Goal: Task Accomplishment & Management: Use online tool/utility

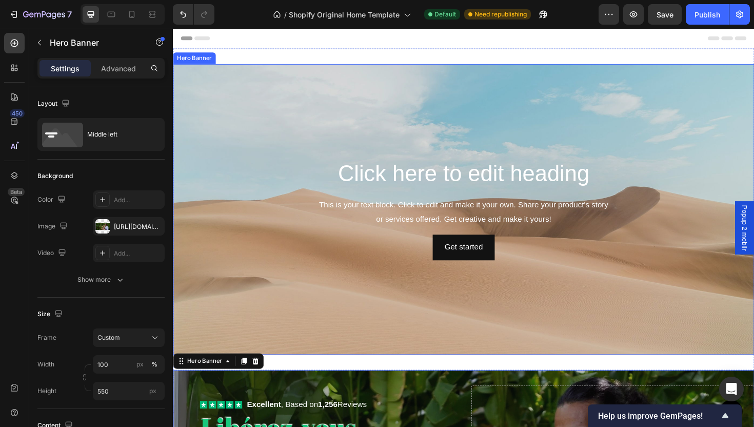
click at [431, 133] on div "Background Image" at bounding box center [481, 220] width 616 height 308
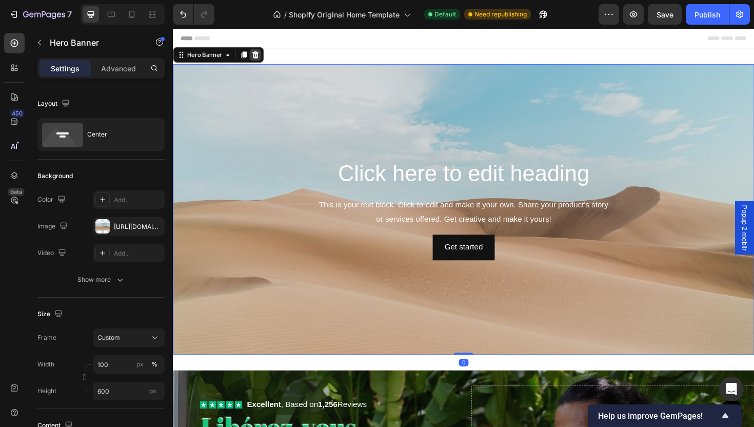
click at [255, 58] on div at bounding box center [260, 56] width 12 height 12
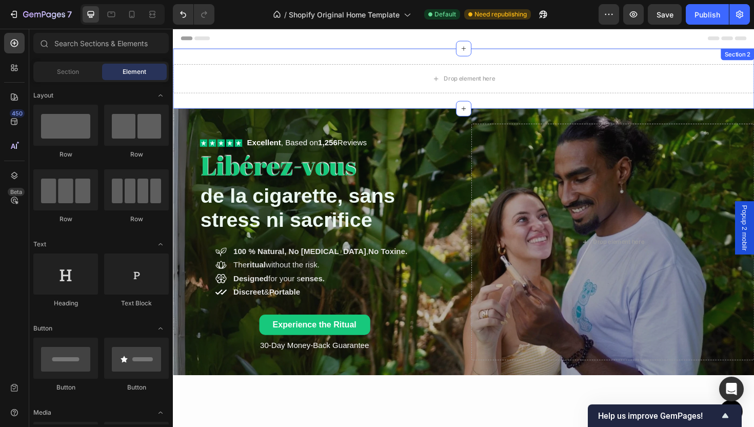
click at [326, 64] on div "Drop element here Section 2" at bounding box center [481, 82] width 616 height 64
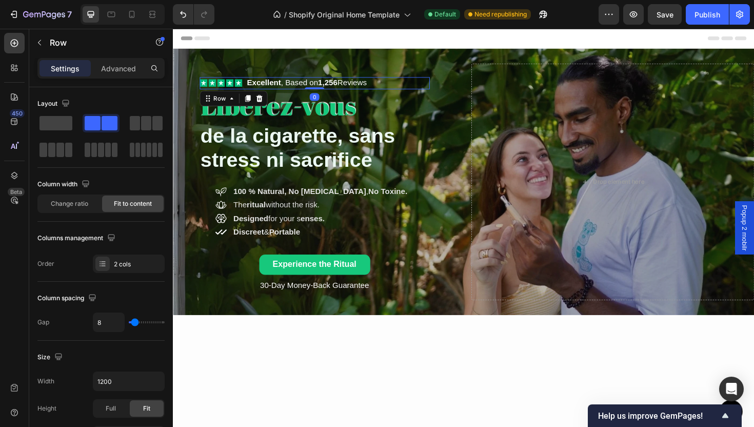
click at [429, 85] on div "Icon Icon Icon Icon Icon Icon List Excellent , Based on 1,256 Reviews Text Bloc…" at bounding box center [323, 86] width 244 height 13
click at [484, 144] on div "Icon Icon Icon Icon Icon Icon List Excellent , Based on 1,256 Reviews Text Bloc…" at bounding box center [481, 190] width 616 height 283
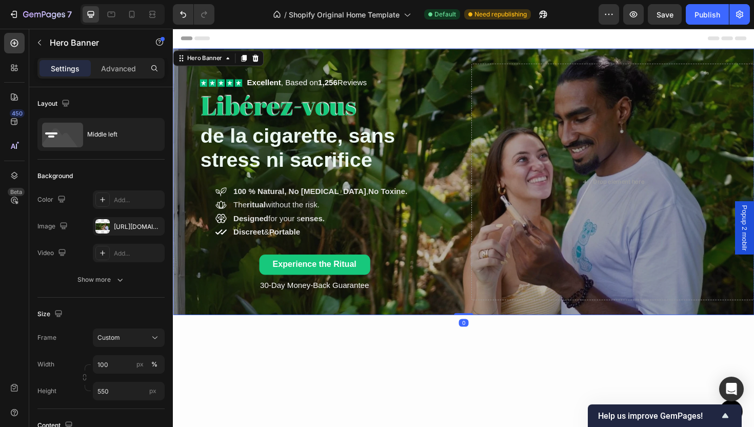
click at [461, 144] on div "Icon Icon Icon Icon Icon Icon List Excellent , Based on 1,256 Reviews Text Bloc…" at bounding box center [323, 191] width 300 height 250
click at [151, 231] on button "button" at bounding box center [154, 226] width 12 height 12
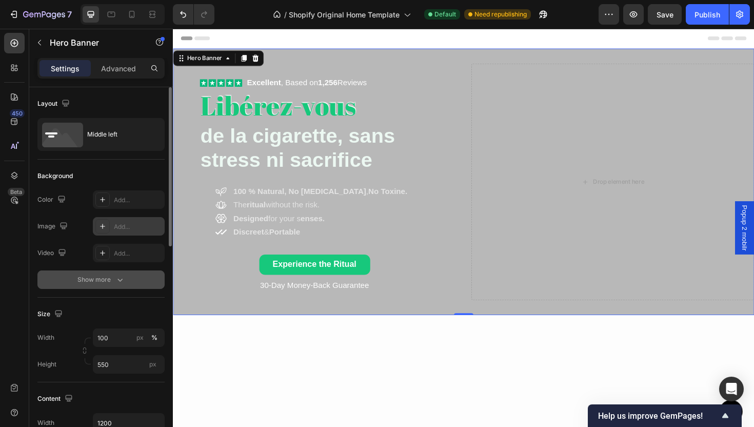
click at [138, 281] on button "Show more" at bounding box center [100, 279] width 127 height 18
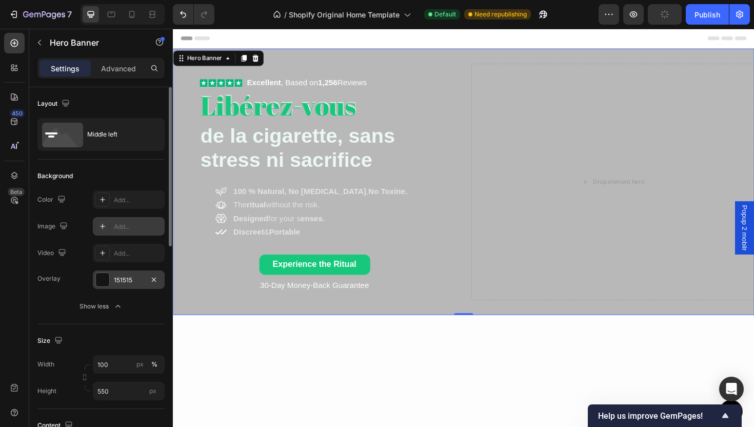
click at [123, 282] on div "151515" at bounding box center [129, 280] width 30 height 9
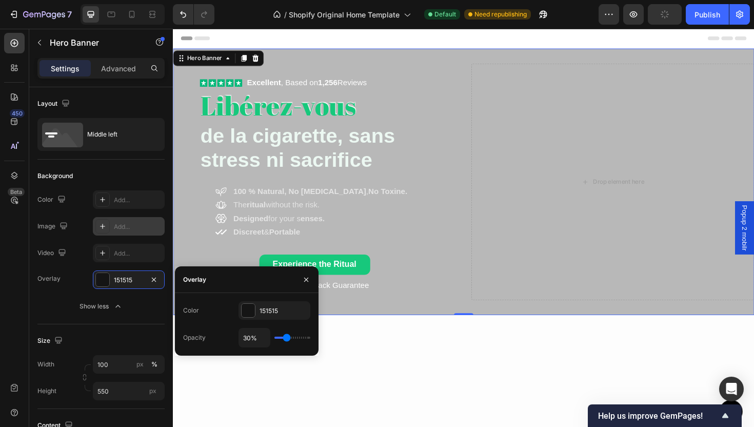
drag, startPoint x: 291, startPoint y: 345, endPoint x: 306, endPoint y: 339, distance: 15.8
click at [308, 340] on div "30%" at bounding box center [275, 337] width 72 height 19
type input "25%"
type input "25"
type input "26%"
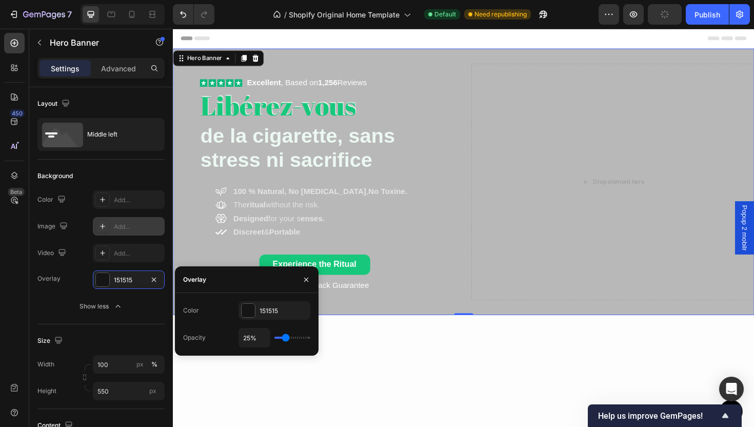
type input "26"
type input "30%"
type input "30"
type input "35%"
type input "35"
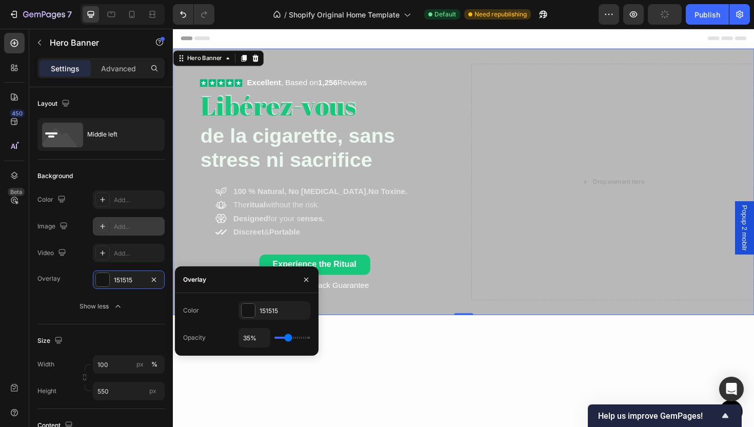
type input "48%"
type input "48"
type input "63%"
type input "63"
type input "98%"
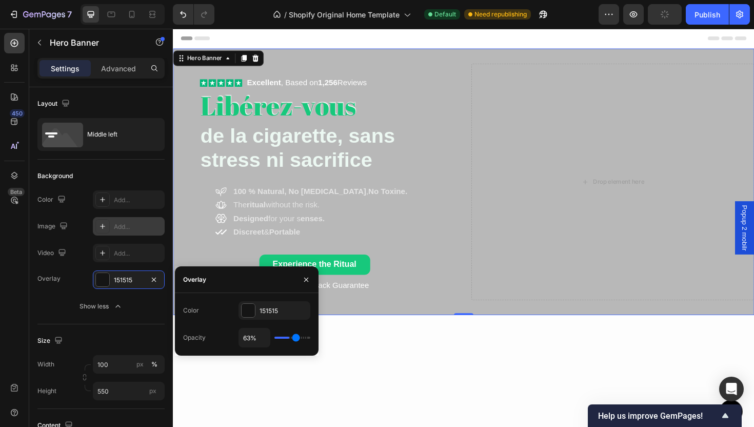
type input "98"
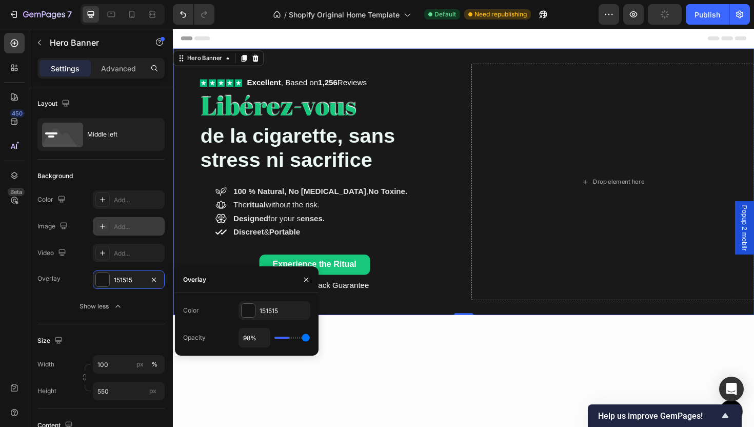
type input "100%"
drag, startPoint x: 287, startPoint y: 339, endPoint x: 350, endPoint y: 342, distance: 63.7
type input "100"
click at [310, 339] on input "range" at bounding box center [292, 338] width 36 height 2
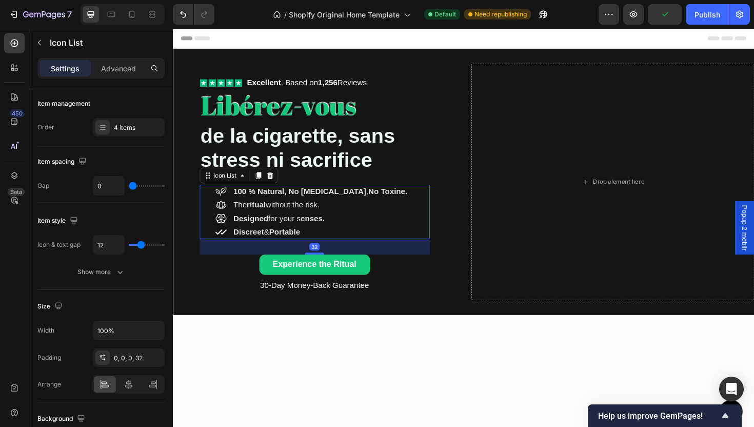
click at [405, 200] on div "Icon 100 % natural, no nicotine , no toxine. Text block Icon The ritual without…" at bounding box center [323, 222] width 244 height 57
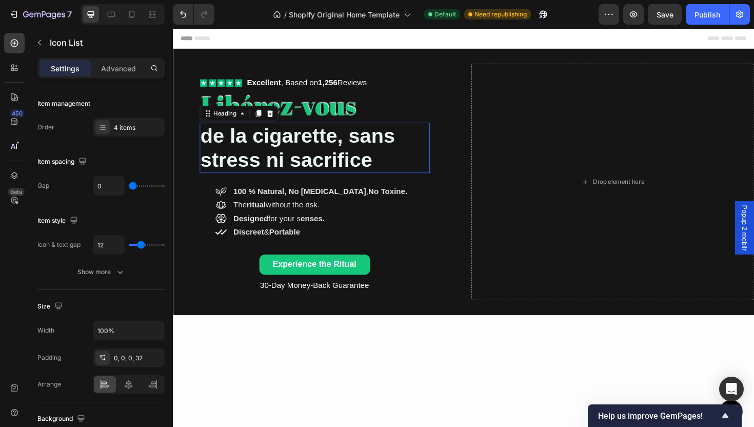
click at [295, 143] on strong "de la cigarette, sans stress ni sacrifice" at bounding box center [305, 155] width 206 height 50
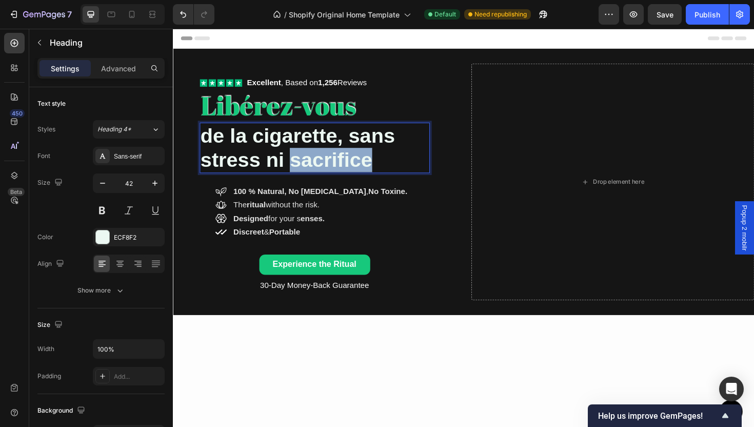
click at [350, 156] on strong "de la cigarette, sans stress ni sacrifice" at bounding box center [305, 155] width 206 height 50
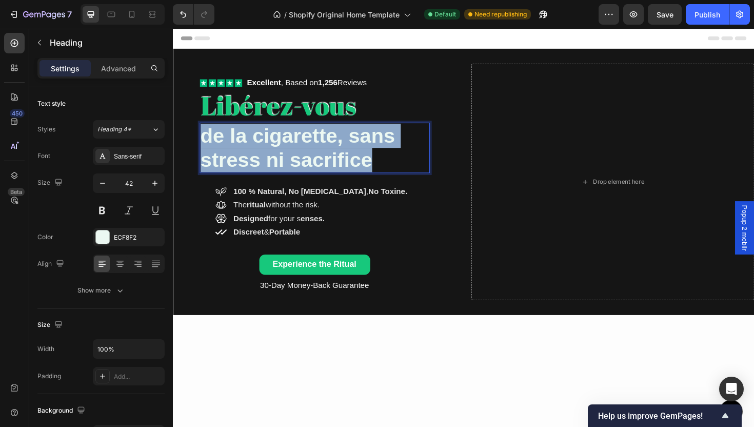
click at [350, 156] on strong "de la cigarette, sans stress ni sacrifice" at bounding box center [305, 155] width 206 height 50
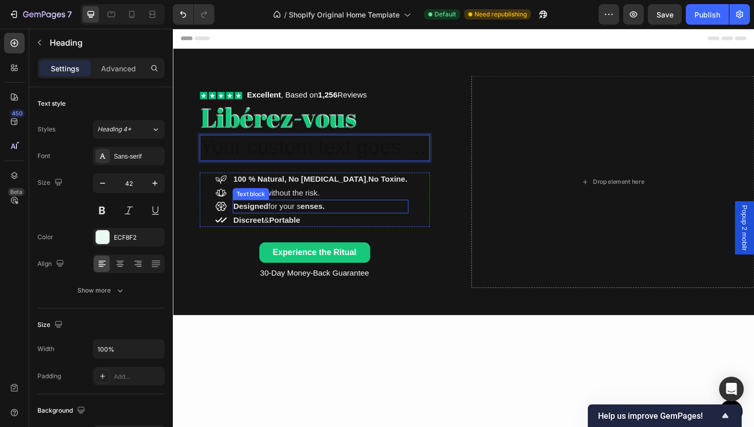
click at [377, 218] on p "Designed for your s enses." at bounding box center [329, 217] width 184 height 12
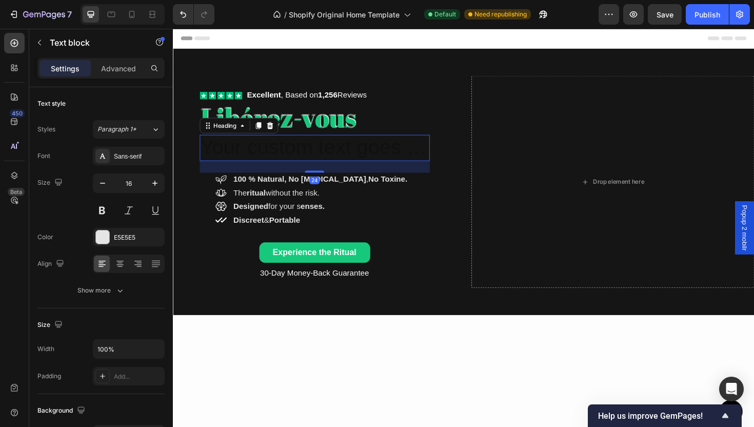
click at [340, 149] on h2 "Rich Text Editor. Editing area: main" at bounding box center [323, 155] width 244 height 28
click at [273, 131] on icon at bounding box center [275, 131] width 7 height 7
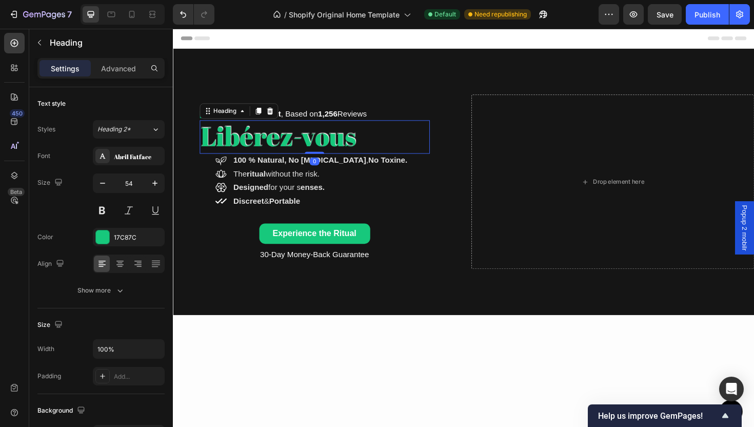
click at [272, 137] on p "Libérez-vous" at bounding box center [323, 143] width 242 height 33
click at [10, 104] on div at bounding box center [14, 97] width 21 height 21
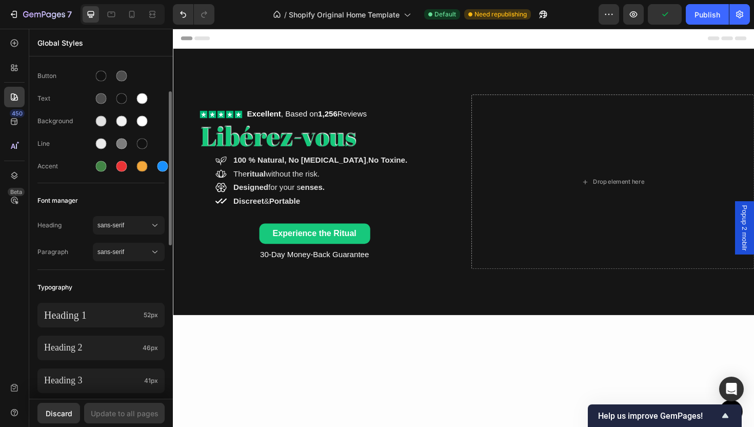
scroll to position [39, 0]
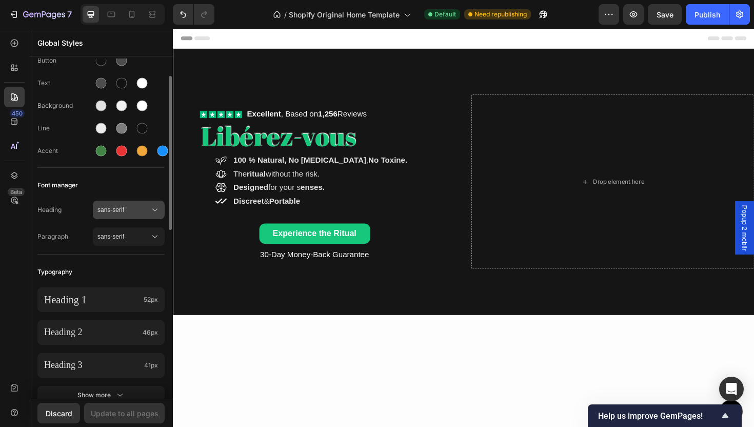
click at [111, 205] on div "sans-serif" at bounding box center [128, 210] width 63 height 10
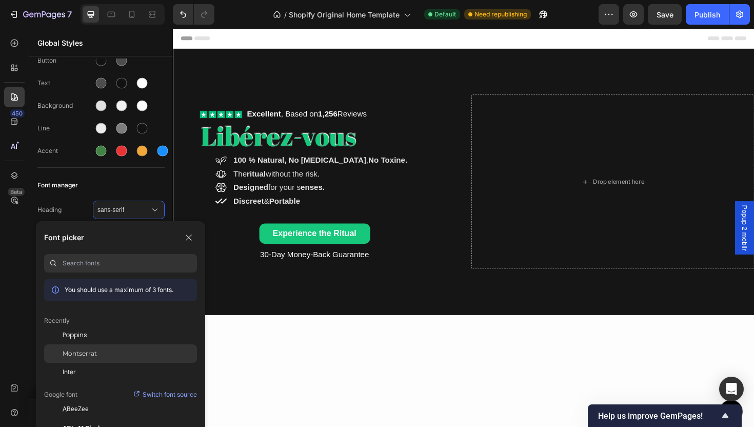
click at [89, 354] on span "Montserrat" at bounding box center [80, 353] width 34 height 9
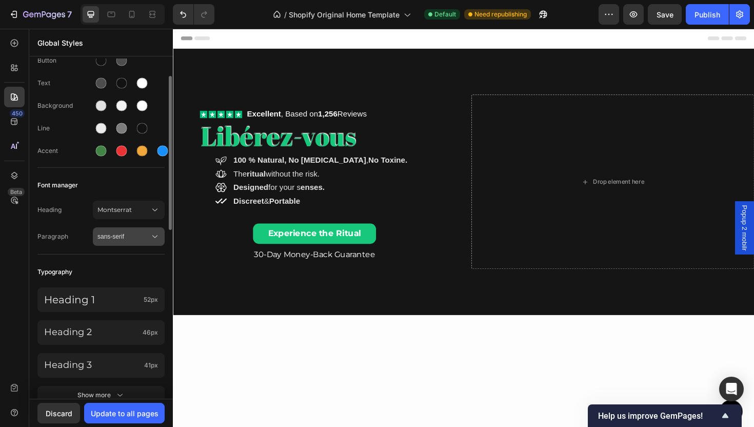
click at [121, 237] on span "sans-serif" at bounding box center [123, 236] width 52 height 9
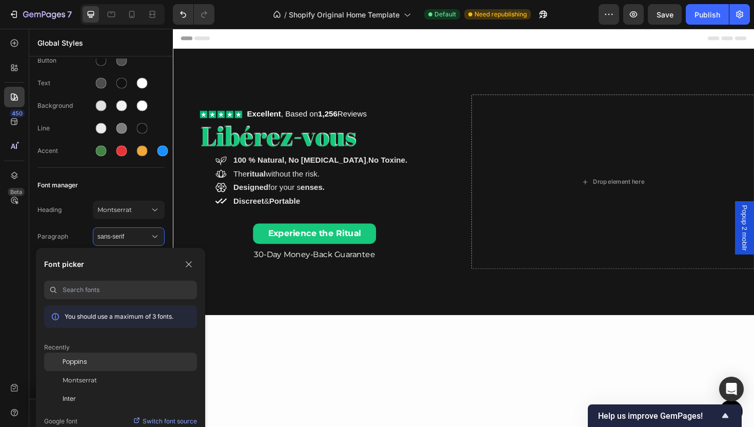
click at [96, 364] on div "Poppins" at bounding box center [130, 361] width 134 height 9
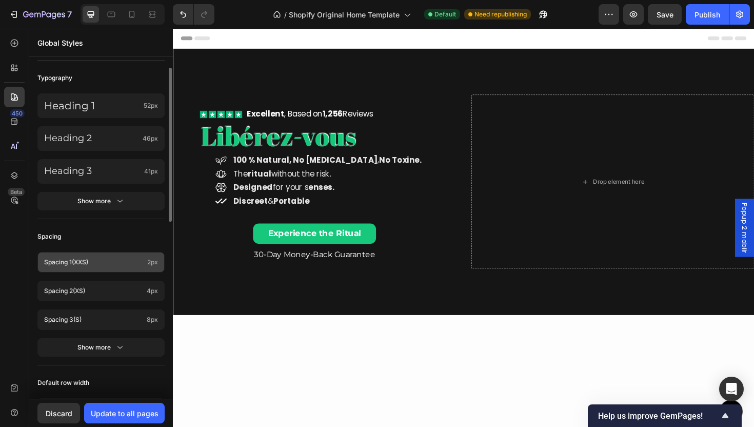
scroll to position [307, 0]
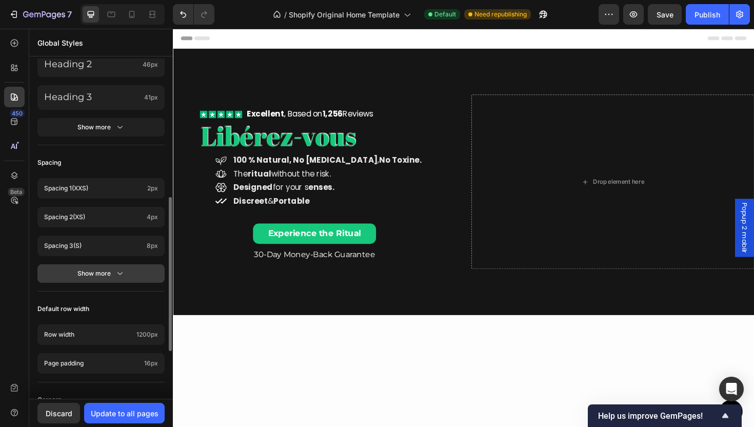
click at [120, 277] on icon "button" at bounding box center [120, 273] width 10 height 10
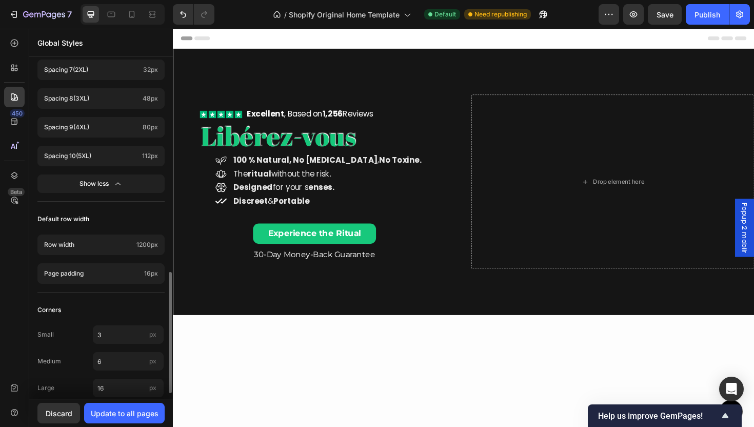
scroll to position [613, 0]
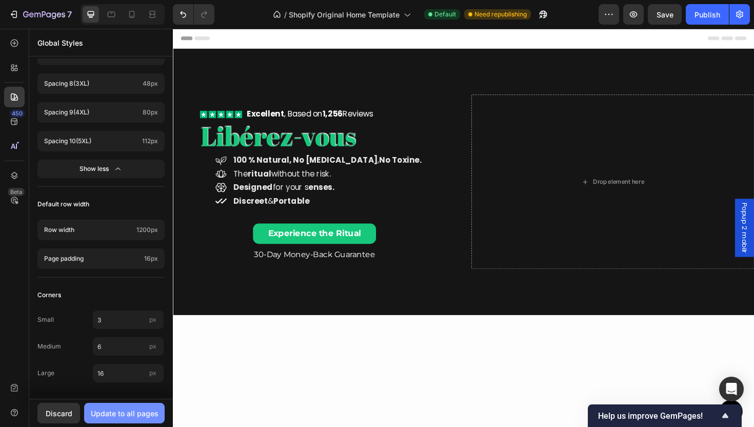
click at [119, 413] on div "Update to all pages" at bounding box center [125, 413] width 68 height 11
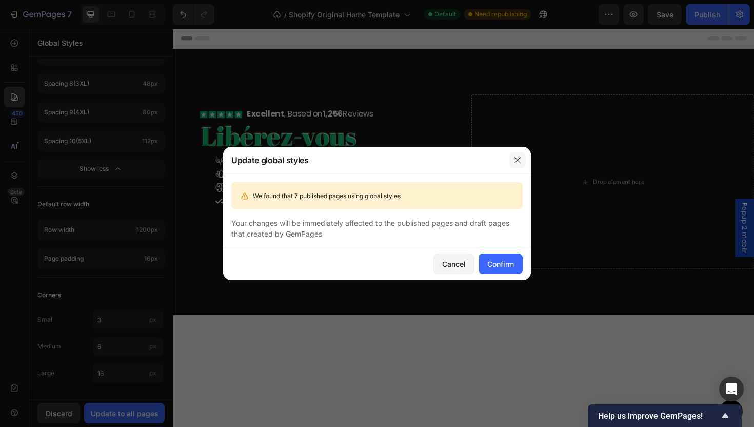
click at [520, 164] on icon "button" at bounding box center [518, 160] width 8 height 8
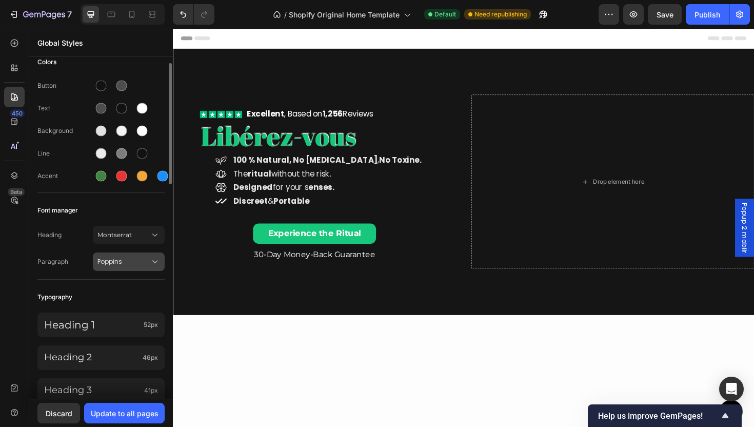
scroll to position [0, 0]
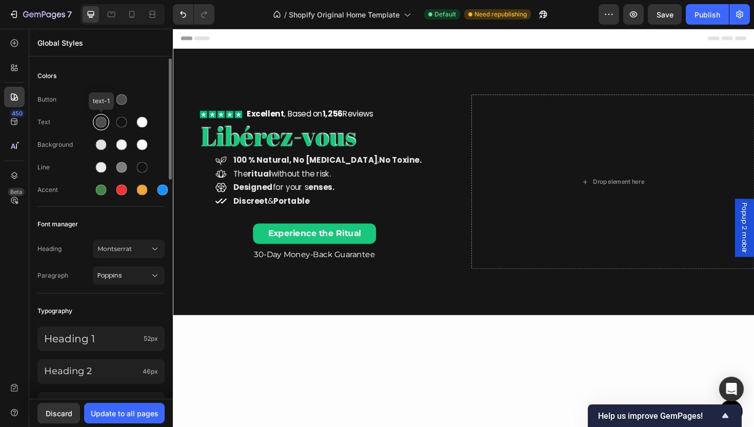
click at [102, 121] on div at bounding box center [101, 122] width 11 height 11
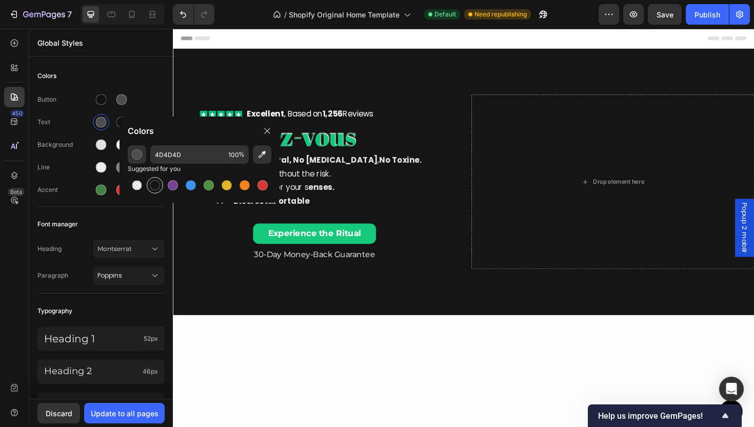
click at [153, 186] on div at bounding box center [155, 185] width 10 height 10
type input "151515"
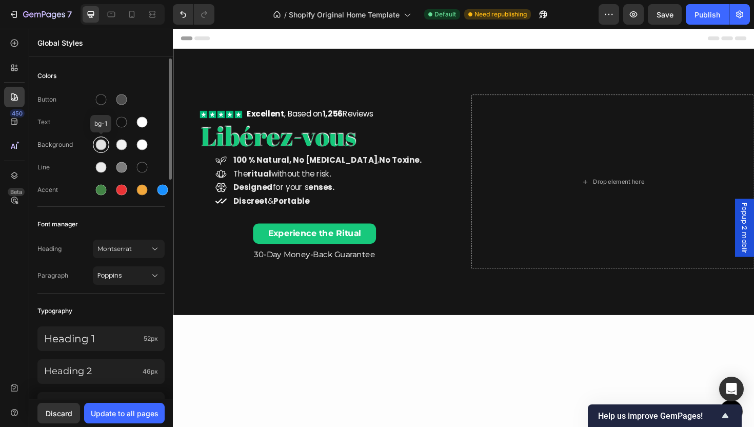
click at [101, 149] on div at bounding box center [101, 145] width 11 height 11
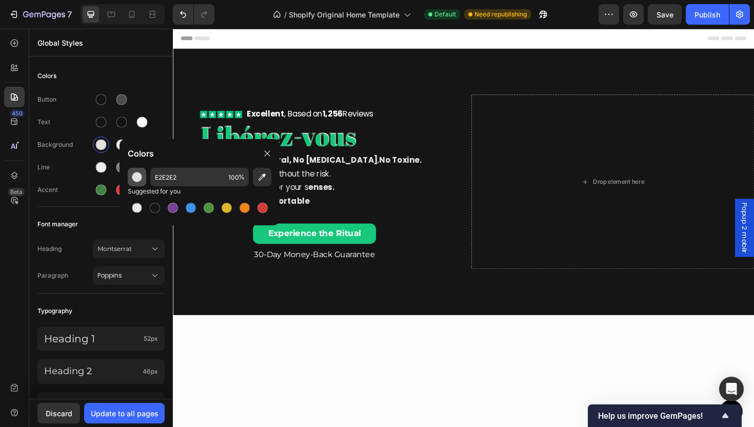
click at [140, 179] on div "button" at bounding box center [137, 177] width 10 height 10
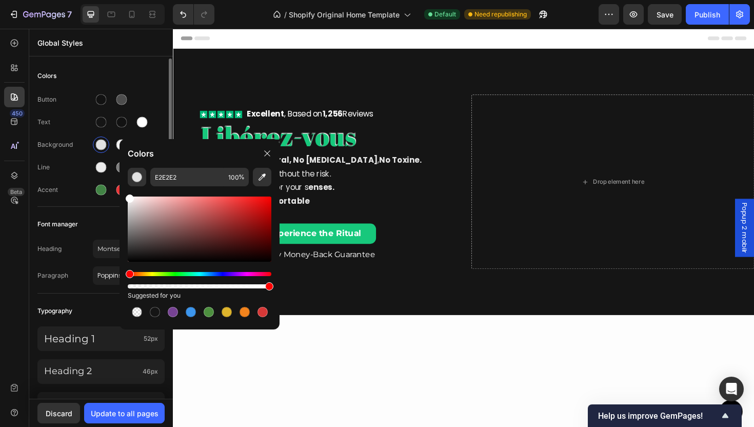
drag, startPoint x: 151, startPoint y: 199, endPoint x: 99, endPoint y: 176, distance: 56.5
click at [99, 0] on div "7 / Shopify Original Home Template Default Need republishing Preview Save Publi…" at bounding box center [377, 0] width 754 height 0
type input "FFFFFF"
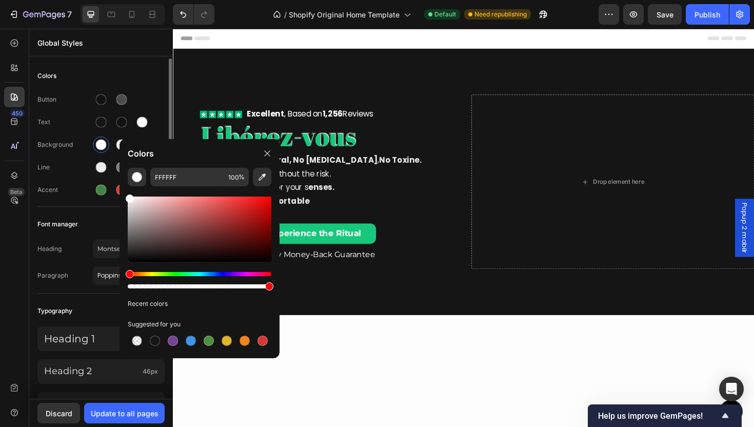
click at [69, 128] on div "Text" at bounding box center [100, 122] width 127 height 16
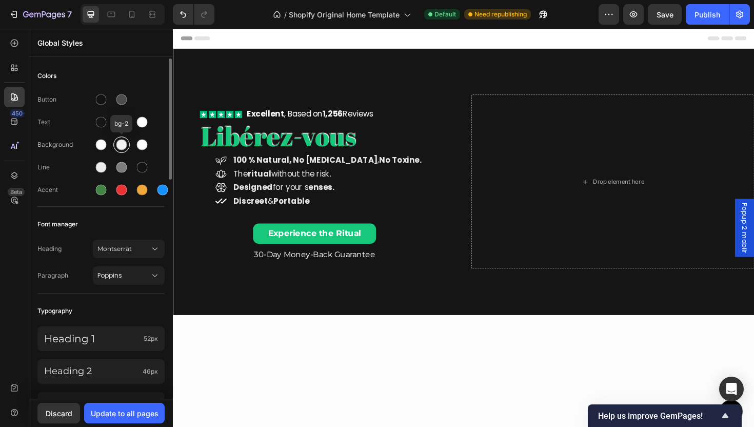
click at [122, 143] on div at bounding box center [121, 145] width 11 height 11
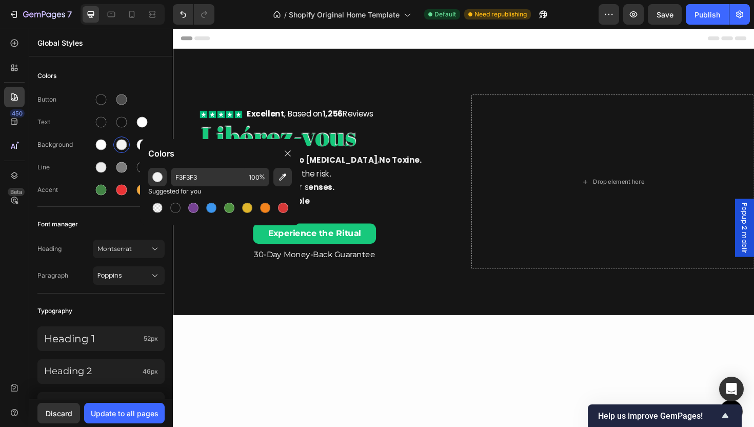
click at [201, 162] on div "Colors" at bounding box center [220, 153] width 160 height 29
click at [164, 104] on div "Button" at bounding box center [100, 99] width 127 height 16
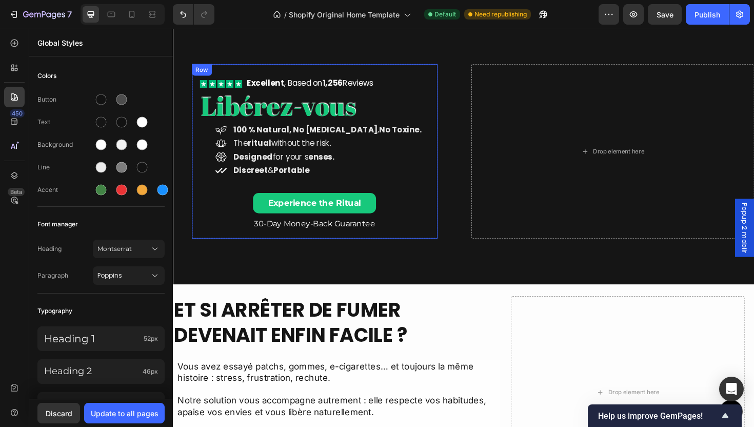
scroll to position [7, 0]
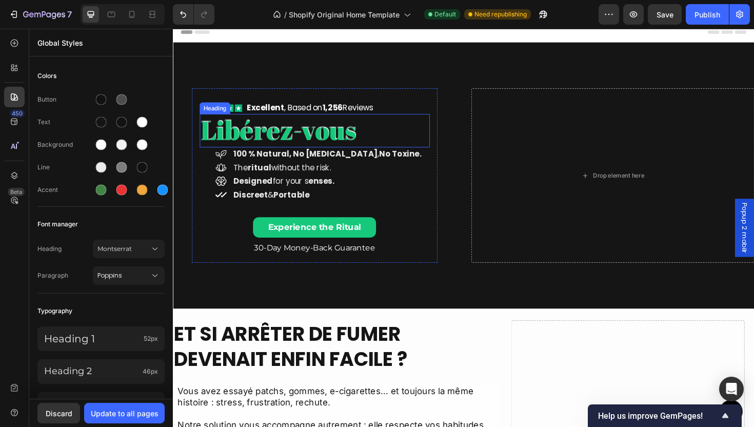
click at [298, 140] on p "Libérez-vous" at bounding box center [323, 136] width 242 height 33
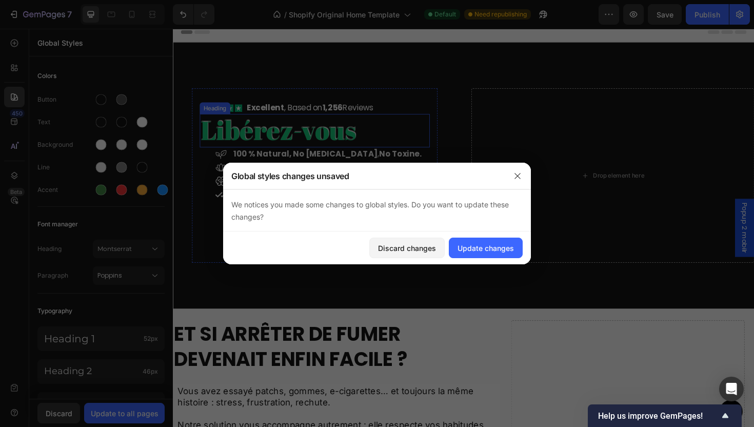
click at [291, 133] on div at bounding box center [377, 213] width 754 height 427
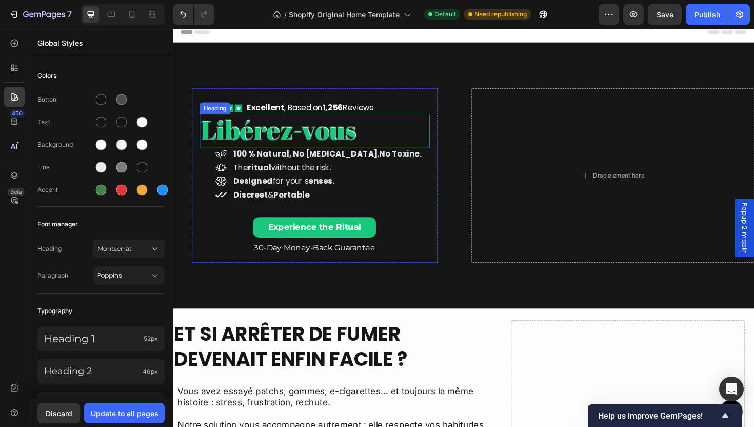
click at [297, 146] on p "Libérez-vous" at bounding box center [323, 136] width 242 height 33
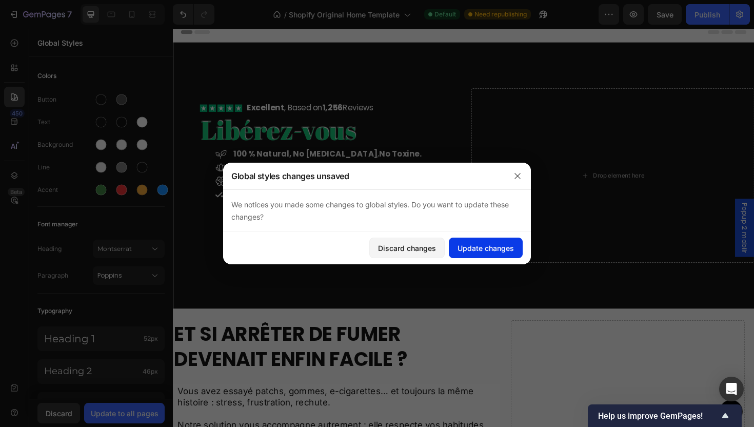
click at [477, 247] on div "Update changes" at bounding box center [486, 248] width 56 height 11
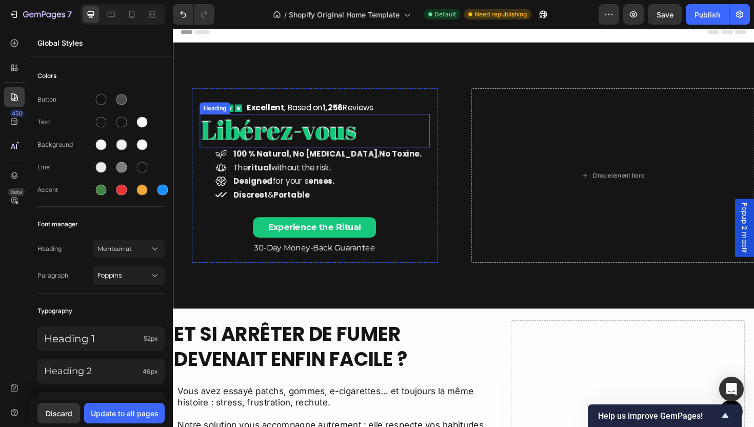
click at [291, 140] on p "Libérez-vous" at bounding box center [323, 136] width 242 height 33
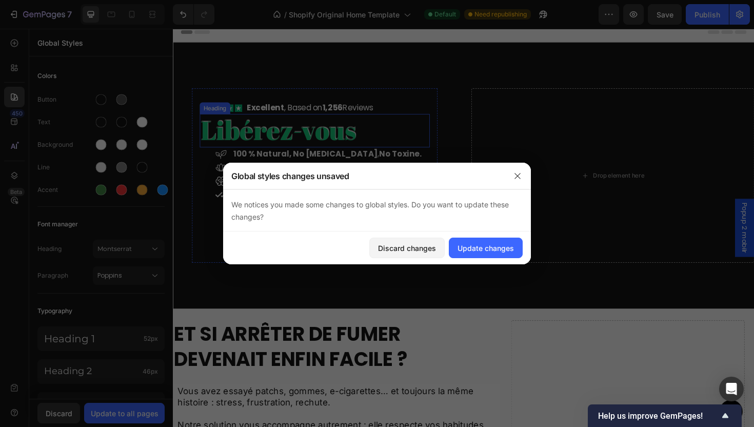
click at [285, 133] on div at bounding box center [377, 213] width 754 height 427
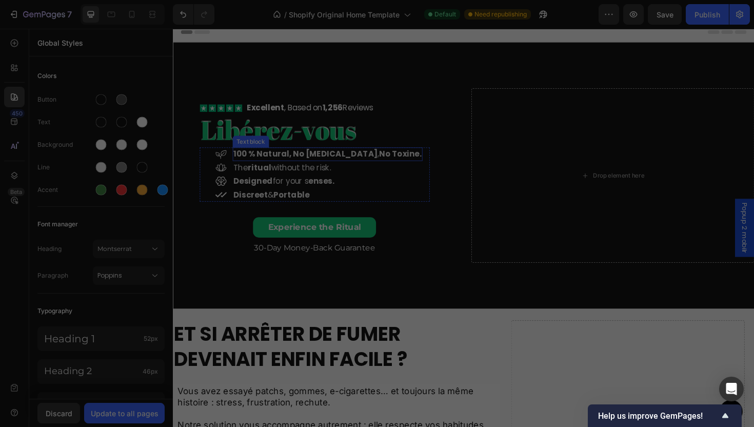
drag, startPoint x: 324, startPoint y: 162, endPoint x: 486, endPoint y: 180, distance: 163.1
click at [324, 162] on strong "100 % natural, no nicotine" at bounding box center [313, 161] width 153 height 12
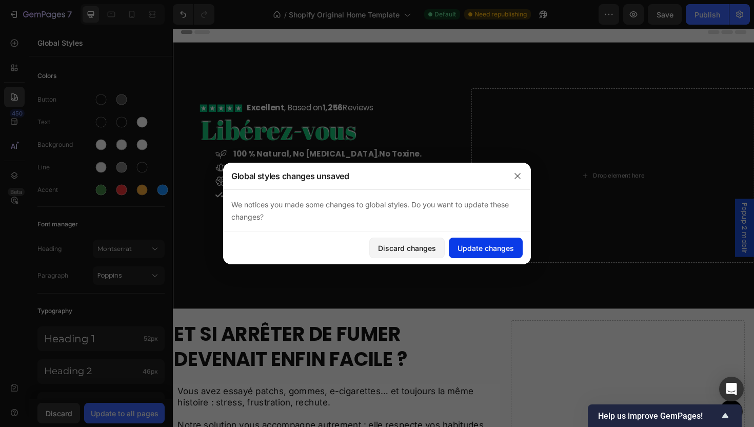
click at [494, 253] on button "Update changes" at bounding box center [486, 248] width 74 height 21
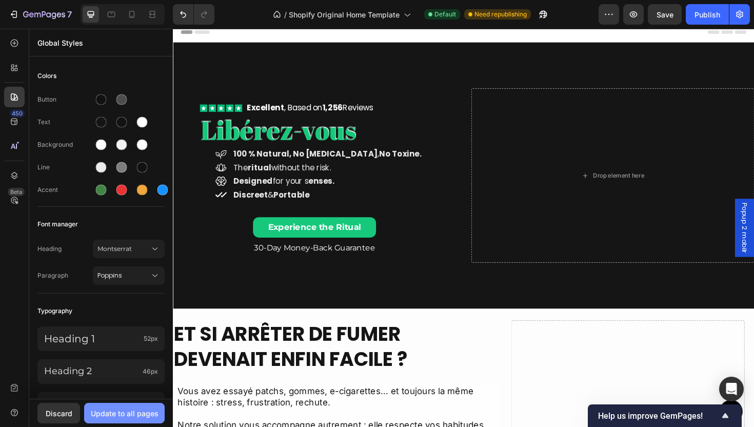
click at [119, 414] on div "Update to all pages" at bounding box center [125, 413] width 68 height 11
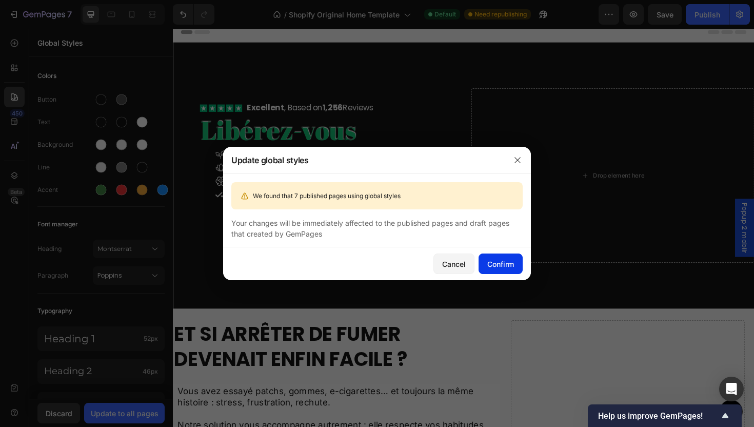
click at [504, 260] on div "Confirm" at bounding box center [500, 264] width 27 height 11
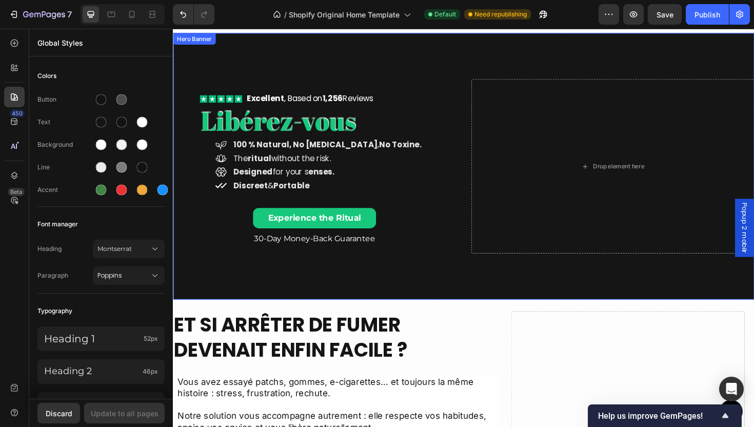
scroll to position [0, 0]
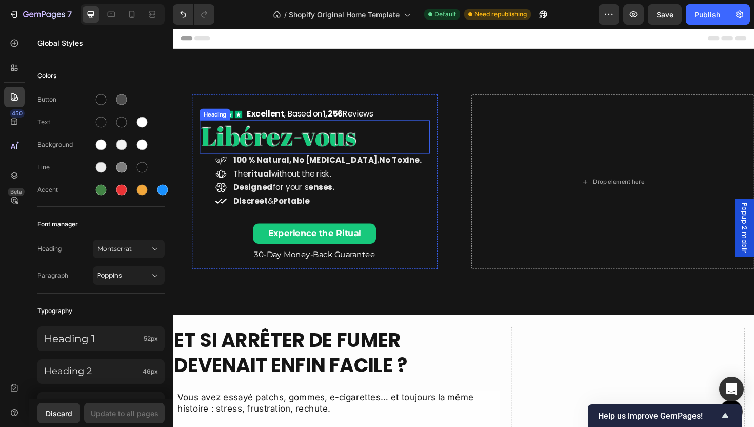
click at [291, 148] on p "Libérez-vous" at bounding box center [323, 143] width 242 height 33
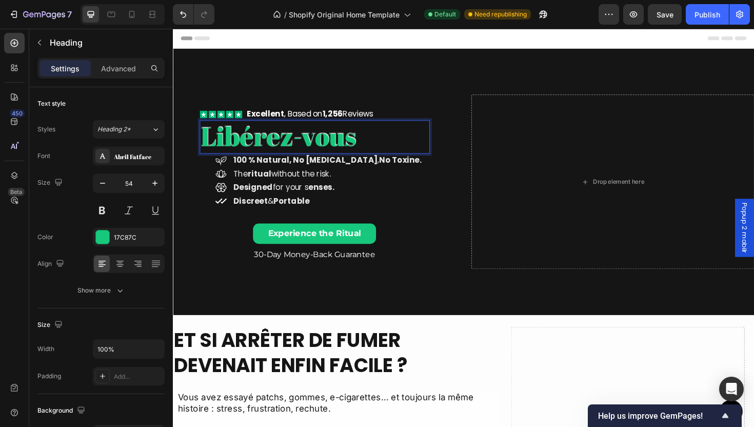
click at [291, 148] on p "Libérez-vous" at bounding box center [323, 143] width 242 height 33
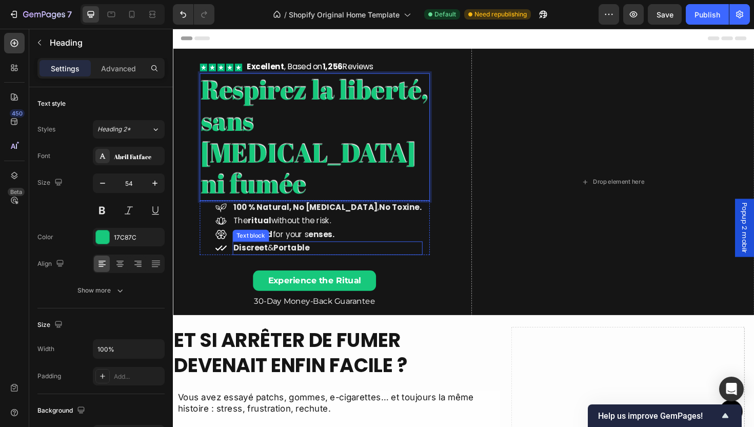
scroll to position [1, 0]
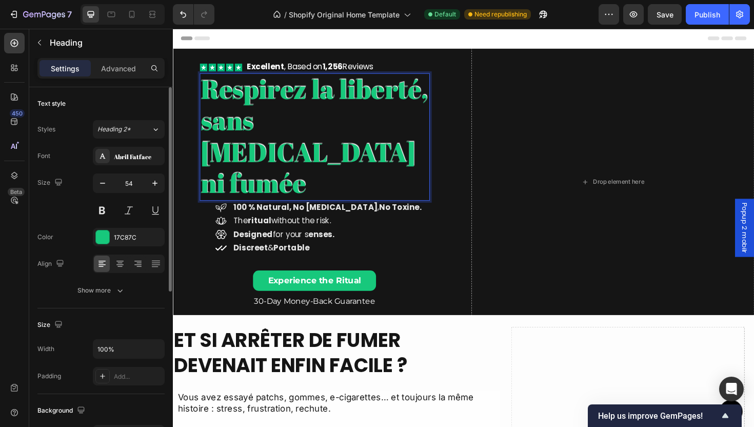
click at [121, 280] on div "Font Abril Fatface Size 54 Color 17C87C Align Show more" at bounding box center [100, 223] width 127 height 153
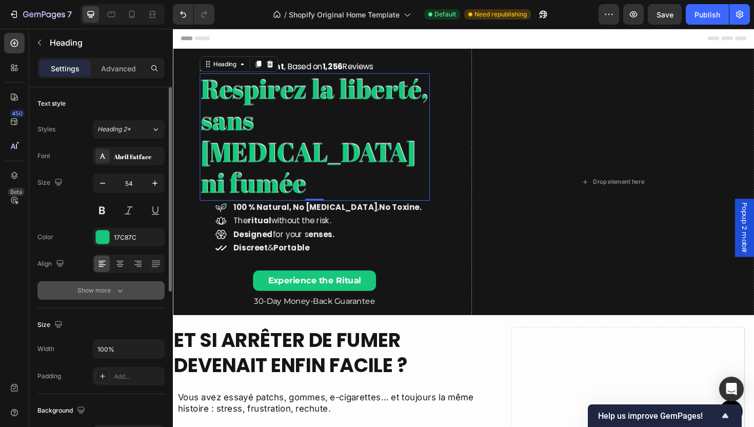
click at [133, 298] on button "Show more" at bounding box center [100, 290] width 127 height 18
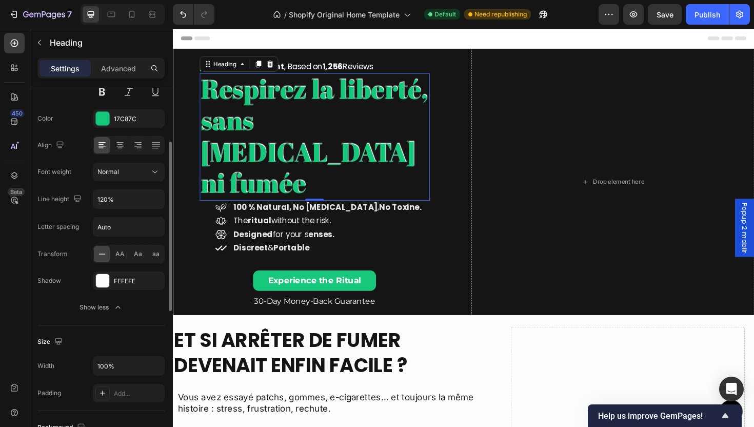
scroll to position [0, 0]
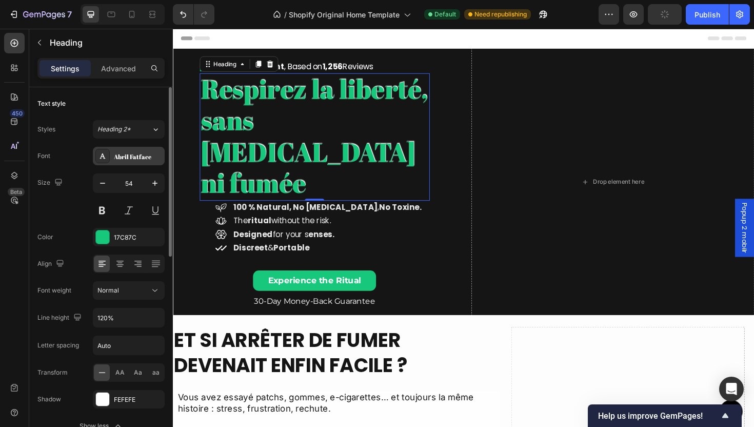
click at [132, 155] on div "Abril Fatface" at bounding box center [138, 156] width 48 height 9
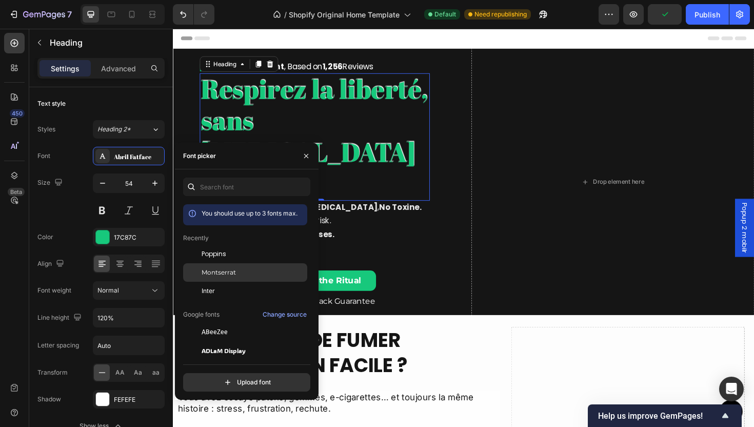
click at [243, 277] on div "Montserrat" at bounding box center [254, 272] width 104 height 9
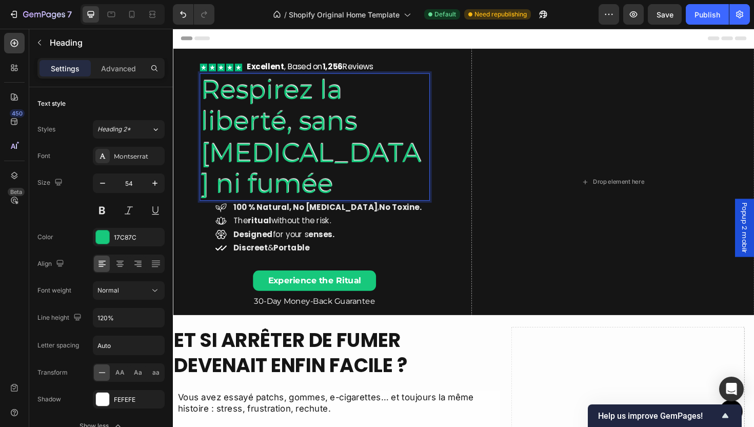
click at [302, 170] on p "Respirez la liberté, sans [MEDICAL_DATA] ni fumée" at bounding box center [323, 143] width 242 height 133
click at [284, 127] on p "Respirez la liberté, sans [MEDICAL_DATA] ni fumée" at bounding box center [323, 143] width 242 height 133
click at [305, 124] on p "Respirez la liberté, sans [MEDICAL_DATA] ni fumée" at bounding box center [323, 143] width 242 height 133
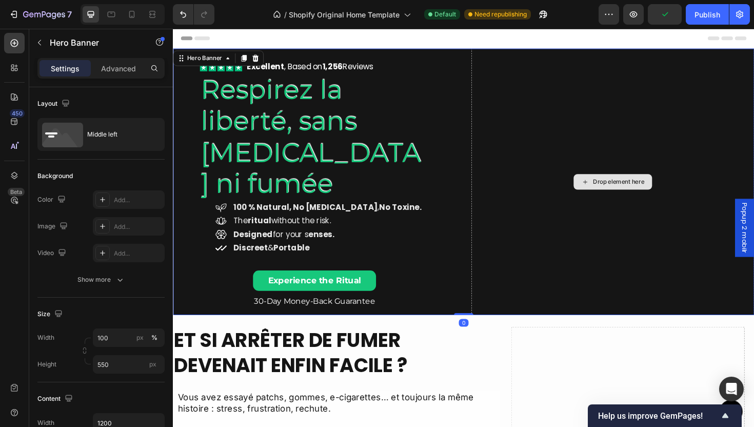
click at [489, 141] on div "Drop element here" at bounding box center [639, 191] width 300 height 284
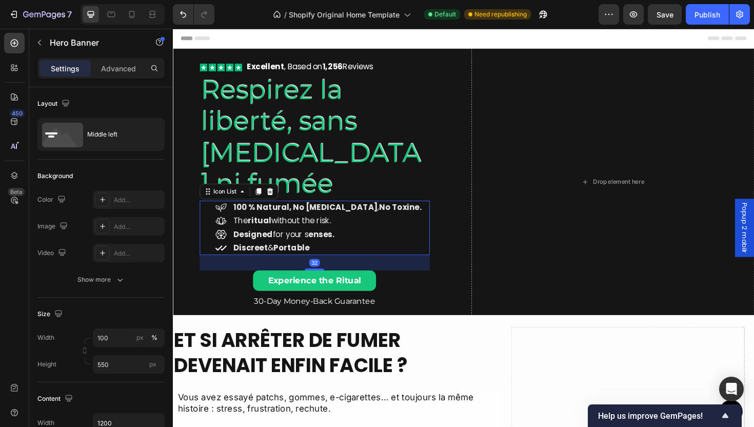
click at [397, 240] on div "Icon 100 % natural, no nicotine , no toxine. Text block Icon The ritual without…" at bounding box center [323, 239] width 244 height 57
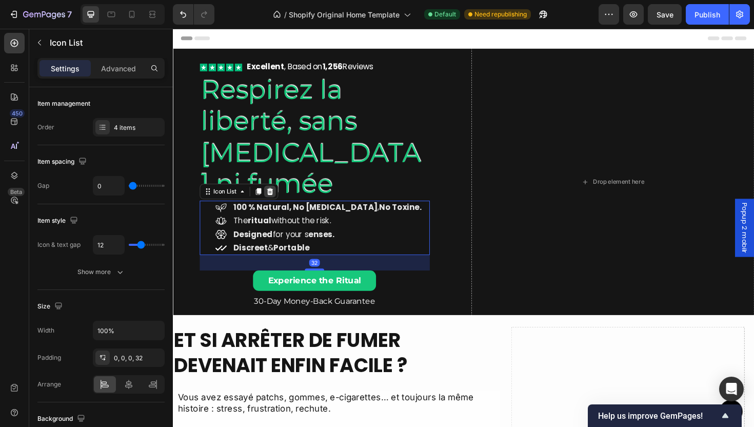
click at [273, 200] on icon at bounding box center [275, 201] width 7 height 7
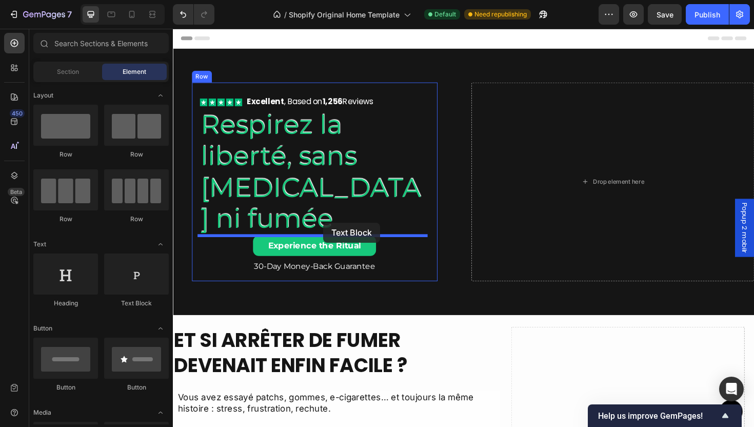
drag, startPoint x: 309, startPoint y: 307, endPoint x: 332, endPoint y: 234, distance: 76.4
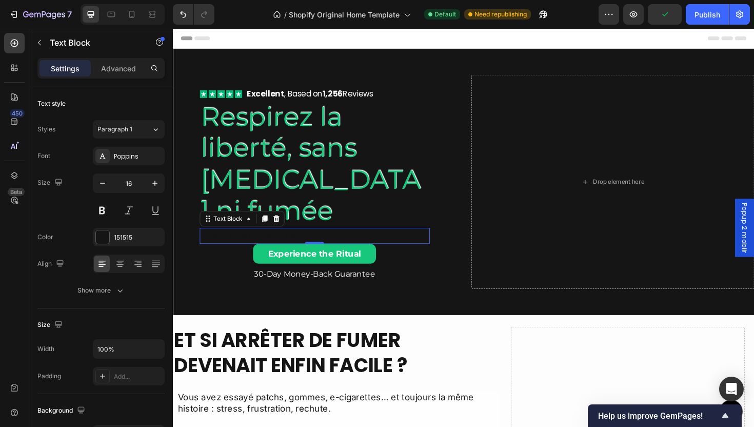
click at [230, 249] on div "Replace this text with your content" at bounding box center [323, 248] width 244 height 17
click at [230, 249] on p "Replace this text with your content" at bounding box center [323, 248] width 242 height 15
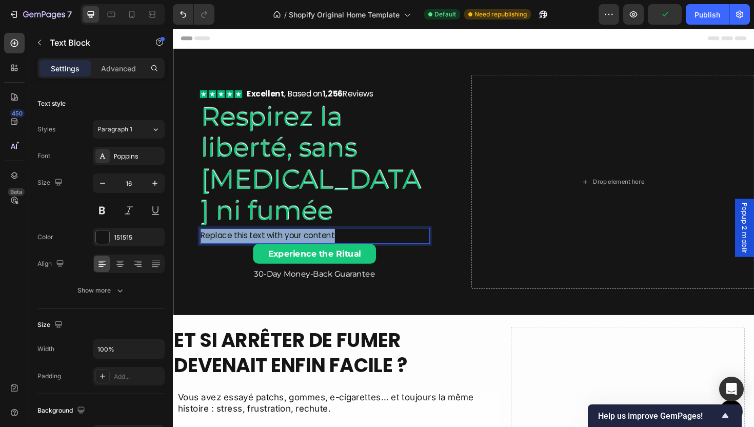
click at [230, 249] on p "Replace this text with your content" at bounding box center [323, 248] width 242 height 15
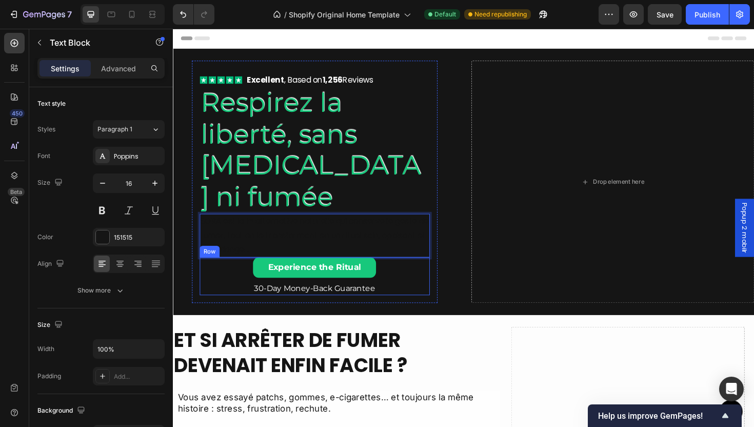
click at [443, 297] on div "Icon Icon Icon Icon Icon Icon List Excellent , Based on 1,256 Reviews Text Bloc…" at bounding box center [323, 191] width 260 height 257
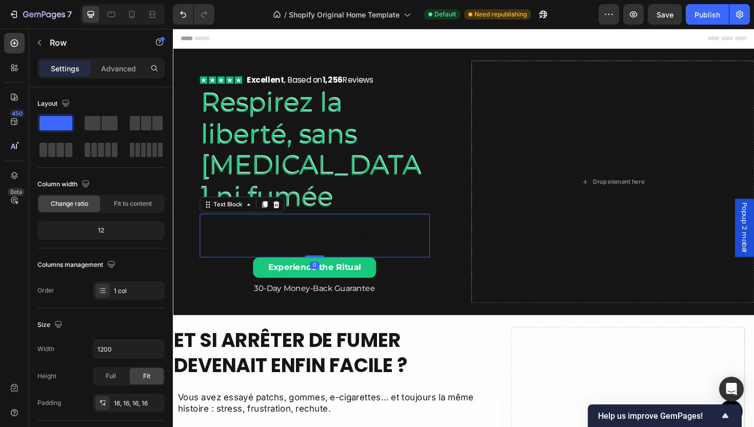
click at [403, 243] on p "SORA est la 1ʳᵉ alternative naturelle qui conserve le geste de fumer, tout en l…" at bounding box center [323, 248] width 242 height 44
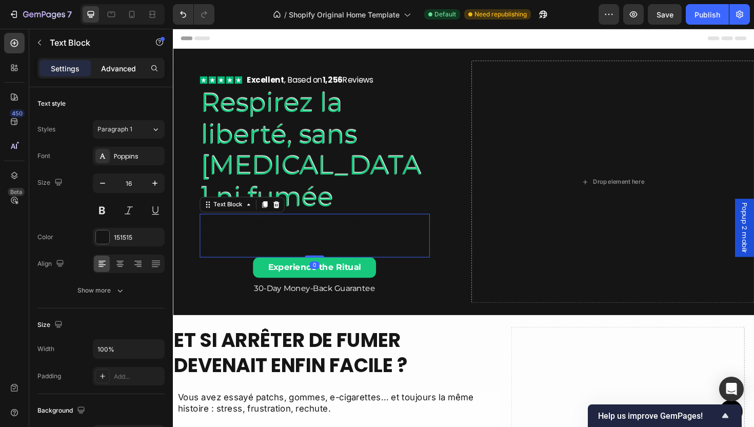
click at [110, 68] on p "Advanced" at bounding box center [118, 68] width 35 height 11
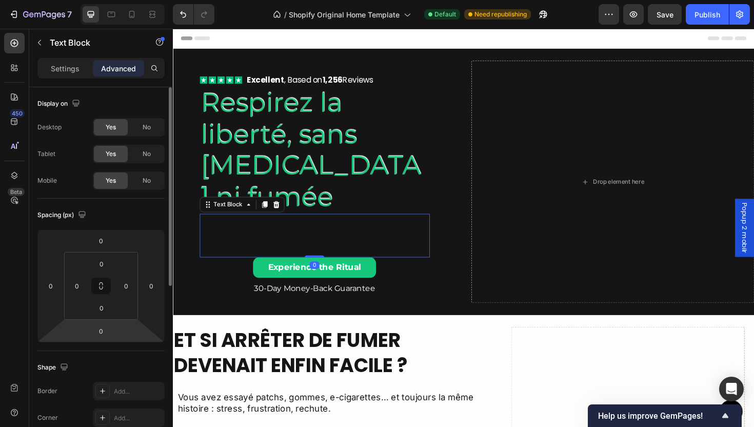
click at [100, 0] on html "7 / Shopify Original Home Template Default Need republishing Preview Save Publi…" at bounding box center [377, 0] width 754 height 0
click at [101, 339] on div "0" at bounding box center [101, 331] width 26 height 16
click at [110, 332] on input "0" at bounding box center [101, 330] width 21 height 15
type input "24"
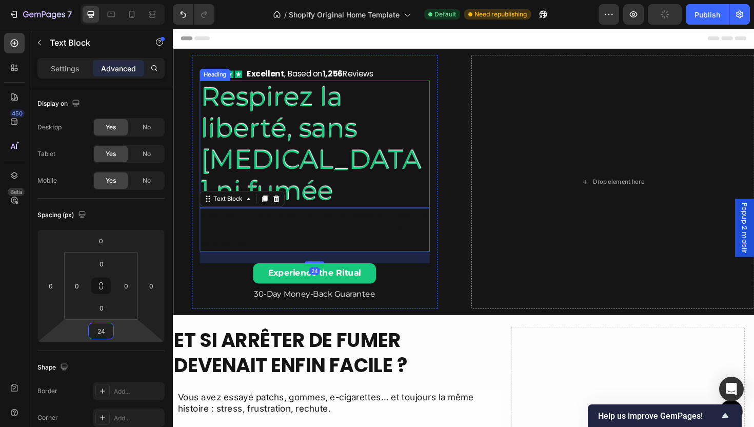
click at [411, 150] on p "Respirez la liberté, sans [MEDICAL_DATA] ni fumée" at bounding box center [323, 151] width 242 height 133
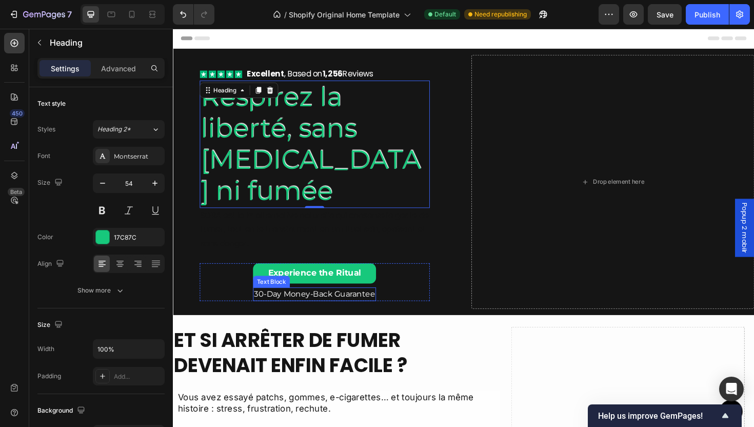
click at [346, 313] on p "30-Day Money-Back Guarantee" at bounding box center [323, 310] width 128 height 12
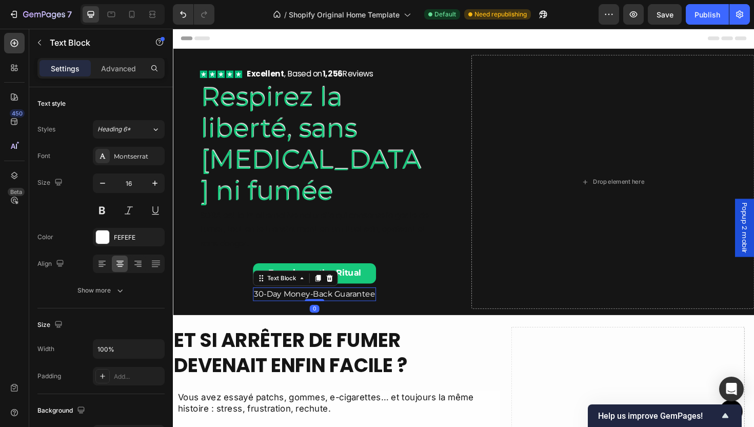
click at [346, 313] on p "30-Day Money-Back Guarantee" at bounding box center [323, 310] width 128 height 12
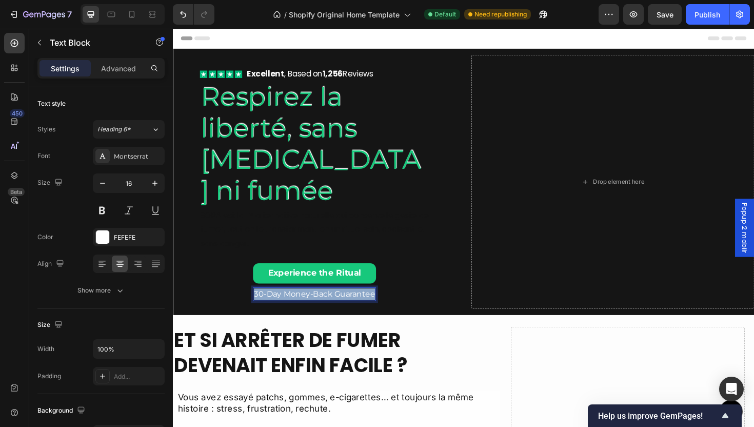
click at [346, 313] on p "30-Day Money-Back Guarantee" at bounding box center [323, 310] width 128 height 12
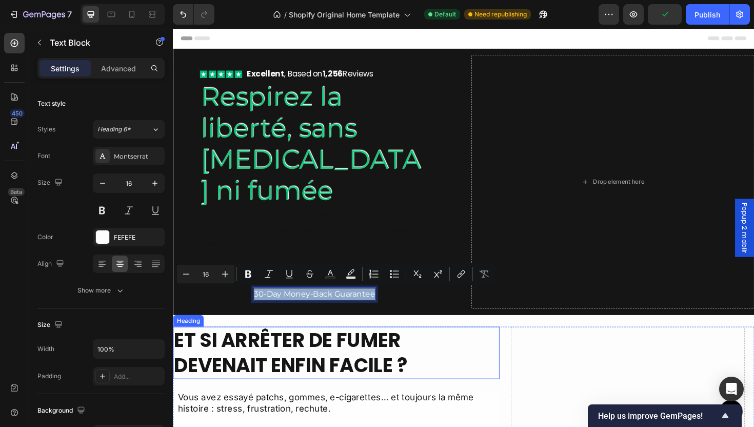
click at [377, 348] on h2 "Et si arrêter de fumer devenait enfin facile ?" at bounding box center [346, 371] width 346 height 55
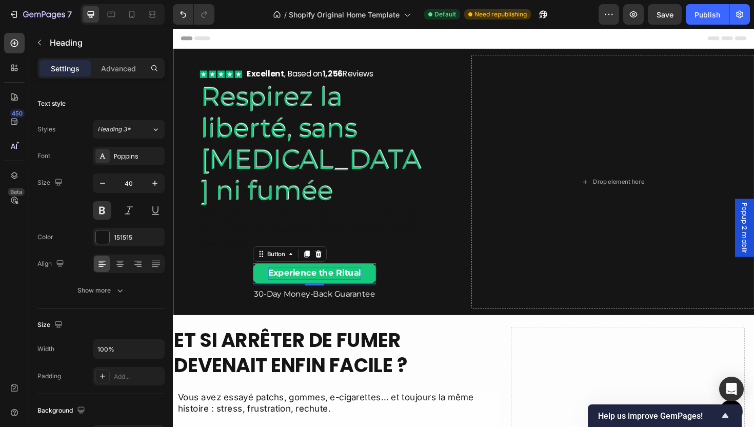
click at [316, 283] on strong "Experience the Ritual" at bounding box center [322, 287] width 99 height 10
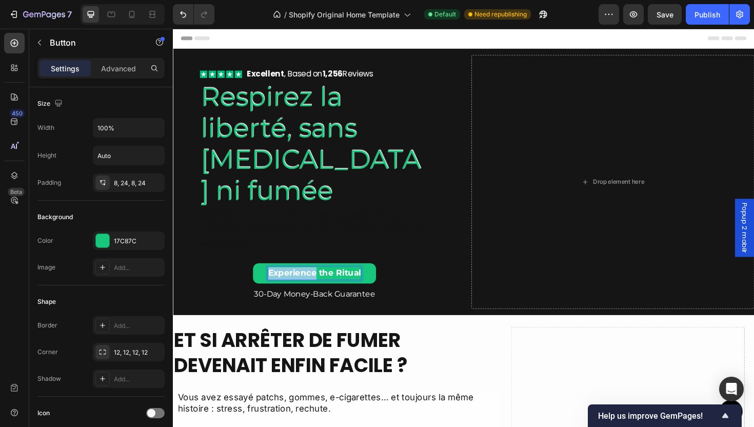
click at [316, 283] on strong "Experience the Ritual" at bounding box center [322, 287] width 99 height 10
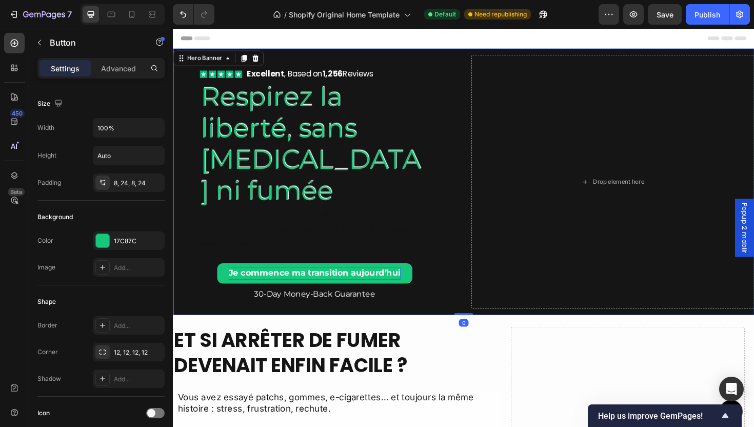
click at [453, 304] on div "Icon Icon Icon Icon Icon Icon List Excellent , Based on 1,256 Reviews Text Bloc…" at bounding box center [323, 190] width 300 height 269
click at [412, 292] on link "Je commence ma transition aujourd’hui" at bounding box center [323, 288] width 207 height 22
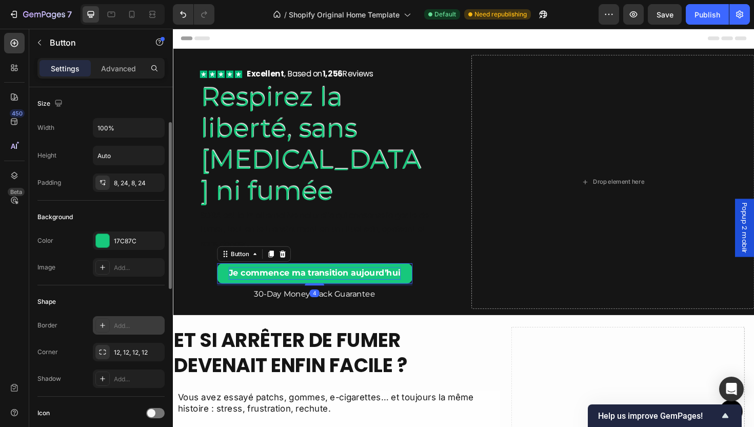
scroll to position [206, 0]
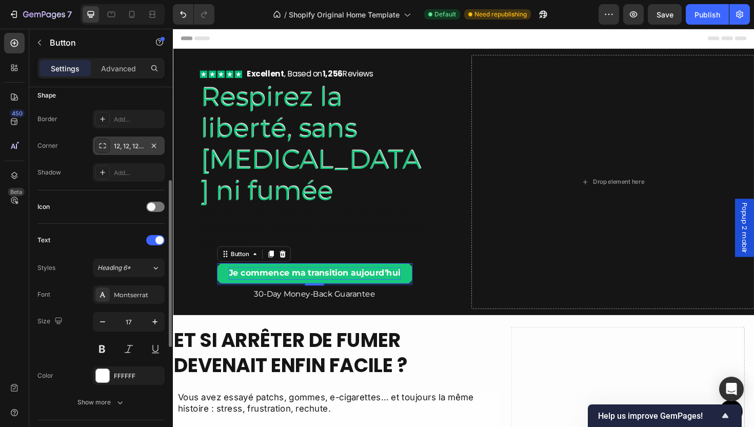
click at [121, 148] on div "12, 12, 12, 12" at bounding box center [129, 146] width 30 height 9
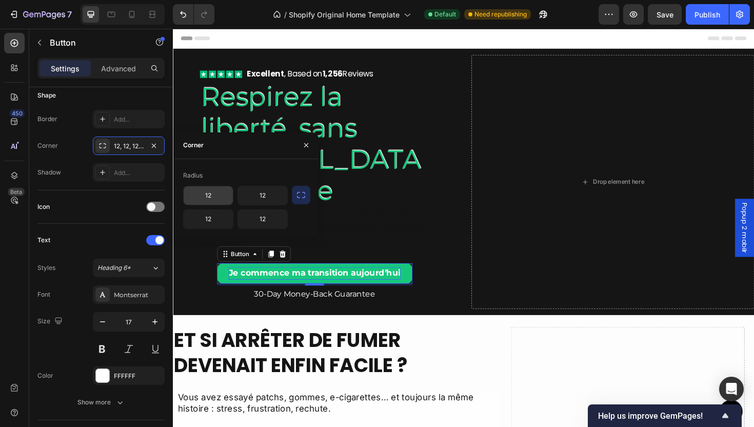
click at [208, 200] on input "12" at bounding box center [208, 195] width 49 height 18
type input "24"
click at [300, 200] on button "button" at bounding box center [301, 195] width 18 height 18
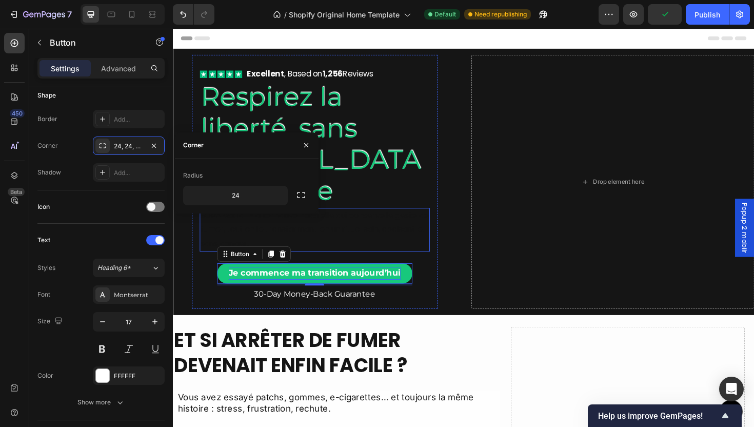
click at [358, 256] on p "SORA est la 1ʳᵉ alternative naturelle qui conserve le geste de fumer, tout en l…" at bounding box center [323, 242] width 242 height 44
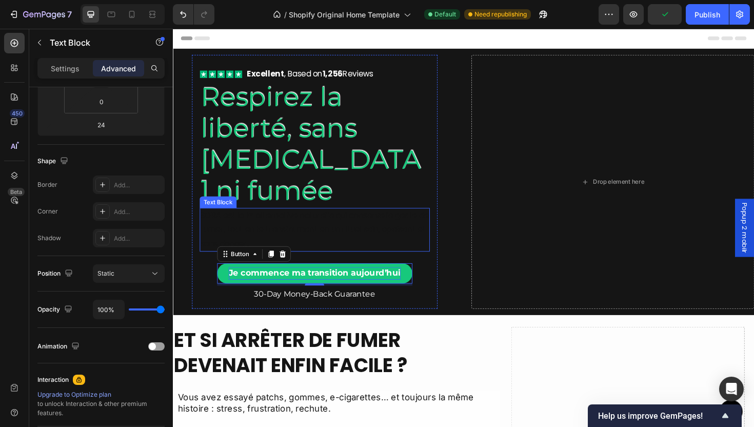
scroll to position [0, 0]
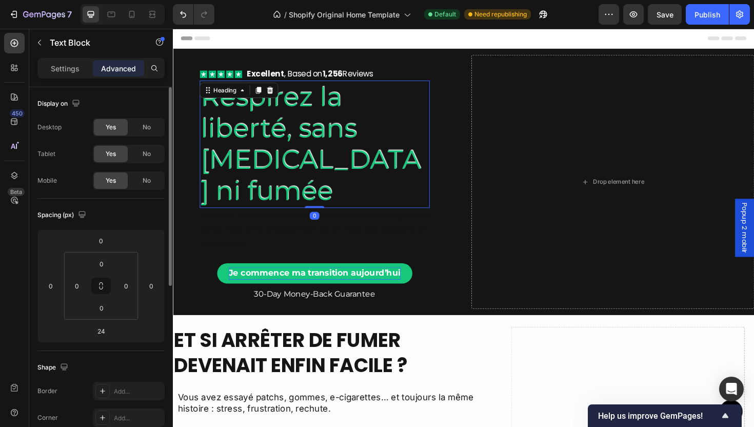
click at [409, 143] on p "Respirez la liberté, sans [MEDICAL_DATA] ni fumée" at bounding box center [323, 151] width 242 height 133
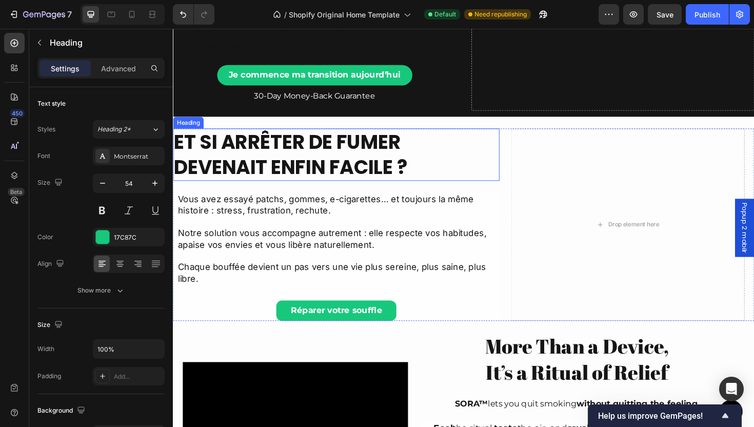
scroll to position [206, 0]
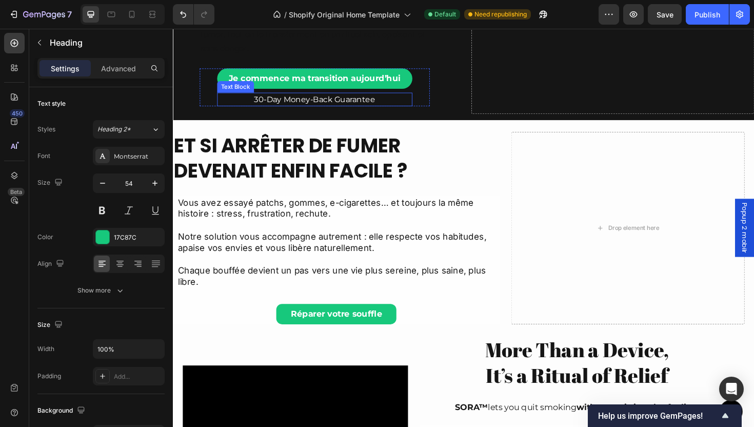
click at [306, 103] on p "30-Day Money-Back Guarantee" at bounding box center [323, 103] width 205 height 12
click at [306, 102] on p "30-Day Money-Back Guarantee" at bounding box center [323, 103] width 205 height 12
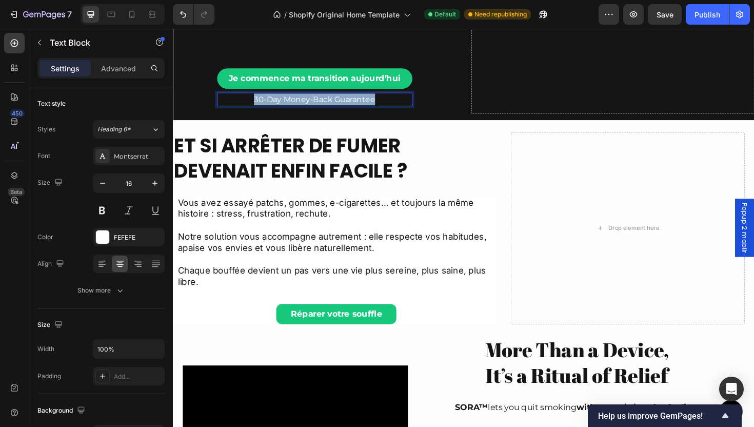
click at [306, 102] on p "30-Day Money-Back Guarantee" at bounding box center [323, 103] width 205 height 12
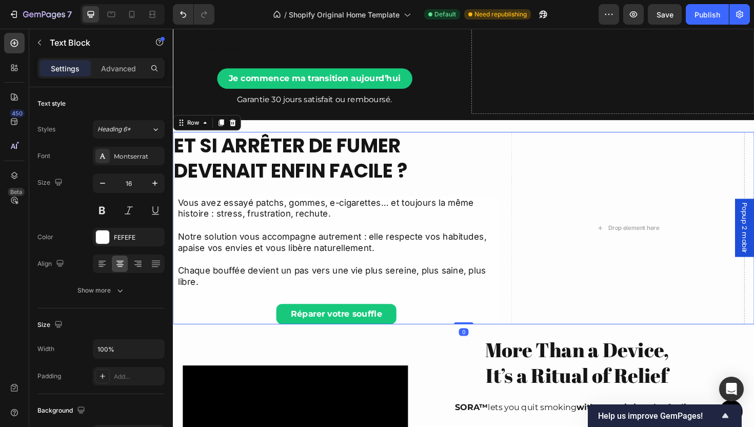
click at [343, 196] on div "Et si arrêter de fumer devenait enfin facile ? Heading Vous avez essayé patchs,…" at bounding box center [346, 240] width 346 height 204
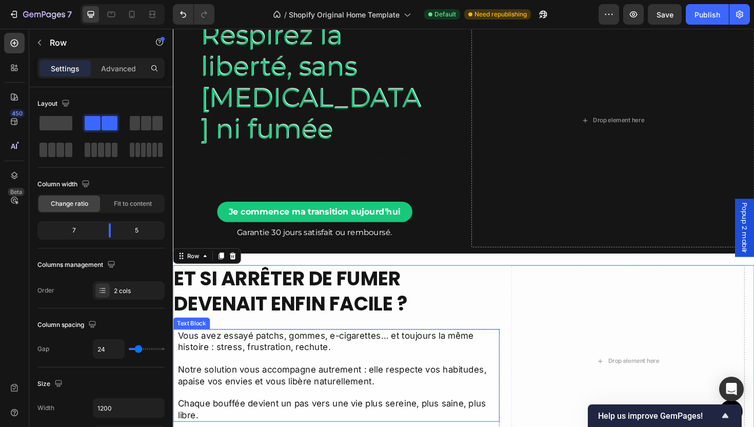
scroll to position [0, 0]
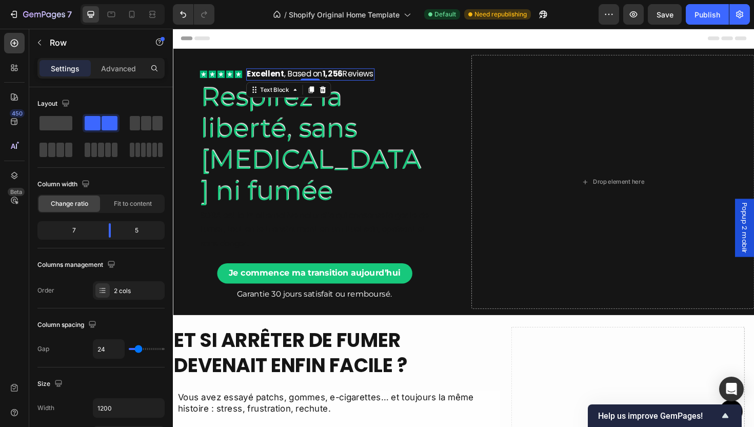
click at [314, 77] on p "Excellent , Based on 1,256 Reviews" at bounding box center [318, 77] width 134 height 11
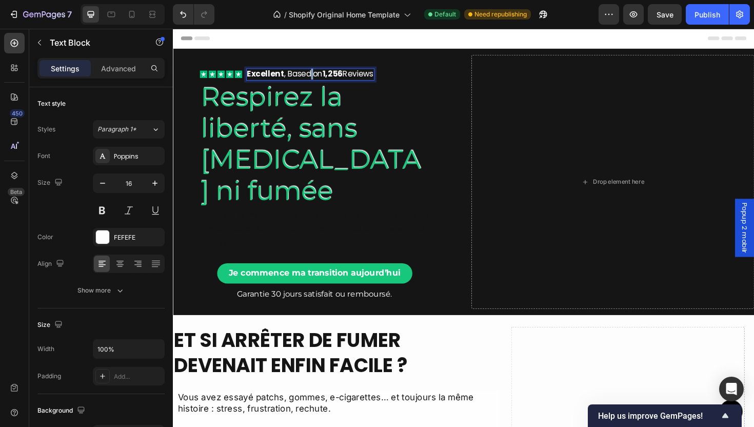
click at [314, 77] on p "Excellent , Based on 1,256 Reviews" at bounding box center [318, 77] width 134 height 11
click at [295, 80] on p "Excellent , Based on 1,256 Reviews" at bounding box center [318, 77] width 134 height 11
click at [313, 81] on p "Excellent , Based on 1,256 Reviews" at bounding box center [318, 77] width 134 height 11
click at [339, 76] on p "Excellent , Basé sur on 1,256 Reviews" at bounding box center [322, 77] width 143 height 11
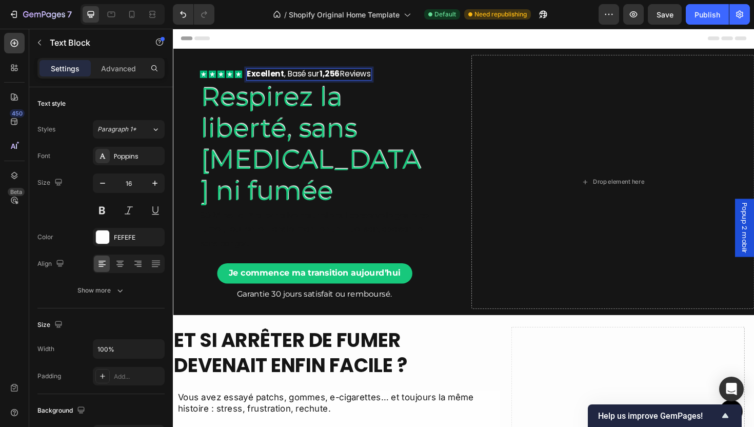
click at [360, 77] on p "Excellent , Basé sur 1,256 Reviews" at bounding box center [316, 77] width 131 height 11
click at [702, 15] on div "Publish" at bounding box center [708, 14] width 26 height 11
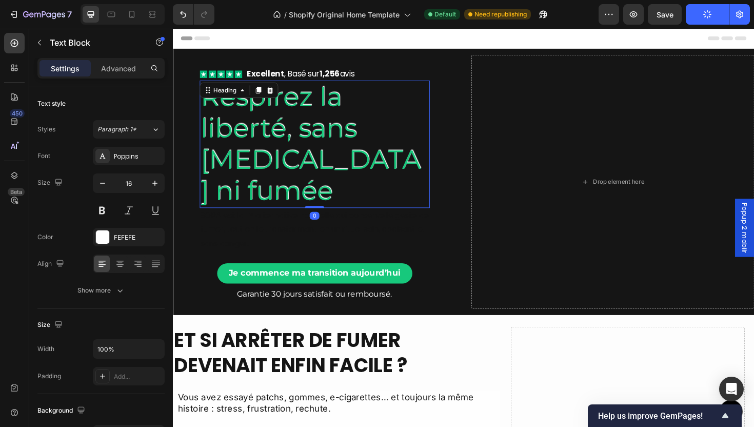
click at [377, 155] on h2 "Respirez la liberté, sans [MEDICAL_DATA] ni fumée" at bounding box center [323, 151] width 244 height 135
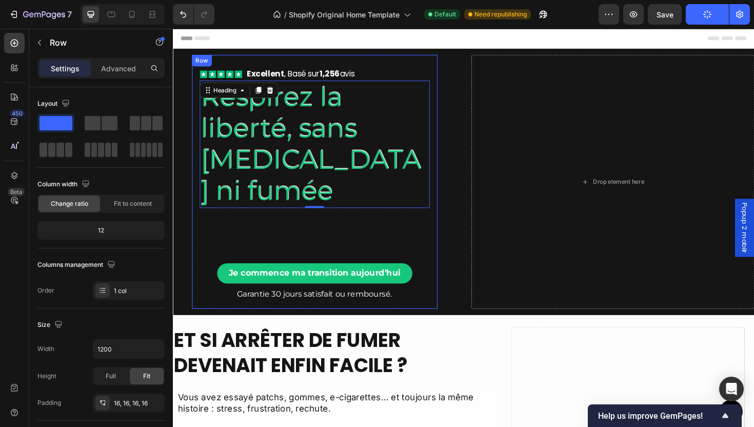
click at [193, 164] on div "Icon Icon Icon Icon Icon Icon List Excellent , Basé sur 1,256 avis Text Block R…" at bounding box center [323, 190] width 260 height 269
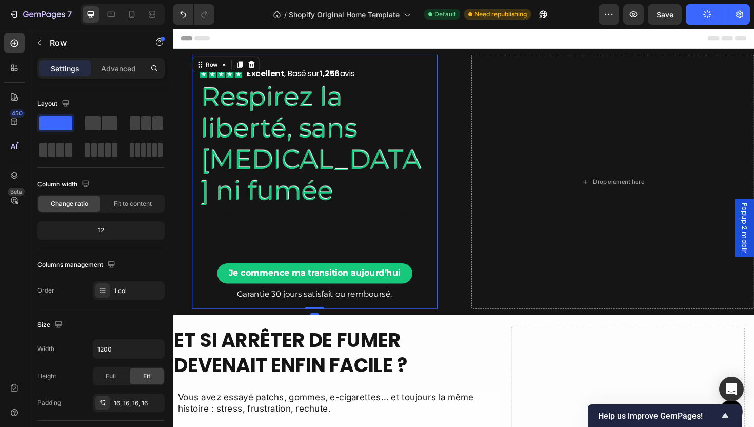
click at [124, 76] on div "Settings Advanced" at bounding box center [100, 68] width 127 height 21
click at [120, 69] on p "Advanced" at bounding box center [118, 68] width 35 height 11
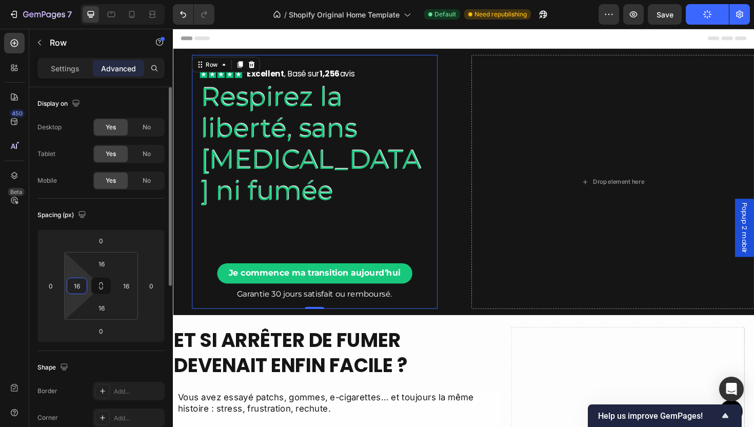
click at [75, 284] on input "16" at bounding box center [76, 285] width 15 height 15
click at [128, 0] on html "7 / Shopify Original Home Template Default Need republishing Preview Save Publi…" at bounding box center [377, 0] width 754 height 0
type input "0"
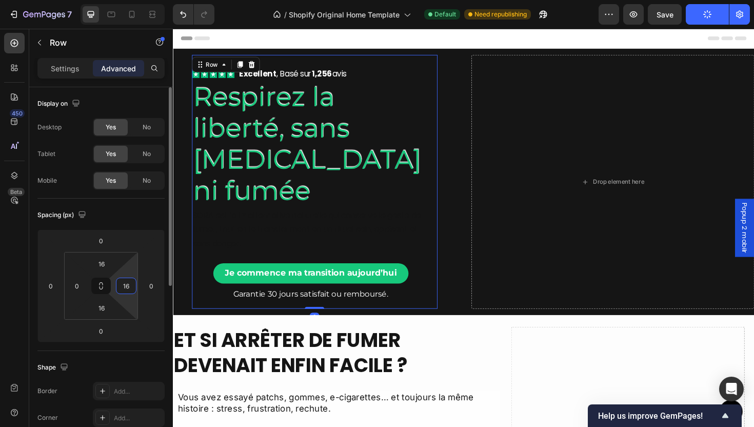
click at [121, 285] on input "16" at bounding box center [126, 285] width 15 height 15
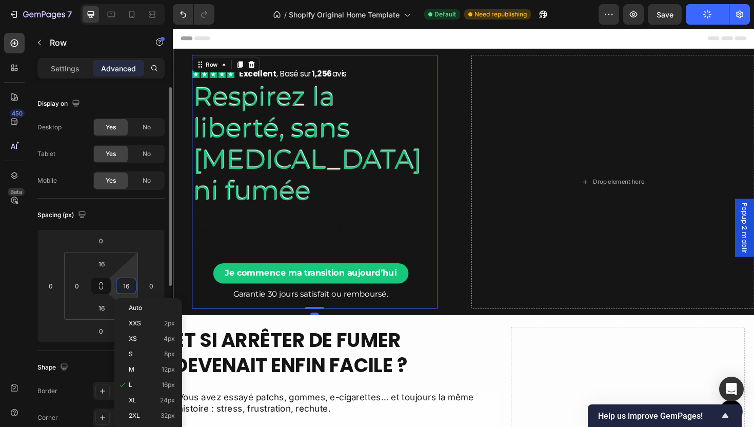
click at [134, 286] on div "16" at bounding box center [126, 286] width 21 height 16
click at [128, 286] on input "16" at bounding box center [126, 285] width 15 height 15
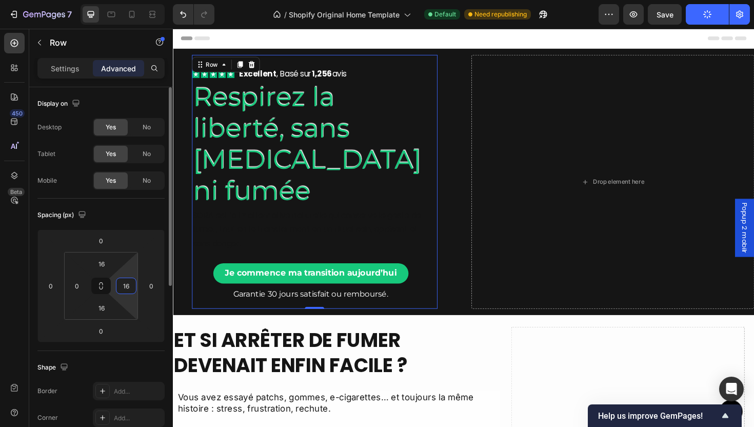
click at [128, 286] on input "16" at bounding box center [126, 285] width 15 height 15
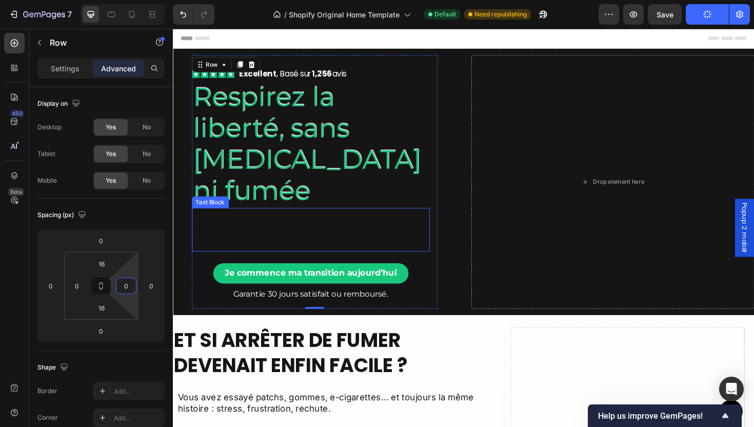
click at [297, 224] on p "SORA est la 1ʳᵉ alternative naturelle qui conserve le geste de fumer, tout en l…" at bounding box center [319, 242] width 250 height 44
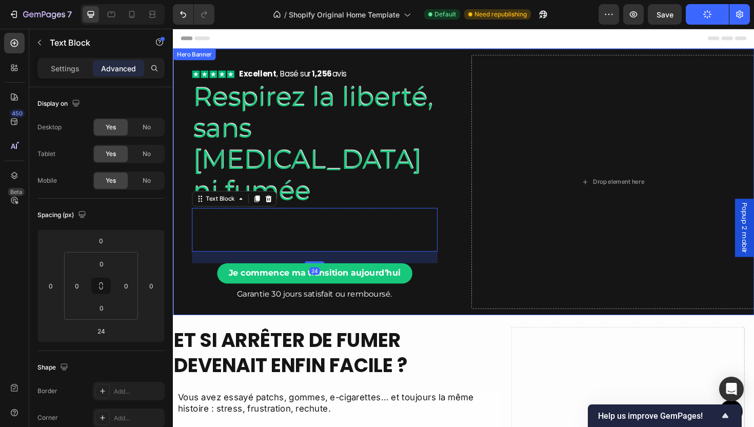
click at [471, 151] on div "Icon Icon Icon Icon Icon Icon List Excellent , Basé sur 1,256 avis Text Block R…" at bounding box center [481, 191] width 616 height 302
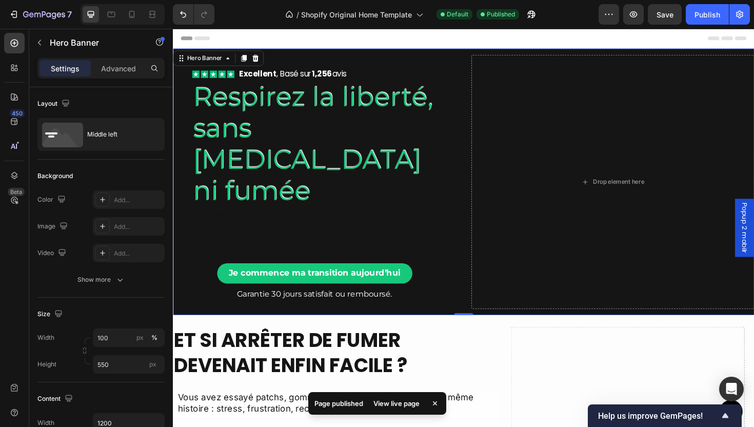
click at [475, 177] on div "Icon Icon Icon Icon Icon Icon List Excellent , Basé sur 1,256 avis Text Block R…" at bounding box center [481, 191] width 616 height 302
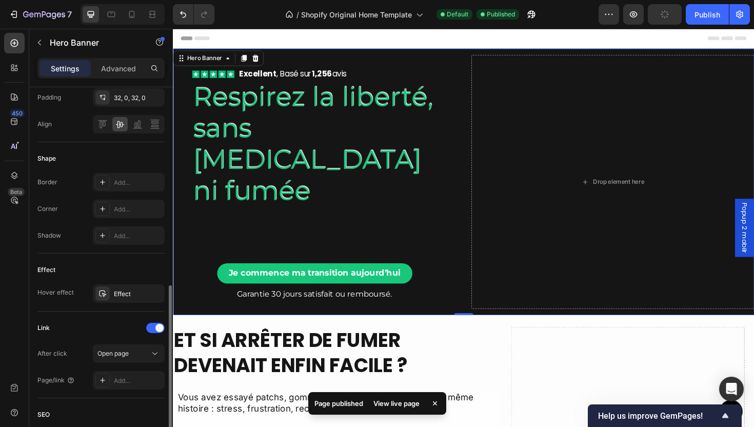
scroll to position [384, 0]
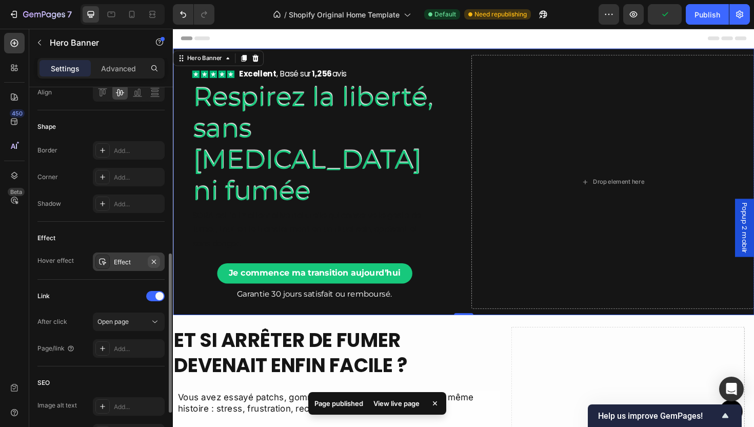
click at [154, 261] on icon "button" at bounding box center [154, 261] width 4 height 4
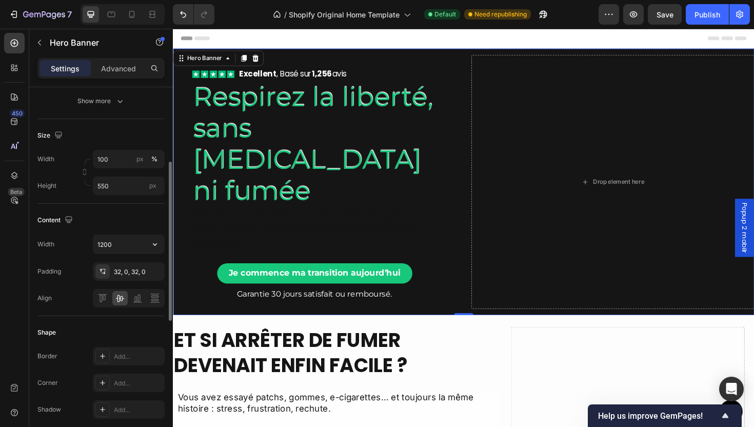
scroll to position [176, 0]
click at [123, 272] on div "32, 0, 32, 0" at bounding box center [129, 273] width 30 height 9
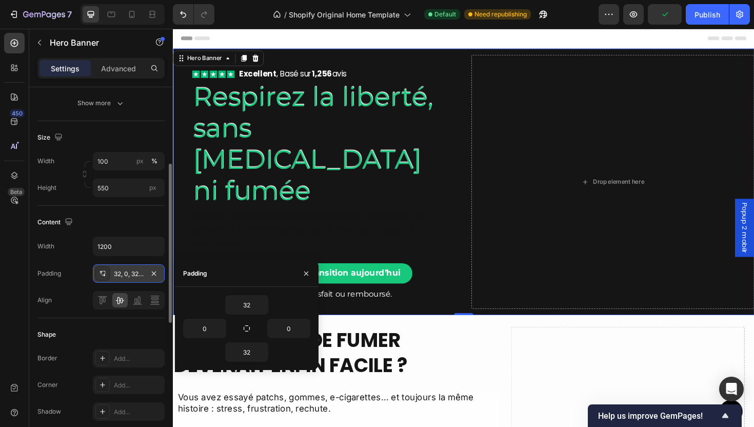
click at [123, 272] on div "32, 0, 32, 0" at bounding box center [129, 273] width 30 height 9
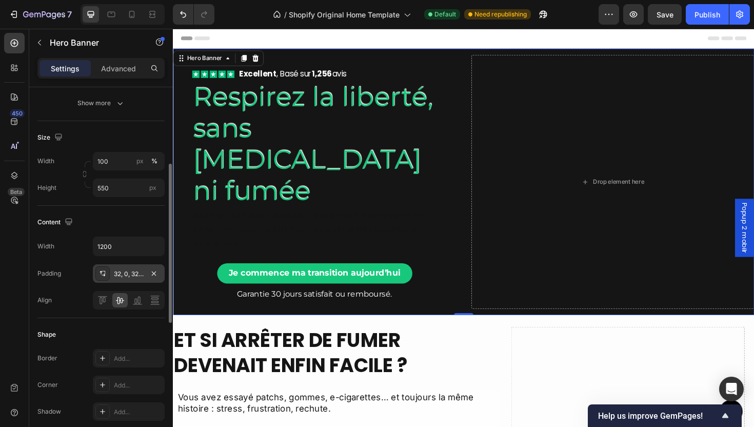
click at [115, 278] on div "32, 0, 32, 0" at bounding box center [129, 273] width 30 height 9
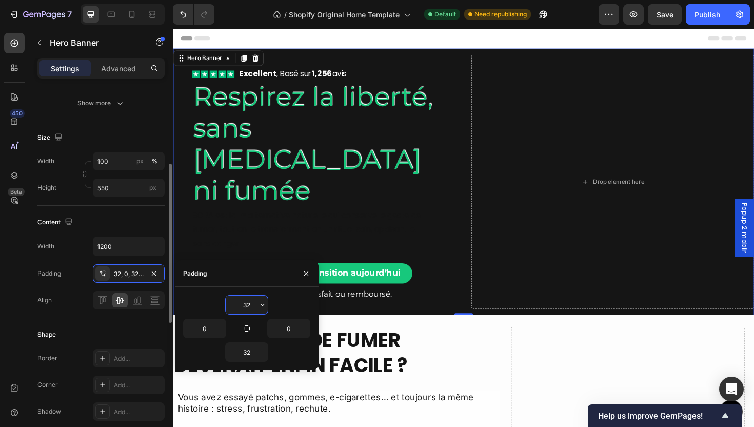
click at [123, 218] on div "Content" at bounding box center [100, 222] width 127 height 16
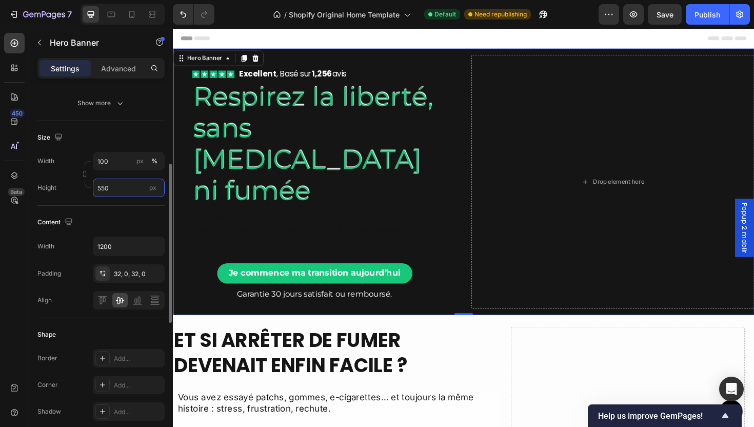
click at [119, 185] on input "550" at bounding box center [129, 188] width 72 height 18
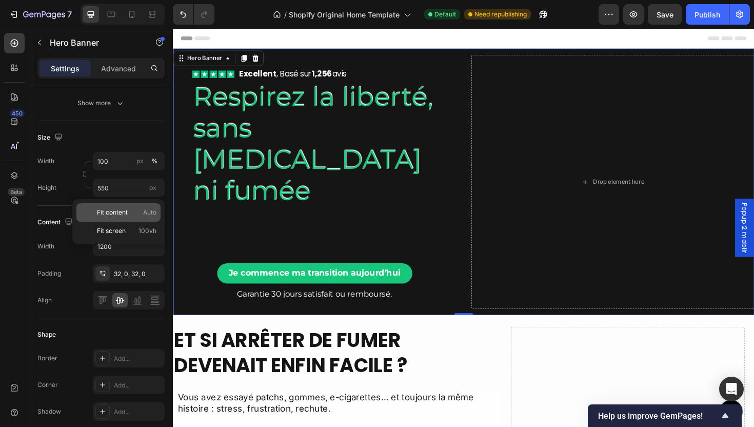
click at [131, 213] on p "Fit content Auto" at bounding box center [127, 212] width 60 height 9
type input "Auto"
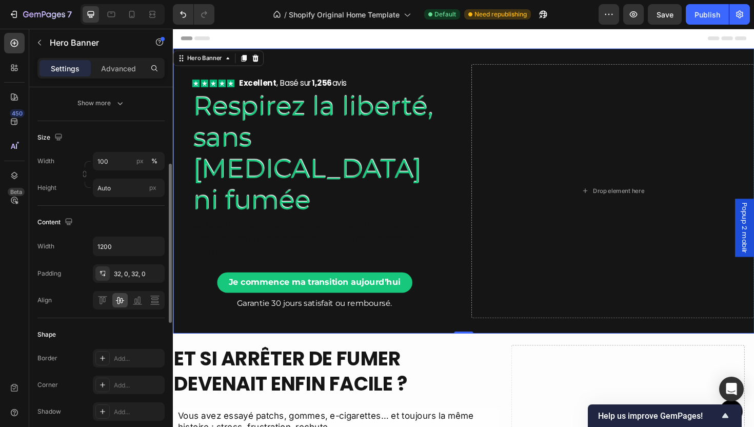
click at [141, 215] on div "Content" at bounding box center [100, 222] width 127 height 16
click at [510, 283] on div "Drop element here" at bounding box center [639, 200] width 300 height 269
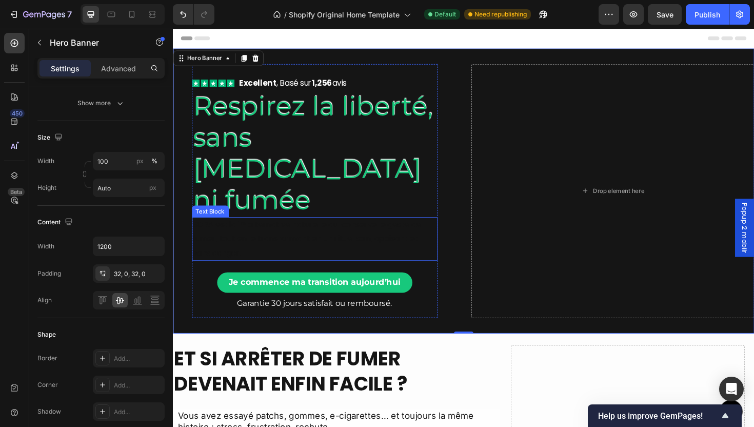
click at [317, 229] on p "SORA est la 1ʳᵉ alternative naturelle qui conserve le geste de fumer, tout en l…" at bounding box center [323, 251] width 258 height 44
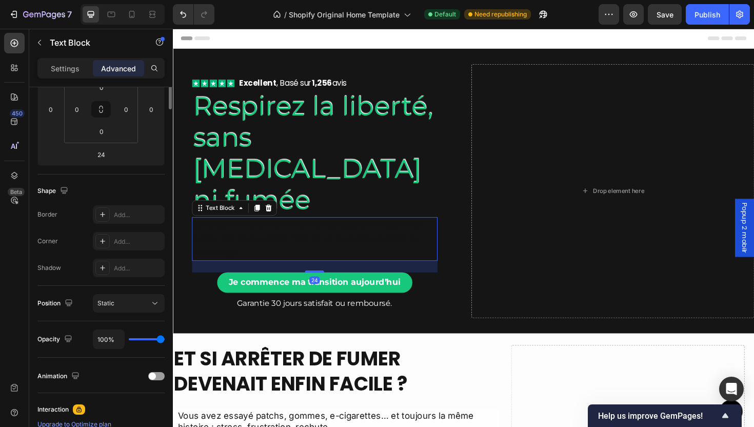
scroll to position [0, 0]
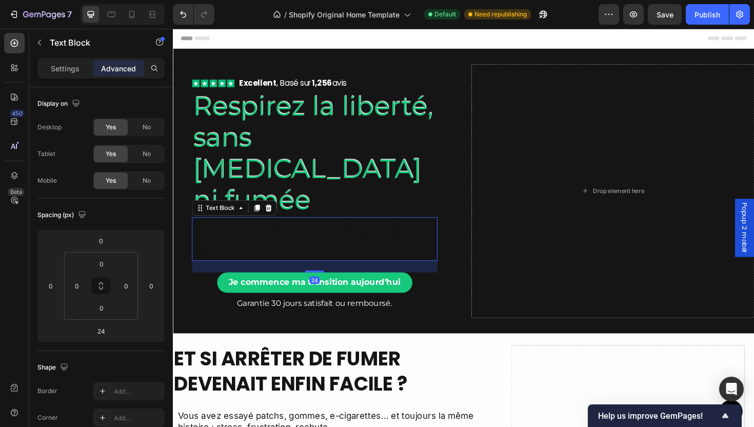
click at [291, 229] on p "SORA est la 1ʳᵉ alternative naturelle qui conserve le geste de fumer, tout en l…" at bounding box center [323, 251] width 258 height 44
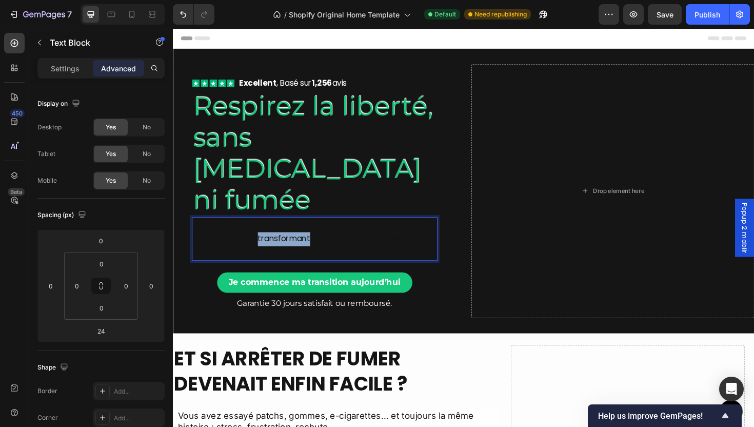
click at [291, 229] on p "SORA est la 1ʳᵉ alternative naturelle qui conserve le geste de fumer, tout en l…" at bounding box center [323, 251] width 258 height 44
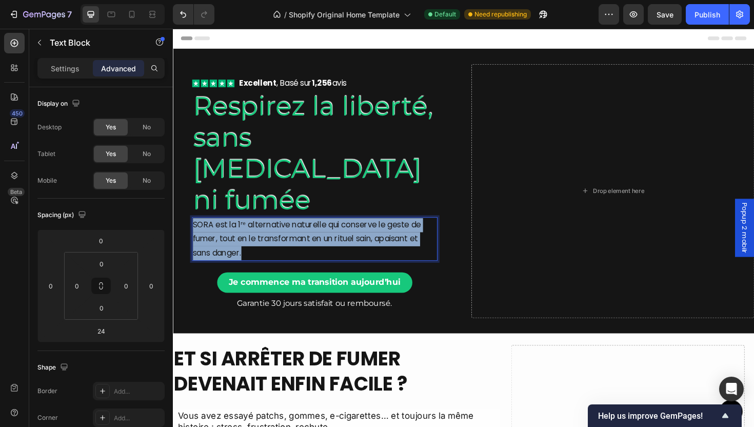
click at [291, 229] on p "SORA est la 1ʳᵉ alternative naturelle qui conserve le geste de fumer, tout en l…" at bounding box center [323, 251] width 258 height 44
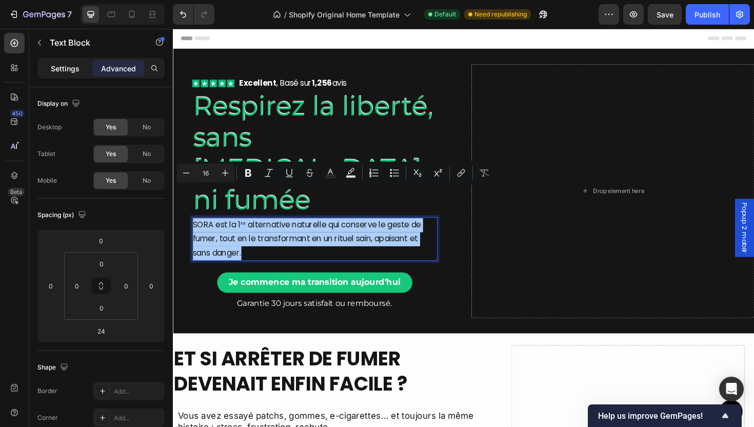
click at [63, 72] on p "Settings" at bounding box center [65, 68] width 29 height 11
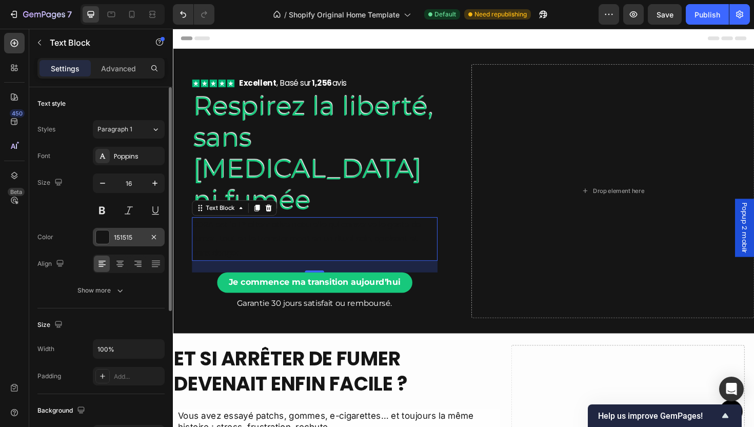
click at [103, 242] on div at bounding box center [102, 236] width 13 height 13
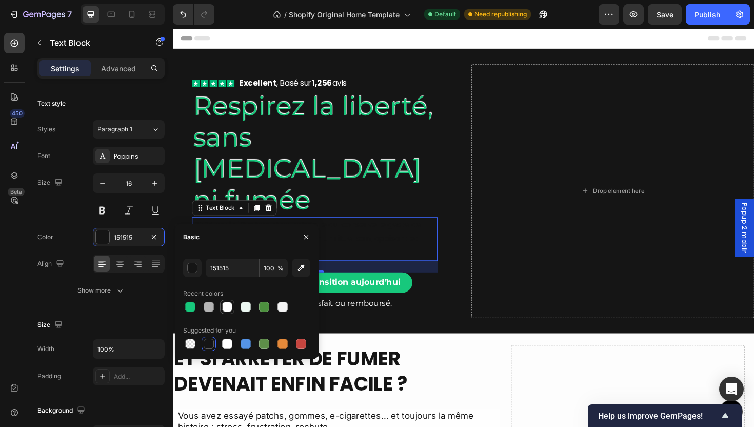
click at [232, 311] on div at bounding box center [227, 307] width 12 height 12
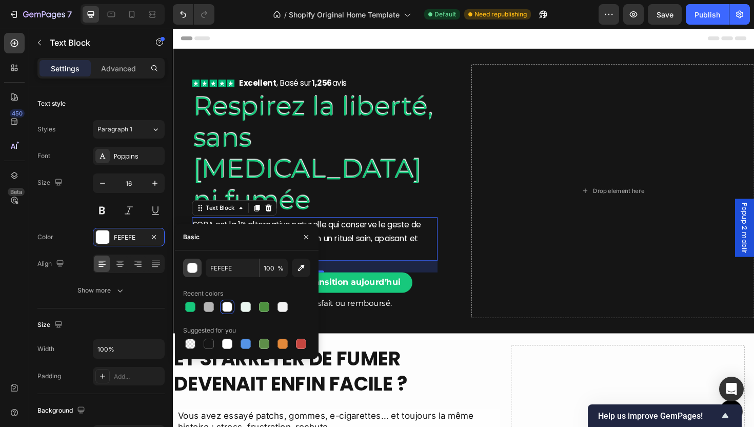
click at [196, 273] on button "button" at bounding box center [192, 268] width 18 height 18
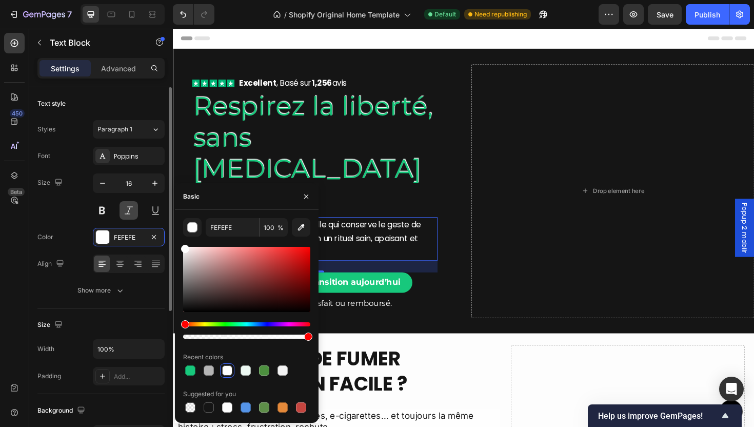
drag, startPoint x: 209, startPoint y: 280, endPoint x: 134, endPoint y: 205, distance: 105.6
click at [134, 206] on div "450 Beta Sections(18) Elements(83) Section Element Hero Section Product Detail …" at bounding box center [86, 228] width 173 height 398
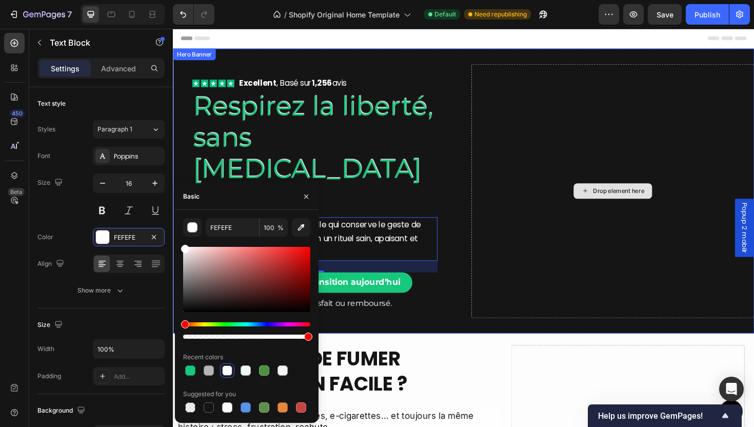
type input "FFFFFF"
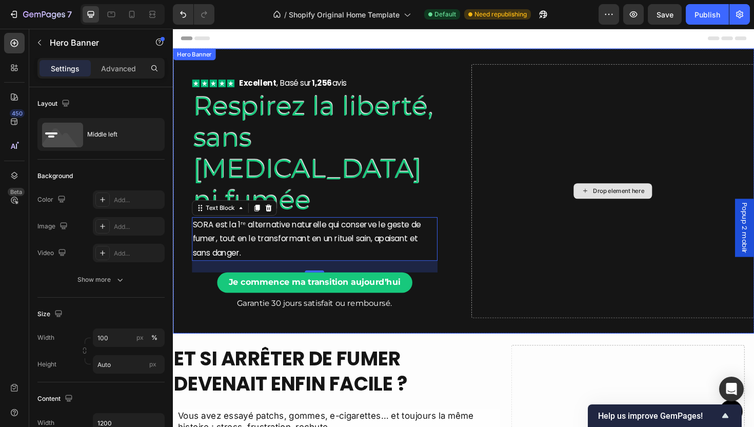
click at [581, 255] on div "Drop element here" at bounding box center [639, 200] width 300 height 269
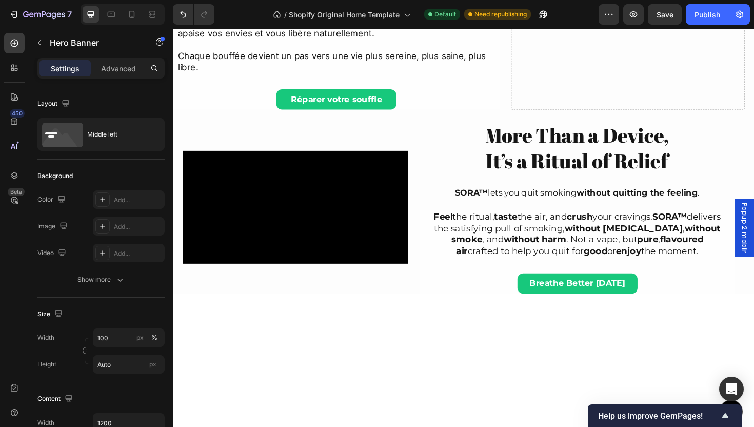
scroll to position [178, 0]
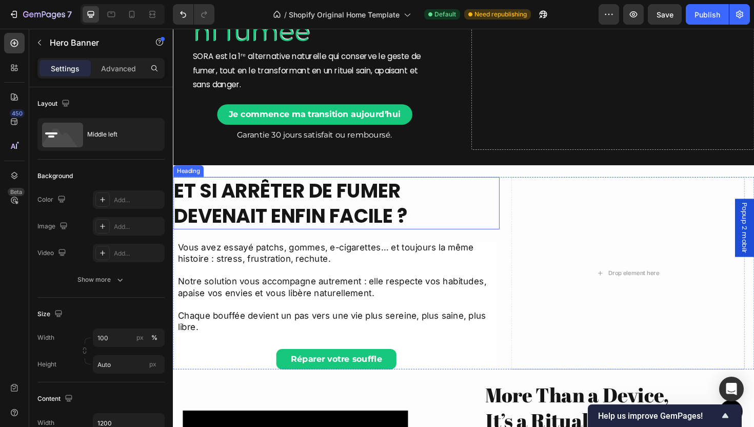
click at [293, 186] on h2 "Et si arrêter de fumer devenait enfin facile ?" at bounding box center [346, 213] width 346 height 55
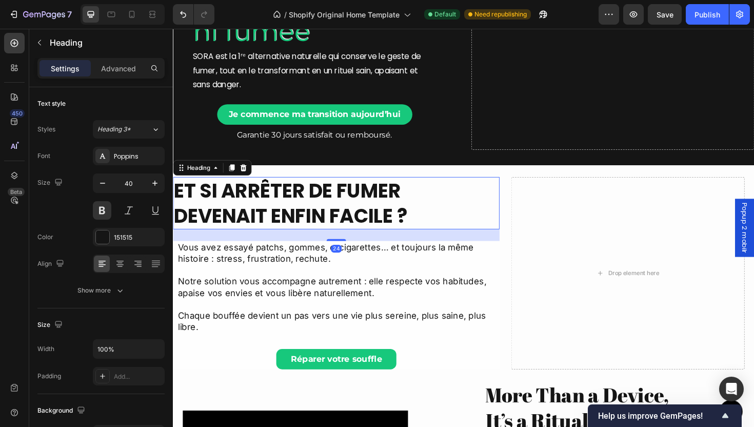
click at [293, 186] on h2 "Et si arrêter de fumer devenait enfin facile ?" at bounding box center [346, 213] width 346 height 55
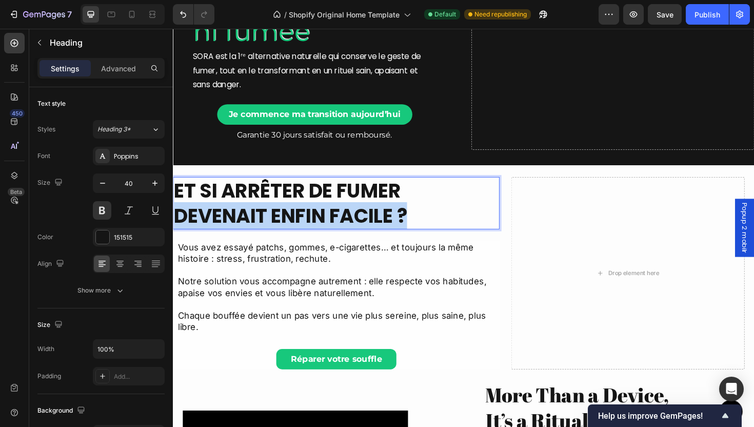
click at [293, 187] on p "Et si arrêter de fumer devenait enfin facile ?" at bounding box center [346, 213] width 344 height 53
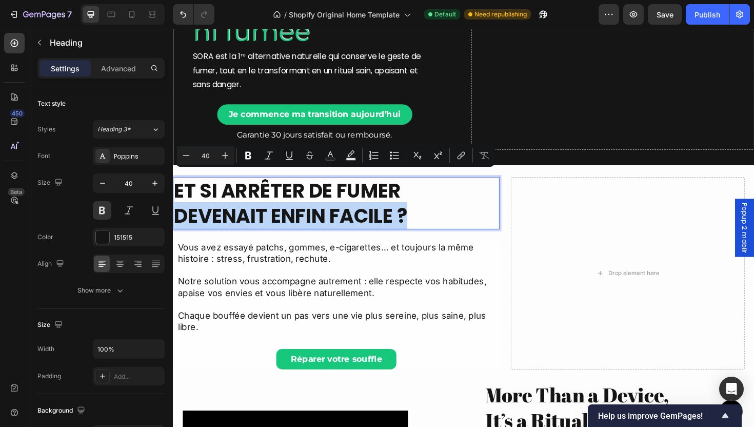
click at [406, 199] on p "Et si arrêter de fumer devenait enfin facile ?" at bounding box center [346, 213] width 344 height 53
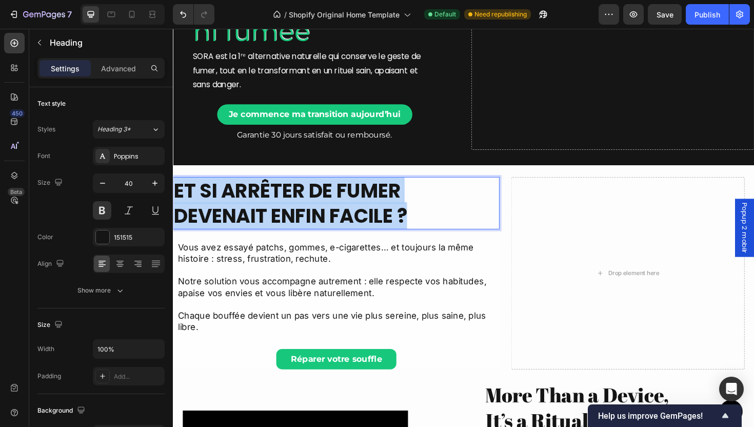
drag, startPoint x: 443, startPoint y: 185, endPoint x: 167, endPoint y: 158, distance: 277.9
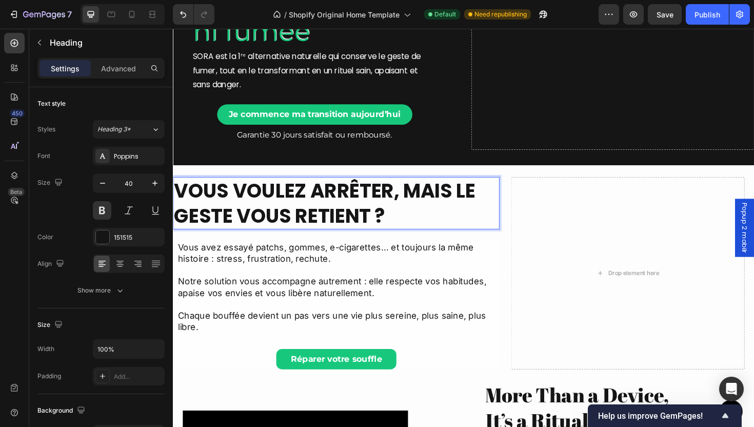
click at [419, 187] on p "Vous voulez arrêter, mais le geste vous retient ?" at bounding box center [346, 213] width 344 height 53
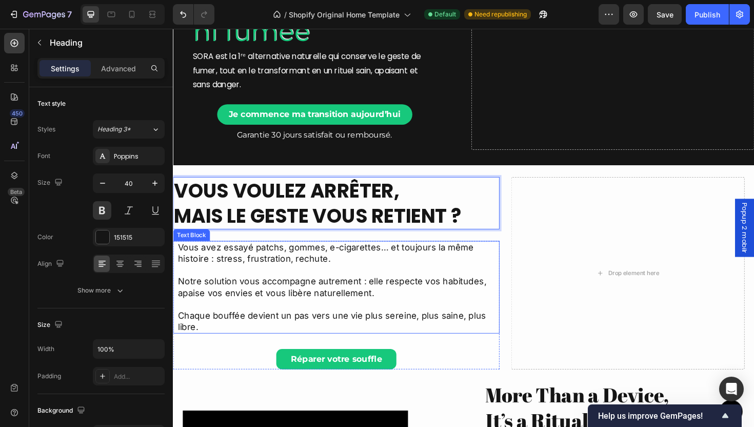
click at [446, 254] on p "Vous avez essayé patchs, gommes, e-cigarettes… et toujours la même histoire : s…" at bounding box center [348, 272] width 340 height 36
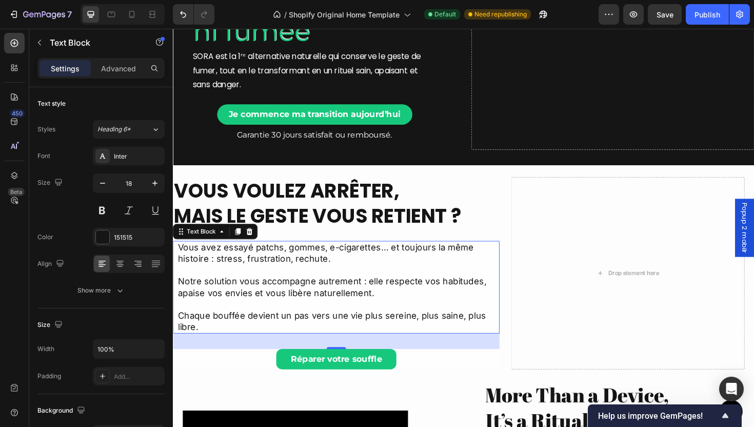
drag, startPoint x: 270, startPoint y: 299, endPoint x: 260, endPoint y: 292, distance: 12.1
click at [269, 314] on p "Chaque bouffée devient un pas vers une vie plus sereine, plus saine, plus libre." at bounding box center [348, 332] width 340 height 36
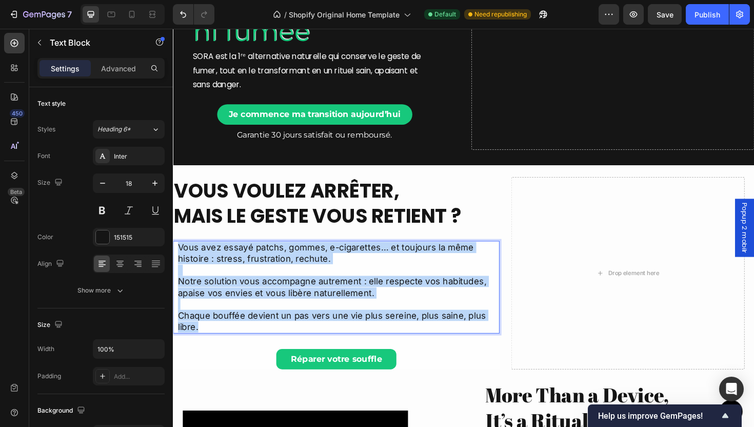
drag, startPoint x: 206, startPoint y: 310, endPoint x: 345, endPoint y: 254, distance: 150.3
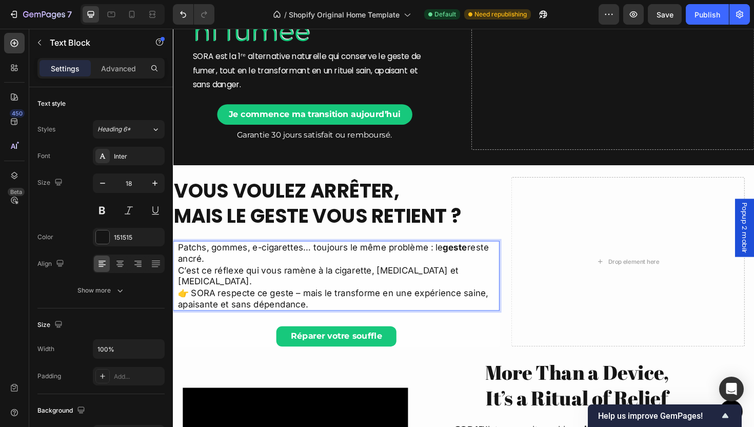
click at [221, 254] on p "Patchs, gommes, e-cigarettes… toujours le même problème : le geste reste ancré.…" at bounding box center [348, 290] width 340 height 72
click at [224, 254] on p "Patchs, gommes, e-cigarettes… toujours le même problème : le geste reste ancré.…" at bounding box center [348, 290] width 340 height 72
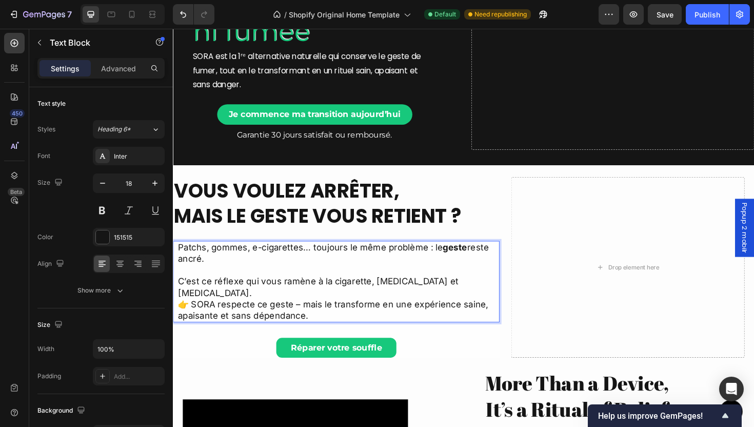
click at [466, 279] on p "⁠⁠⁠⁠⁠⁠⁠ C’est ce réflexe qui vous ramène à la cigarette, encore et encore. 👉 SO…" at bounding box center [348, 309] width 340 height 60
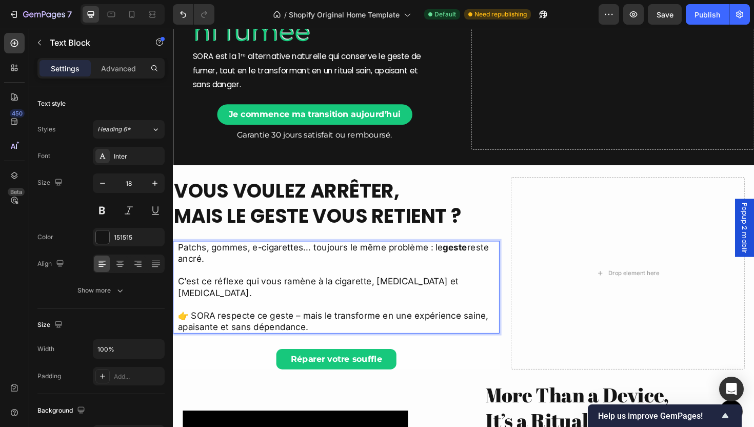
click at [191, 314] on p "⁠⁠⁠⁠⁠⁠⁠ 👉 SORA respecte ce geste – mais le transforme en une expérience saine, …" at bounding box center [348, 332] width 340 height 36
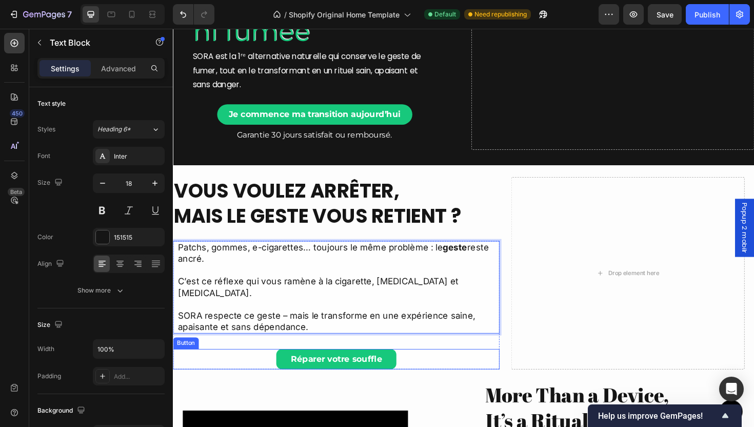
click at [223, 368] on div "Réparer votre souffle Button" at bounding box center [346, 379] width 346 height 22
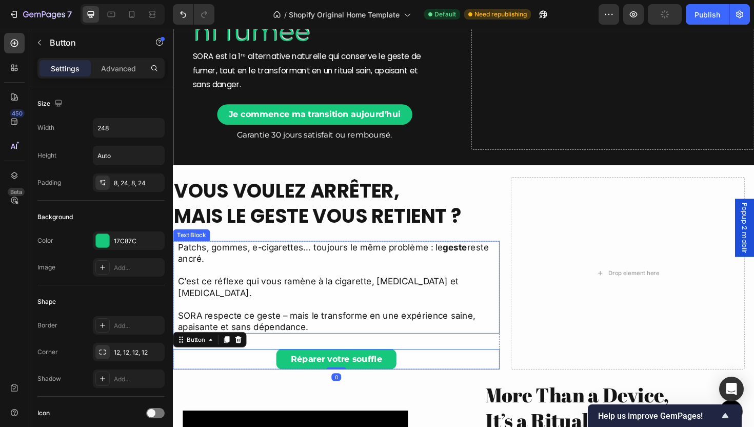
click at [241, 314] on p "Rich Text Editor. Editing area: main" at bounding box center [348, 320] width 340 height 12
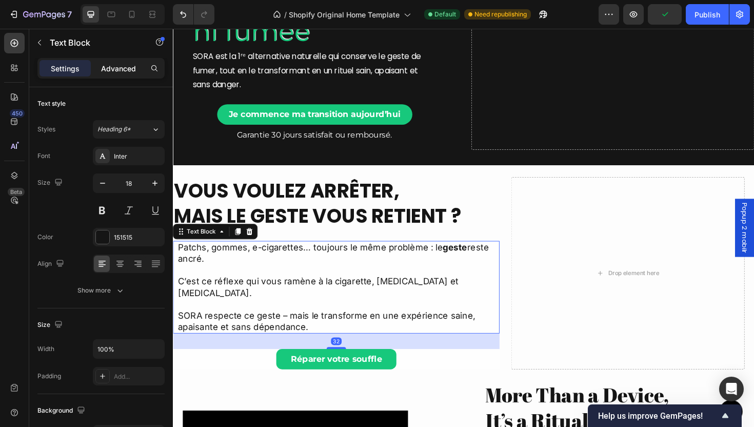
click at [116, 71] on p "Advanced" at bounding box center [118, 68] width 35 height 11
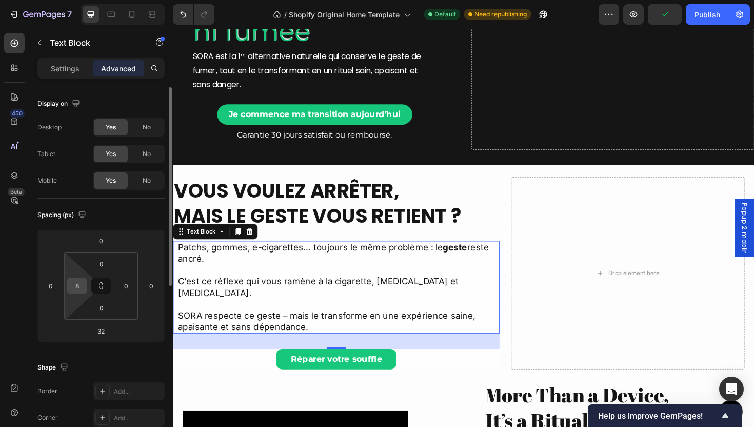
click at [83, 286] on input "8" at bounding box center [76, 285] width 15 height 15
type input "0"
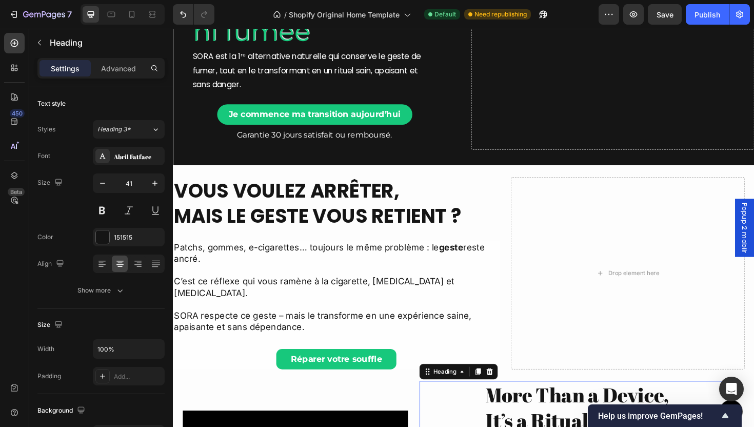
click at [465, 402] on h2 "More Than a Device, It’s a Ritual of Relief" at bounding box center [601, 430] width 334 height 57
click at [256, 326] on p "SORA respecte ce geste – mais le transforme en une expérience saine, apaisante …" at bounding box center [346, 338] width 344 height 24
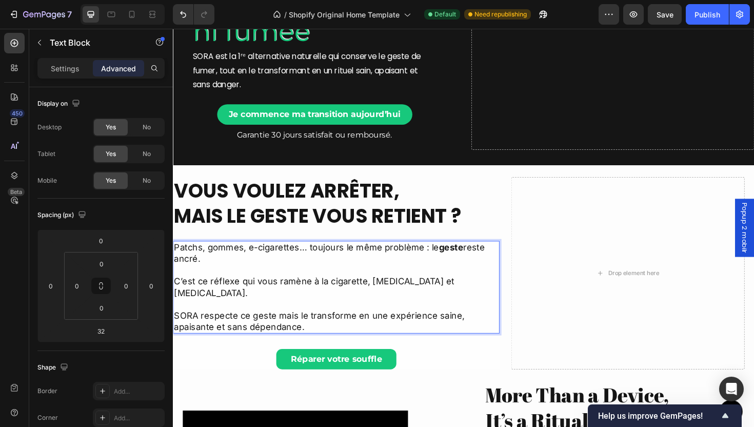
click at [490, 326] on p "SORA respecte ce geste mais le transforme en une expérience saine, apaisante et…" at bounding box center [346, 338] width 344 height 24
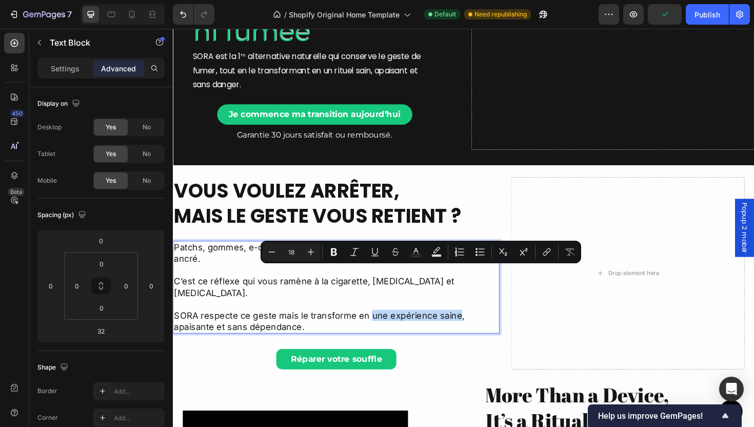
drag, startPoint x: 381, startPoint y: 288, endPoint x: 473, endPoint y: 290, distance: 91.9
click at [473, 326] on p "SORA respecte ce geste mais le transforme en une expérience saine, apaisante et…" at bounding box center [346, 338] width 344 height 24
click at [338, 249] on icon "Editor contextual toolbar" at bounding box center [334, 252] width 10 height 10
click at [247, 347] on div "More Than a Device, It’s a Ritual of Relief Heading SORA™ lets you quit smoking…" at bounding box center [481, 287] width 616 height 228
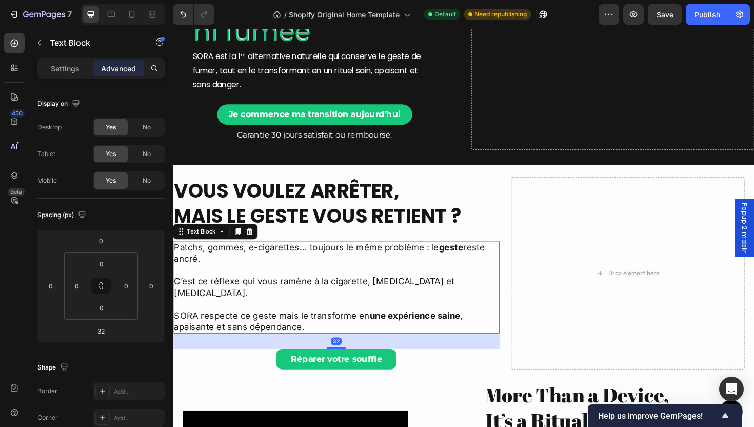
click at [195, 326] on p "SORA respecte ce geste mais le transforme en une expérience saine , apaisante e…" at bounding box center [346, 338] width 344 height 24
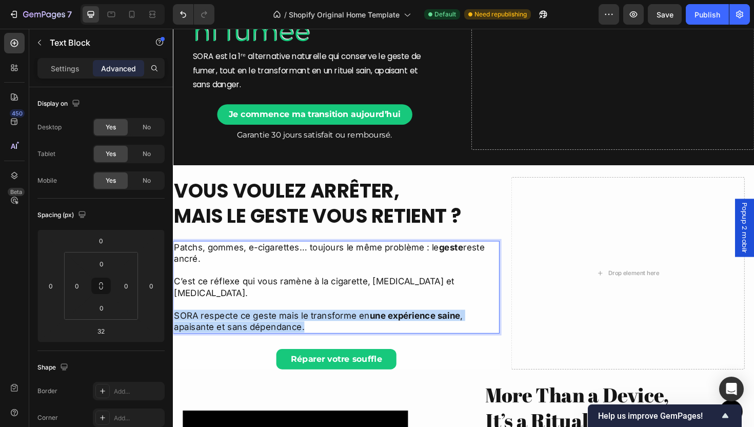
click at [195, 326] on p "SORA respecte ce geste mais le transforme en une expérience saine , apaisante e…" at bounding box center [346, 338] width 344 height 24
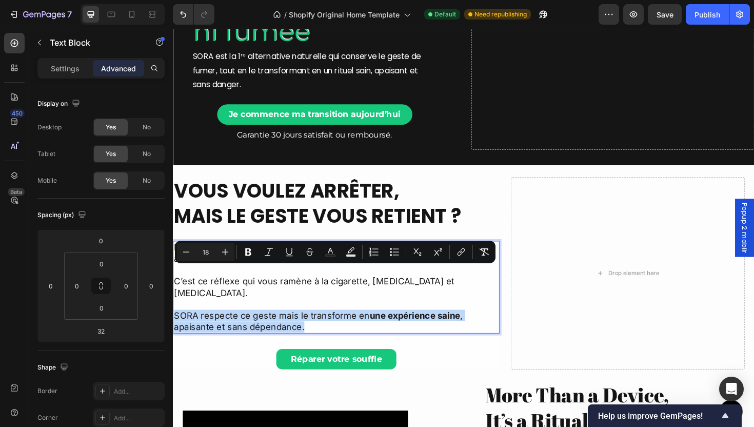
click at [195, 326] on p "SORA respecte ce geste mais le transforme en une expérience saine , apaisante e…" at bounding box center [346, 338] width 344 height 24
click at [204, 326] on p "SORA respecte ce geste mais le transforme en une expérience saine , apaisante e…" at bounding box center [346, 338] width 344 height 24
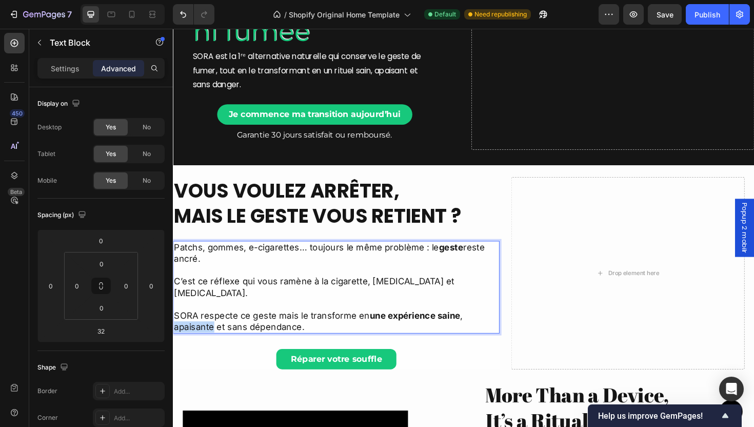
click at [204, 326] on p "SORA respecte ce geste mais le transforme en une expérience saine , apaisante e…" at bounding box center [346, 338] width 344 height 24
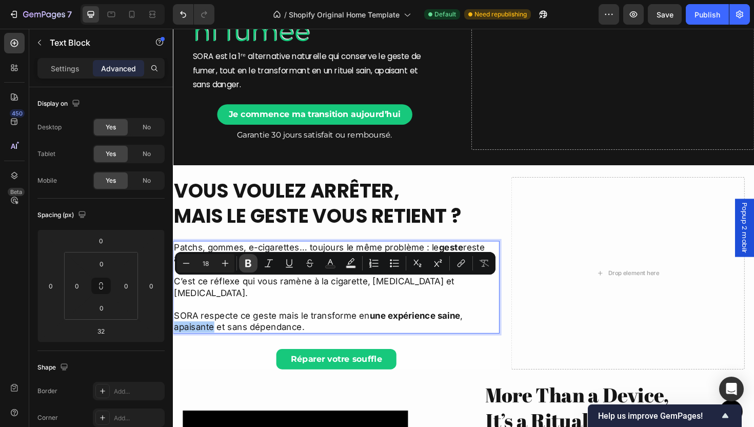
click at [248, 264] on icon "Editor contextual toolbar" at bounding box center [248, 263] width 10 height 10
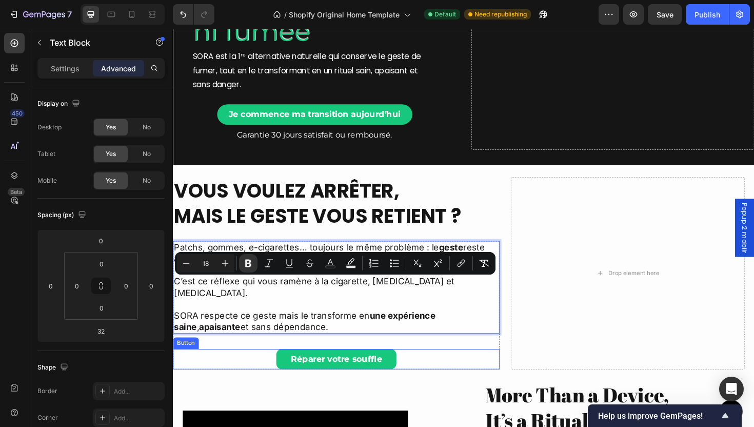
click at [258, 368] on div "Réparer votre souffle Button" at bounding box center [346, 379] width 346 height 22
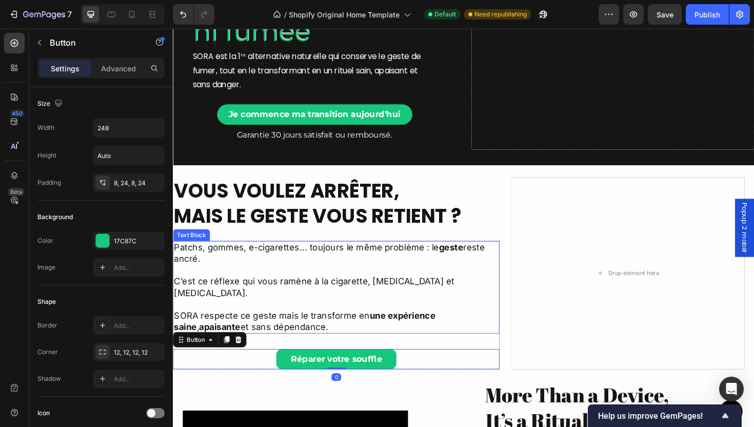
click at [233, 326] on p "SORA respecte ce geste mais le transforme en une expérience saine , apaisante e…" at bounding box center [346, 338] width 344 height 24
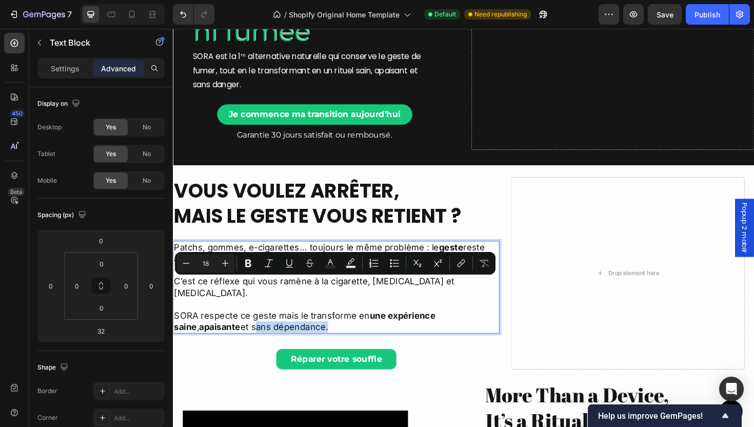
drag, startPoint x: 232, startPoint y: 300, endPoint x: 451, endPoint y: 299, distance: 219.1
click at [307, 326] on p "SORA respecte ce geste mais le transforme en une expérience saine , apaisante e…" at bounding box center [346, 338] width 344 height 24
click at [242, 260] on button "Bold" at bounding box center [248, 263] width 18 height 18
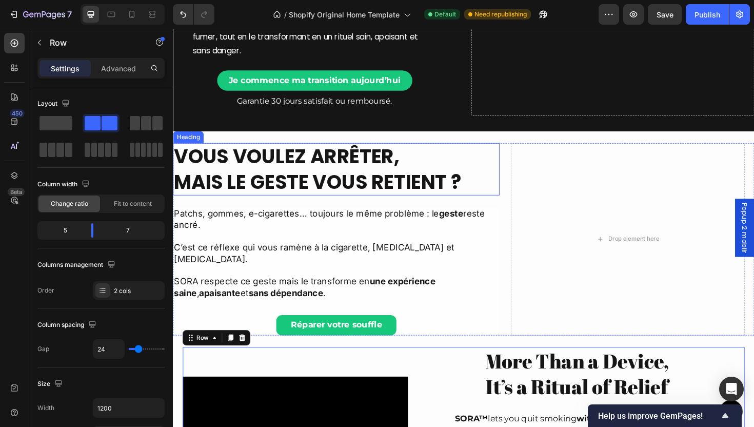
scroll to position [158, 0]
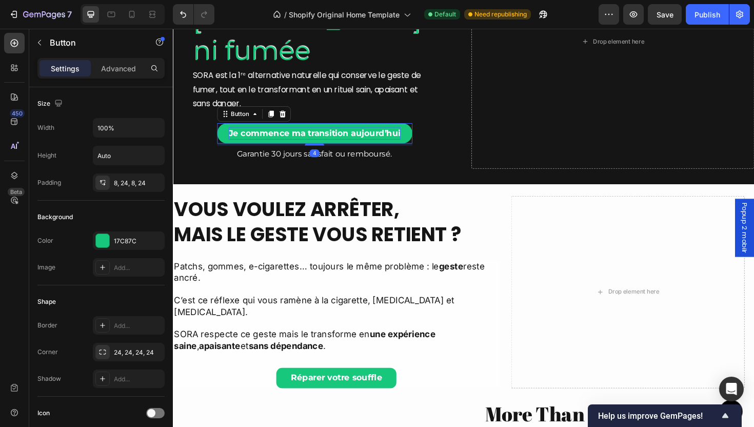
click at [324, 134] on strong "Je commence ma transition aujourd’hui" at bounding box center [323, 139] width 182 height 10
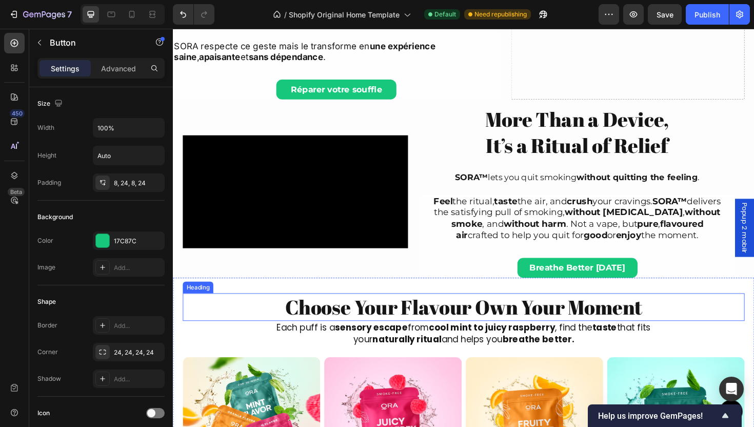
scroll to position [424, 0]
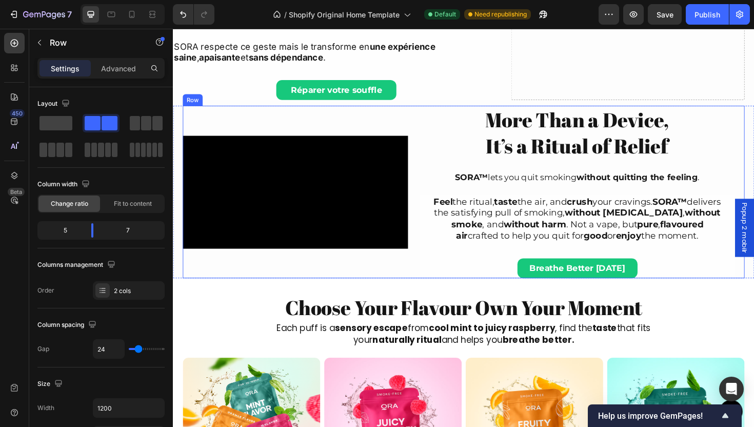
click at [423, 123] on div "Video More Than a Device, It’s a Ritual of Relief Heading SORA™ lets you quit s…" at bounding box center [480, 201] width 595 height 183
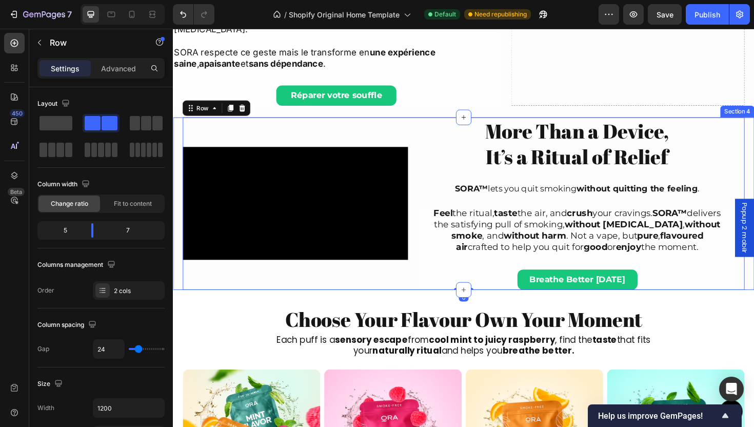
click at [174, 134] on div "More Than a Device, It’s a Ritual of Relief Heading SORA™ lets you quit smoking…" at bounding box center [481, 214] width 616 height 183
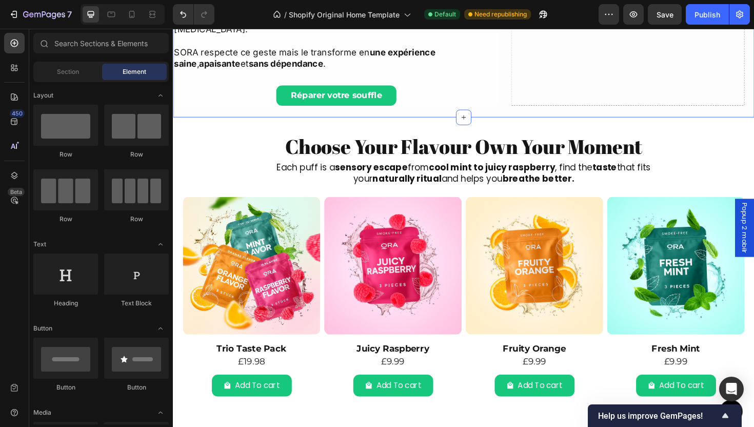
click at [530, 106] on div "More Than a Device, It’s a Ritual of Relief Heading SORA™ lets you quit smoking…" at bounding box center [481, 8] width 616 height 228
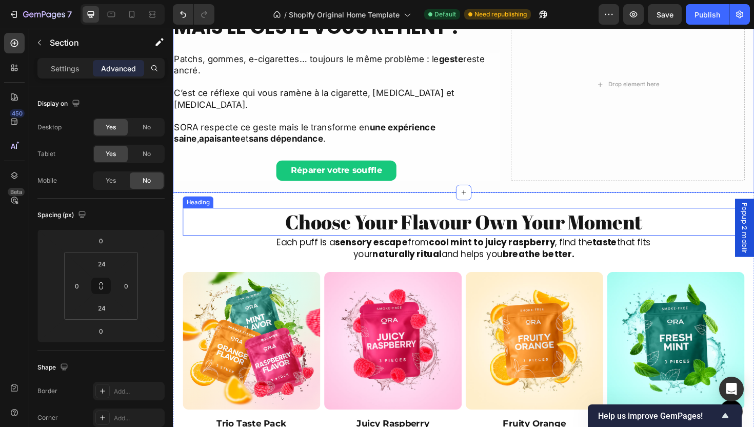
scroll to position [271, 0]
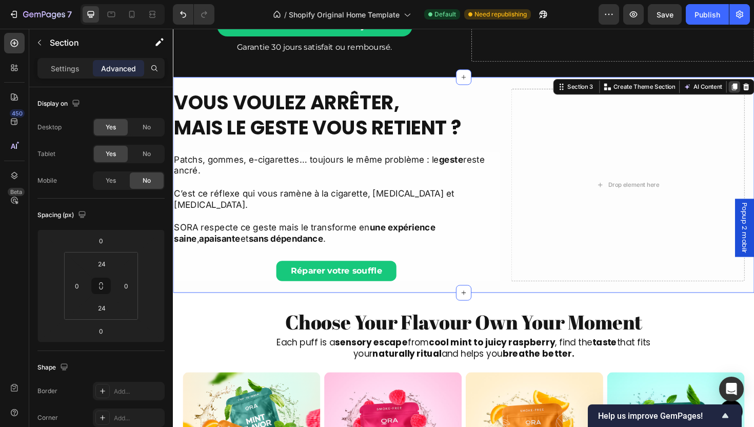
click at [754, 86] on icon at bounding box center [767, 90] width 8 height 8
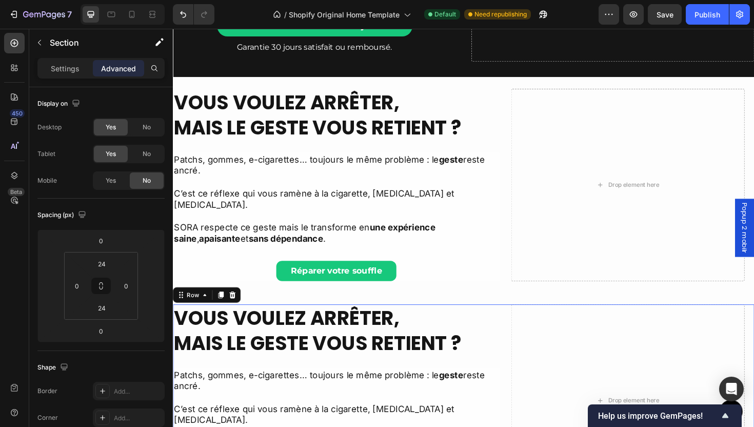
click at [525, 321] on div "Drop element here Vous voulez arrêter, mais le geste vous retient ? Heading Pat…" at bounding box center [481, 423] width 616 height 204
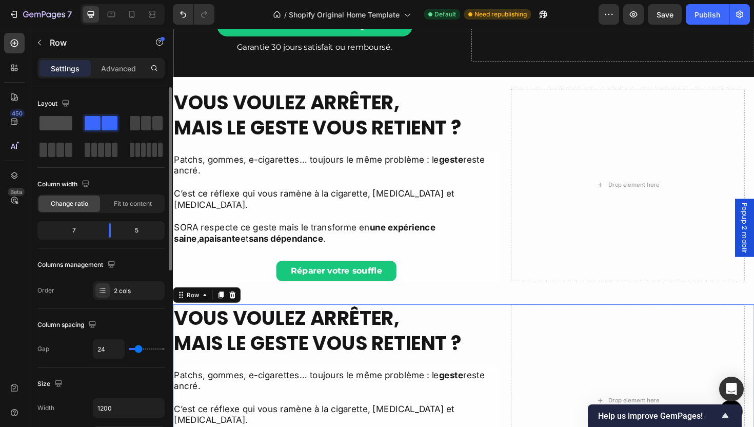
click at [56, 125] on span at bounding box center [56, 123] width 33 height 14
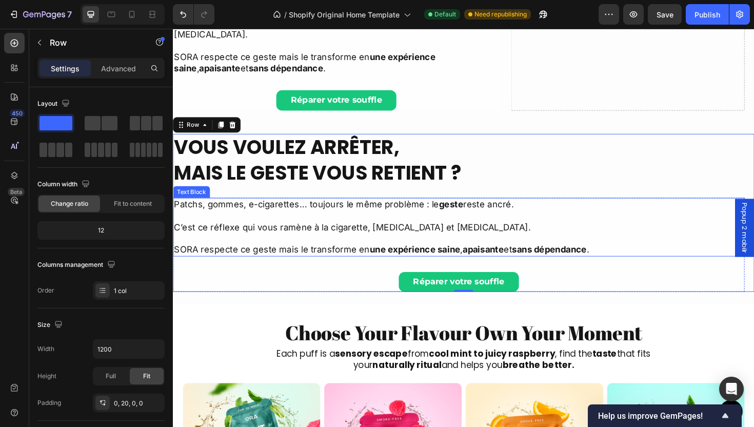
scroll to position [363, 0]
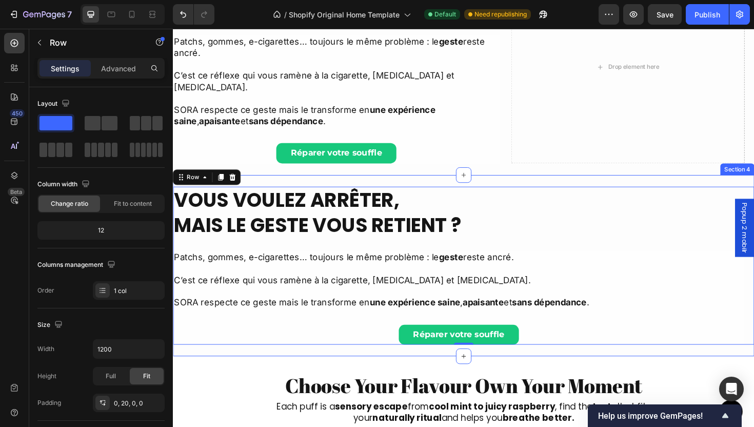
click at [437, 184] on div "More Than a Device, It’s a Ritual of Relief Heading SORA™ lets you quit smoking…" at bounding box center [481, 280] width 616 height 192
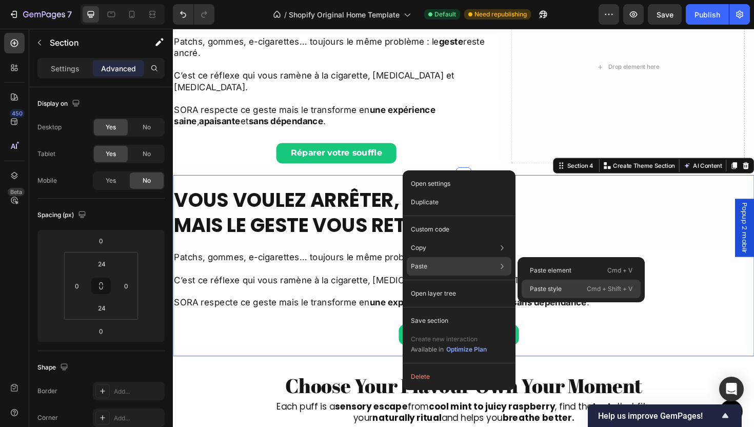
click at [585, 288] on div "Paste style Cmd + Shift + V" at bounding box center [581, 289] width 119 height 18
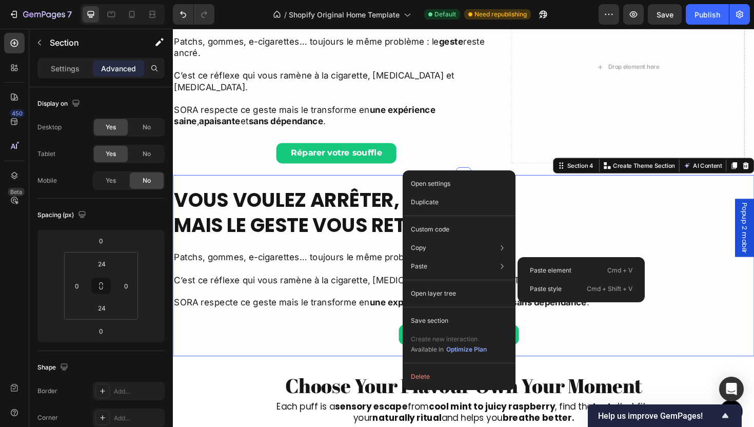
type input "0"
type input "12"
type input "0"
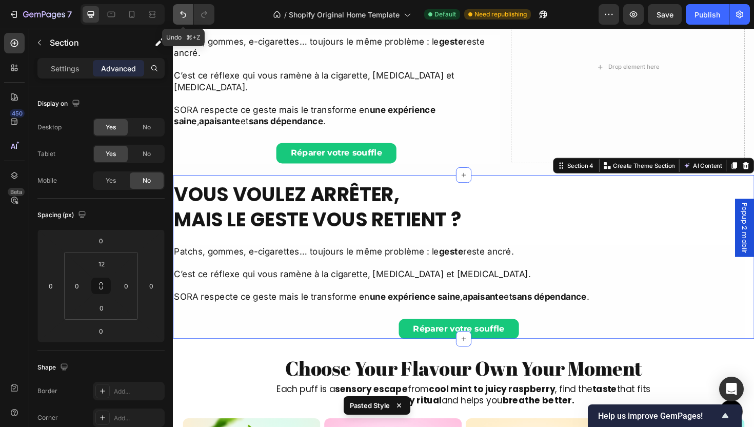
click at [187, 17] on icon "Undo/Redo" at bounding box center [183, 14] width 10 height 10
type input "24"
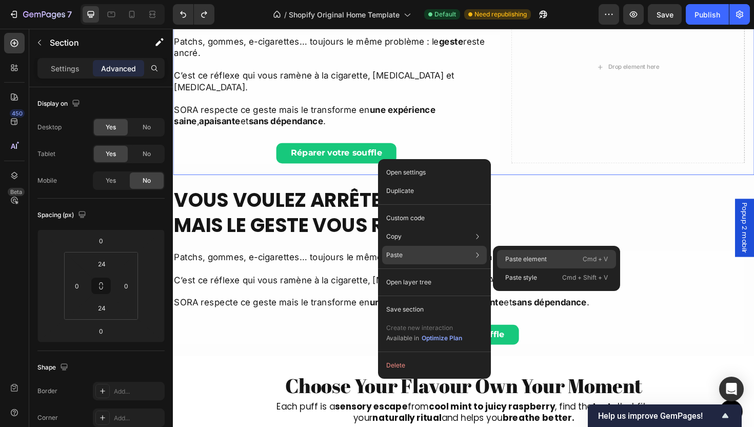
click at [556, 264] on div "Paste element Cmd + V" at bounding box center [556, 259] width 119 height 18
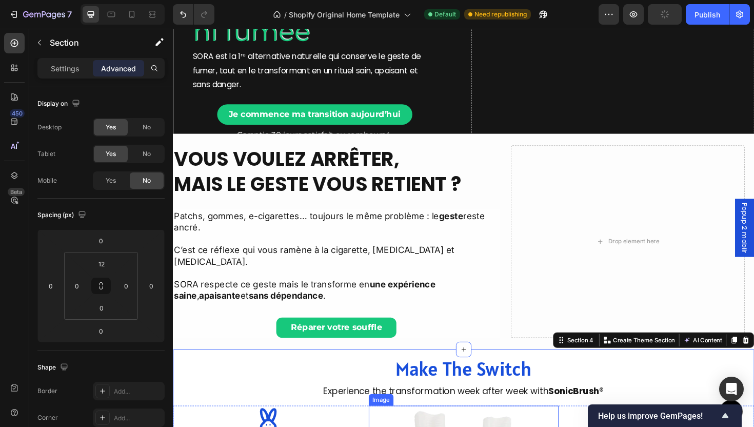
scroll to position [284, 0]
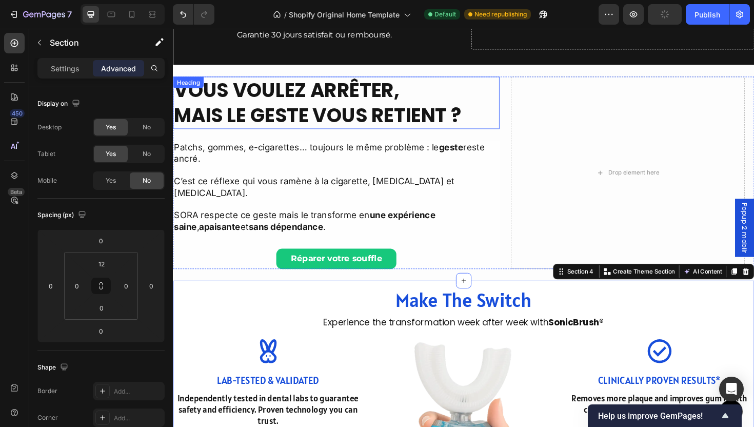
click at [294, 80] on h2 "Vous voulez arrêter, mais le geste vous retient ?" at bounding box center [346, 107] width 346 height 55
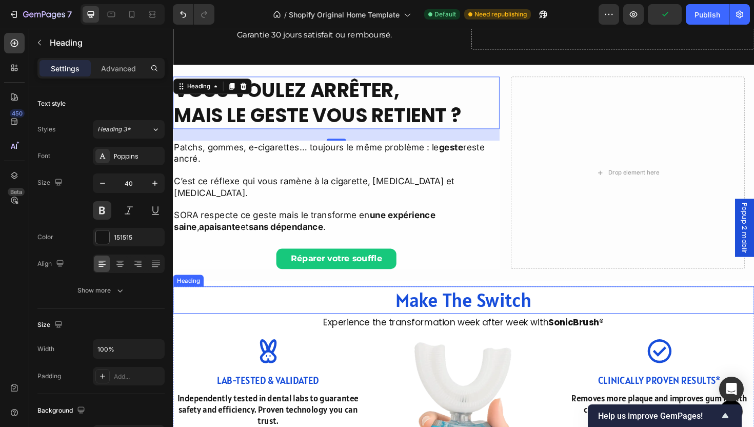
click at [469, 302] on h2 "Make The Switch" at bounding box center [481, 316] width 616 height 29
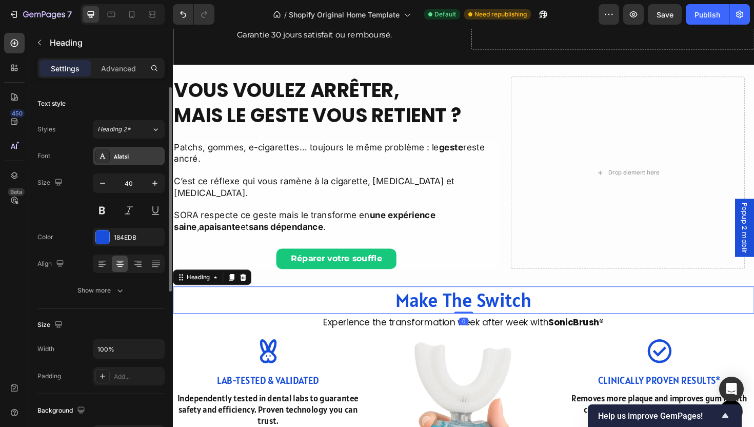
click at [117, 152] on div "Alatsi" at bounding box center [138, 156] width 48 height 9
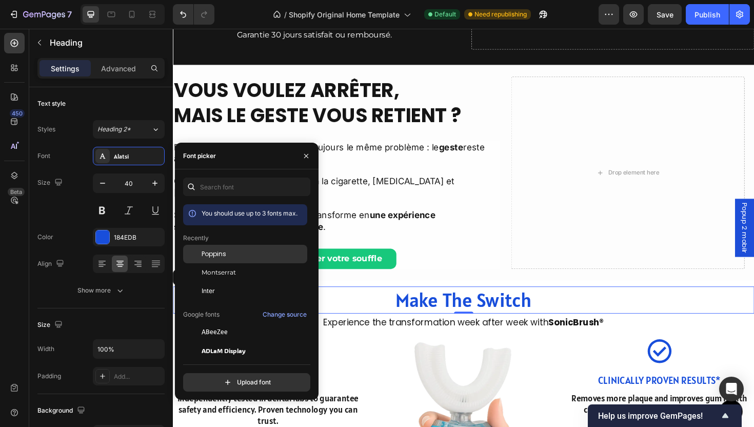
click at [230, 248] on div "Poppins" at bounding box center [245, 254] width 124 height 18
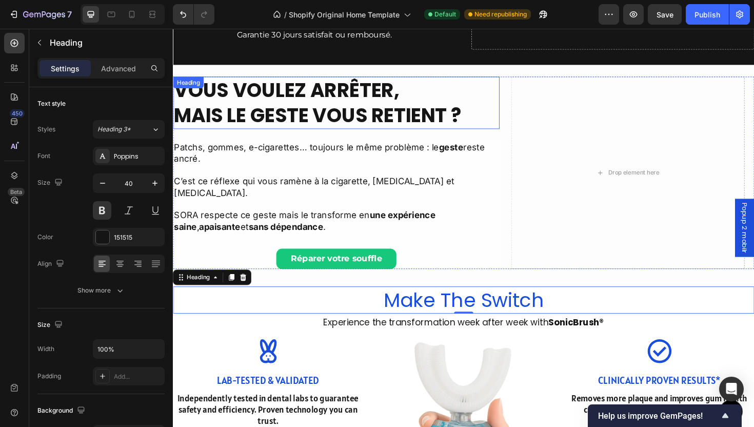
click at [335, 80] on h2 "Vous voulez arrêter, mais le geste vous retient ?" at bounding box center [346, 107] width 346 height 55
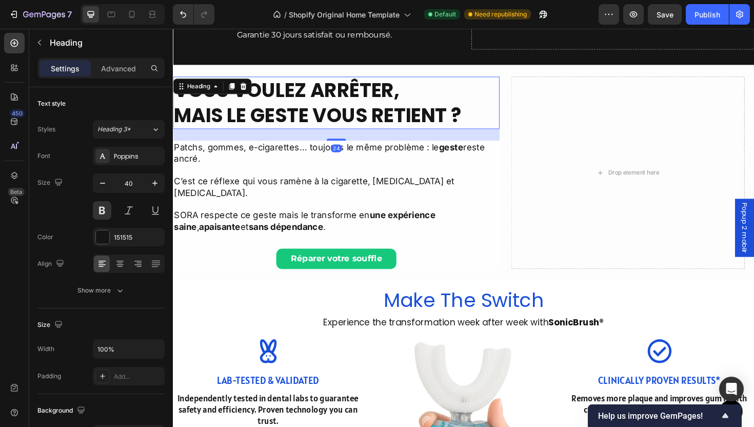
click at [315, 80] on h2 "Vous voulez arrêter, mais le geste vous retient ?" at bounding box center [346, 107] width 346 height 55
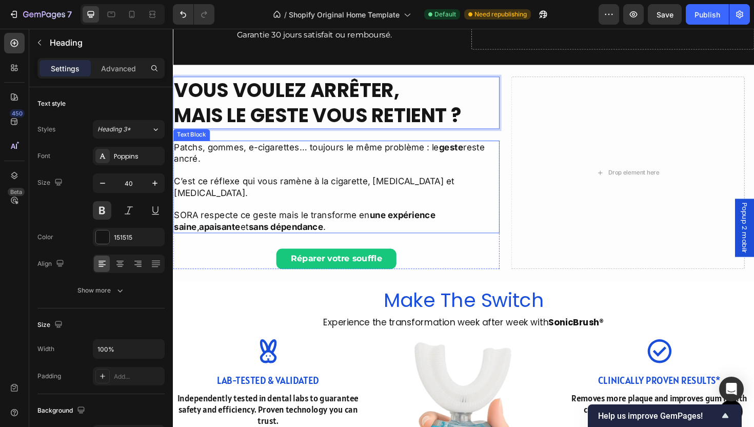
click at [285, 172] on p "C’est ce réflexe qui vous ramène à la cigarette, encore et encore." at bounding box center [346, 190] width 344 height 36
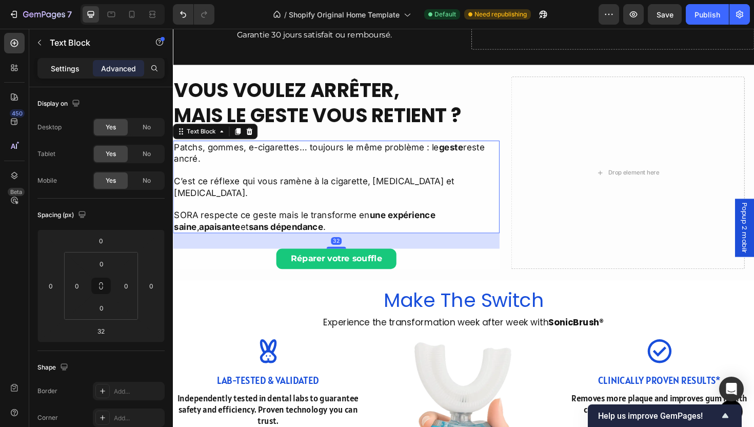
click at [67, 75] on div "Settings" at bounding box center [65, 68] width 51 height 16
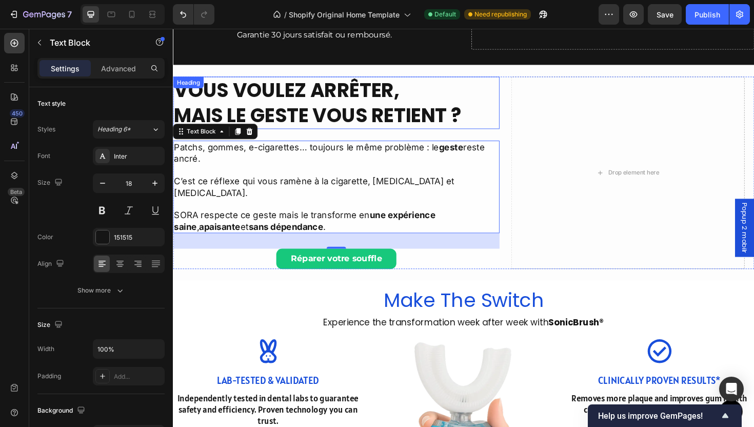
click at [300, 90] on p "Vous voulez arrêter, mais le geste vous retient ?" at bounding box center [346, 107] width 344 height 53
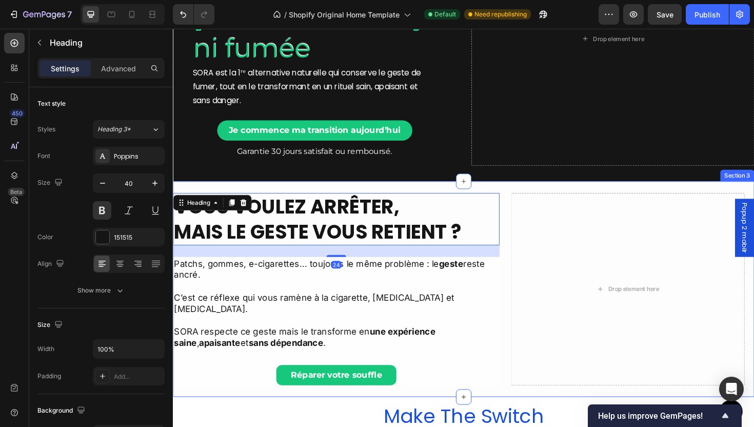
scroll to position [86, 0]
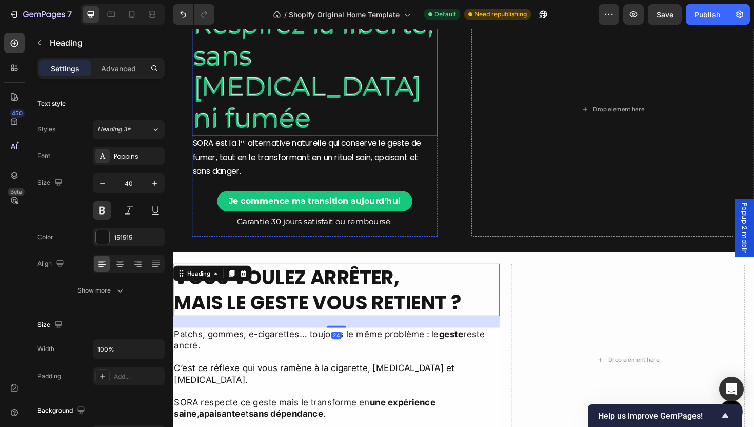
click at [280, 67] on h2 "Respirez la liberté, sans nicotine ni fumée" at bounding box center [323, 74] width 260 height 135
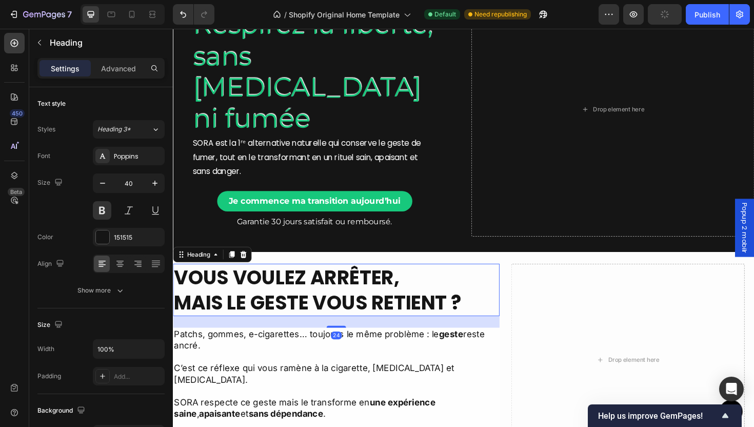
click at [307, 279] on p "Vous voulez arrêter, mais le geste vous retient ?" at bounding box center [346, 305] width 344 height 53
click at [112, 159] on div "Poppins" at bounding box center [129, 156] width 72 height 18
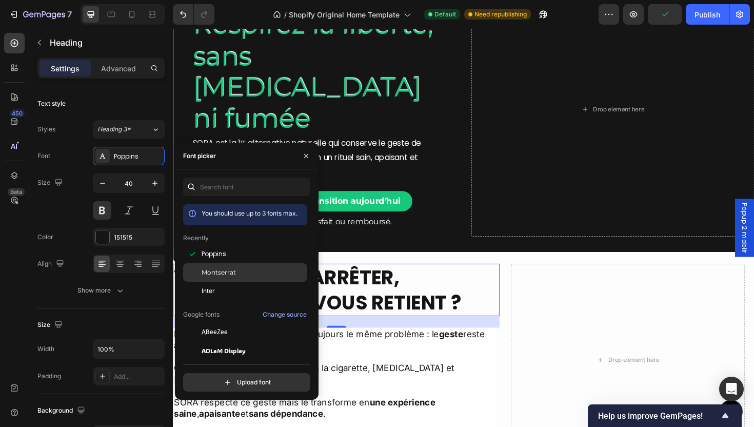
click at [231, 279] on div "Montserrat" at bounding box center [245, 272] width 124 height 18
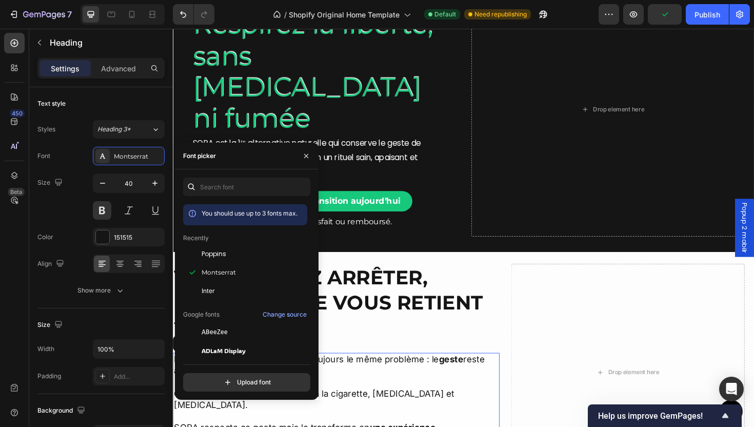
click at [456, 397] on p "C’est ce réflexe qui vous ramène à la cigarette, encore et encore." at bounding box center [346, 415] width 344 height 36
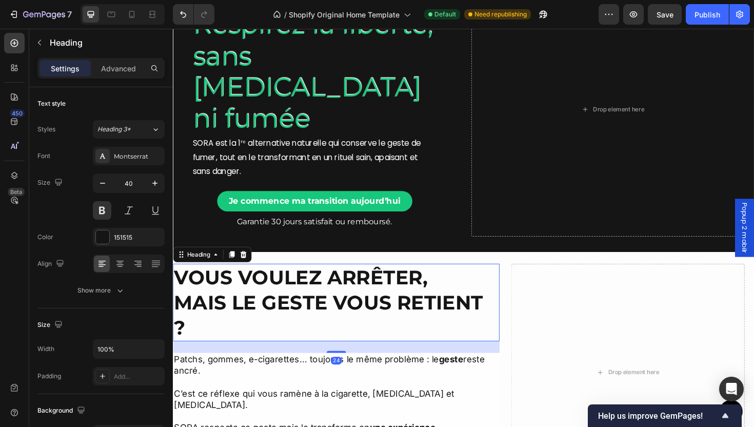
click at [355, 279] on p "Vous voulez arrêter, mais le geste vous retient ?" at bounding box center [346, 319] width 344 height 80
click at [99, 181] on icon "button" at bounding box center [102, 183] width 10 height 10
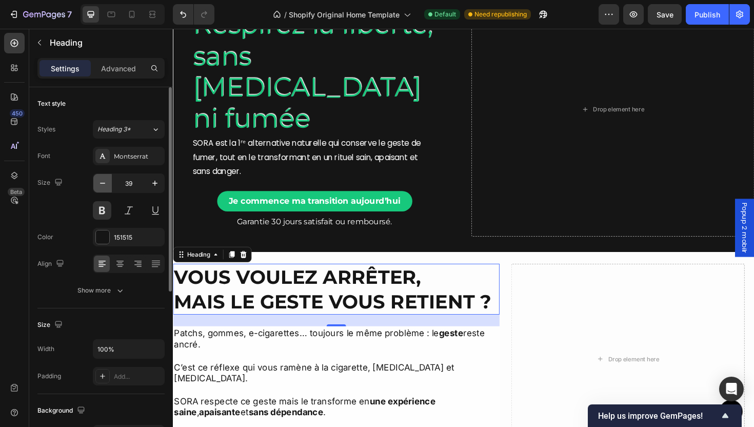
type input "38"
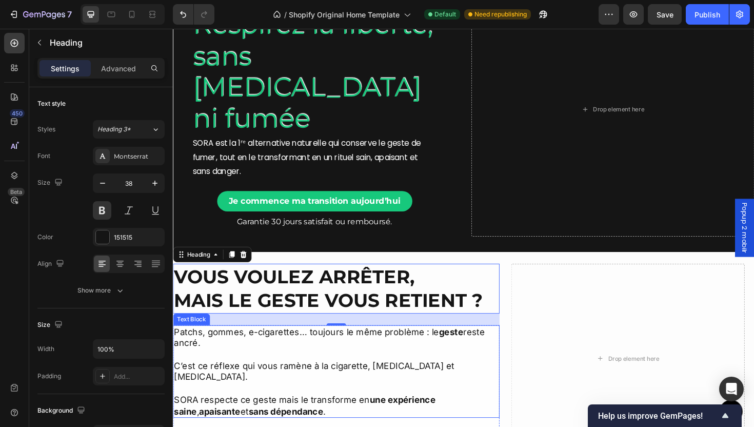
click at [379, 416] on p "SORA respecte ce geste mais le transforme en une expérience saine , apaisante e…" at bounding box center [346, 428] width 344 height 24
click at [390, 296] on h2 "Vous voulez arrêter, mais le geste vous retient ?" at bounding box center [346, 304] width 346 height 53
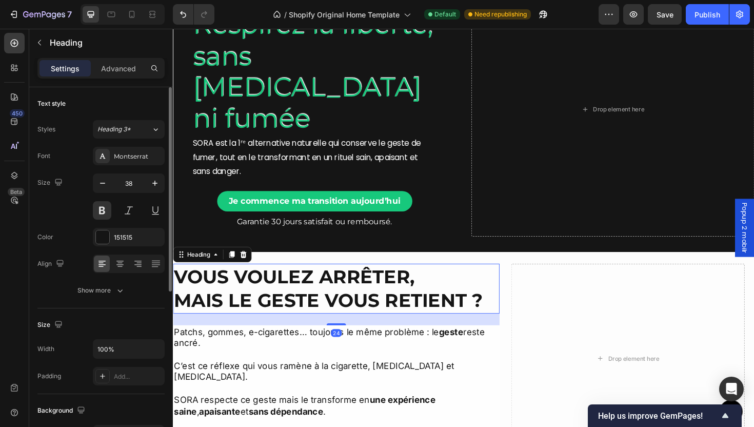
drag, startPoint x: 113, startPoint y: 70, endPoint x: 109, endPoint y: 91, distance: 21.4
click at [113, 71] on p "Advanced" at bounding box center [118, 68] width 35 height 11
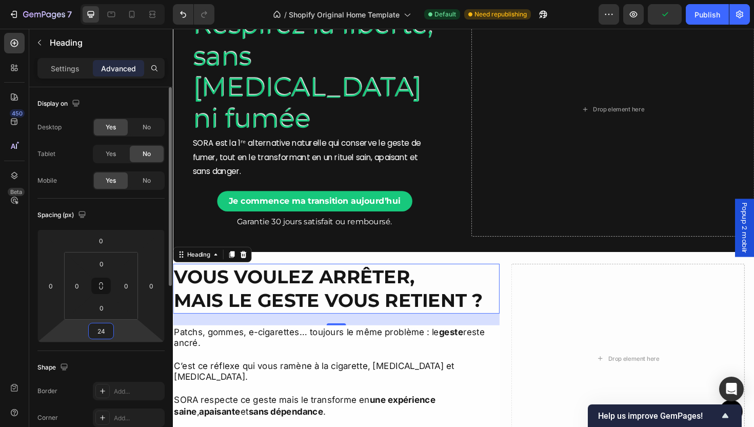
click at [102, 334] on input "24" at bounding box center [101, 330] width 21 height 15
type input "12"
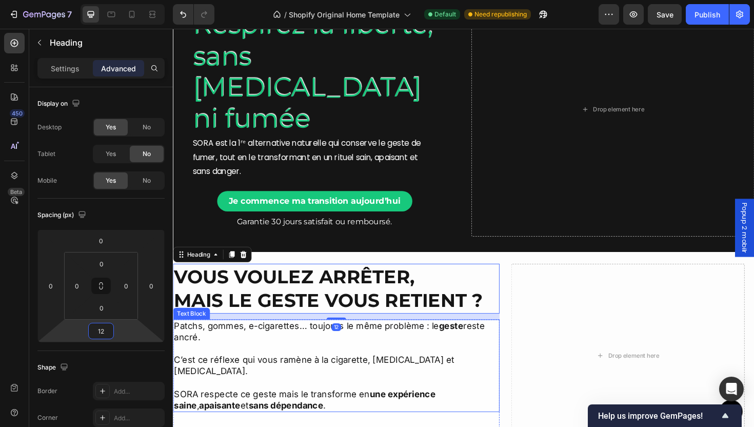
click at [293, 398] on p at bounding box center [346, 404] width 344 height 12
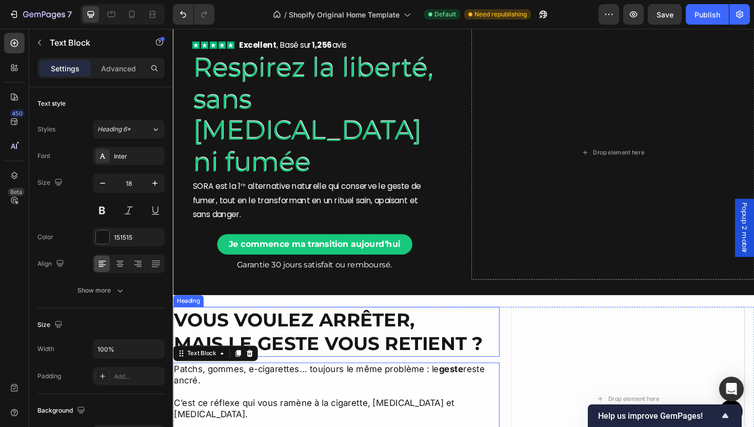
scroll to position [30, 0]
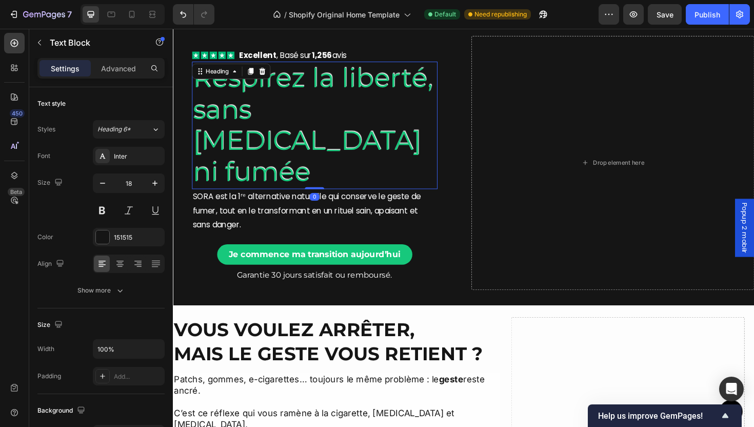
click at [260, 117] on h2 "Respirez la liberté, sans nicotine ni fumée" at bounding box center [323, 131] width 260 height 135
click at [126, 154] on div "Montserrat" at bounding box center [138, 156] width 48 height 9
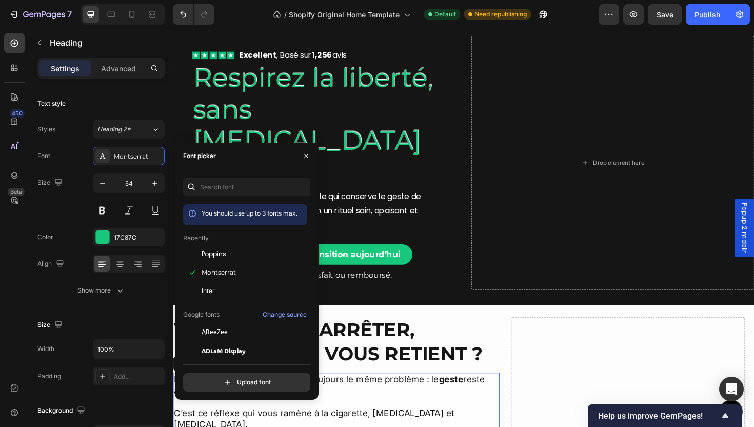
click at [431, 394] on p "Patchs, gommes, e-cigarettes… toujours le même problème : le geste reste ancré." at bounding box center [346, 406] width 344 height 24
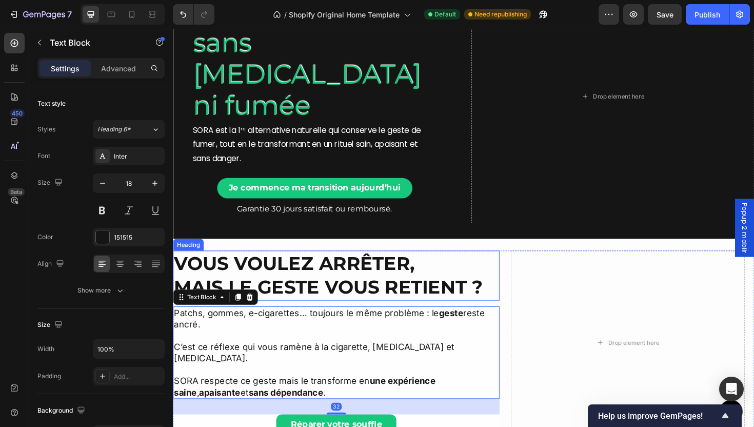
scroll to position [40, 0]
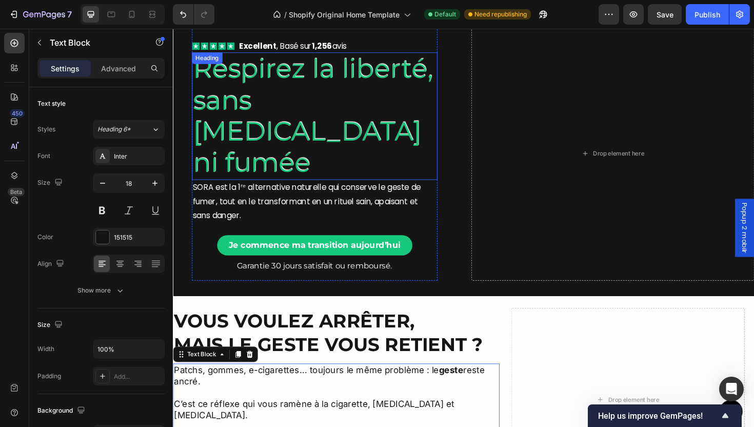
click at [298, 111] on h2 "Respirez la liberté, sans nicotine ni fumée" at bounding box center [323, 121] width 260 height 135
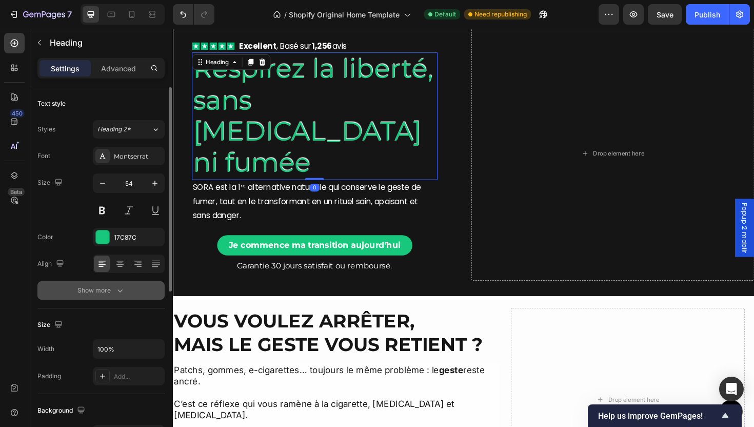
click at [107, 293] on div "Show more" at bounding box center [101, 290] width 48 height 10
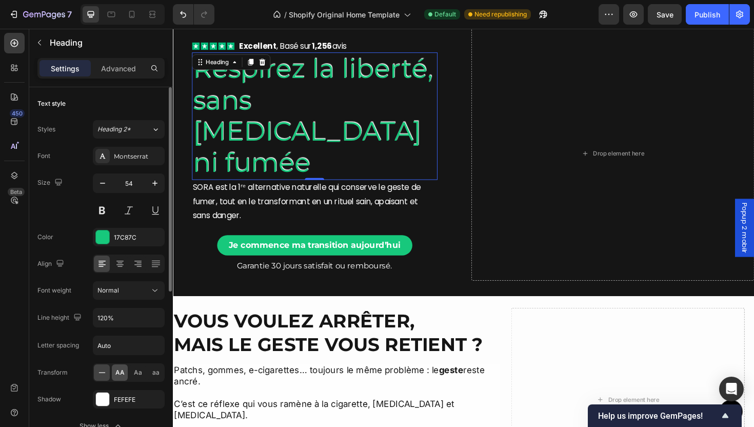
click at [116, 371] on span "AA" at bounding box center [119, 372] width 9 height 9
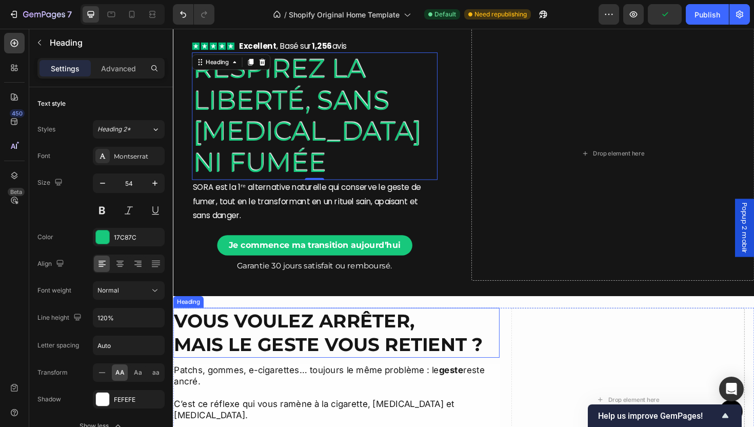
click at [324, 350] on p "Vous voulez arrêter, mais le geste vous retient ?" at bounding box center [346, 350] width 344 height 51
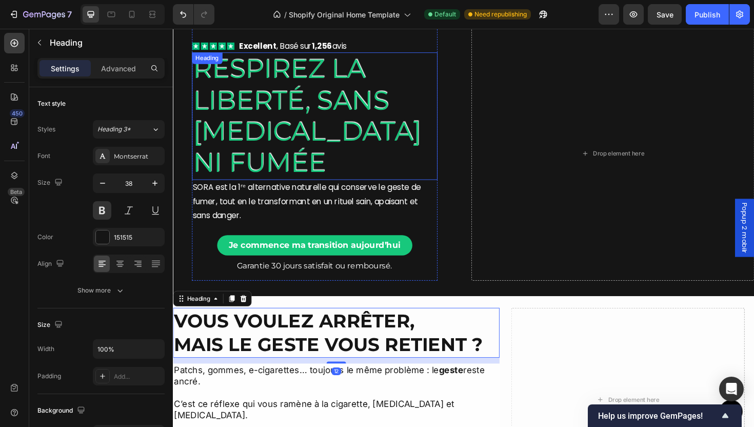
click at [269, 116] on h2 "Respirez la liberté, sans nicotine ni fumée" at bounding box center [323, 121] width 260 height 135
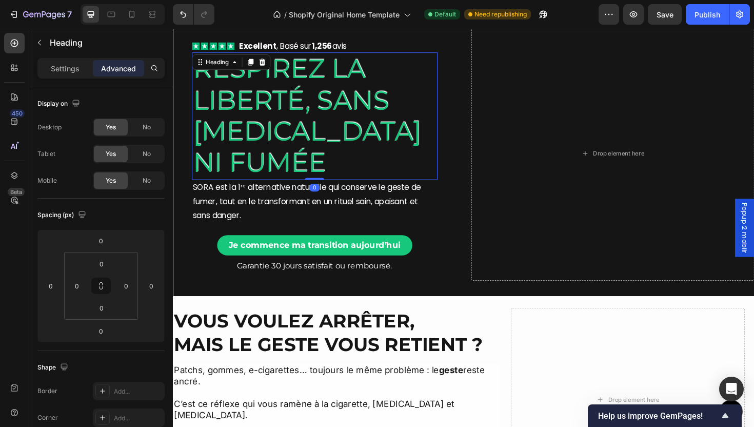
click at [77, 77] on div "Settings Advanced" at bounding box center [100, 68] width 127 height 21
click at [74, 74] on div "Settings" at bounding box center [65, 68] width 51 height 16
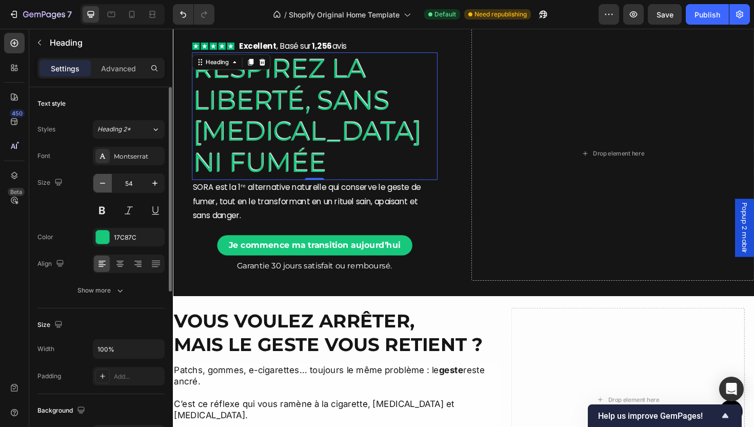
click at [101, 176] on button "button" at bounding box center [102, 183] width 18 height 18
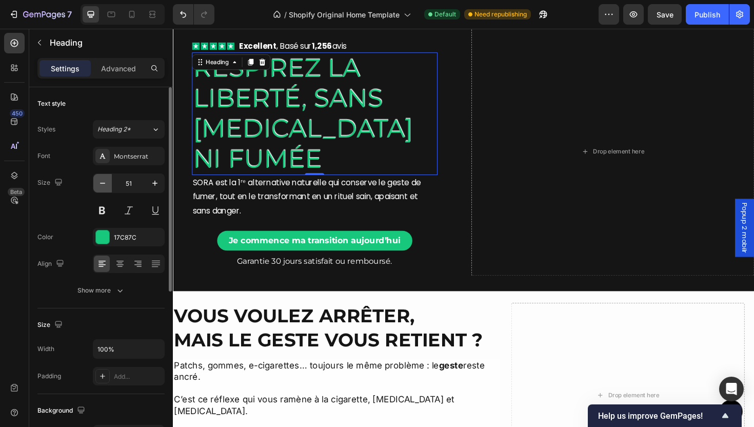
click at [101, 176] on button "button" at bounding box center [102, 183] width 18 height 18
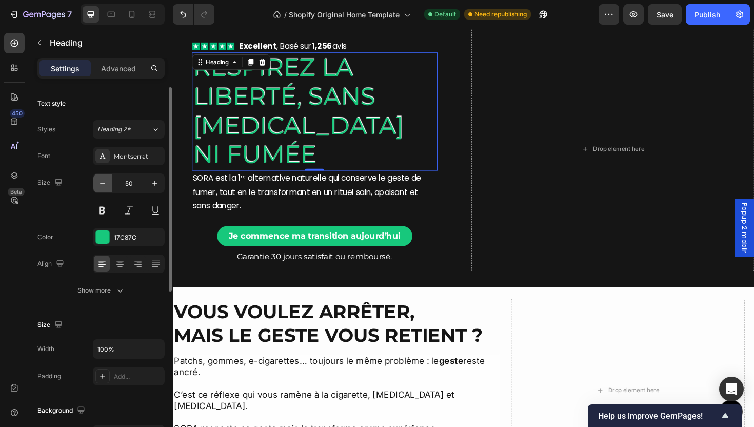
click at [101, 176] on button "button" at bounding box center [102, 183] width 18 height 18
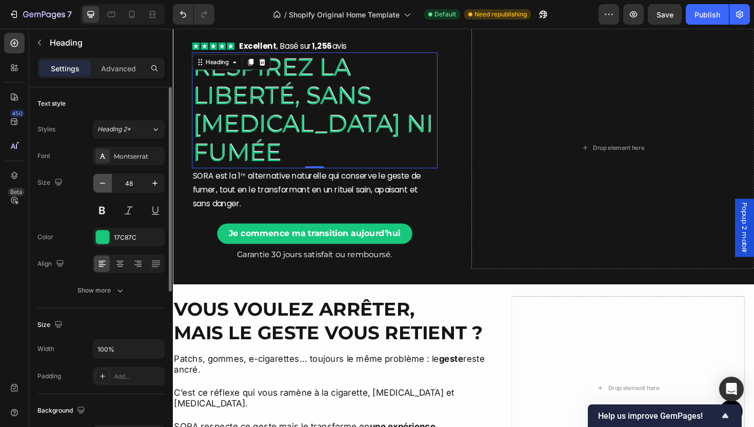
click at [101, 176] on button "button" at bounding box center [102, 183] width 18 height 18
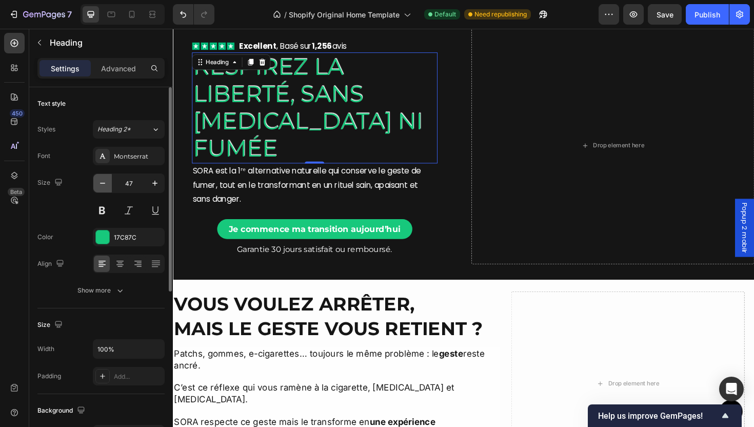
click at [101, 176] on button "button" at bounding box center [102, 183] width 18 height 18
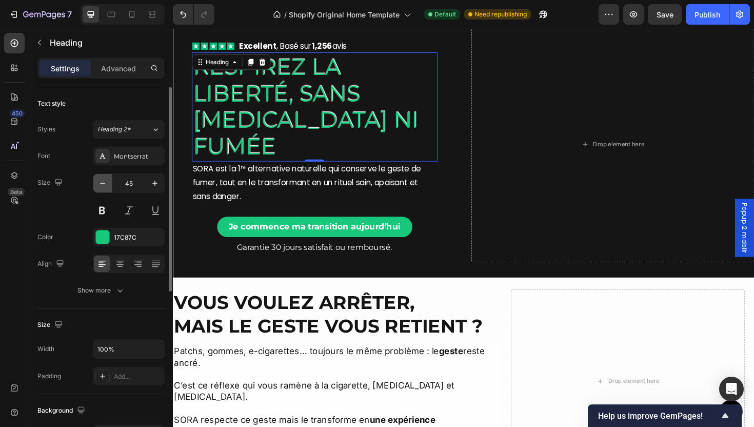
click at [101, 176] on button "button" at bounding box center [102, 183] width 18 height 18
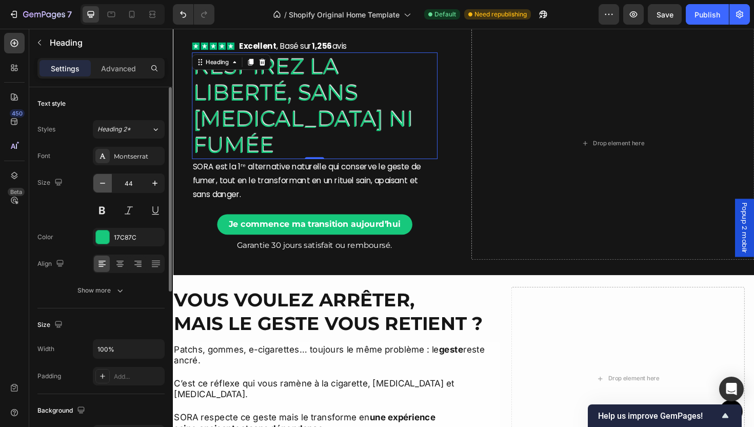
click at [101, 176] on button "button" at bounding box center [102, 183] width 18 height 18
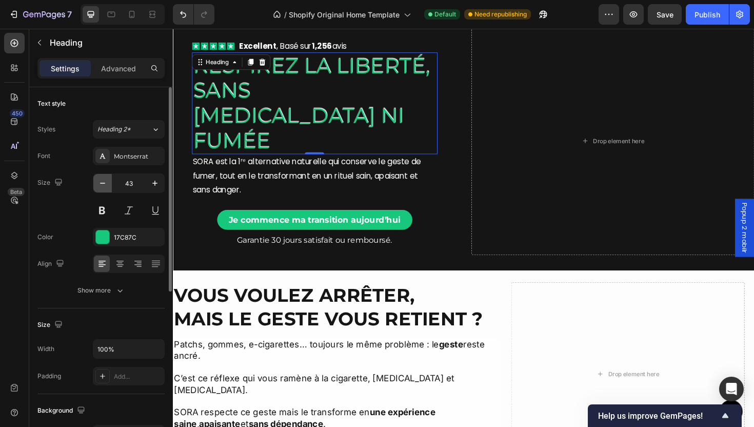
click at [101, 176] on button "button" at bounding box center [102, 183] width 18 height 18
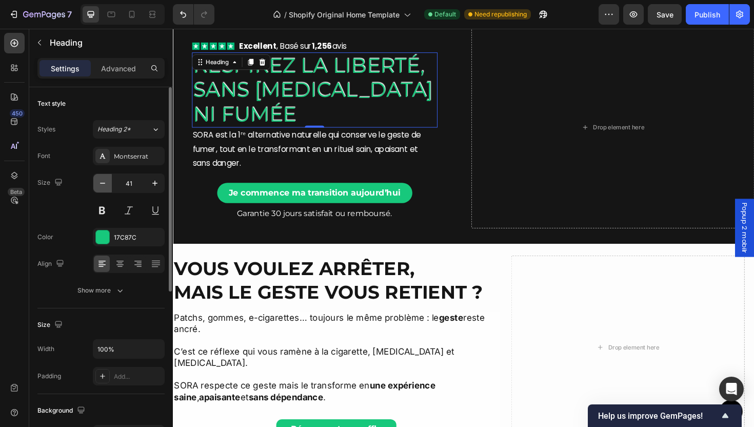
click at [101, 176] on button "button" at bounding box center [102, 183] width 18 height 18
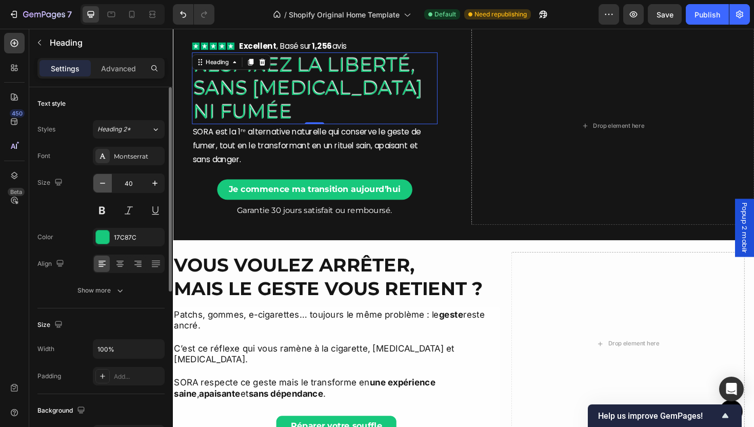
click at [101, 176] on button "button" at bounding box center [102, 183] width 18 height 18
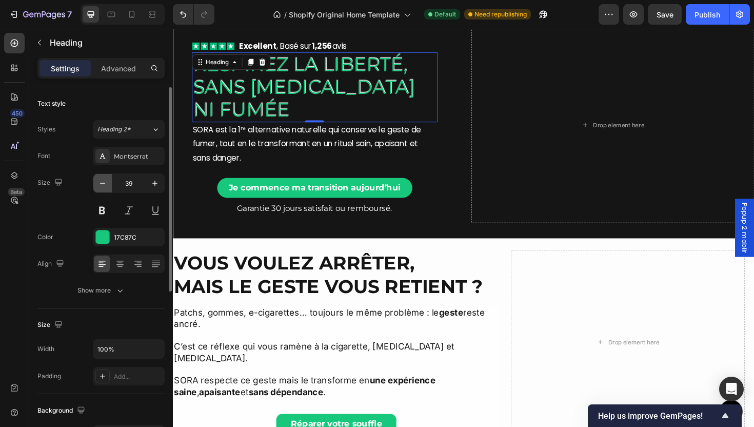
click at [101, 176] on button "button" at bounding box center [102, 183] width 18 height 18
type input "38"
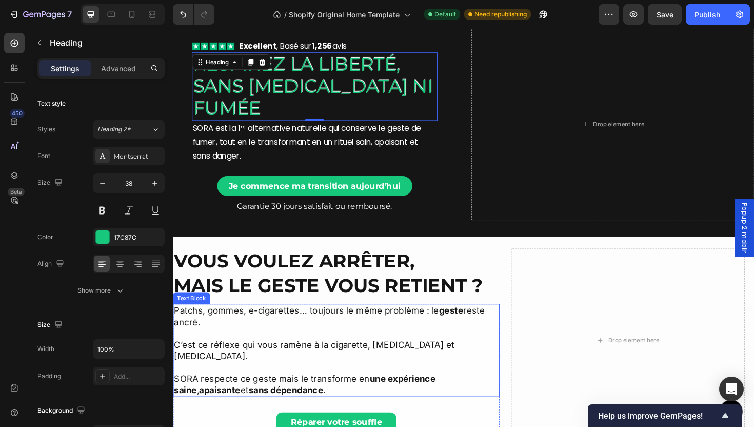
click at [401, 357] on p "C’est ce réflexe qui vous ramène à la cigarette, encore et encore." at bounding box center [346, 363] width 344 height 36
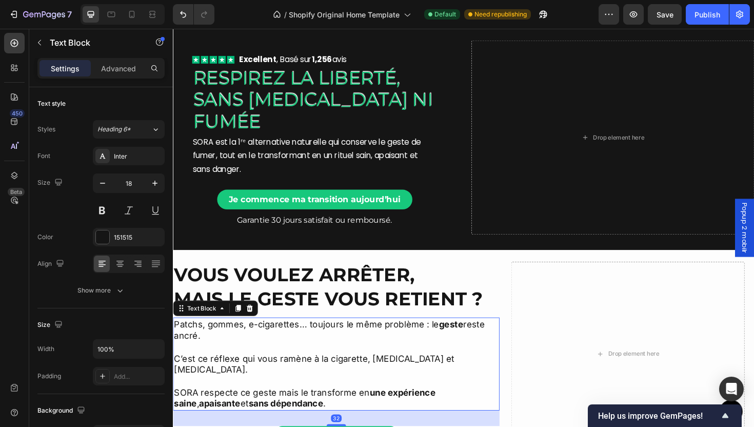
scroll to position [0, 0]
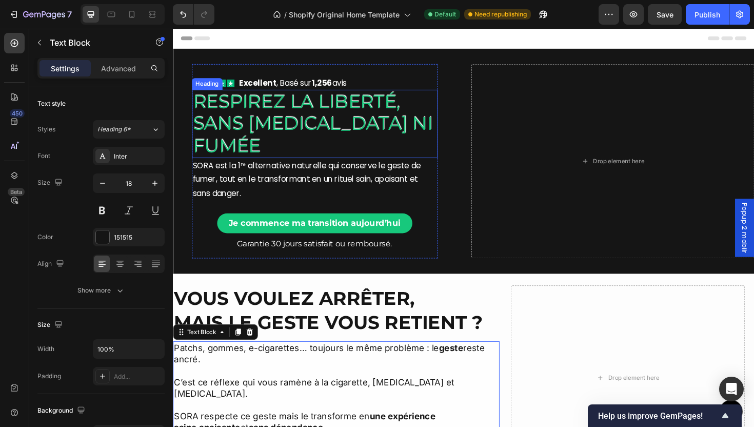
click at [312, 111] on h2 "Respirez la liberté, sans nicotine ni fumée" at bounding box center [323, 129] width 260 height 72
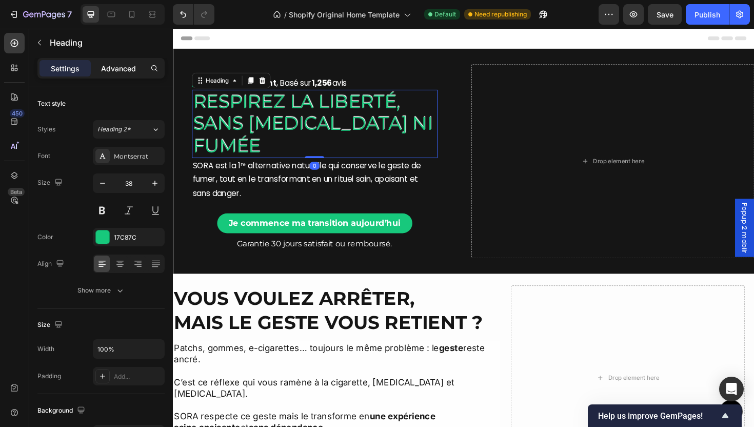
click at [124, 69] on p "Advanced" at bounding box center [118, 68] width 35 height 11
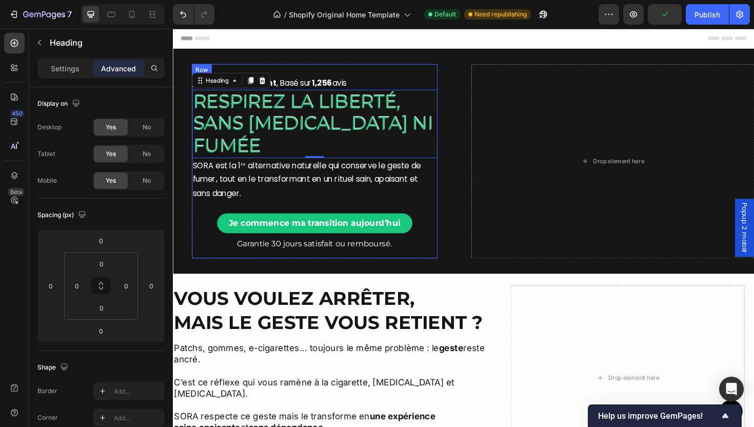
click at [440, 220] on div "Icon Icon Icon Icon Icon Icon List Excellent , Basé sur 1,256 avis Text Block R…" at bounding box center [323, 168] width 260 height 189
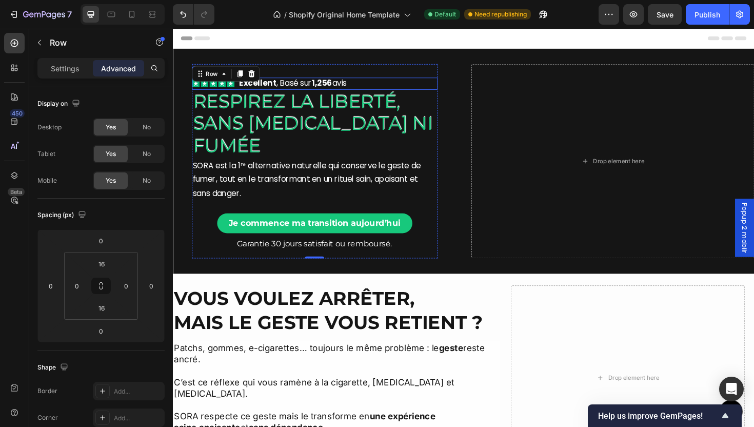
click at [395, 88] on div "Icon Icon Icon Icon Icon Icon List Excellent , Basé sur 1,256 avis Text Block R…" at bounding box center [323, 87] width 260 height 13
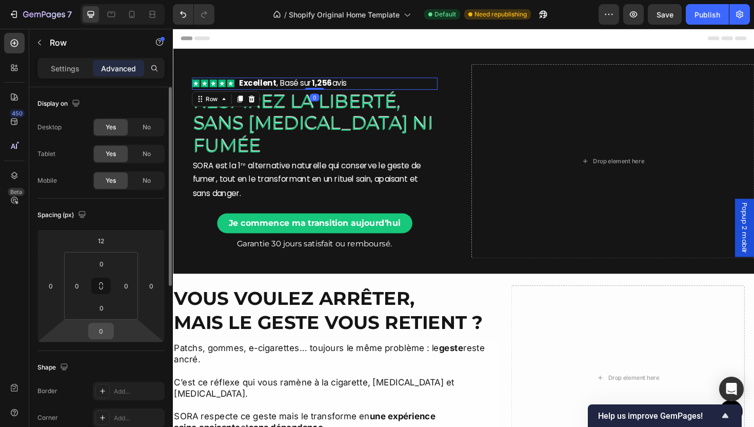
click at [107, 334] on input "0" at bounding box center [101, 330] width 21 height 15
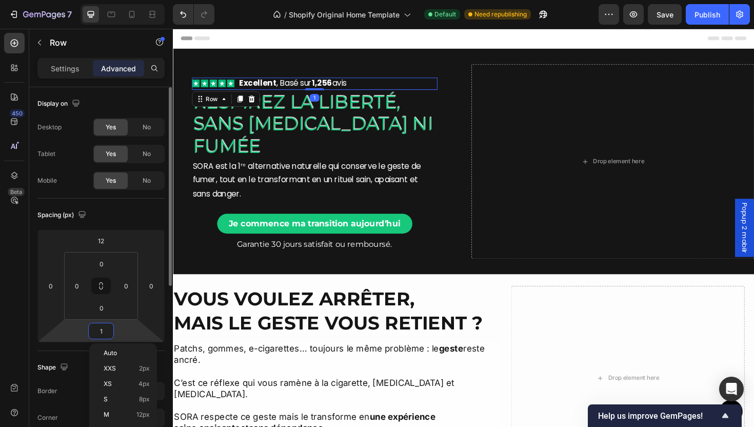
type input "12"
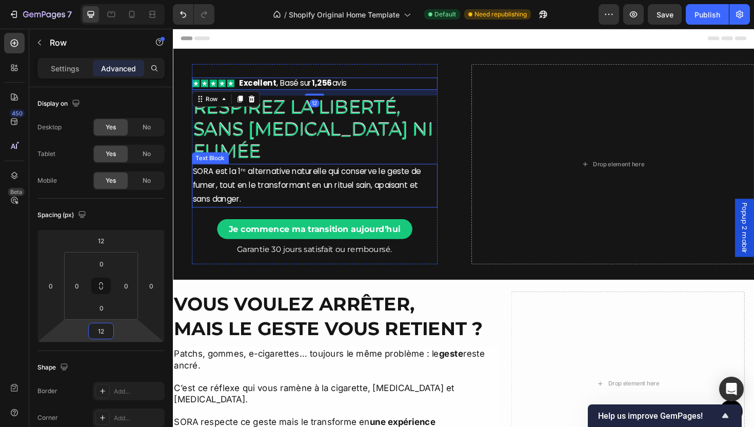
click at [362, 207] on p "SORA est la 1ʳᵉ alternative naturelle qui conserve le geste de fumer, tout en l…" at bounding box center [323, 195] width 258 height 44
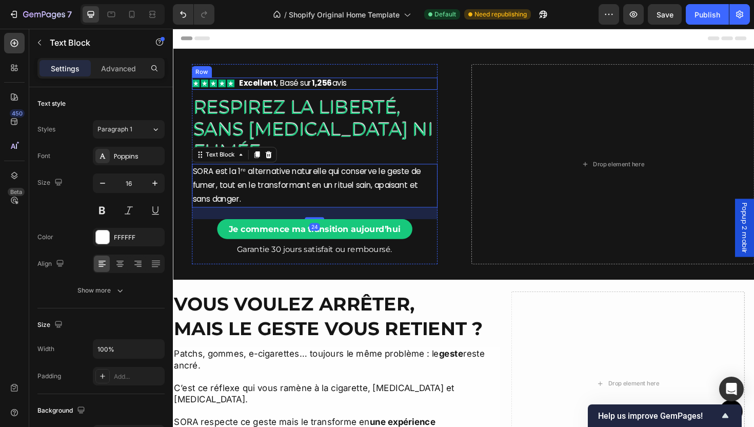
click at [392, 88] on div "Icon Icon Icon Icon Icon Icon List Excellent , Basé sur 1,256 avis Text Block R…" at bounding box center [323, 87] width 260 height 13
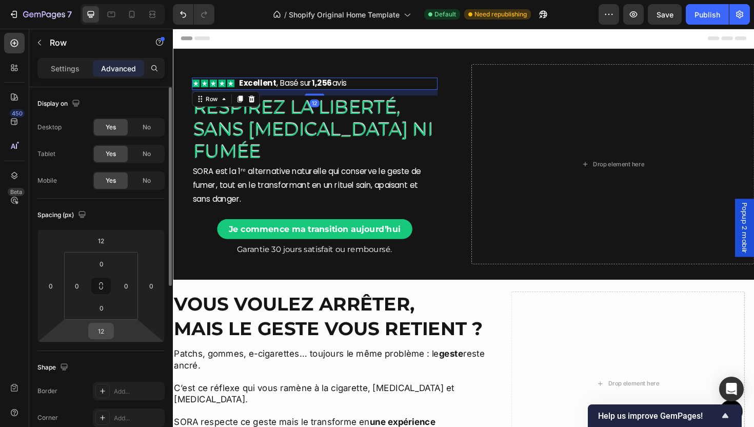
click at [101, 337] on input "12" at bounding box center [101, 330] width 21 height 15
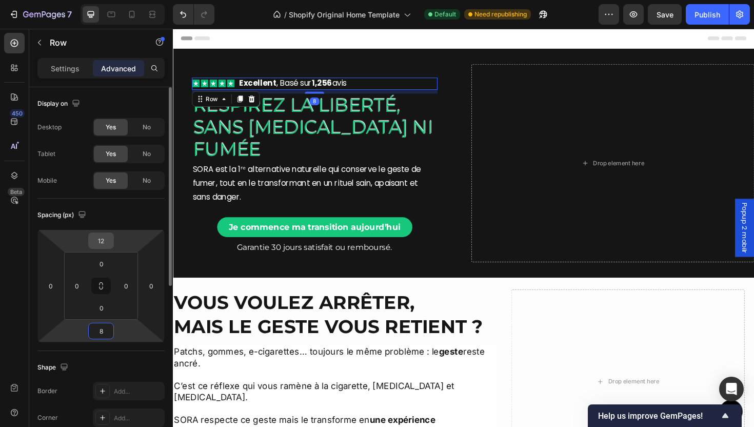
type input "8"
click at [110, 245] on input "12" at bounding box center [101, 240] width 21 height 15
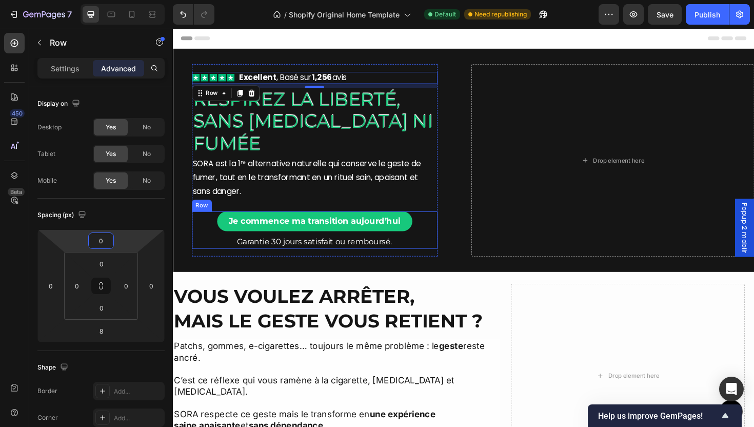
click at [440, 251] on div "Je commence ma transition aujourd’hui Button Garantie 30 jours satisfait ou rem…" at bounding box center [323, 242] width 260 height 40
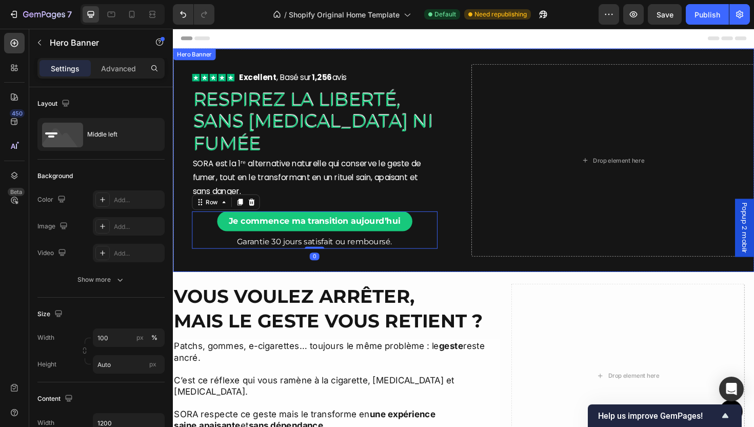
click at [437, 272] on div "Icon Icon Icon Icon Icon Icon List Excellent , Basé sur 1,256 avis Text Block R…" at bounding box center [481, 168] width 616 height 237
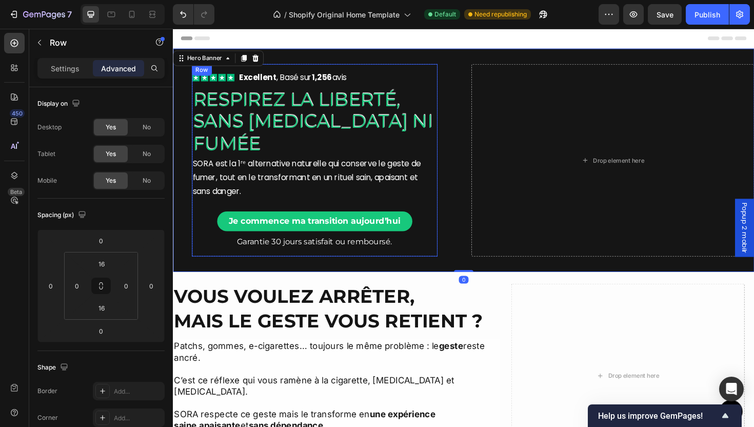
click at [432, 267] on div "Icon Icon Icon Icon Icon Icon List Excellent , Basé sur 1,256 avis Text Block R…" at bounding box center [323, 168] width 260 height 204
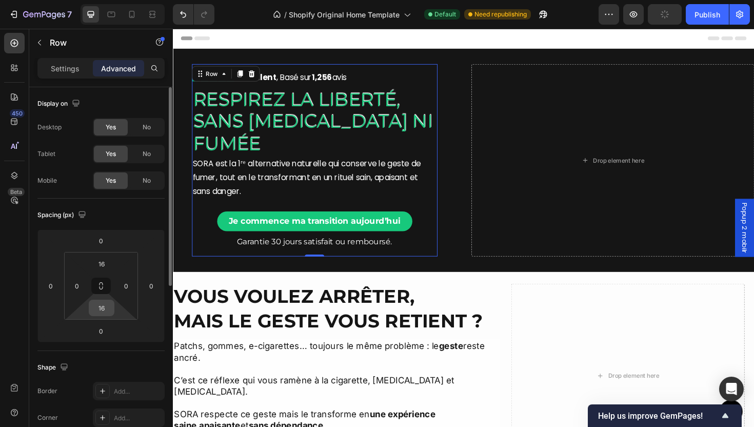
click at [101, 313] on input "16" at bounding box center [101, 307] width 21 height 15
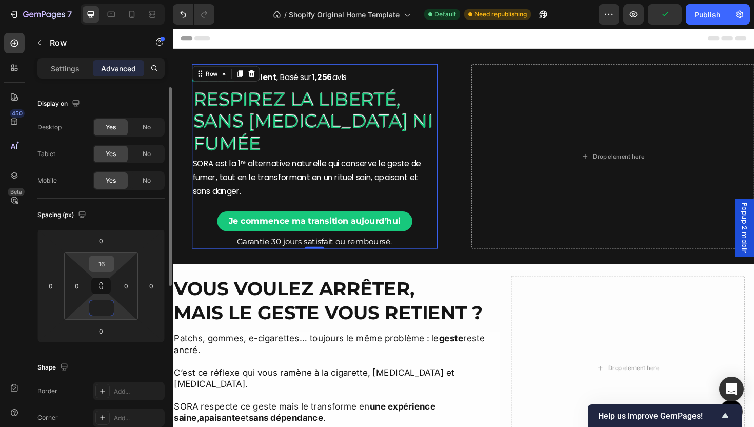
type input "0"
click at [105, 270] on input "16" at bounding box center [101, 263] width 21 height 15
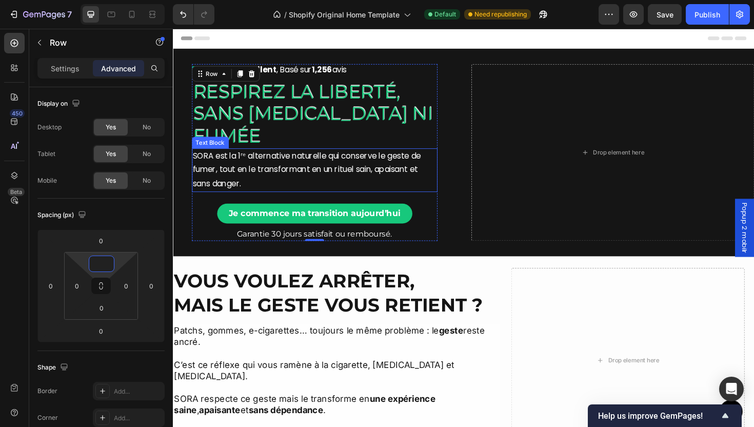
click at [437, 161] on p "SORA est la 1ʳᵉ alternative naturelle qui conserve le geste de fumer, tout en l…" at bounding box center [323, 178] width 258 height 44
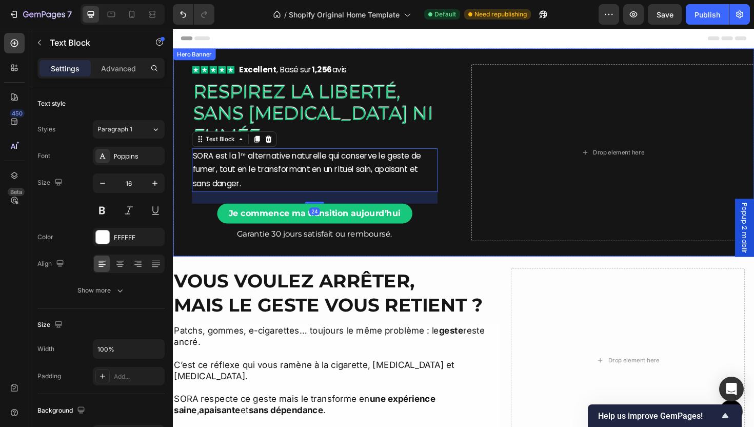
click at [462, 172] on div "Icon Icon Icon Icon Icon Icon List Excellent , Basé sur 1,256 avis Text Block R…" at bounding box center [323, 159] width 300 height 187
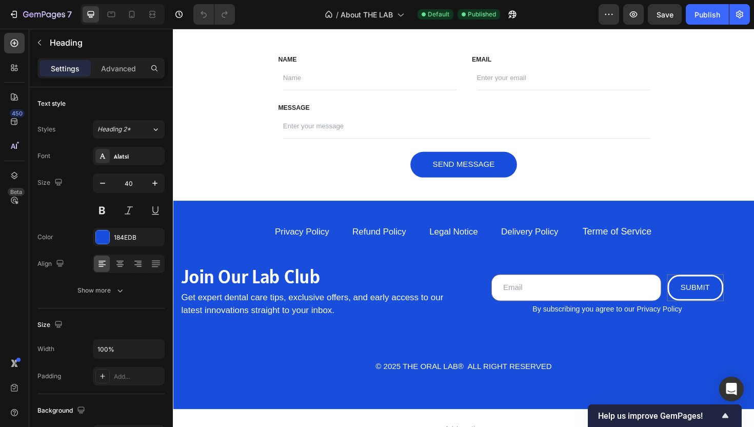
scroll to position [1515, 0]
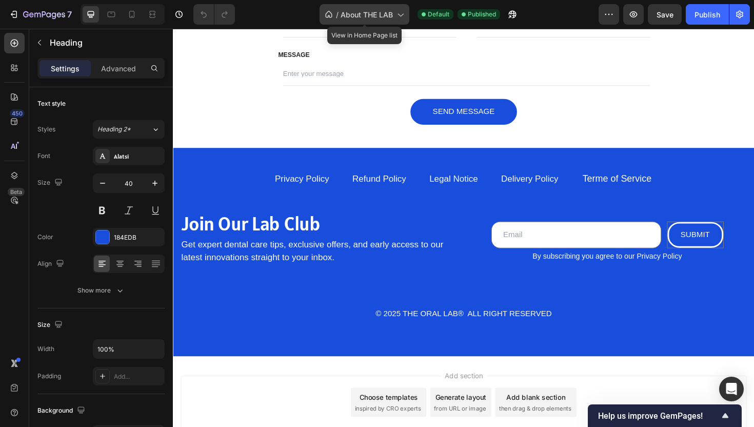
click at [358, 14] on span "About THE LAB" at bounding box center [367, 14] width 52 height 11
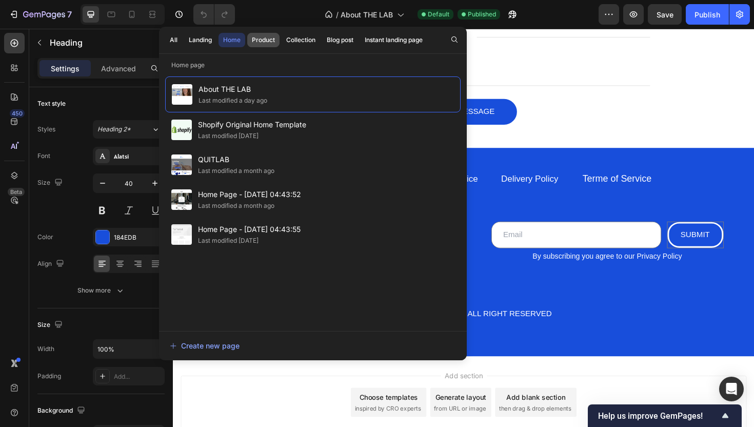
click at [262, 43] on div "Product" at bounding box center [263, 39] width 23 height 9
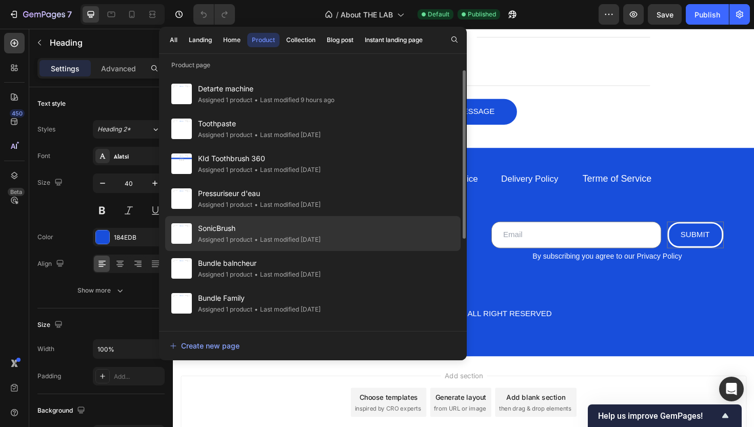
click at [272, 223] on span "SonicBrush" at bounding box center [259, 228] width 123 height 12
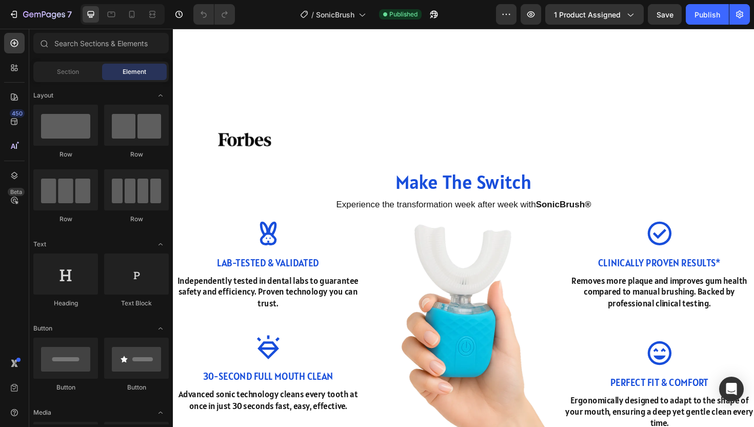
scroll to position [685, 0]
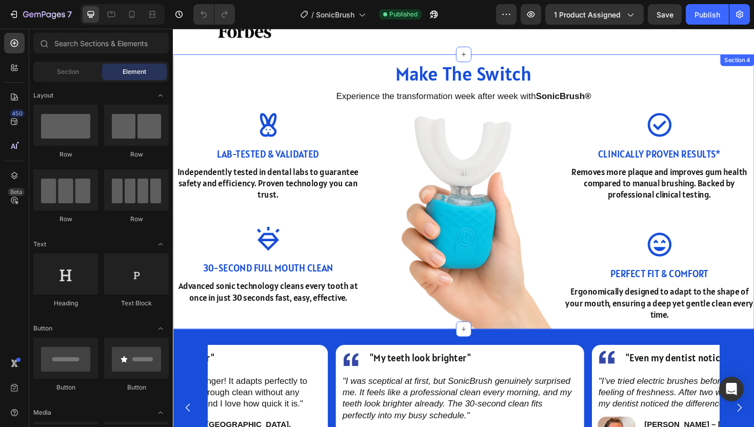
click at [362, 60] on div "Make The Switch Heading Experience the transformation week after week with Soni…" at bounding box center [481, 201] width 616 height 291
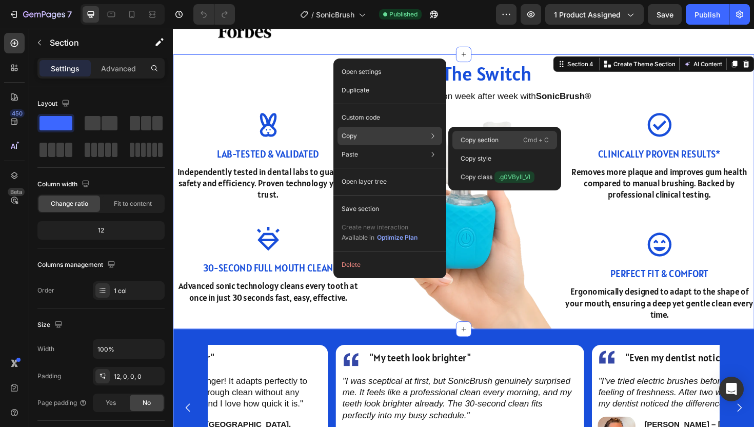
click at [488, 137] on p "Copy section" at bounding box center [480, 139] width 38 height 9
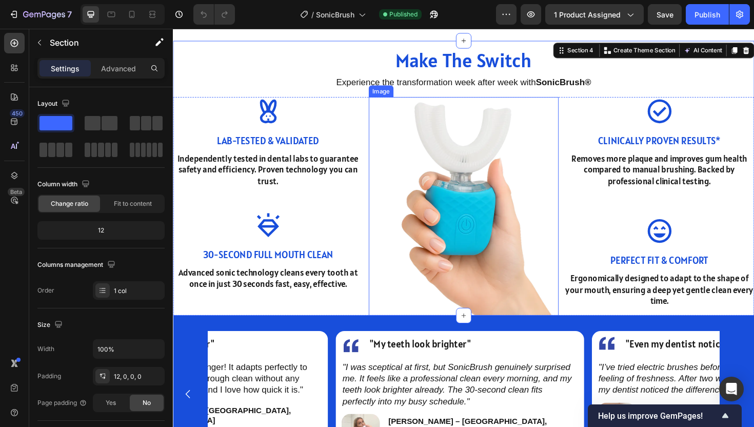
scroll to position [867, 0]
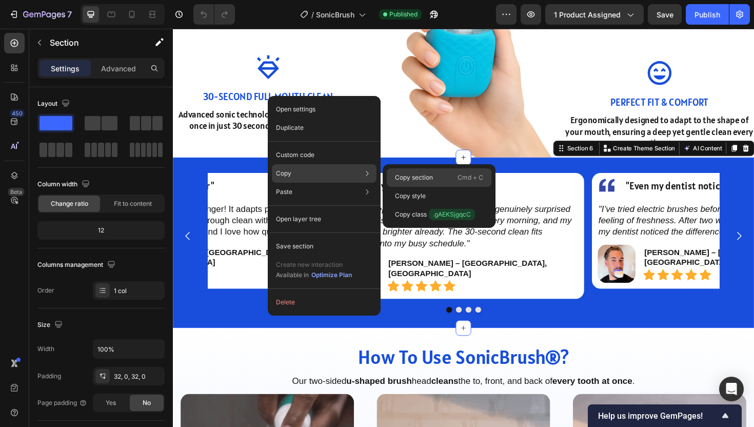
click at [410, 177] on p "Copy section" at bounding box center [414, 177] width 38 height 9
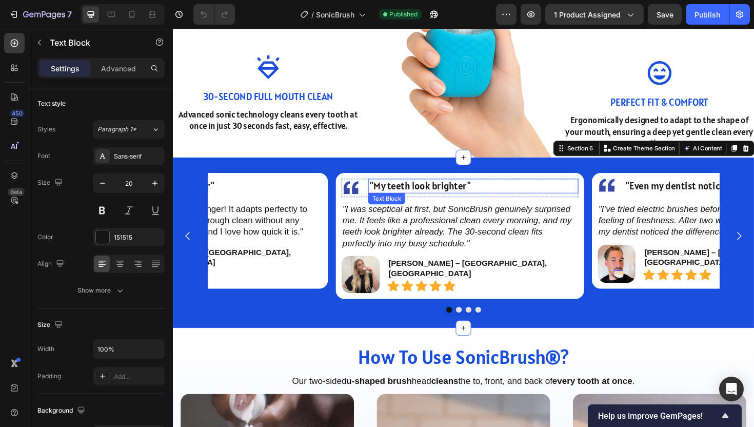
click at [424, 191] on span ""My teeth look brighter"" at bounding box center [435, 195] width 108 height 13
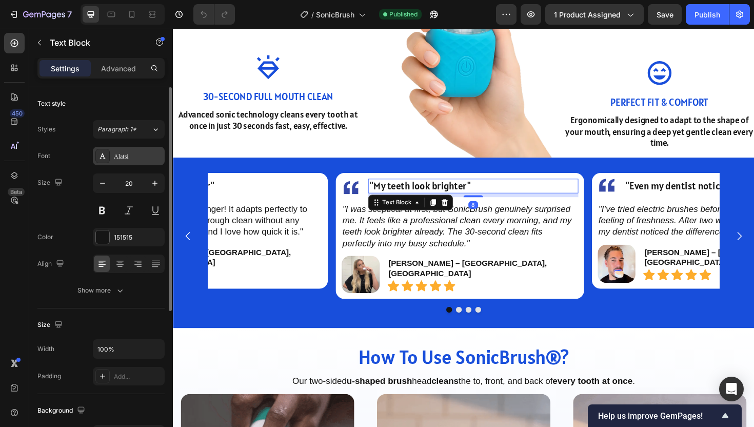
click at [114, 153] on div "Alatsi" at bounding box center [138, 156] width 48 height 9
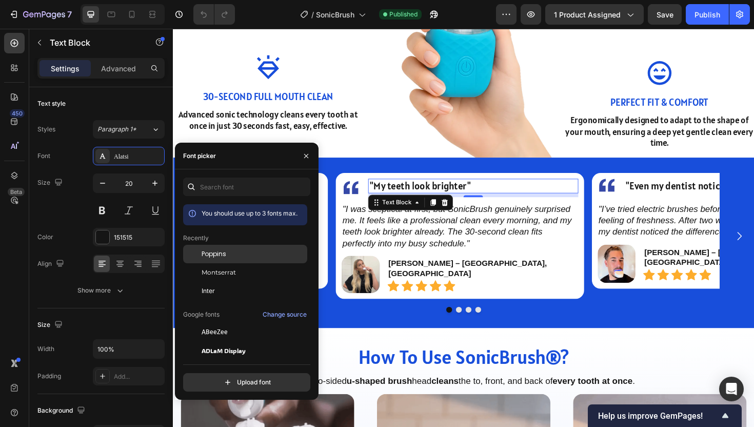
click at [234, 250] on div "Poppins" at bounding box center [254, 253] width 104 height 9
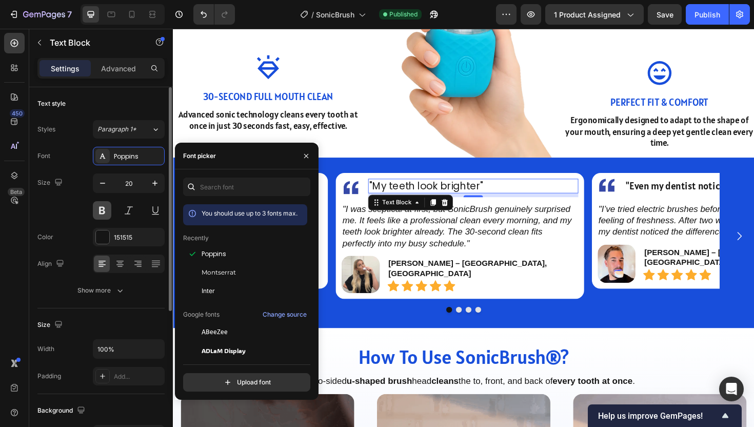
click at [100, 206] on button at bounding box center [102, 210] width 18 height 18
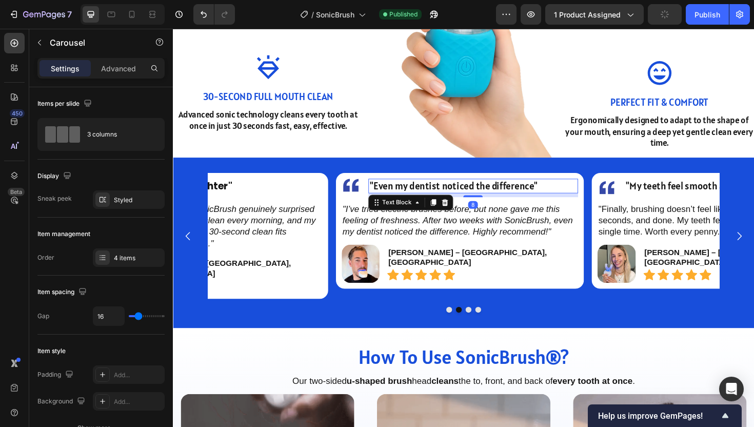
click at [450, 192] on span ""Even my dentist noticed the difference"" at bounding box center [470, 195] width 179 height 13
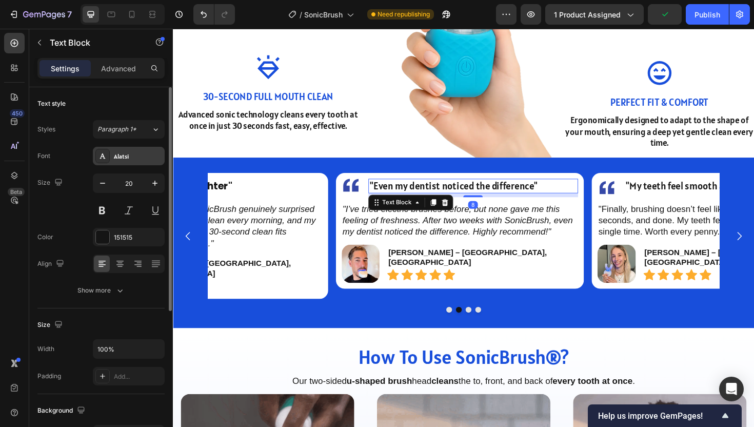
click at [129, 149] on div "Alatsi" at bounding box center [129, 156] width 72 height 18
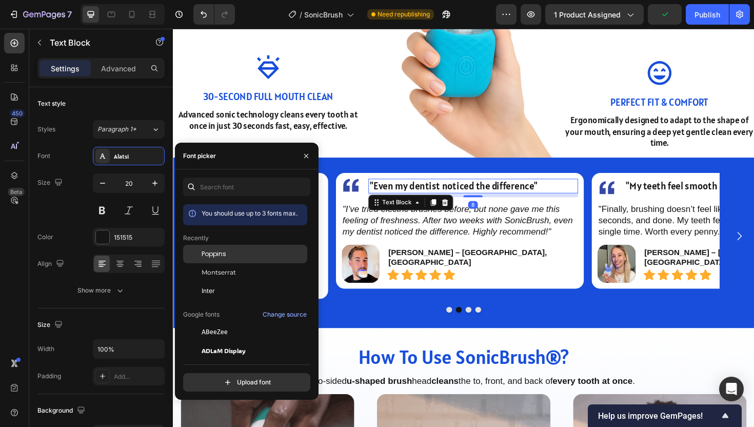
click at [233, 253] on div "Poppins" at bounding box center [254, 253] width 104 height 9
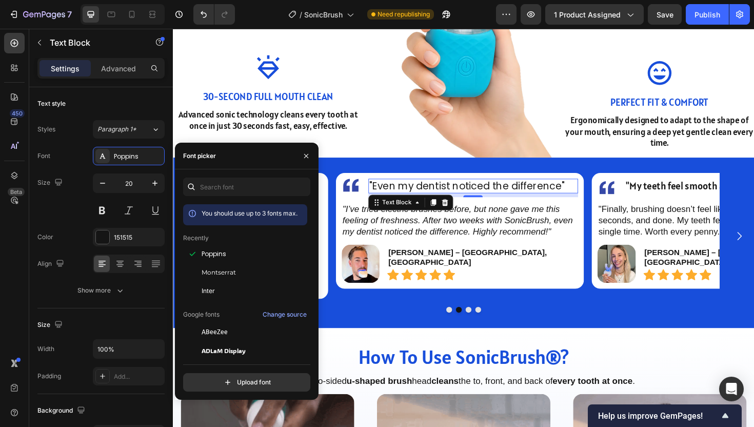
drag, startPoint x: 118, startPoint y: 68, endPoint x: 115, endPoint y: 83, distance: 15.2
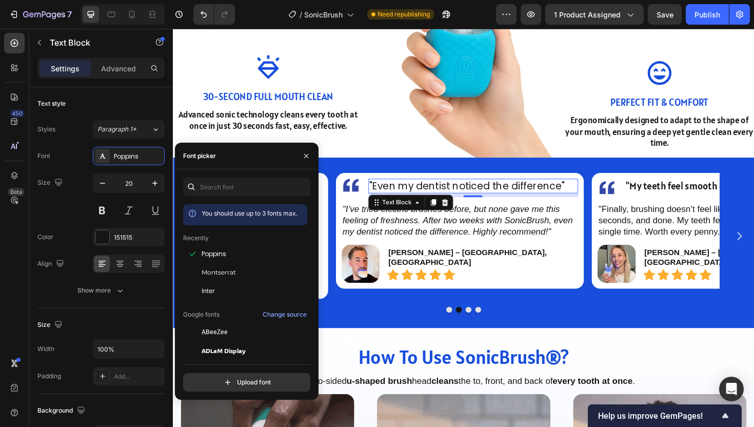
click at [117, 69] on p "Advanced" at bounding box center [118, 68] width 35 height 11
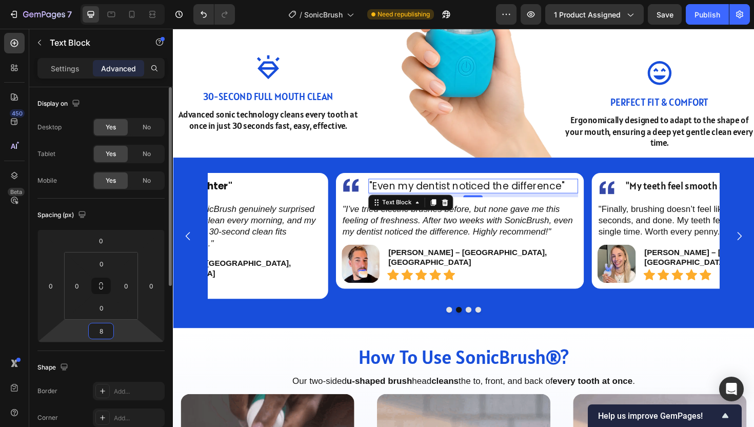
click at [110, 335] on input "8" at bounding box center [101, 330] width 21 height 15
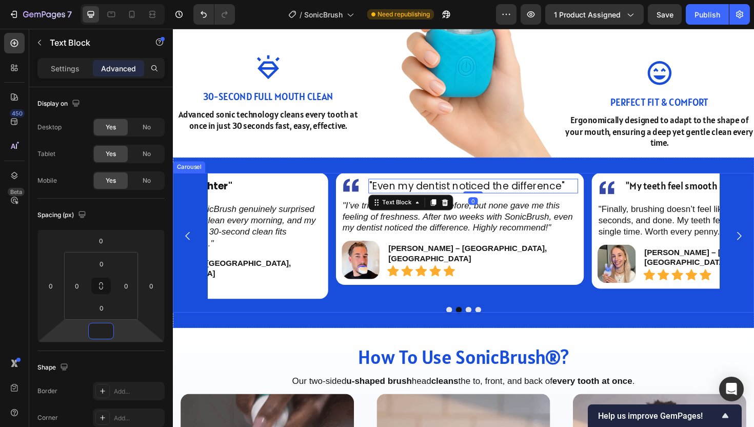
click at [558, 267] on p "David P. – Birmingham, UK" at bounding box center [501, 268] width 200 height 22
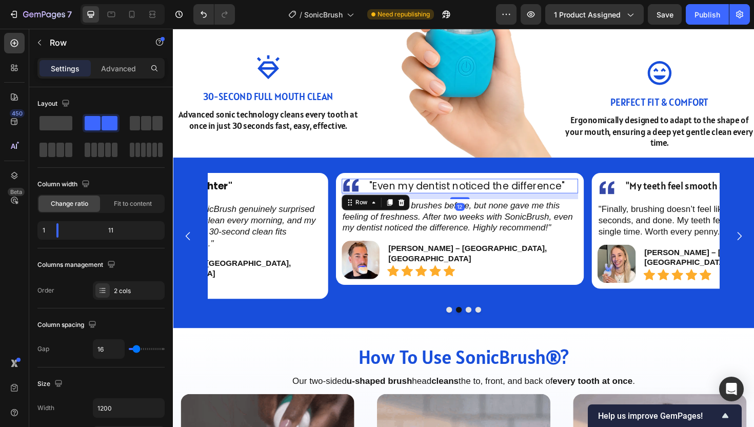
click at [379, 191] on div "Image "Even my dentist noticed the difference" Text Block Row 12" at bounding box center [476, 195] width 251 height 15
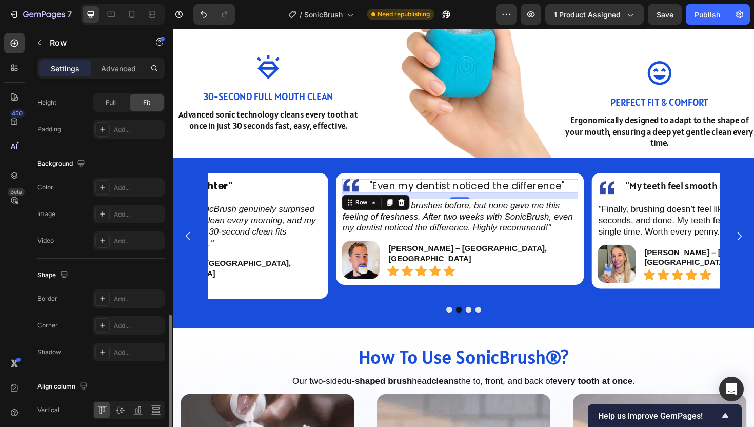
scroll to position [374, 0]
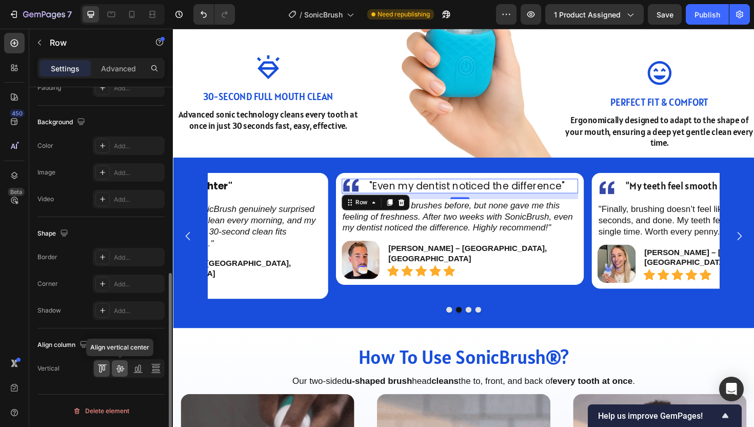
click at [122, 370] on icon at bounding box center [120, 368] width 10 height 10
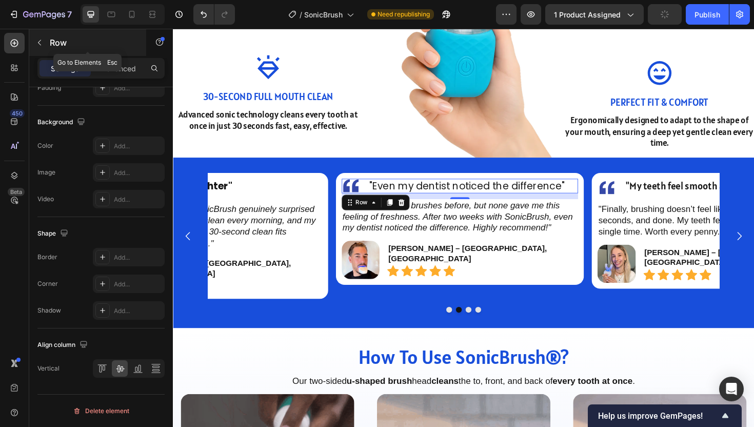
click at [50, 49] on div "Row" at bounding box center [87, 42] width 117 height 27
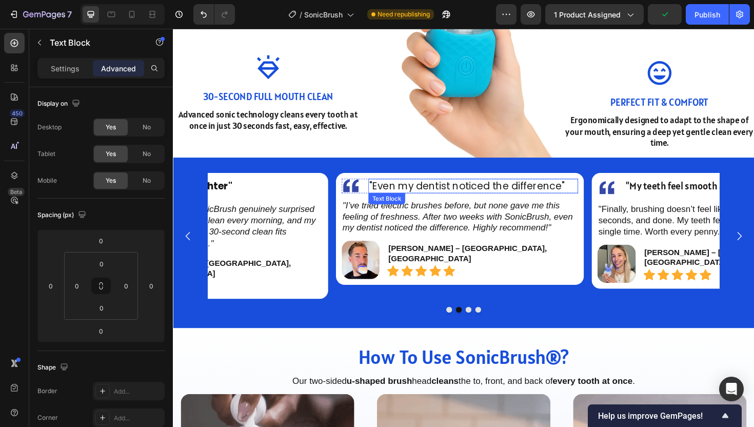
click at [420, 196] on span ""Even my dentist noticed the difference"" at bounding box center [484, 195] width 207 height 14
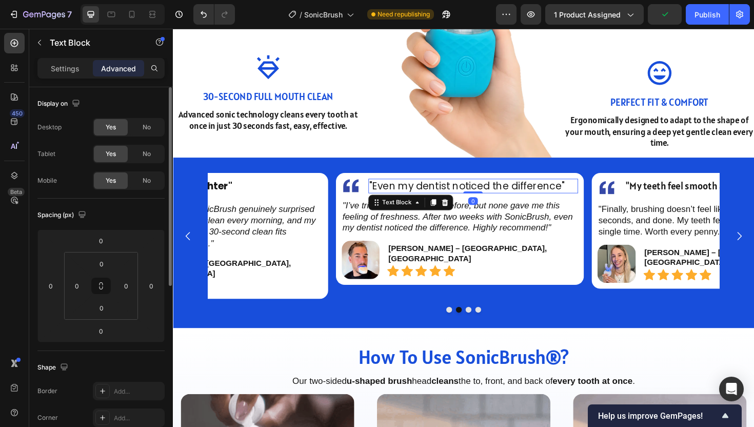
drag, startPoint x: 56, startPoint y: 70, endPoint x: 76, endPoint y: 95, distance: 32.5
click at [56, 70] on p "Settings" at bounding box center [65, 68] width 29 height 11
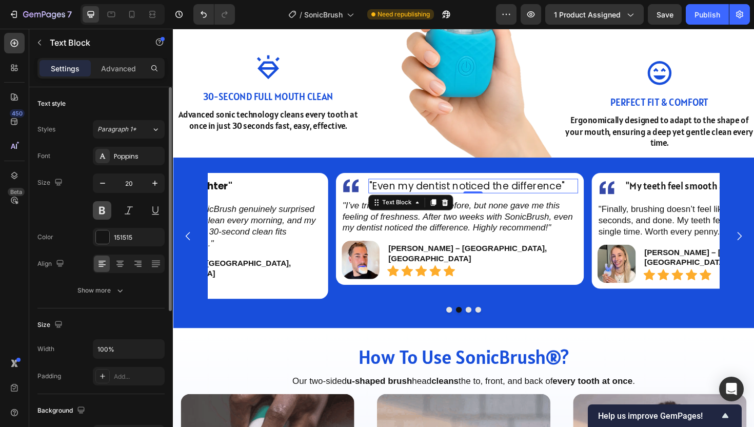
click at [98, 217] on button at bounding box center [102, 210] width 18 height 18
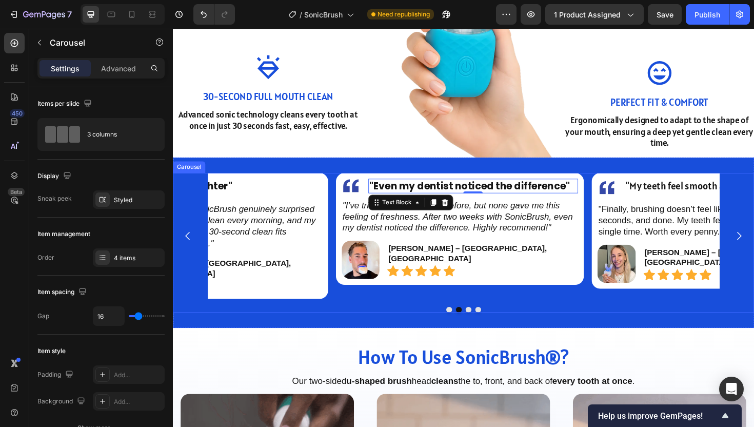
click at [483, 323] on button "Dot" at bounding box center [486, 326] width 6 height 6
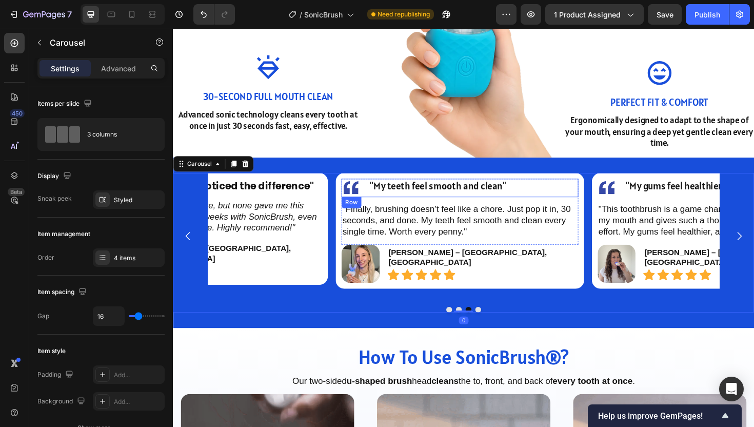
click at [420, 201] on div ""My teeth feel smooth and clean" Text Block" at bounding box center [491, 197] width 222 height 19
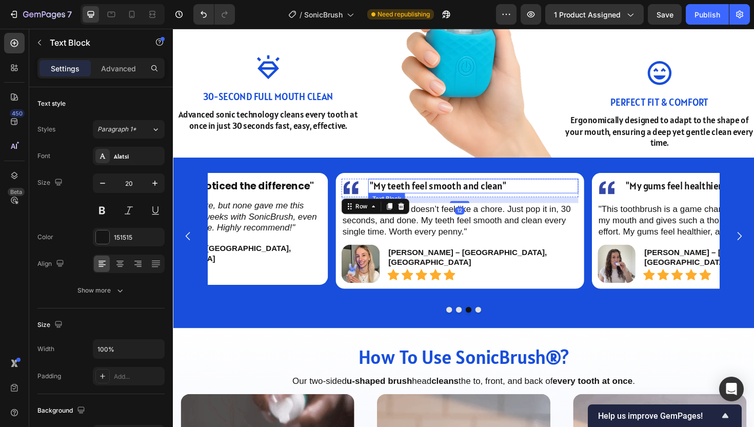
click at [425, 191] on span ""My teeth feel smooth and clean"" at bounding box center [453, 195] width 145 height 13
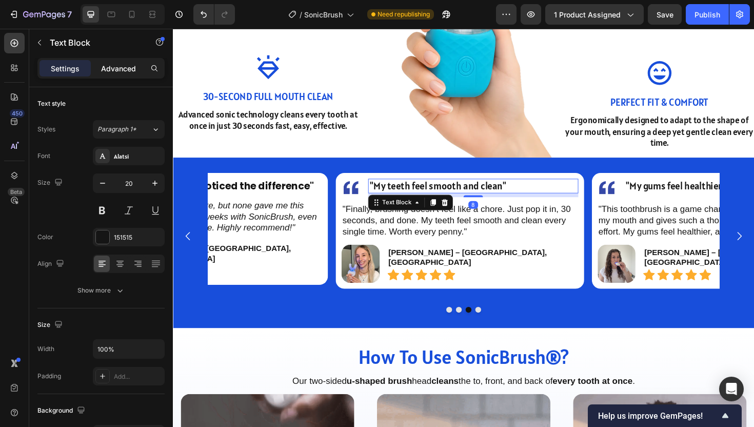
click at [126, 68] on p "Advanced" at bounding box center [118, 68] width 35 height 11
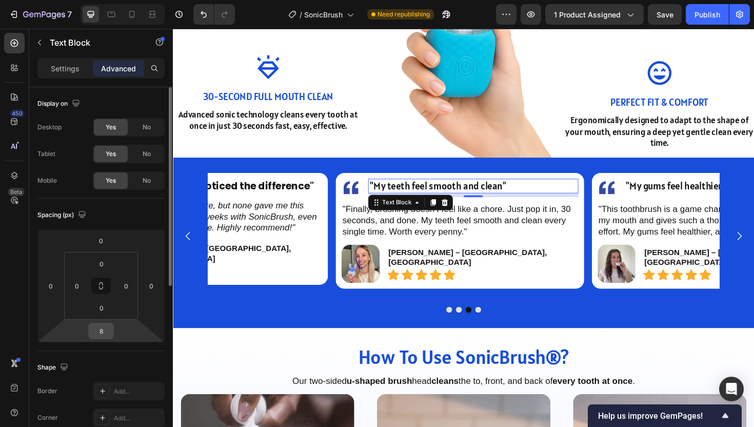
click at [108, 327] on input "8" at bounding box center [101, 330] width 21 height 15
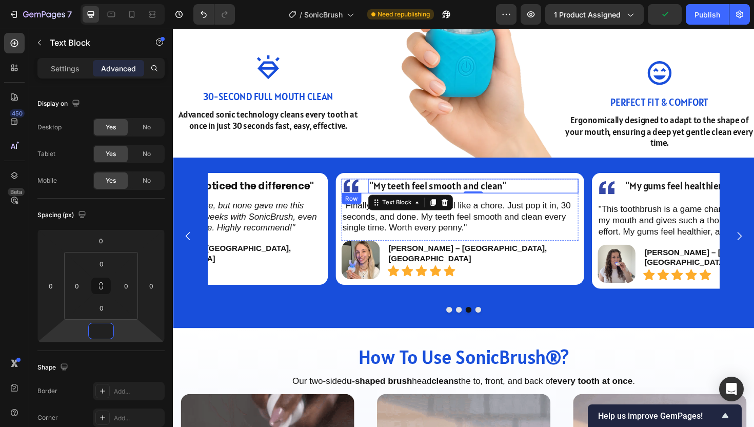
click at [376, 195] on div "Image "My teeth feel smooth and clean" Text Block 0 Row" at bounding box center [476, 195] width 251 height 15
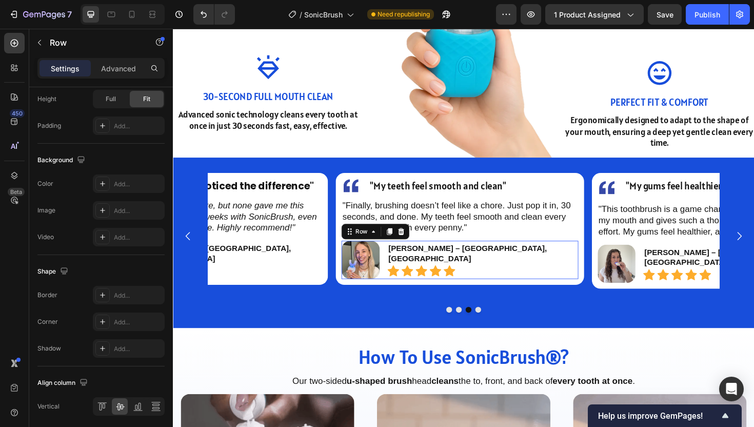
scroll to position [336, 0]
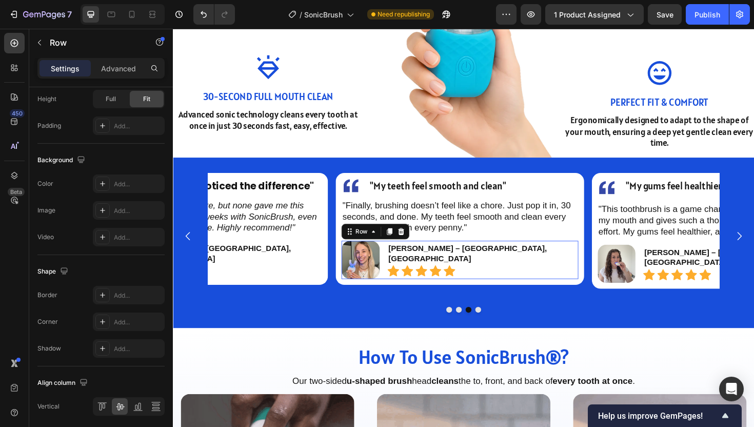
click at [459, 253] on div "Sophie M. – Marseille, FRANCE Text Block Icon Icon Icon Icon Icon Icon List" at bounding box center [501, 273] width 202 height 41
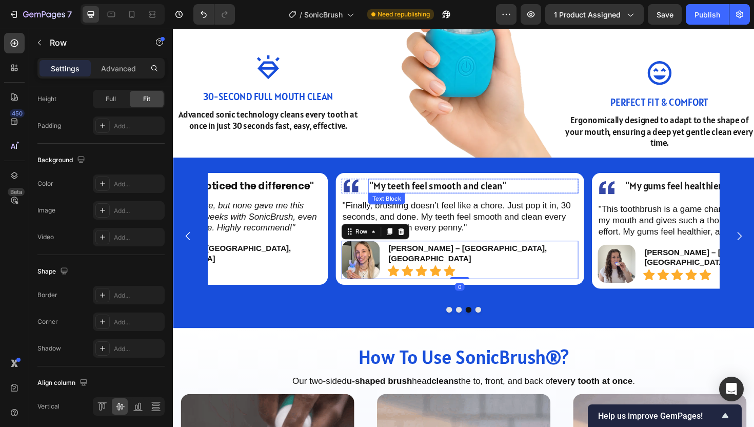
scroll to position [316, 0]
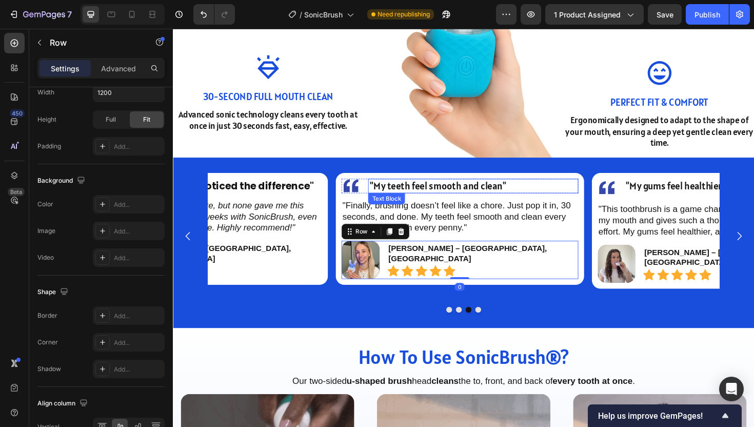
click at [447, 195] on span ""My teeth feel smooth and clean"" at bounding box center [453, 195] width 145 height 13
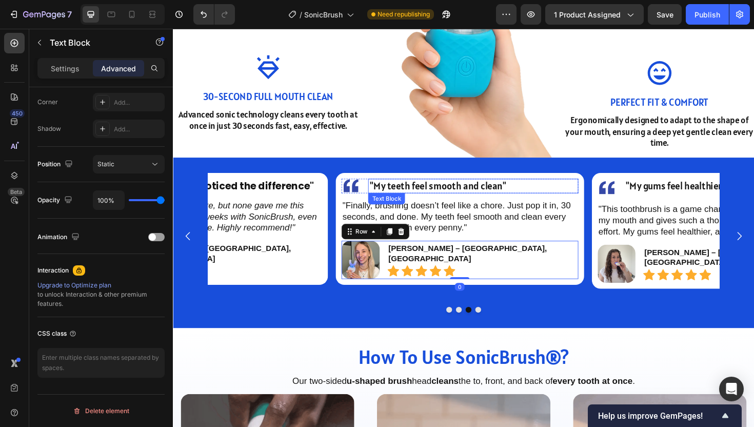
scroll to position [0, 0]
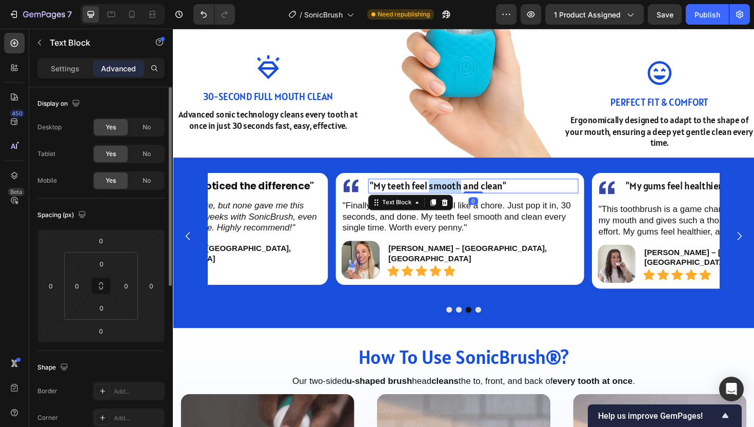
click at [447, 195] on span ""My teeth feel smooth and clean"" at bounding box center [453, 195] width 145 height 13
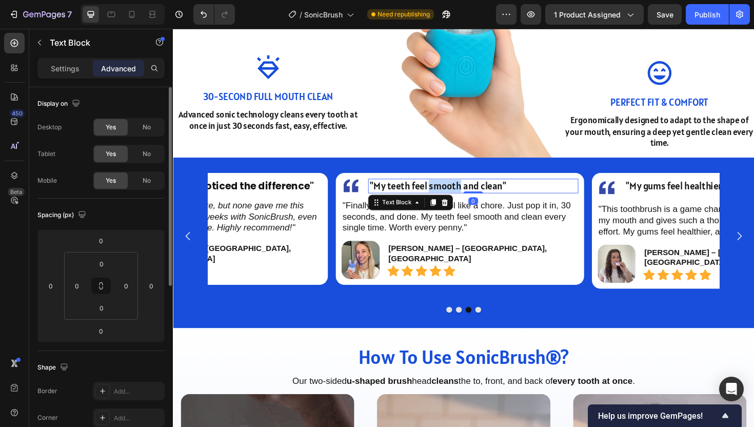
click at [447, 195] on span ""My teeth feel smooth and clean"" at bounding box center [453, 195] width 145 height 13
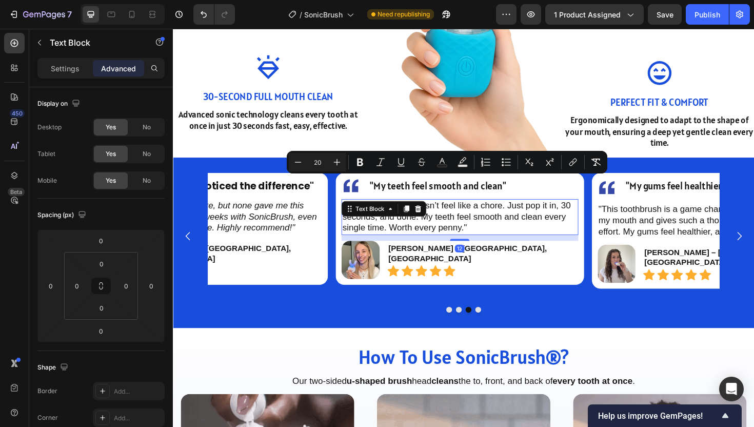
click at [519, 234] on p ""Finally, brushing doesn’t feel like a chore. Just pop it in, 30 seconds, and d…" at bounding box center [476, 228] width 249 height 36
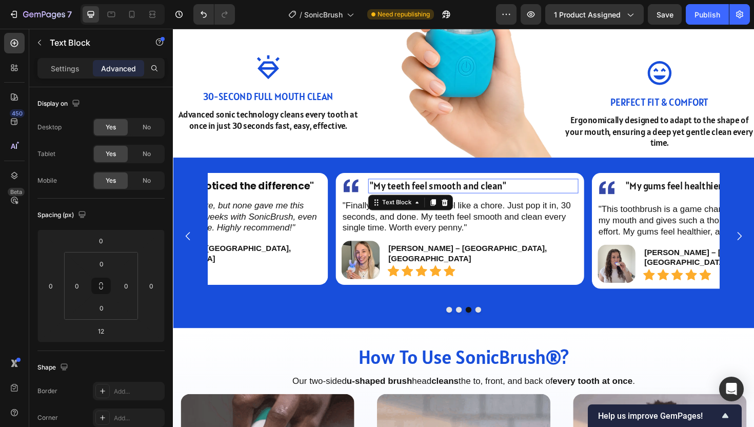
click at [439, 192] on span ""My teeth feel smooth and clean"" at bounding box center [453, 195] width 145 height 13
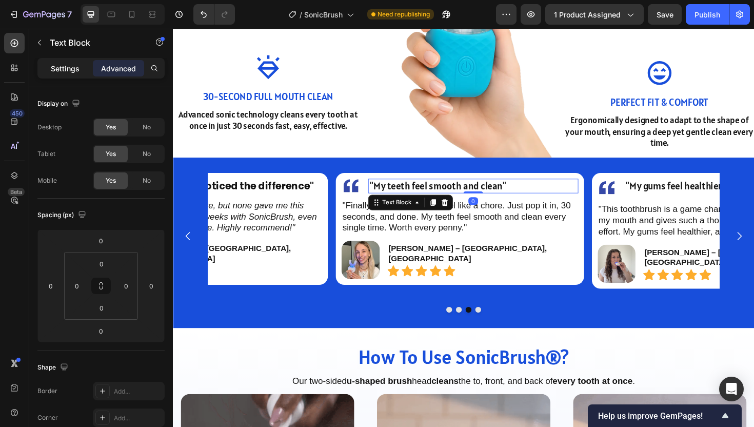
click at [69, 71] on p "Settings" at bounding box center [65, 68] width 29 height 11
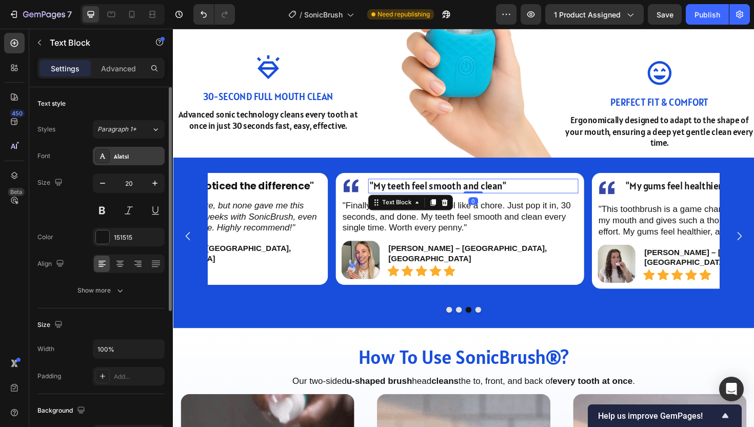
click at [125, 159] on div "Alatsi" at bounding box center [138, 156] width 48 height 9
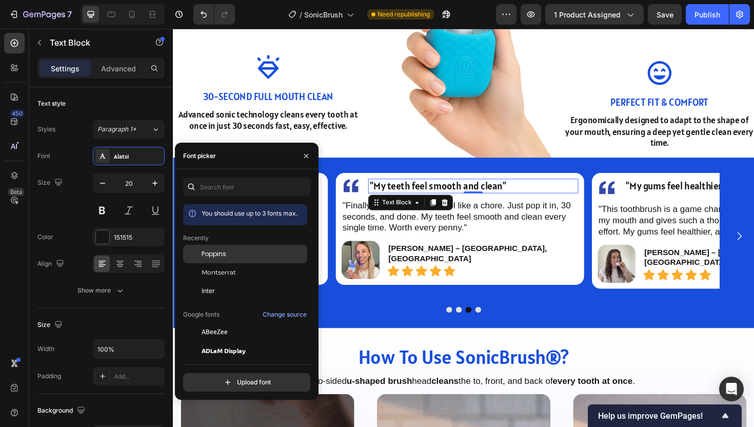
click at [212, 250] on span "Poppins" at bounding box center [214, 253] width 25 height 9
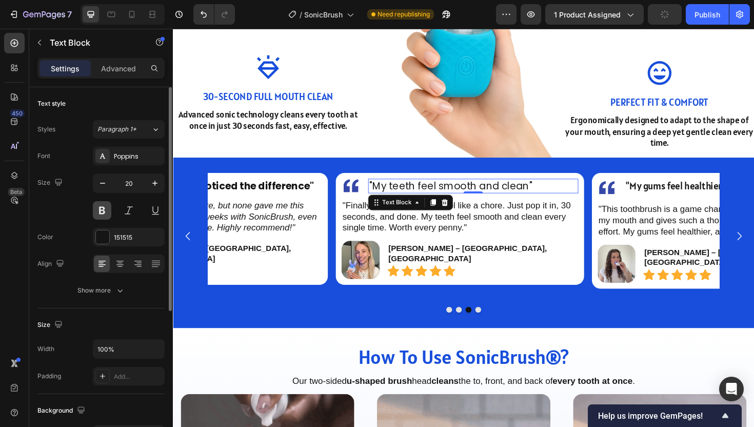
drag, startPoint x: 98, startPoint y: 215, endPoint x: 104, endPoint y: 213, distance: 6.7
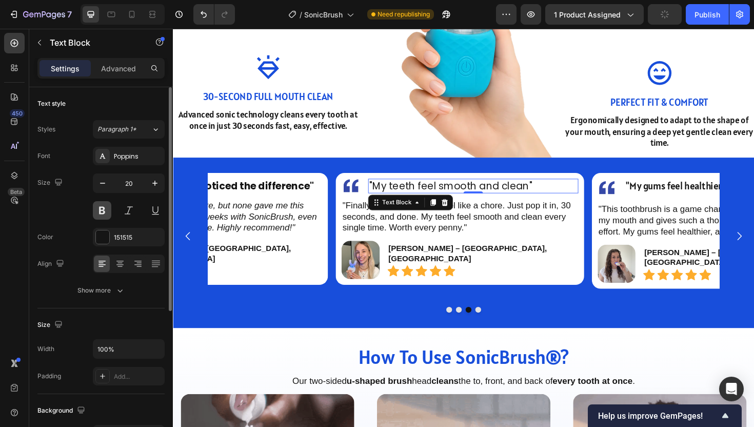
click at [98, 215] on button at bounding box center [102, 210] width 18 height 18
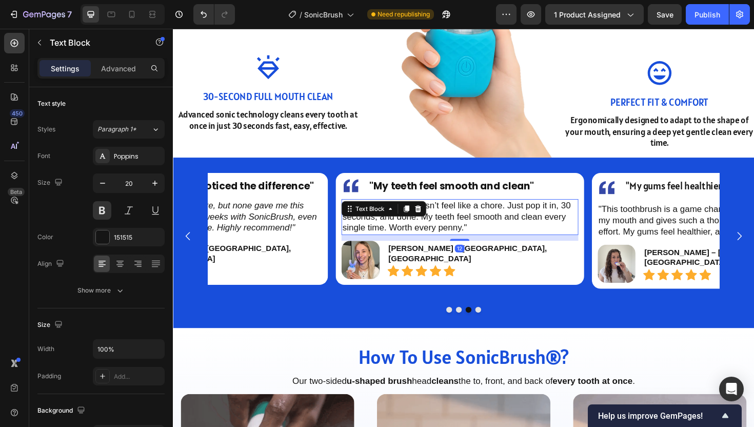
click at [431, 228] on p ""Finally, brushing doesn’t feel like a chore. Just pop it in, 30 seconds, and d…" at bounding box center [476, 228] width 249 height 36
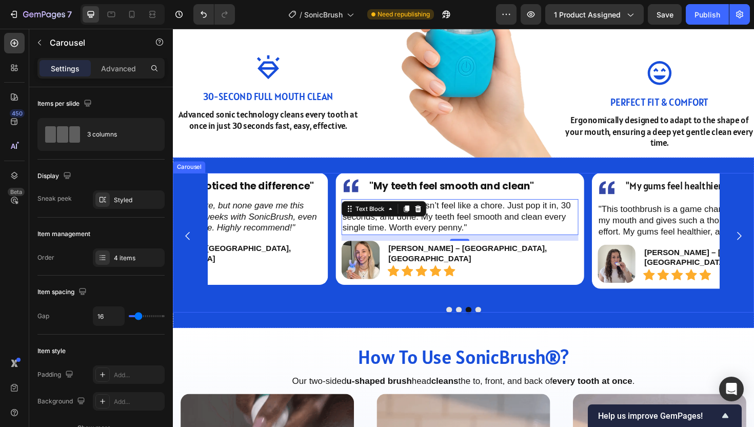
click at [493, 326] on button "Dot" at bounding box center [496, 326] width 6 height 6
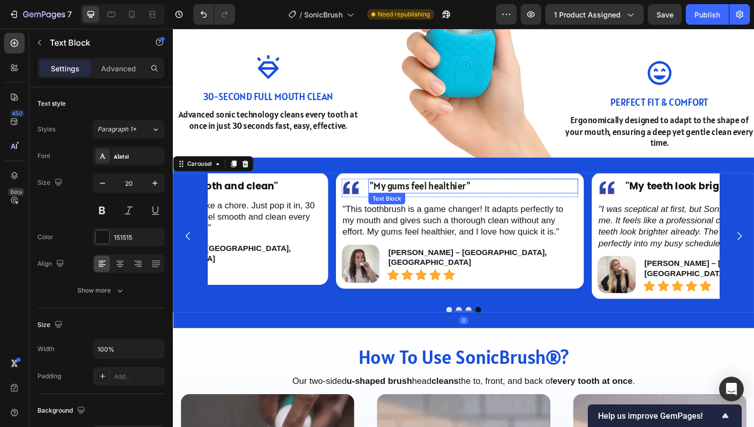
click at [426, 198] on span ""My gums feel healthier"" at bounding box center [434, 195] width 107 height 13
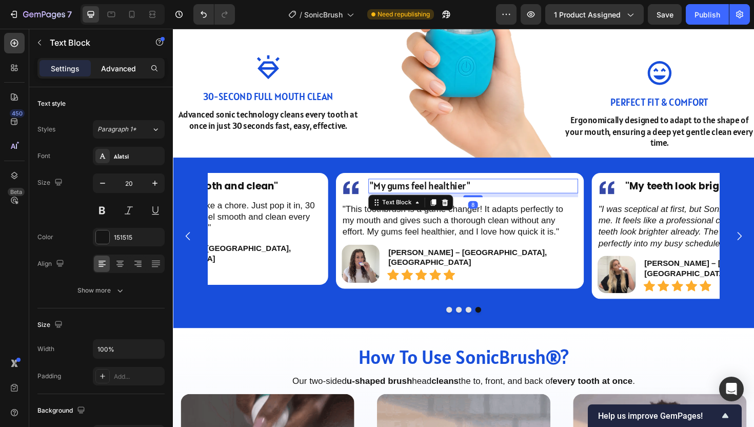
click at [114, 67] on p "Advanced" at bounding box center [118, 68] width 35 height 11
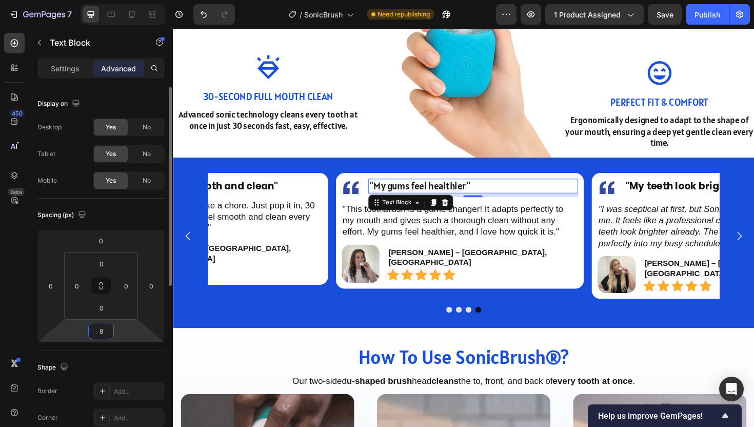
click at [106, 332] on input "8" at bounding box center [101, 330] width 21 height 15
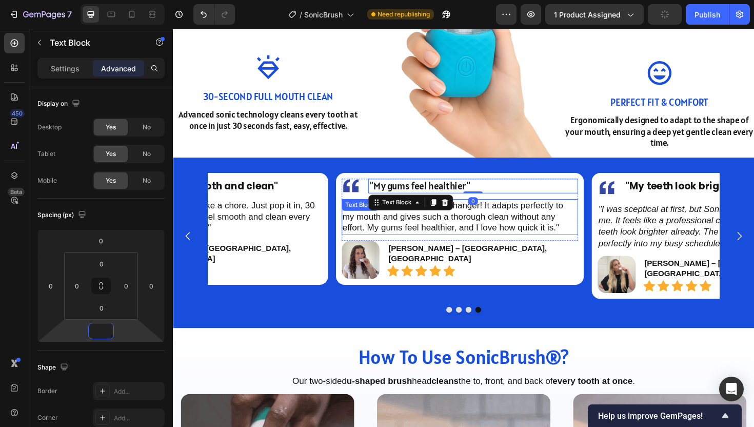
click at [447, 279] on icon at bounding box center [451, 285] width 12 height 12
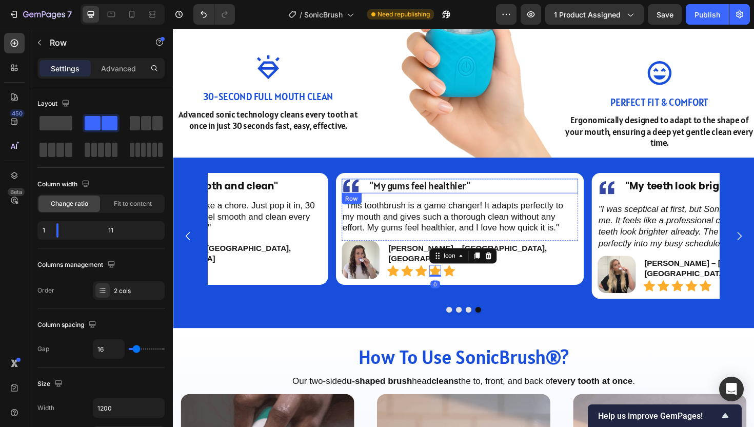
click at [375, 198] on div "Image "My gums feel healthier" Text Block Row" at bounding box center [476, 195] width 251 height 15
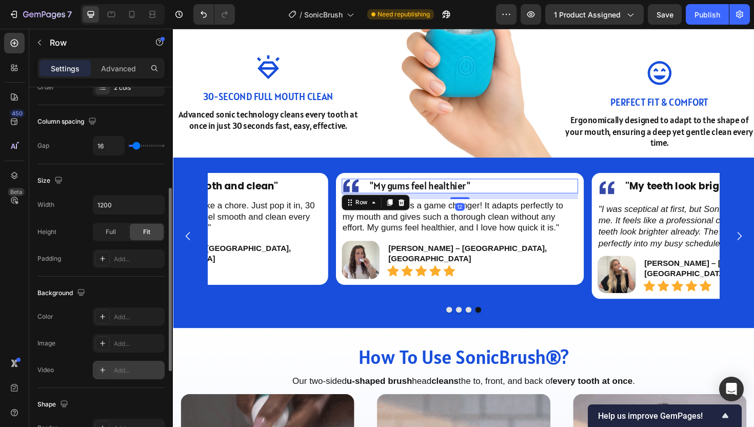
scroll to position [374, 0]
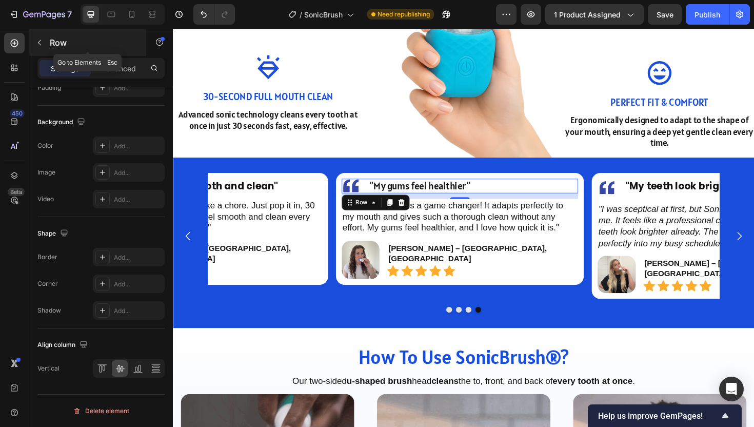
click at [40, 40] on icon "button" at bounding box center [39, 42] width 8 height 8
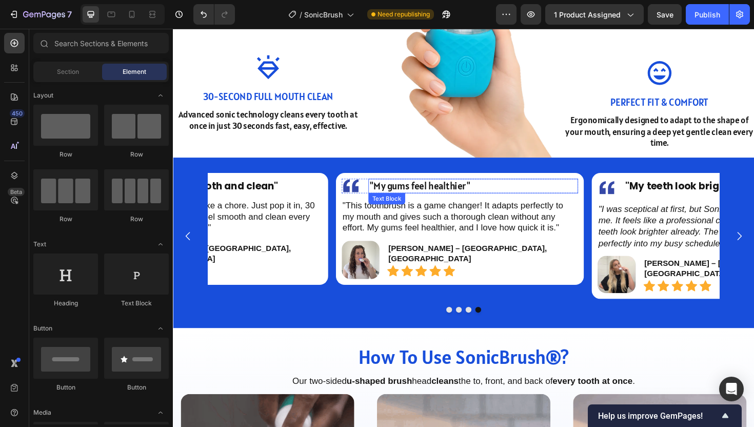
click at [449, 195] on span ""My gums feel healthier"" at bounding box center [434, 195] width 107 height 13
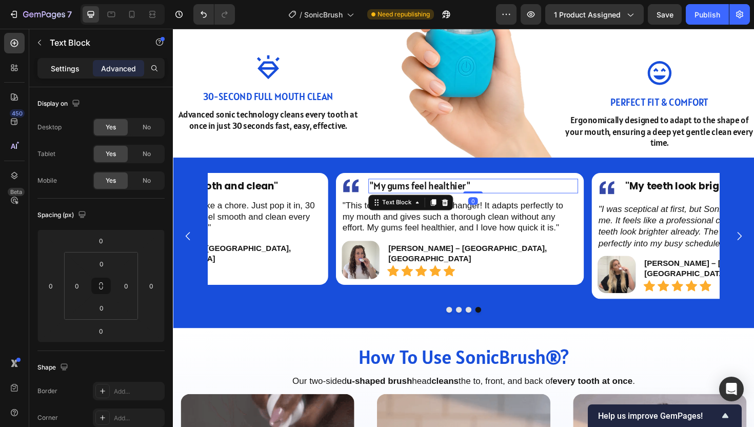
click at [65, 68] on p "Settings" at bounding box center [65, 68] width 29 height 11
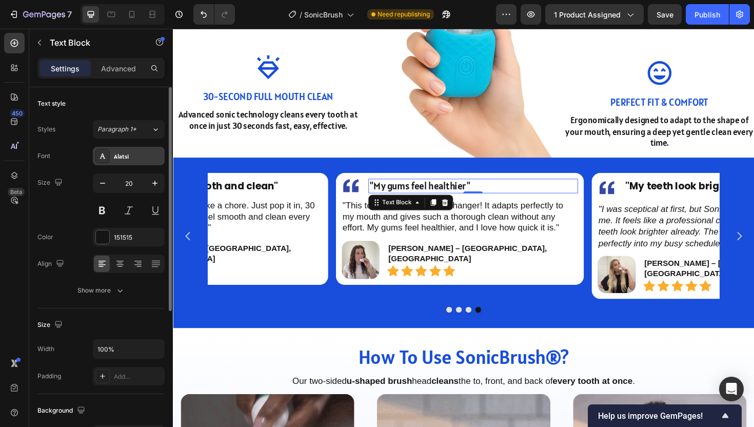
click at [127, 161] on div "Alatsi" at bounding box center [129, 156] width 72 height 18
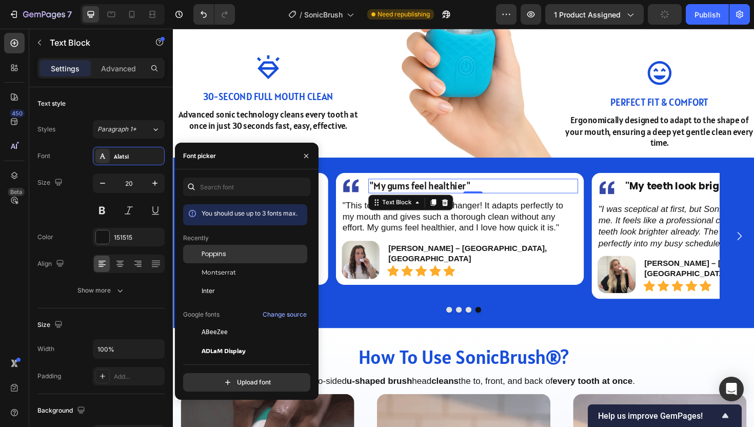
click at [236, 261] on div "Poppins" at bounding box center [245, 254] width 124 height 18
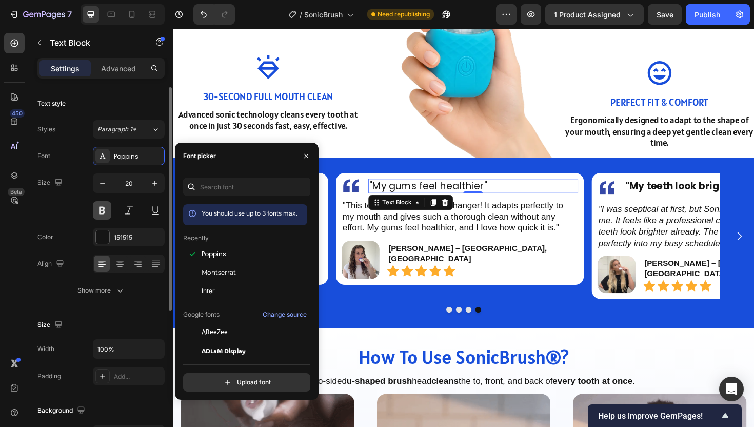
click at [110, 203] on button at bounding box center [102, 210] width 18 height 18
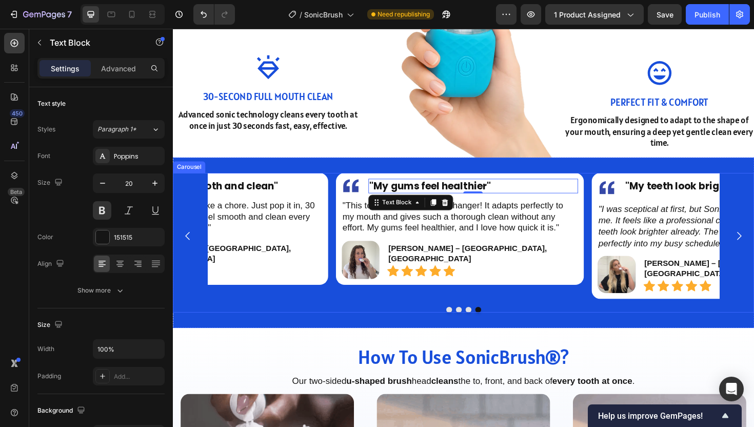
click at [515, 318] on div "Image "My teeth look brighter" Text Block Row "I was sceptical at first, but So…" at bounding box center [481, 256] width 616 height 148
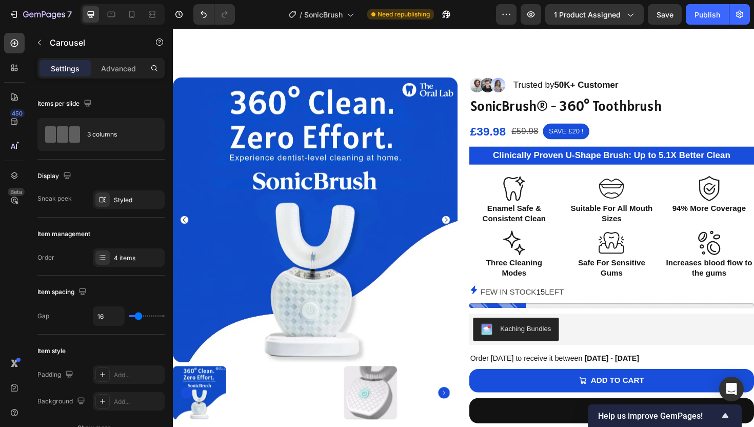
scroll to position [0, 0]
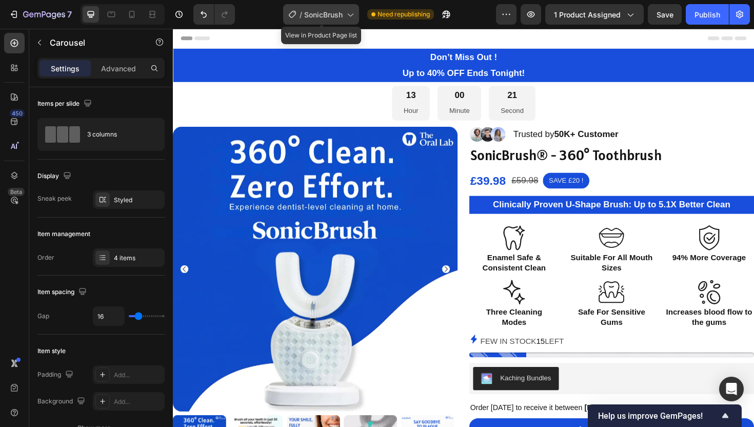
click at [313, 15] on span "SonicBrush" at bounding box center [323, 14] width 38 height 11
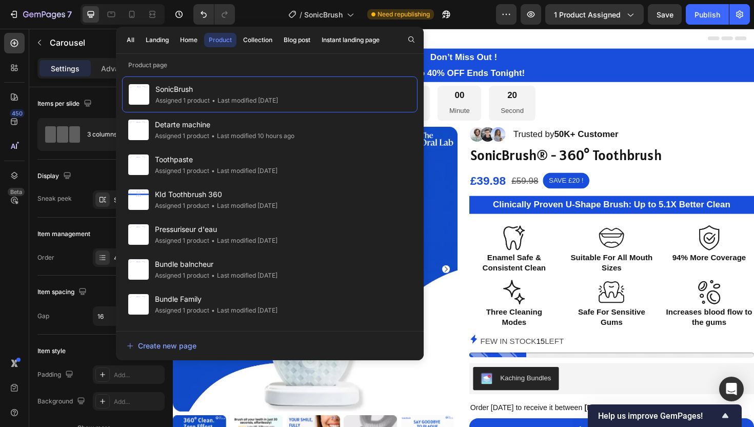
click at [195, 48] on div "All Landing Home Product Collection Blog post Instant landing page" at bounding box center [253, 40] width 274 height 27
click at [189, 42] on div "Home" at bounding box center [188, 39] width 17 height 9
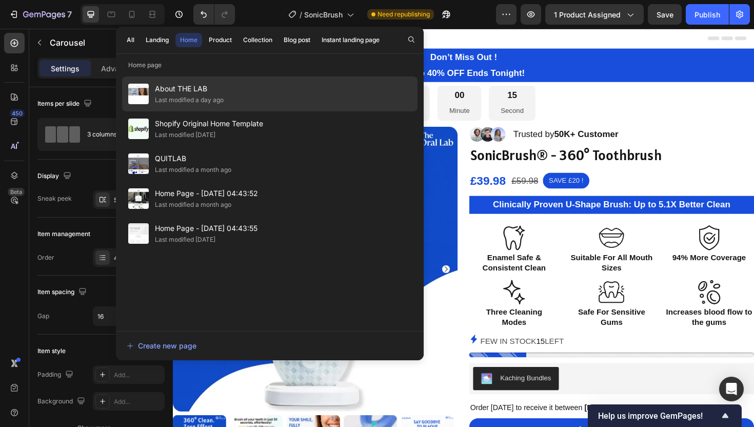
click at [208, 95] on div "Last modified a day ago" at bounding box center [189, 100] width 69 height 10
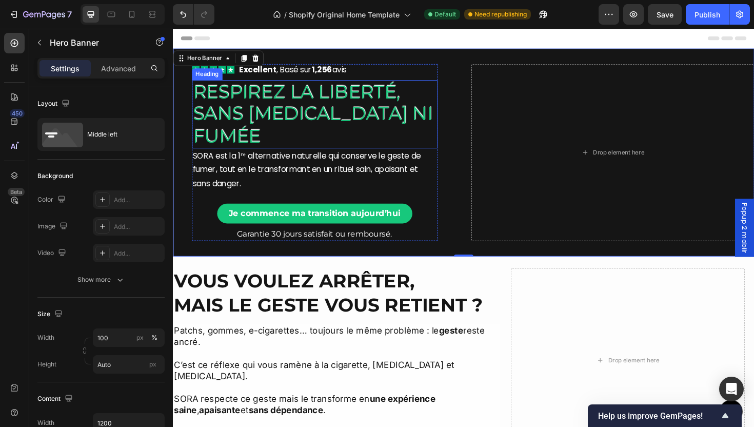
click at [383, 127] on h2 "Respirez la liberté, sans nicotine ni fumée" at bounding box center [323, 119] width 260 height 72
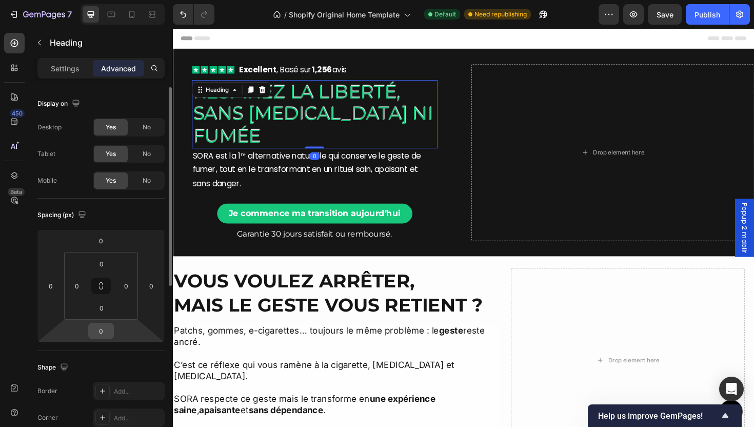
click at [105, 335] on input "0" at bounding box center [101, 330] width 21 height 15
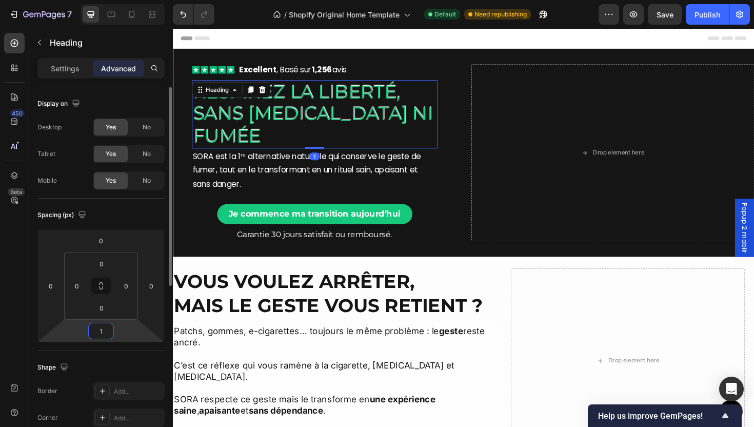
type input "12"
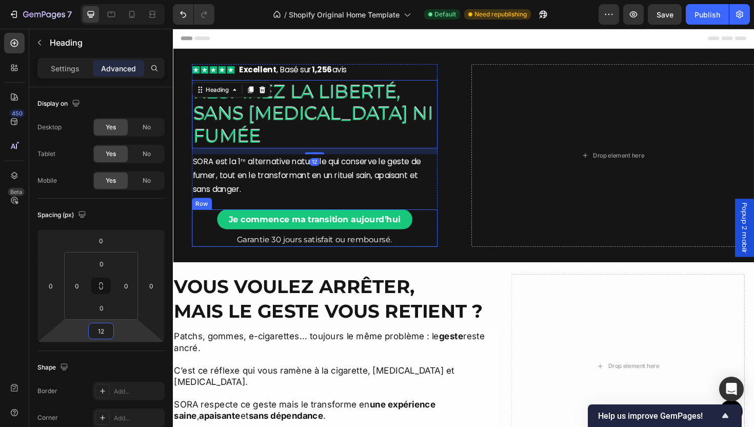
click at [414, 216] on div "Icon Icon Icon Icon Icon Icon List Excellent , Basé sur 1,256 avis Text Block R…" at bounding box center [323, 162] width 260 height 193
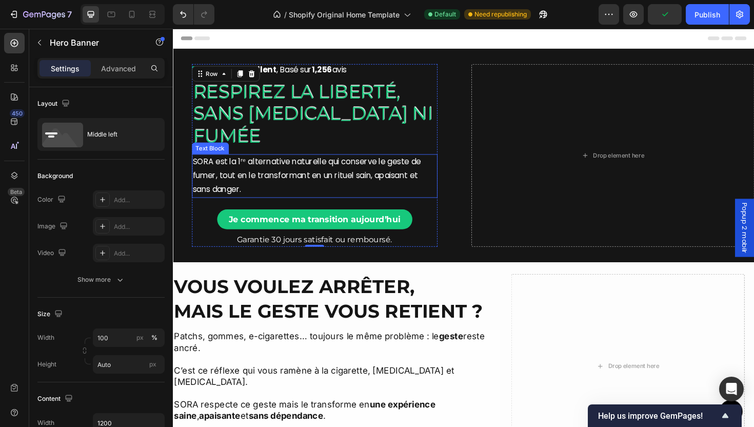
click at [465, 187] on div "Icon Icon Icon Icon Icon Icon List Excellent , Basé sur 1,256 avis Text Block R…" at bounding box center [323, 162] width 300 height 193
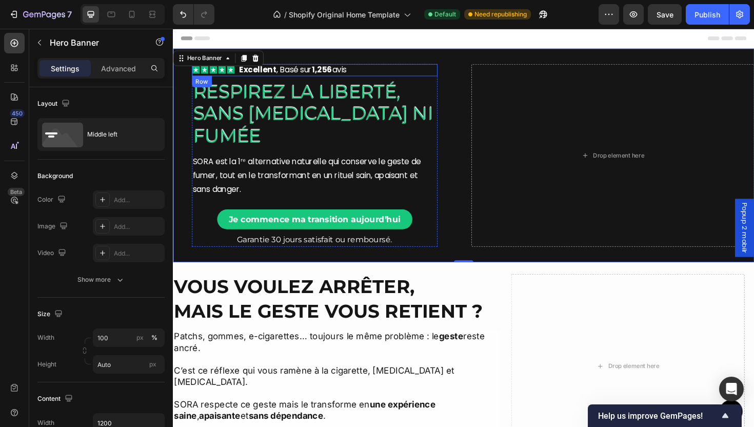
click at [375, 75] on div "Icon Icon Icon Icon Icon Icon List Excellent , Basé sur 1,256 avis Text Block R…" at bounding box center [323, 72] width 260 height 13
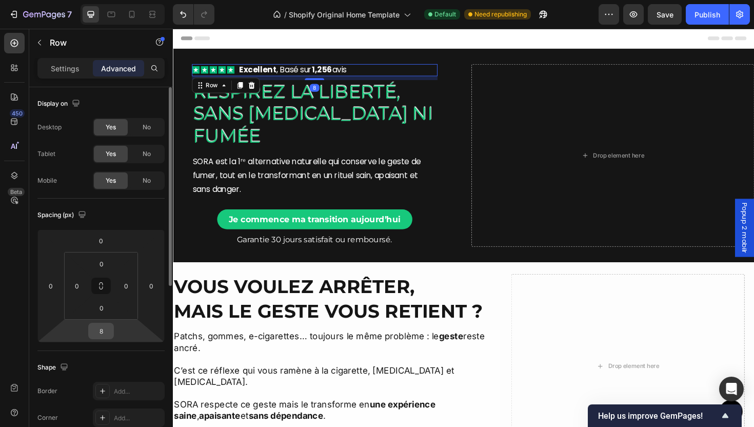
click at [103, 337] on input "8" at bounding box center [101, 330] width 21 height 15
type input "12"
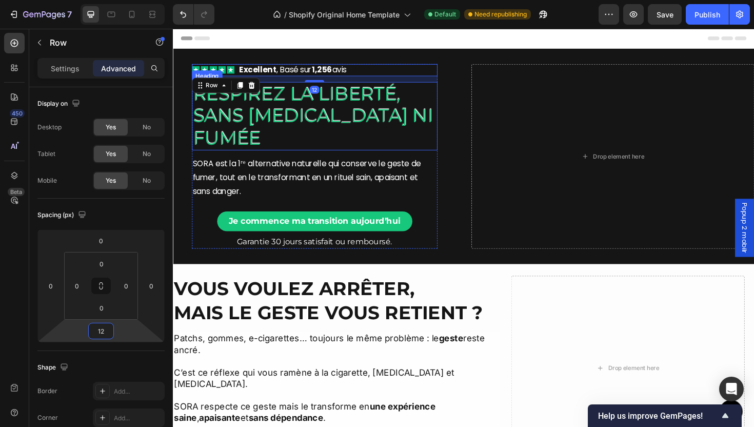
click at [341, 90] on h2 "Respirez la liberté, sans nicotine ni fumée" at bounding box center [323, 121] width 260 height 72
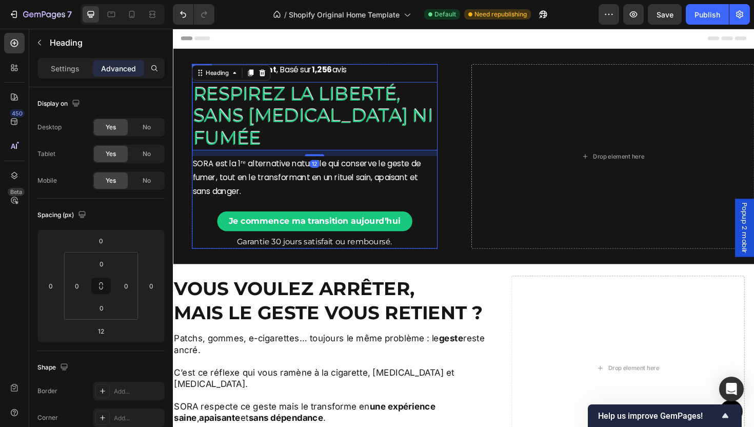
click at [419, 211] on div "Icon Icon Icon Icon Icon Icon List Excellent , Basé sur 1,256 avis Text Block R…" at bounding box center [323, 163] width 260 height 195
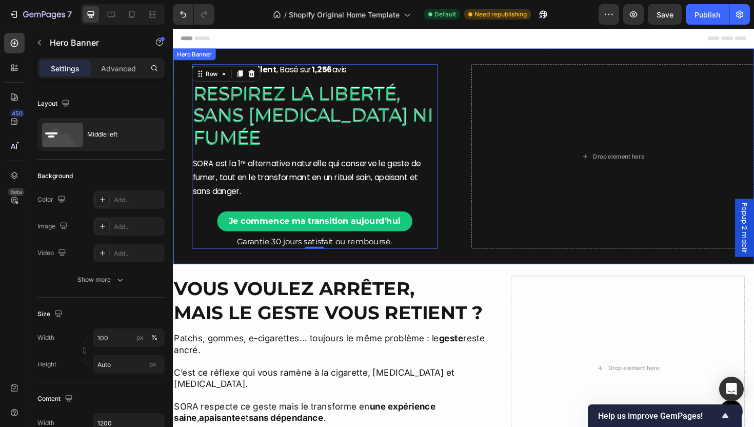
click at [474, 205] on div "Icon Icon Icon Icon Icon Icon List Excellent , Basé sur 1,256 avis Text Block R…" at bounding box center [481, 164] width 616 height 228
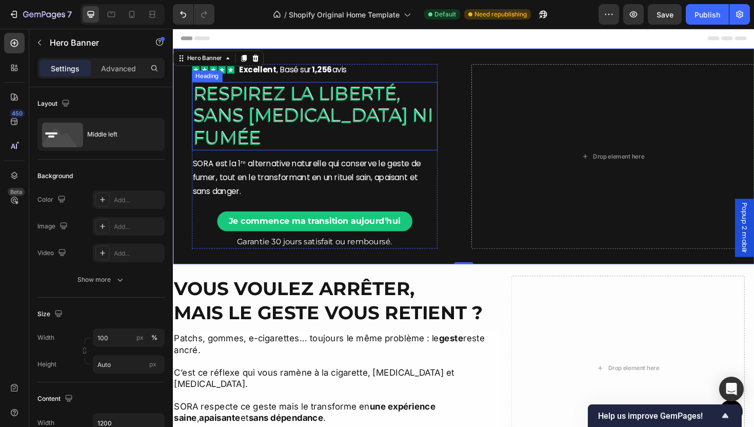
click at [195, 99] on h2 "Respirez la liberté, sans [MEDICAL_DATA] ni fumée" at bounding box center [323, 121] width 260 height 72
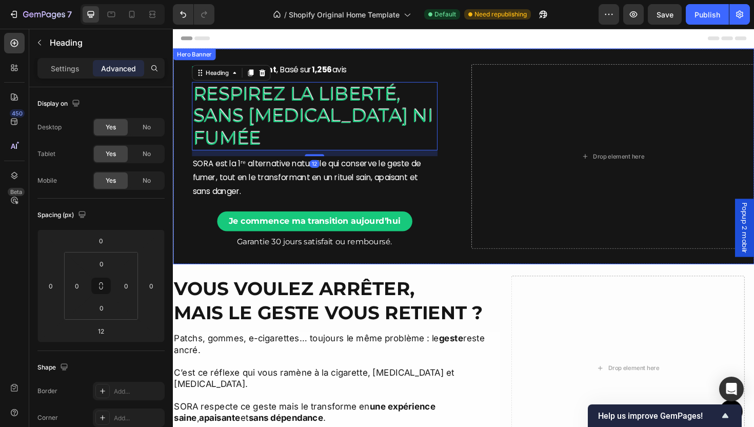
click at [186, 170] on div "Icon Icon Icon Icon Icon Icon List Excellent , Basé sur 1,256 avis Text Block R…" at bounding box center [323, 163] width 300 height 195
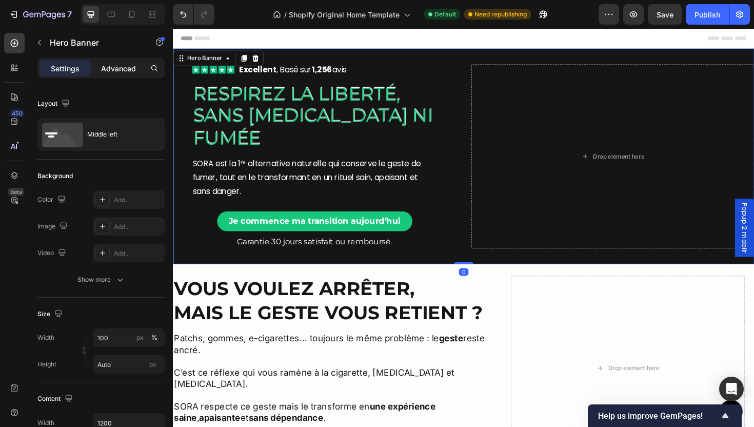
click at [102, 72] on p "Advanced" at bounding box center [118, 68] width 35 height 11
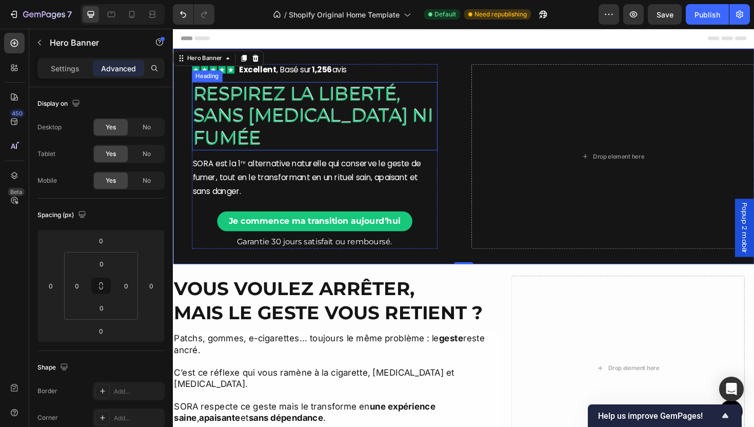
click at [281, 90] on h2 "Respirez la liberté, sans [MEDICAL_DATA] ni fumée" at bounding box center [323, 121] width 260 height 72
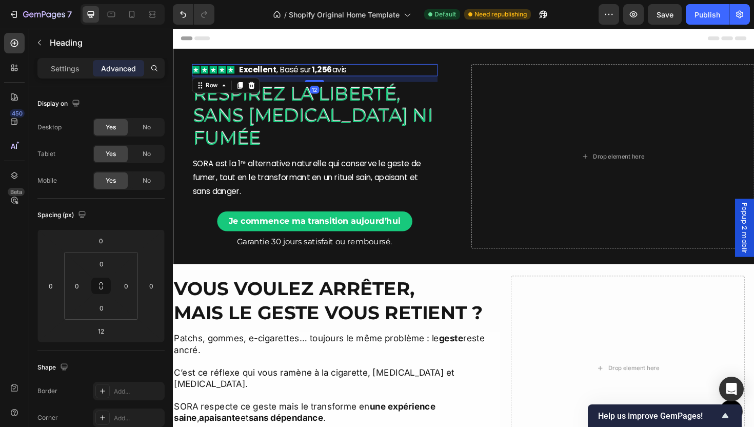
click at [387, 71] on div "Icon Icon Icon Icon Icon Icon List Excellent , Basé sur 1,256 avis Text Block R…" at bounding box center [323, 72] width 260 height 13
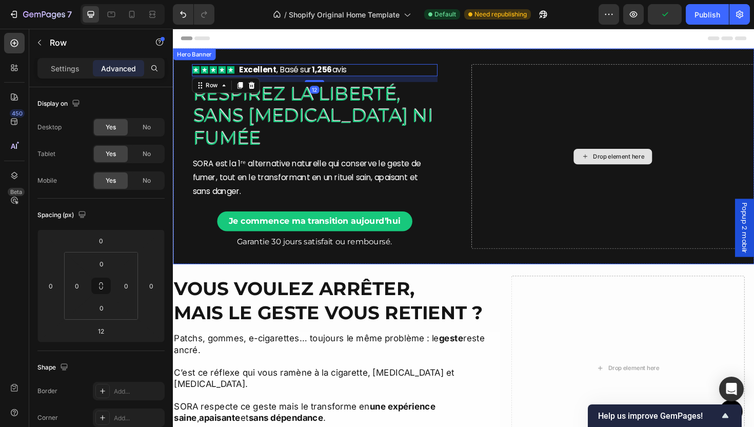
click at [507, 193] on div "Drop element here" at bounding box center [639, 163] width 300 height 195
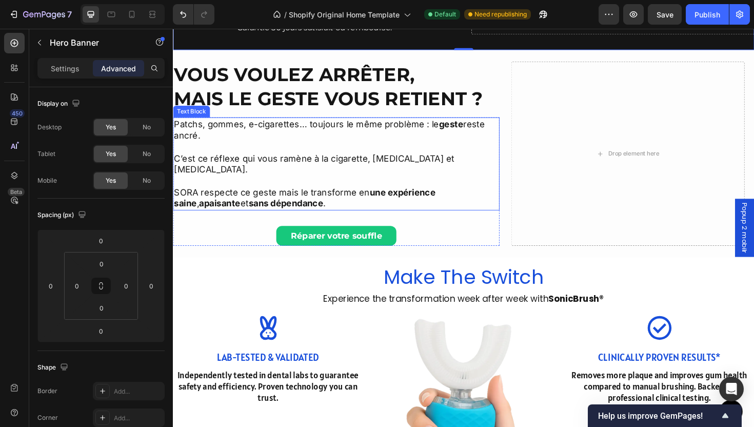
scroll to position [227, 0]
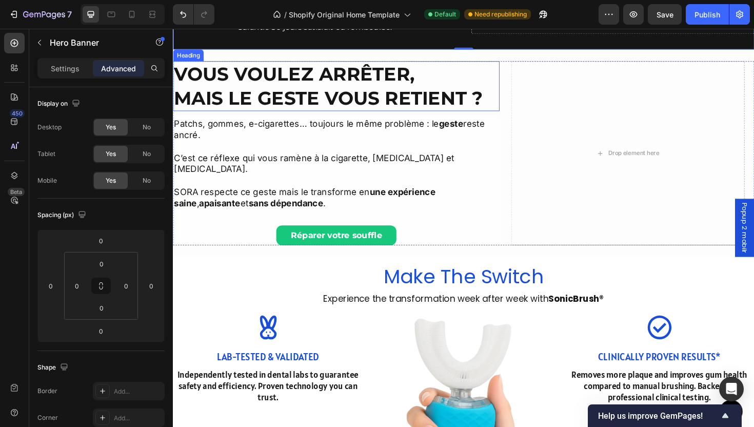
click at [349, 92] on p "Vous voulez arrêter, mais le geste vous retient ?" at bounding box center [346, 89] width 344 height 51
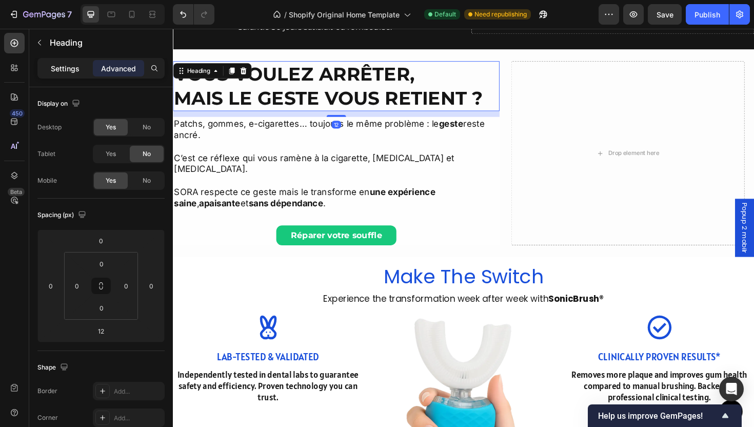
click at [62, 63] on p "Settings" at bounding box center [65, 68] width 29 height 11
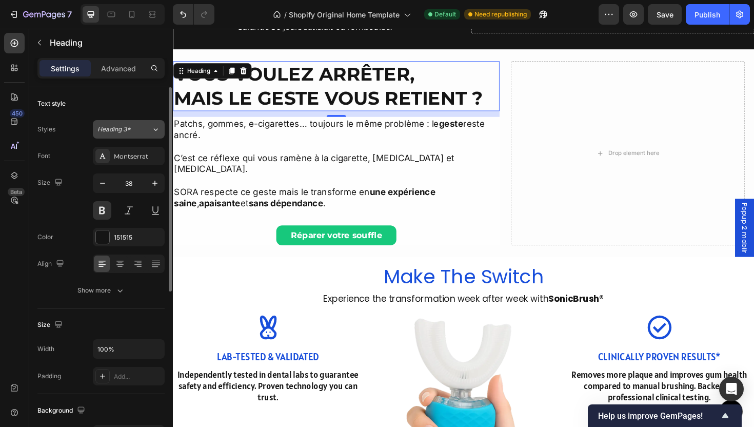
click at [119, 126] on span "Heading 3*" at bounding box center [113, 129] width 33 height 9
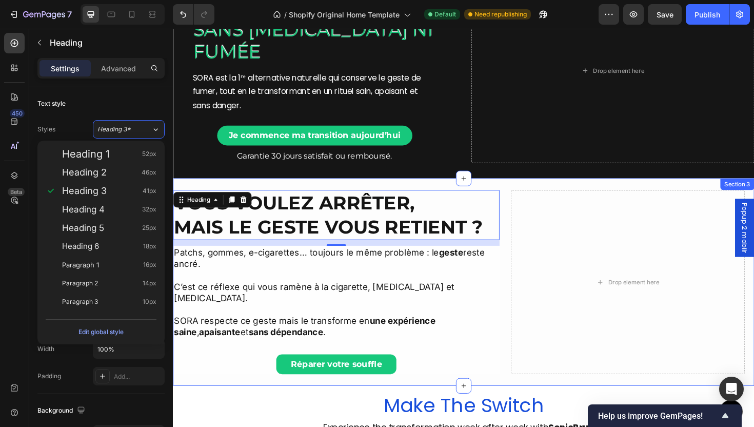
scroll to position [0, 0]
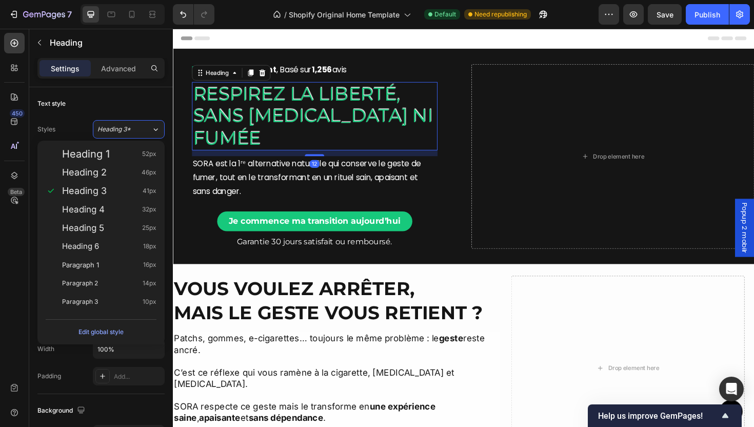
click at [297, 124] on h2 "Respirez la liberté, sans [MEDICAL_DATA] ni fumée" at bounding box center [323, 121] width 260 height 72
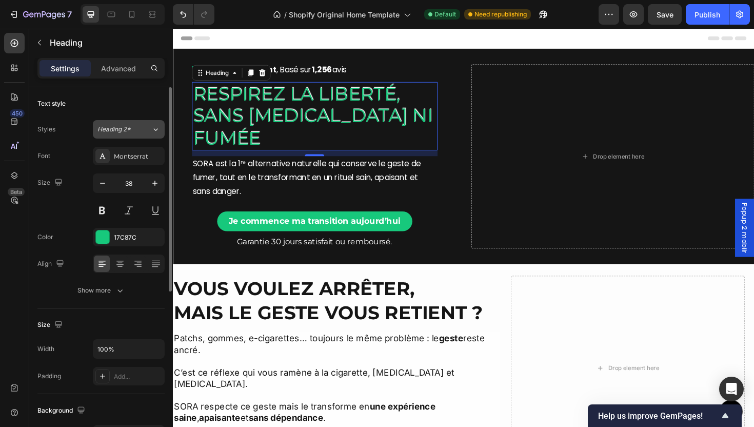
click at [141, 131] on div "Heading 2*" at bounding box center [124, 129] width 54 height 9
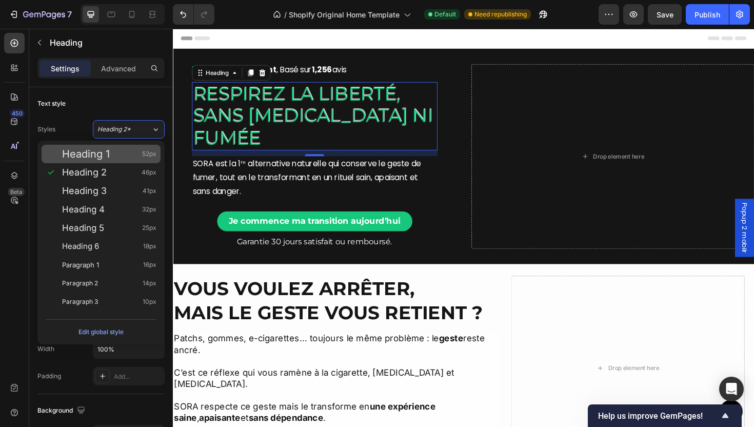
click at [83, 155] on span "Heading 1" at bounding box center [86, 154] width 48 height 10
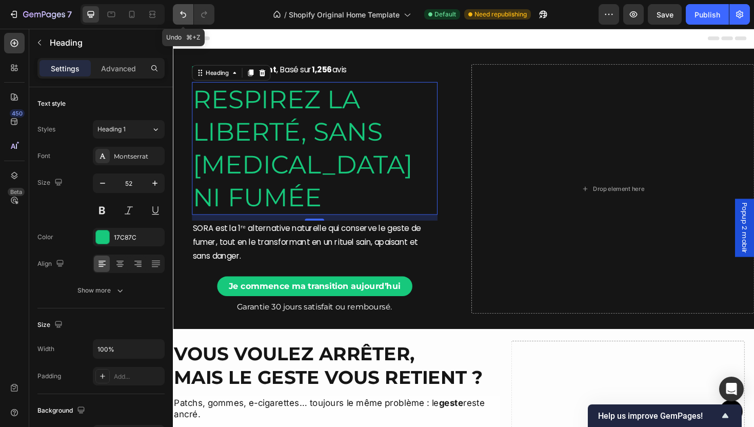
click at [182, 8] on button "Undo/Redo" at bounding box center [183, 14] width 21 height 21
type input "38"
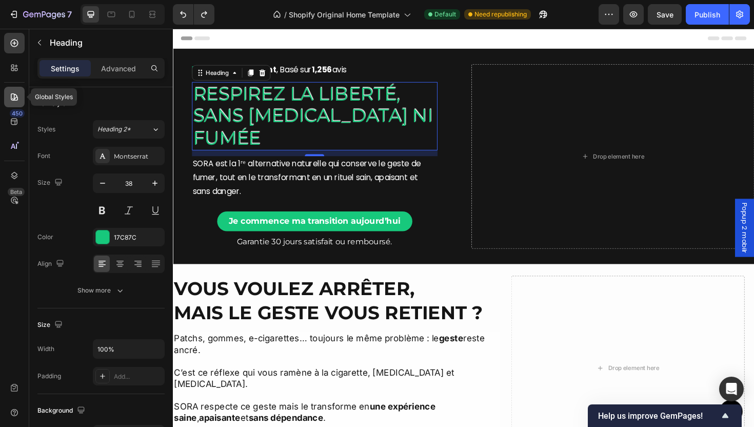
click at [15, 92] on icon at bounding box center [14, 97] width 10 height 10
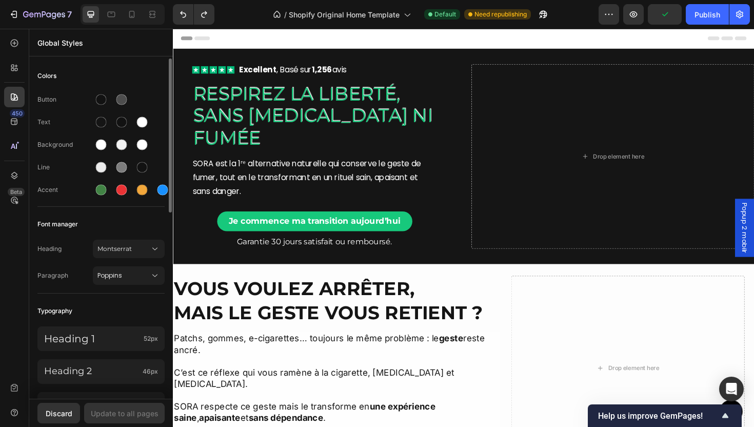
scroll to position [55, 0]
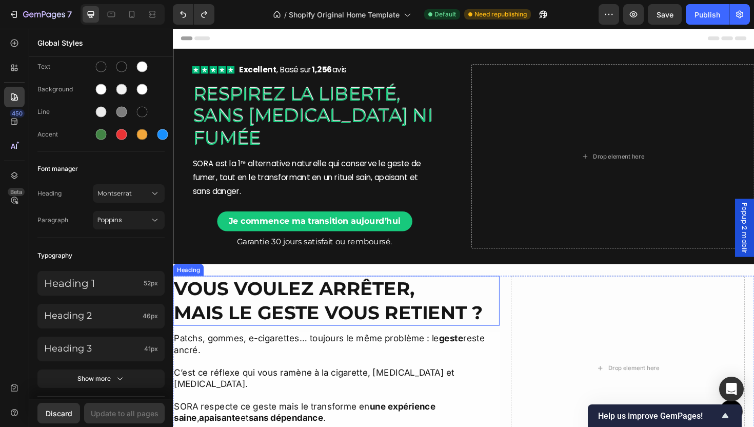
click at [298, 331] on p "Vous voulez arrêter, mais le geste vous retient ?" at bounding box center [346, 316] width 344 height 51
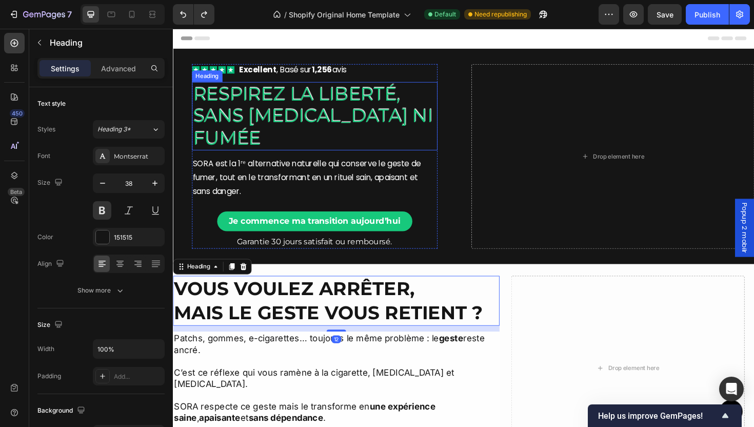
click at [278, 101] on h2 "Respirez la liberté, sans [MEDICAL_DATA] ni fumée" at bounding box center [323, 121] width 260 height 72
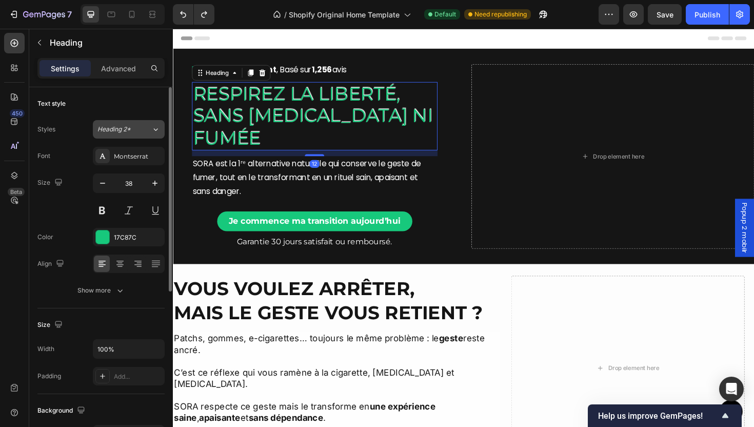
click at [129, 137] on button "Heading 2*" at bounding box center [129, 129] width 72 height 18
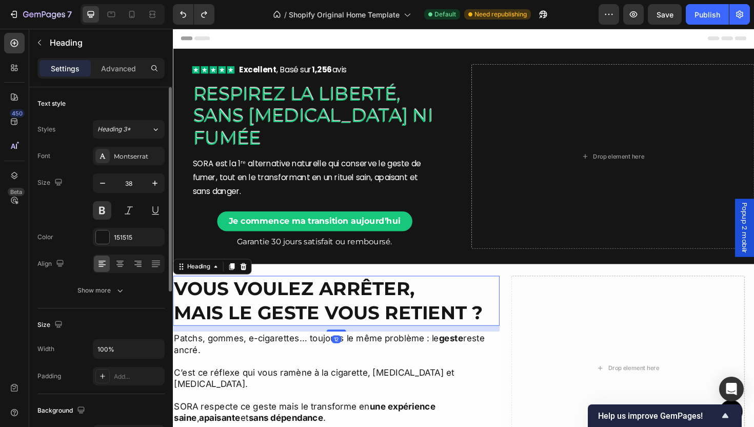
click at [283, 325] on p "Vous voulez arrêter, mais le geste vous retient ?" at bounding box center [346, 316] width 344 height 51
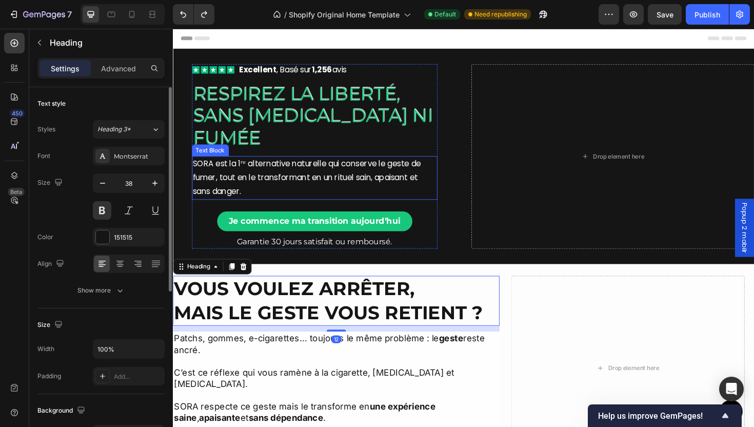
click at [302, 126] on h2 "Respirez la liberté, sans [MEDICAL_DATA] ni fumée" at bounding box center [323, 121] width 260 height 72
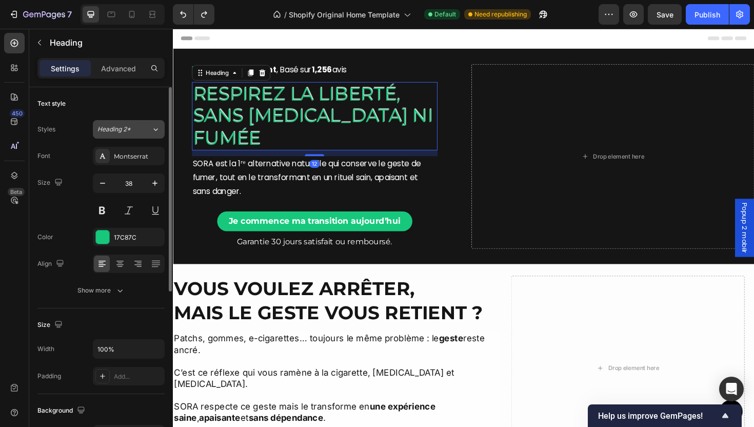
click at [147, 137] on button "Heading 2*" at bounding box center [129, 129] width 72 height 18
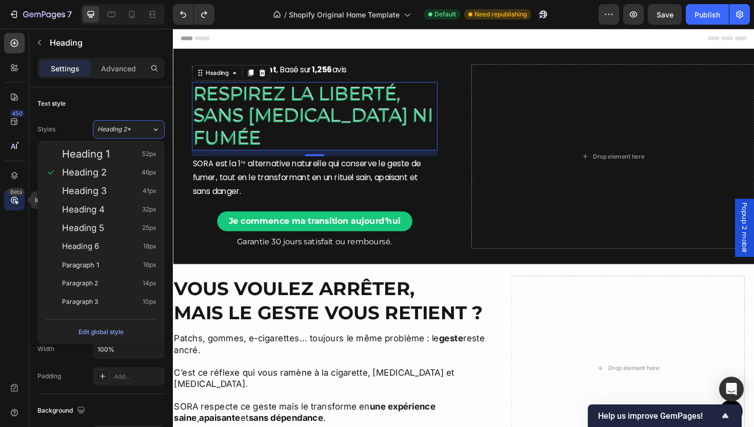
click at [18, 188] on div "Beta" at bounding box center [16, 192] width 17 height 8
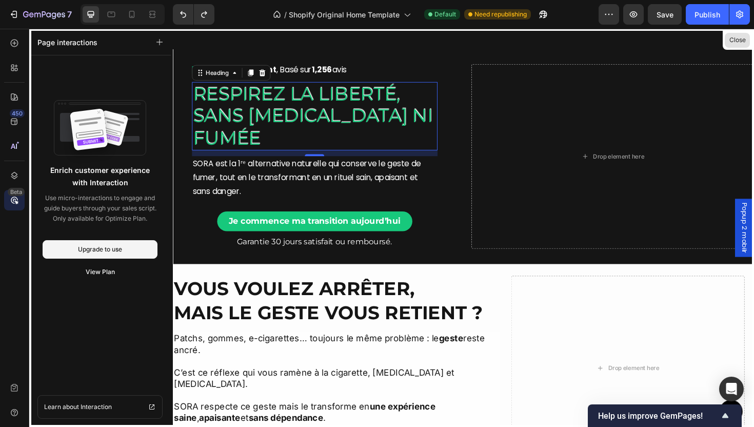
click at [737, 35] on button "Close" at bounding box center [737, 40] width 25 height 15
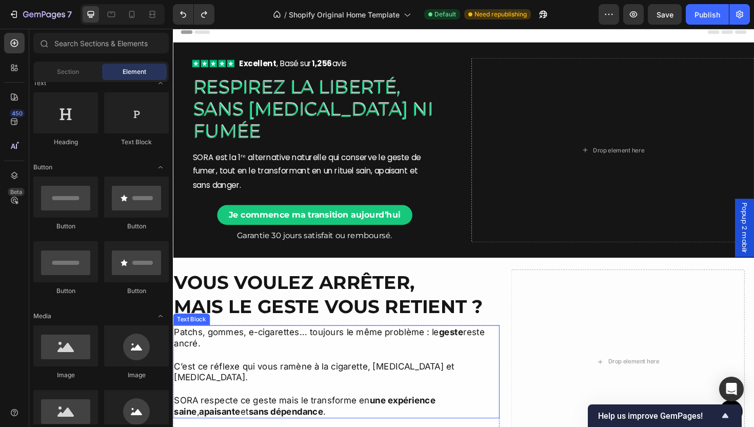
scroll to position [76, 0]
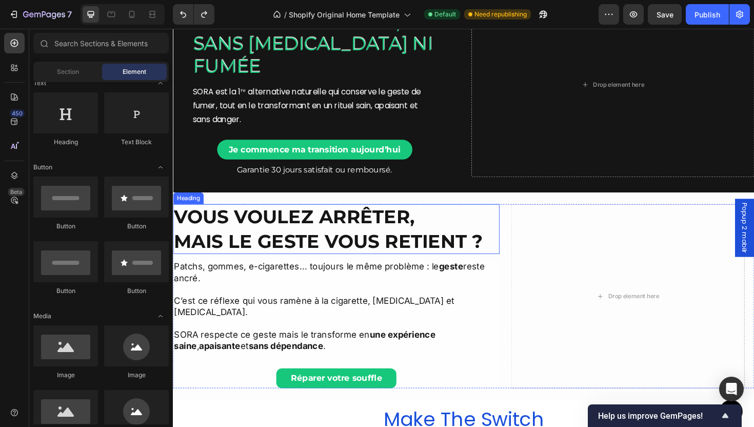
click at [338, 249] on p "Vous voulez arrêter, mais le geste vous retient ?" at bounding box center [346, 240] width 344 height 51
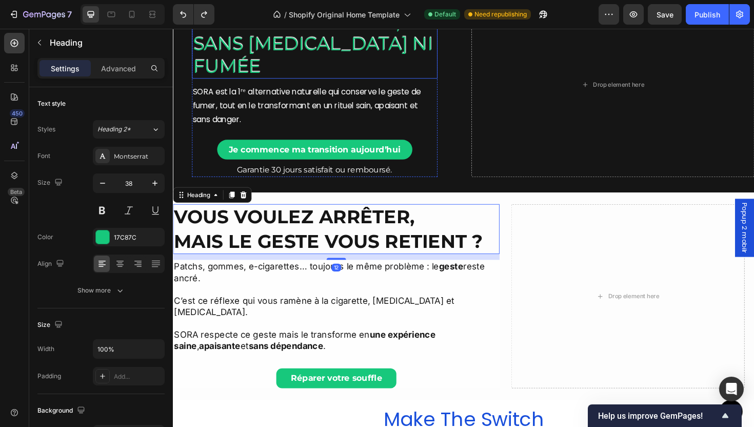
click at [275, 61] on h2 "Respirez la liberté, sans [MEDICAL_DATA] ni fumée" at bounding box center [323, 45] width 260 height 72
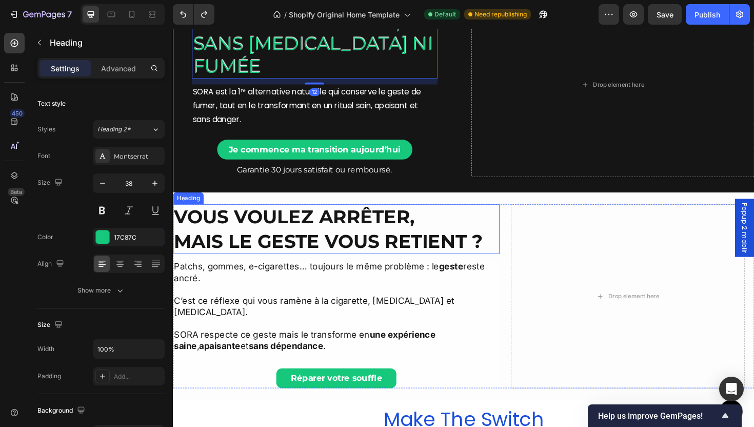
click at [267, 238] on p "Vous voulez arrêter, mais le geste vous retient ?" at bounding box center [346, 240] width 344 height 51
click at [270, 68] on h2 "Respirez la liberté, sans [MEDICAL_DATA] ni fumée" at bounding box center [323, 45] width 260 height 72
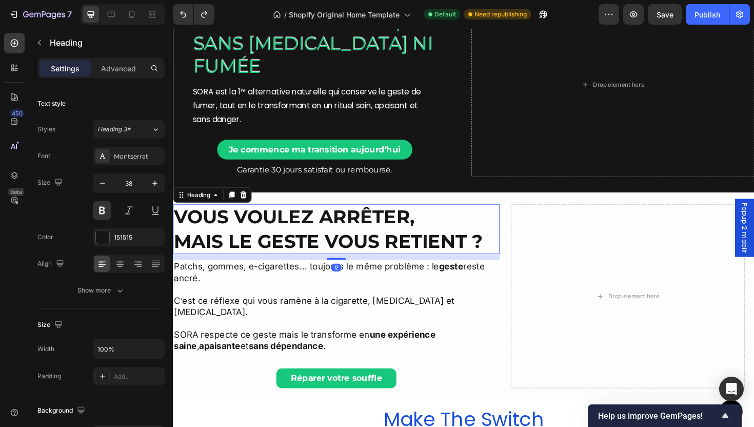
click at [325, 231] on p "Vous voulez arrêter, mais le geste vous retient ?" at bounding box center [346, 240] width 344 height 51
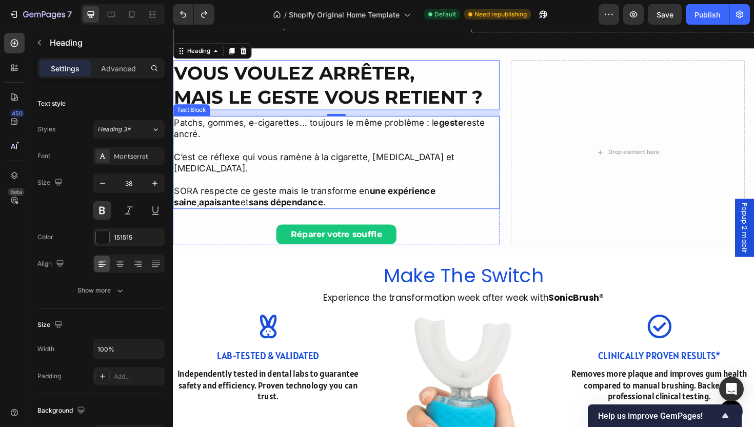
scroll to position [245, 0]
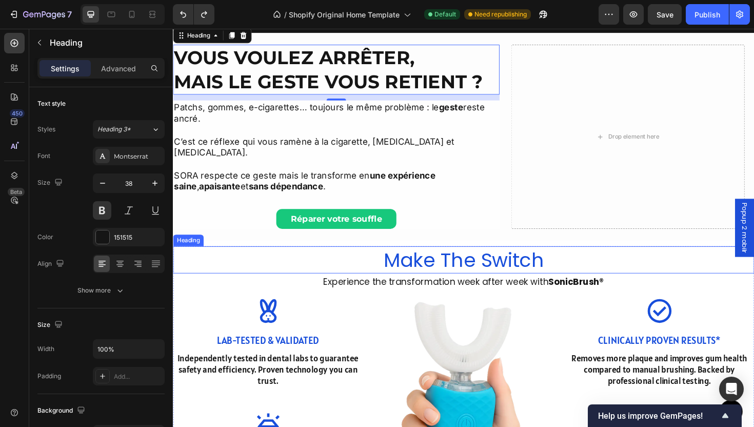
click at [449, 260] on h2 "Make The Switch" at bounding box center [481, 273] width 616 height 29
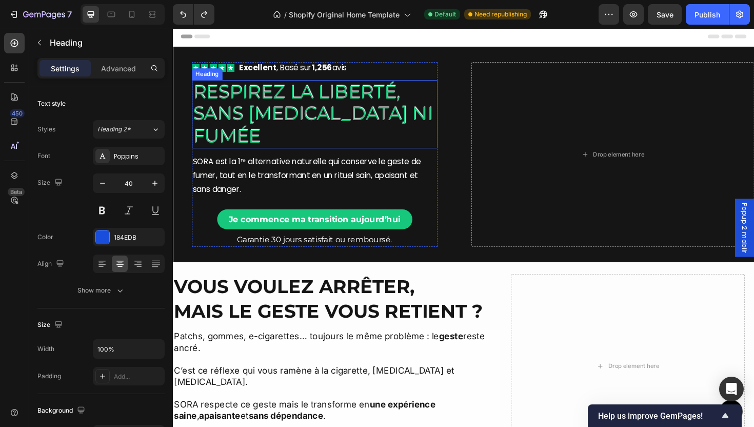
scroll to position [0, 0]
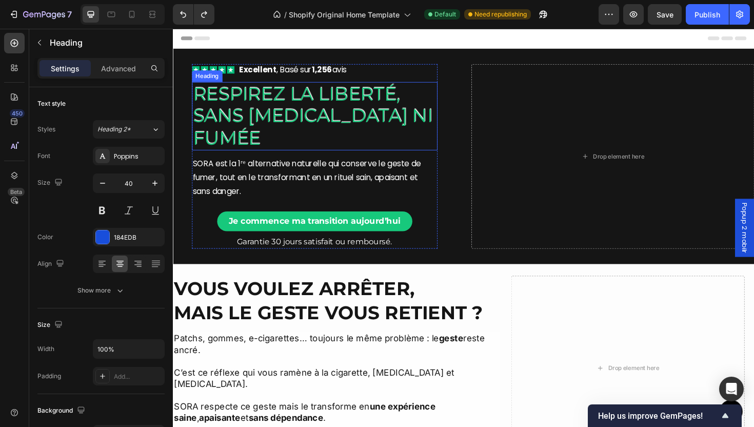
click at [286, 128] on h2 "Respirez la liberté, sans [MEDICAL_DATA] ni fumée" at bounding box center [323, 121] width 260 height 72
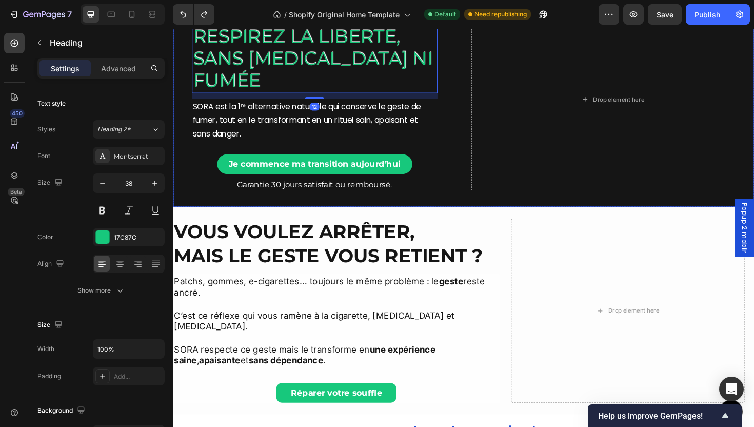
scroll to position [92, 0]
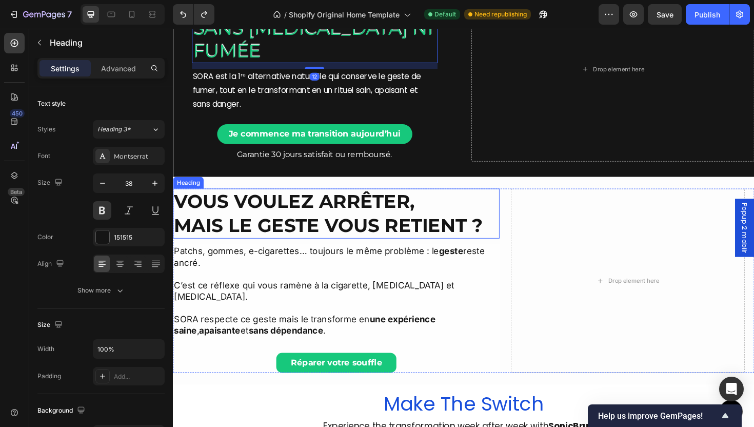
click at [291, 230] on p "Vous voulez arrêter, mais le geste vous retient ?" at bounding box center [346, 224] width 344 height 51
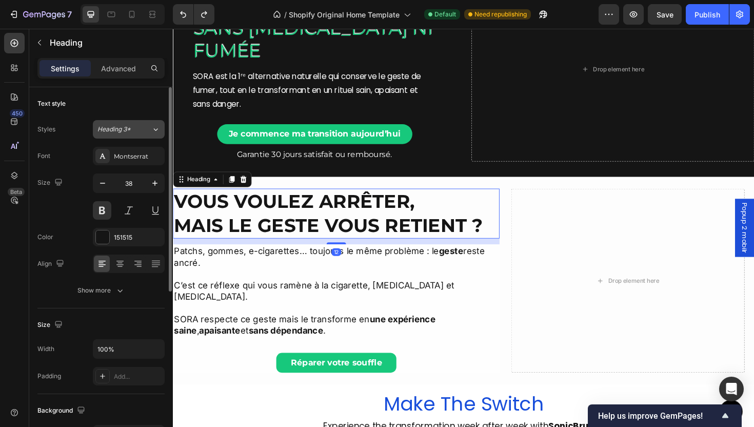
click at [118, 128] on span "Heading 3*" at bounding box center [113, 129] width 33 height 9
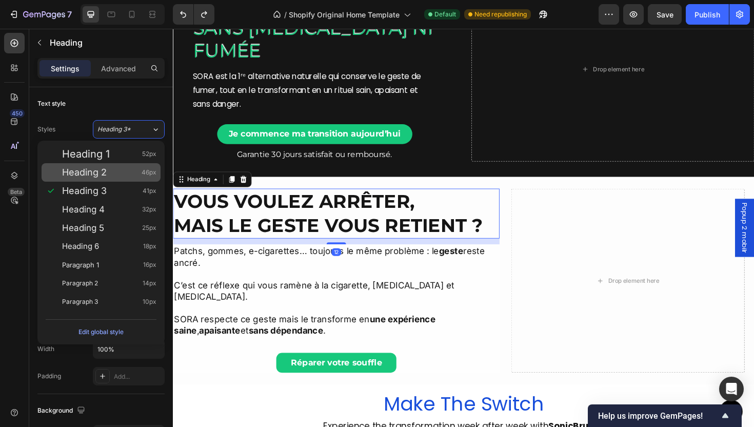
click at [102, 166] on div "Heading 2 46px" at bounding box center [101, 172] width 119 height 18
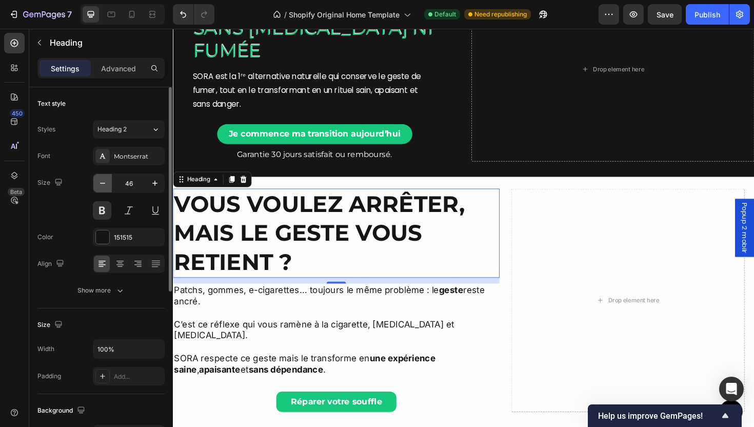
click at [105, 184] on icon "button" at bounding box center [102, 183] width 10 height 10
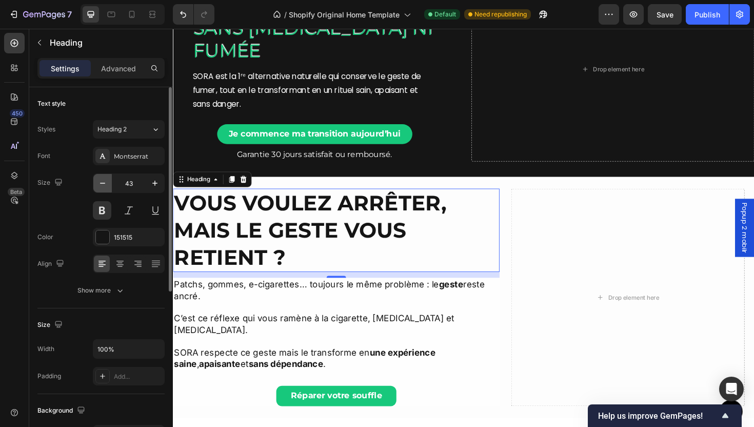
click at [105, 184] on icon "button" at bounding box center [102, 183] width 10 height 10
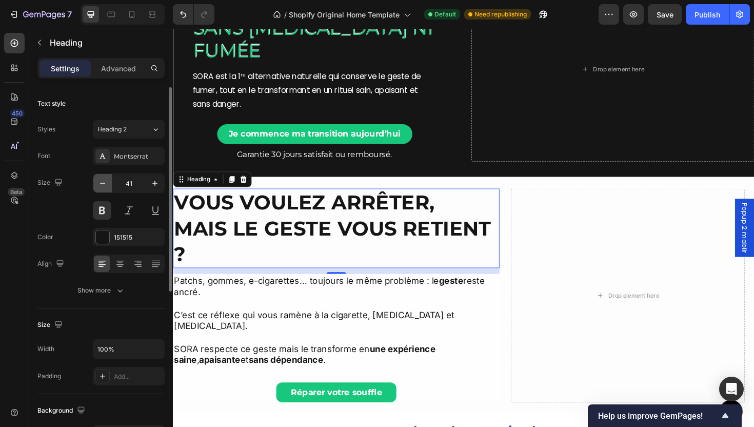
click at [105, 184] on icon "button" at bounding box center [102, 183] width 10 height 10
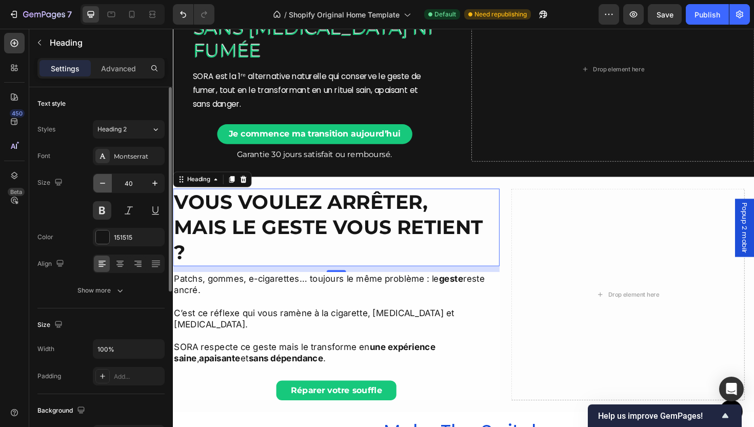
click at [105, 184] on icon "button" at bounding box center [102, 183] width 10 height 10
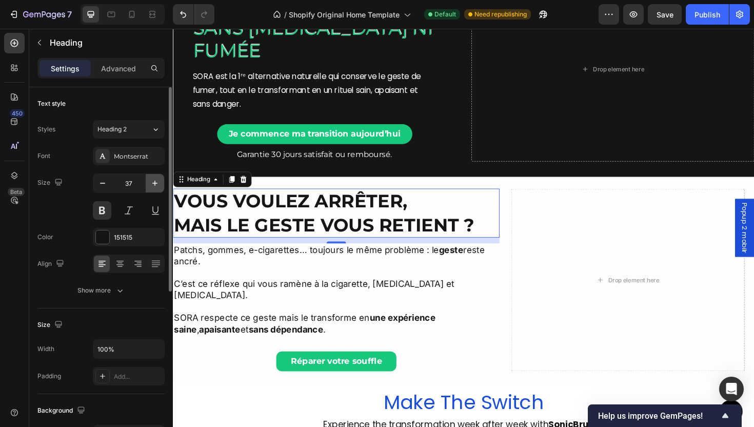
click at [158, 191] on button "button" at bounding box center [155, 183] width 18 height 18
type input "38"
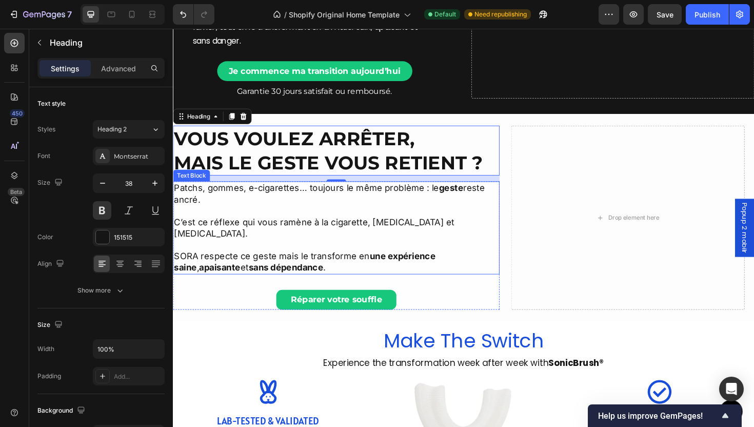
scroll to position [160, 0]
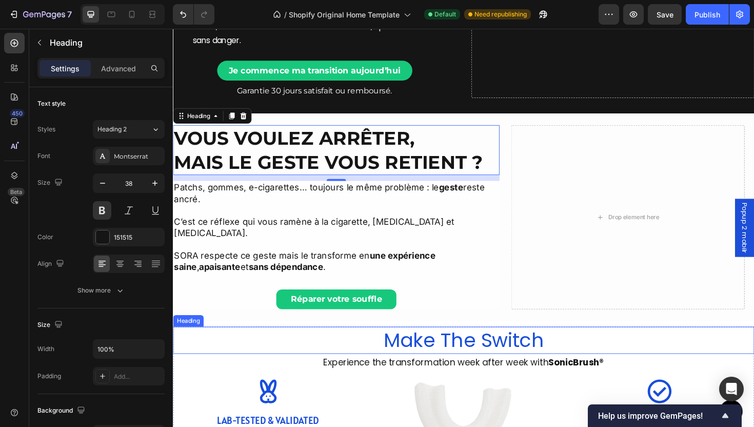
click at [461, 344] on h2 "Make The Switch" at bounding box center [481, 358] width 616 height 29
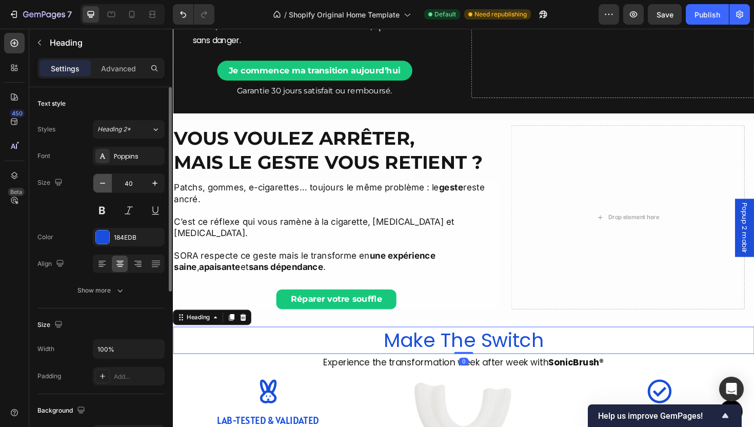
click at [97, 185] on icon "button" at bounding box center [102, 183] width 10 height 10
type input "38"
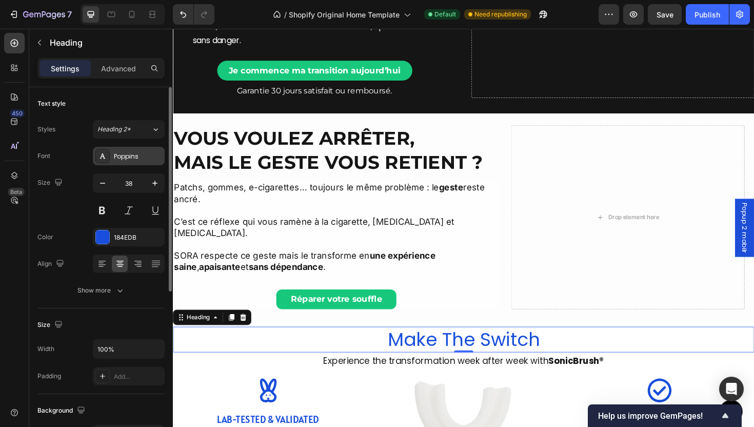
click at [135, 156] on div "Poppins" at bounding box center [138, 156] width 48 height 9
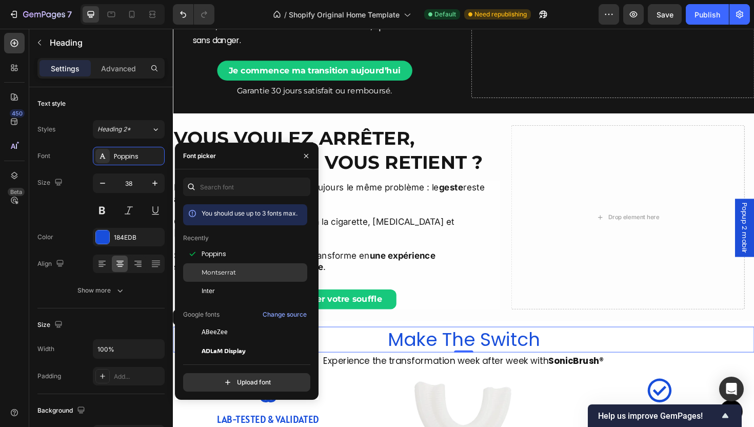
click at [229, 271] on span "Montserrat" at bounding box center [219, 272] width 34 height 9
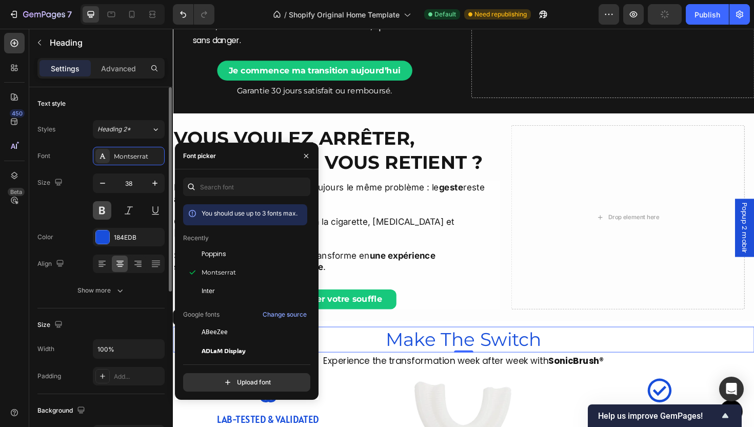
click at [95, 206] on button at bounding box center [102, 210] width 18 height 18
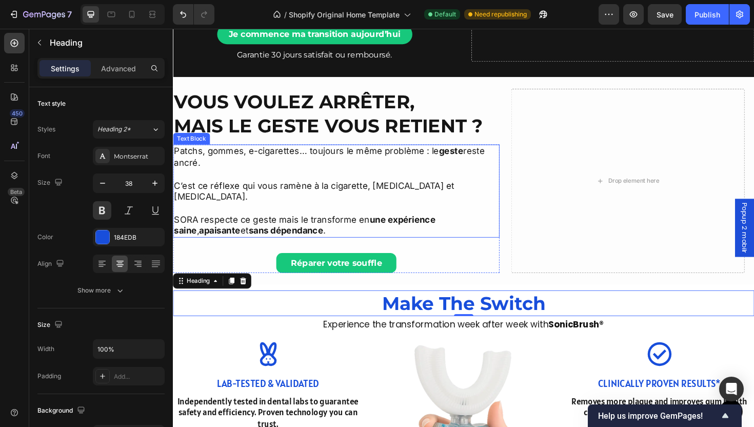
scroll to position [211, 0]
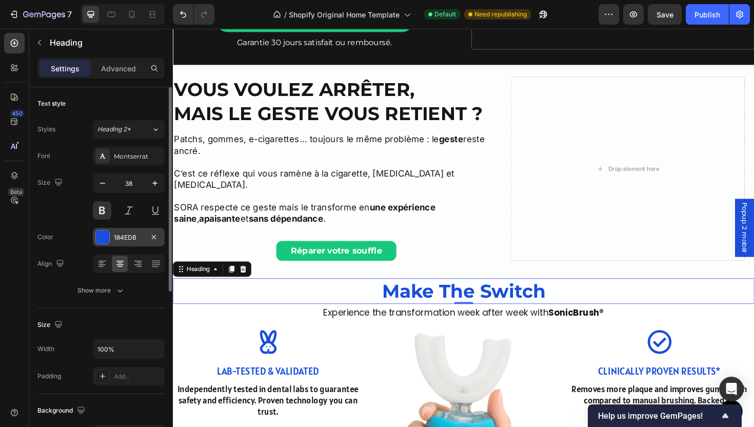
click at [108, 239] on div at bounding box center [102, 236] width 13 height 13
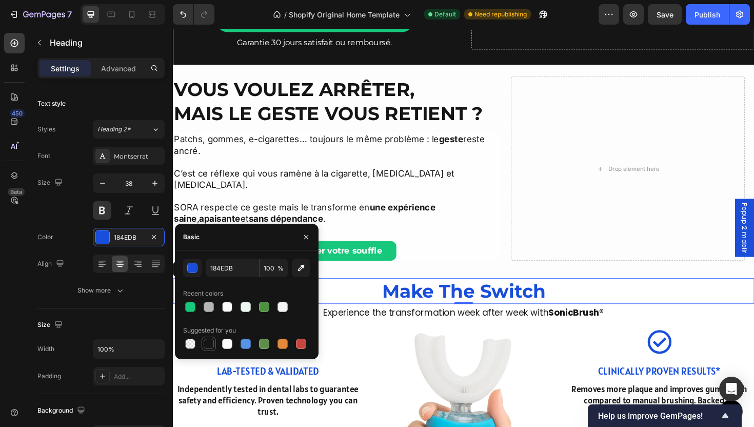
click at [209, 344] on div at bounding box center [209, 344] width 10 height 10
type input "151515"
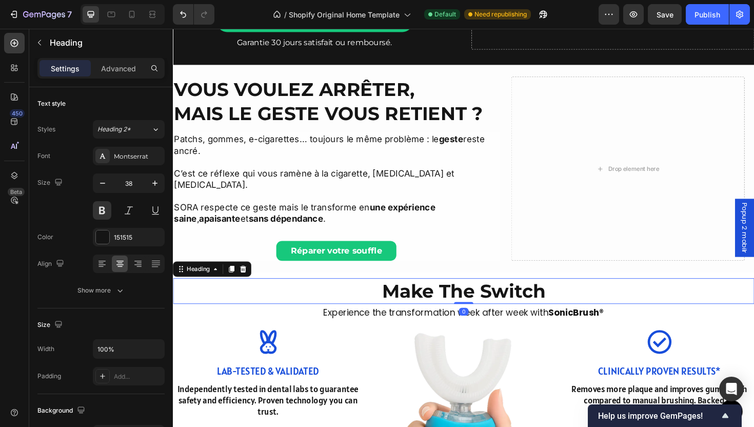
click at [472, 293] on h2 "Make The Switch" at bounding box center [481, 306] width 616 height 27
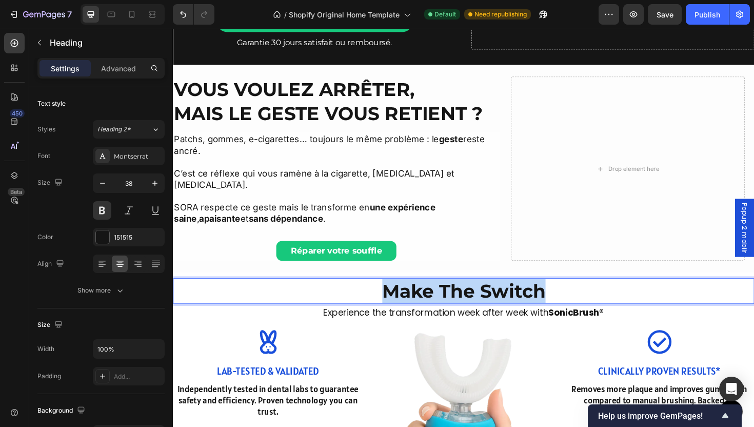
click at [472, 294] on p "Make The Switch" at bounding box center [481, 306] width 614 height 25
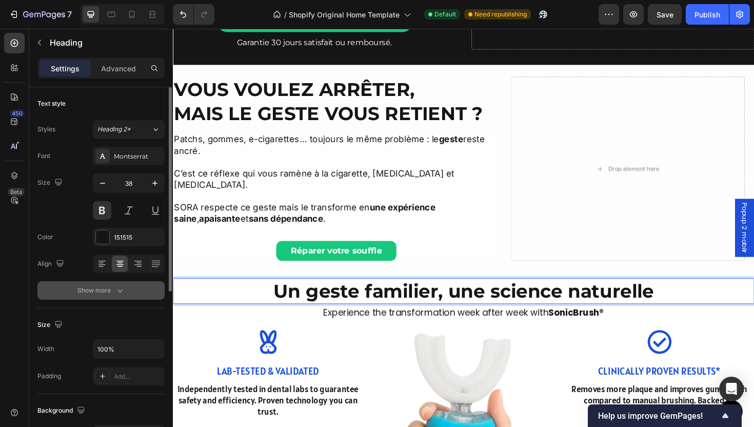
click at [126, 287] on button "Show more" at bounding box center [100, 290] width 127 height 18
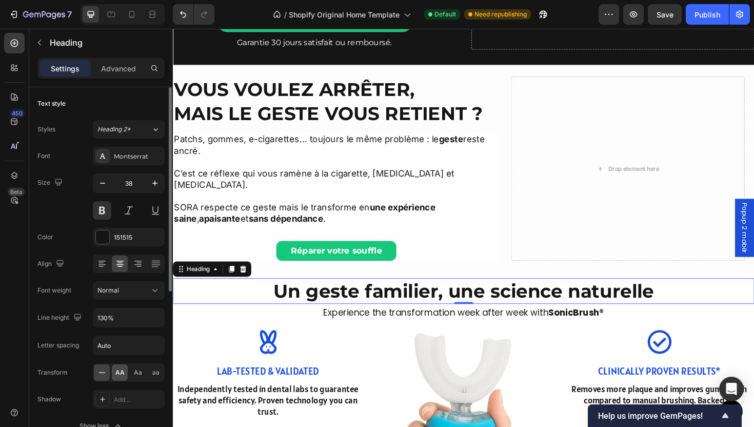
click at [120, 376] on span "AA" at bounding box center [119, 372] width 9 height 9
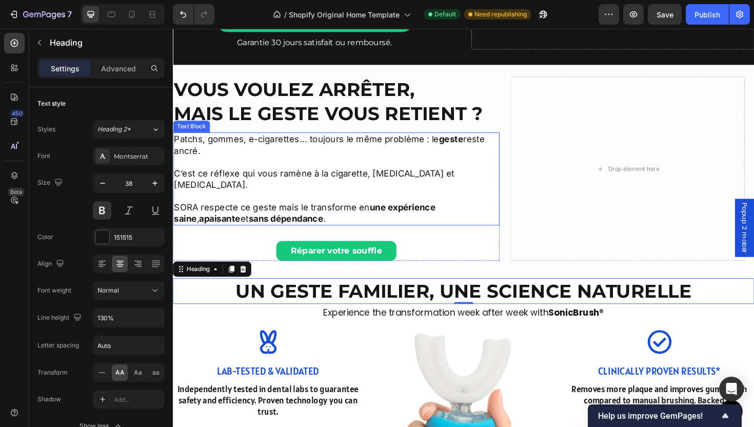
click at [511, 220] on p "SORA respecte ce geste mais le transforme en une expérience saine , apaisante e…" at bounding box center [346, 224] width 344 height 24
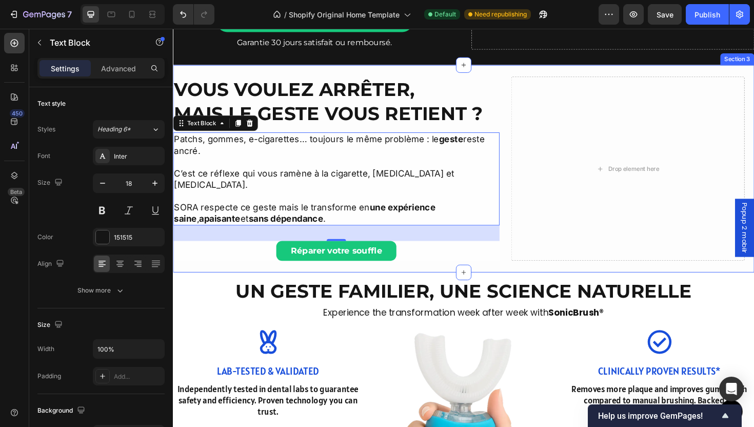
click at [375, 106] on p "Vous voulez arrêter, mais le geste vous retient ?" at bounding box center [346, 106] width 344 height 51
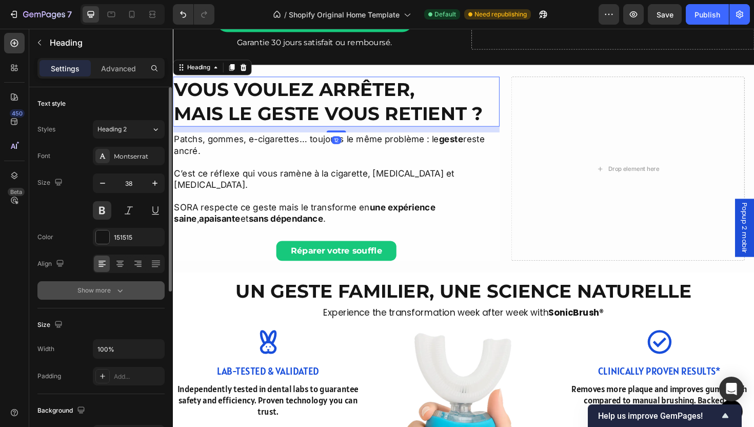
click at [120, 286] on icon "button" at bounding box center [120, 290] width 10 height 10
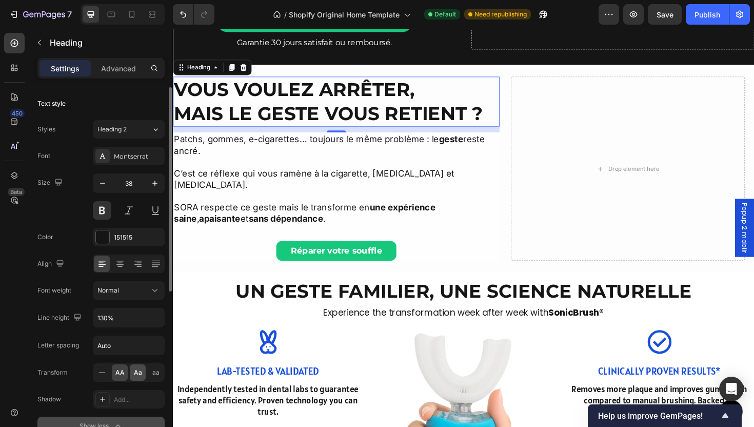
click at [140, 379] on div "Aa" at bounding box center [138, 372] width 16 height 16
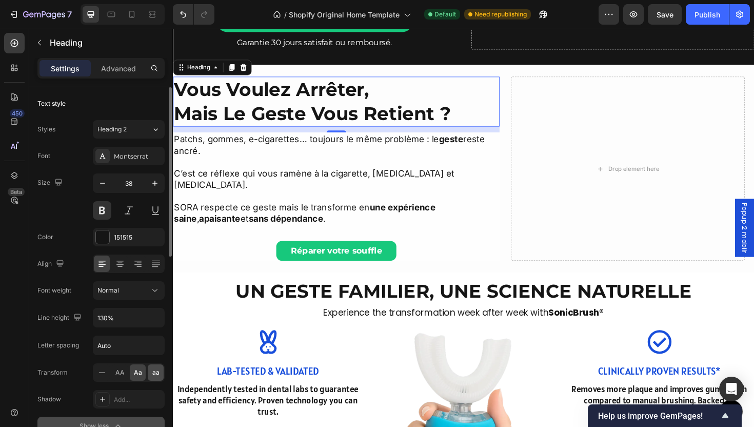
click at [161, 379] on div "aa" at bounding box center [156, 372] width 16 height 16
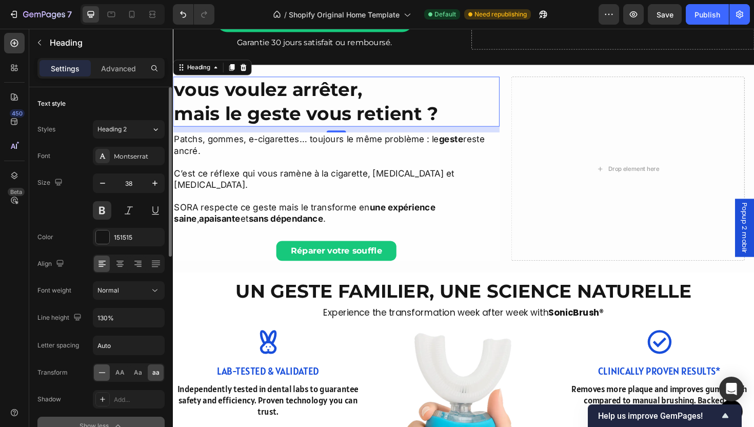
click at [95, 371] on div at bounding box center [102, 372] width 16 height 16
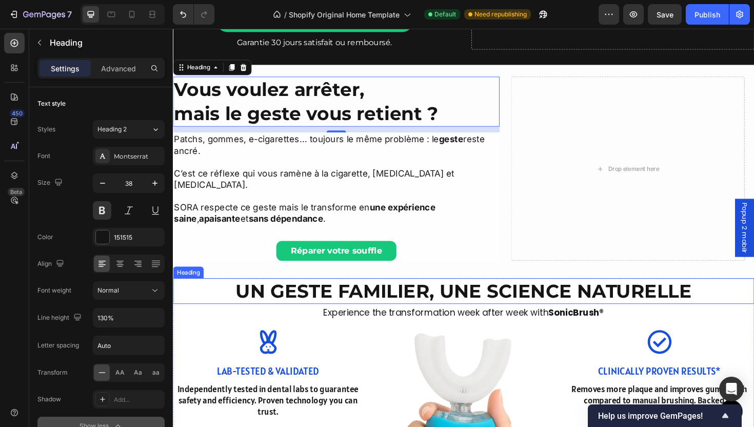
click at [325, 294] on p "Un geste familier, une science naturelle" at bounding box center [481, 306] width 614 height 25
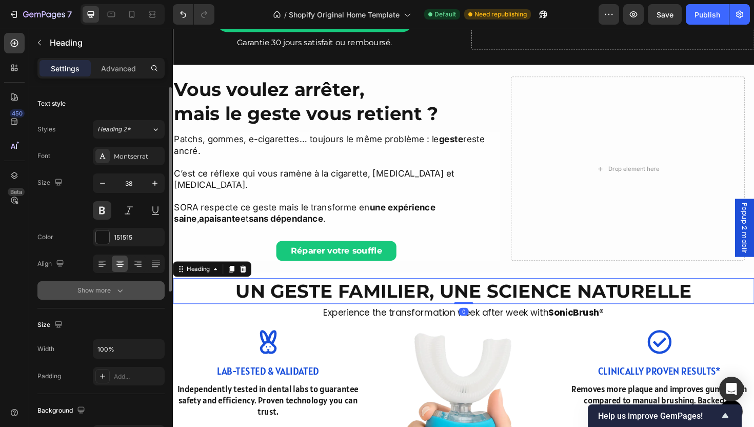
click at [117, 291] on icon "button" at bounding box center [120, 290] width 10 height 10
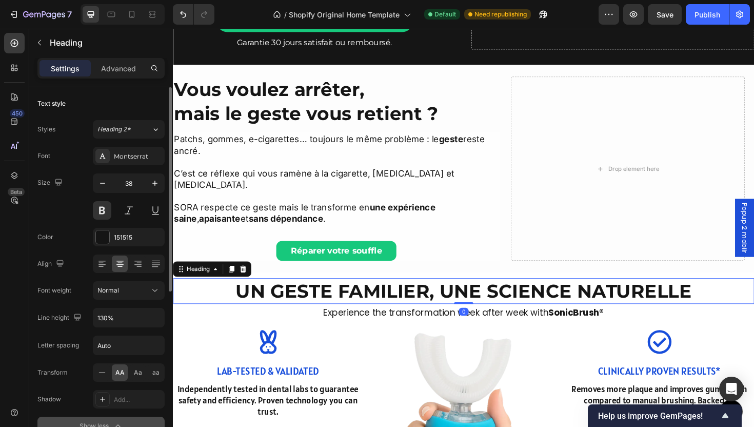
click at [93, 374] on div "AA Aa aa" at bounding box center [129, 372] width 72 height 18
click at [99, 374] on icon at bounding box center [102, 372] width 10 height 10
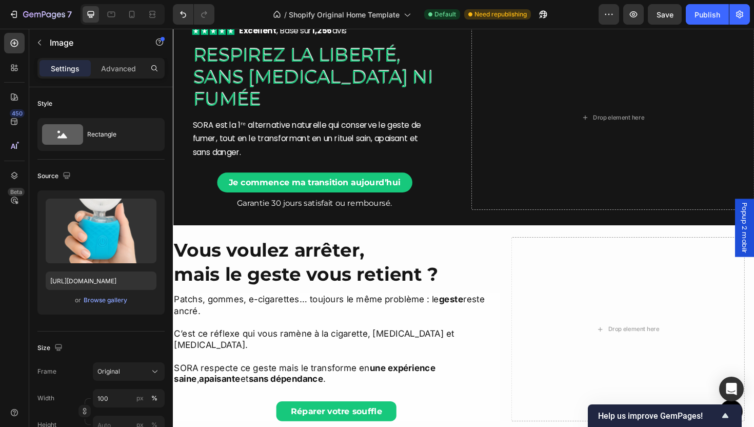
scroll to position [0, 0]
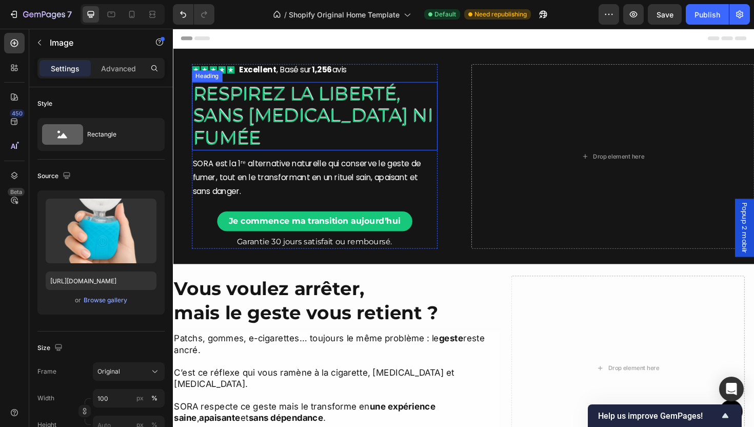
click at [291, 142] on h2 "Respirez la liberté, sans [MEDICAL_DATA] ni fumée" at bounding box center [323, 121] width 260 height 72
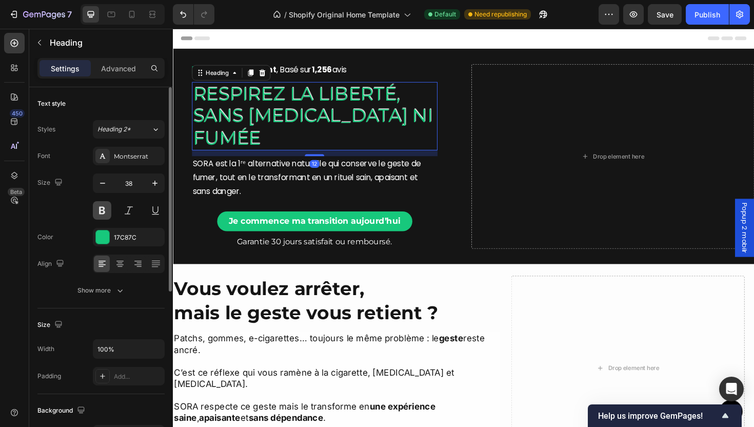
click at [99, 208] on button at bounding box center [102, 210] width 18 height 18
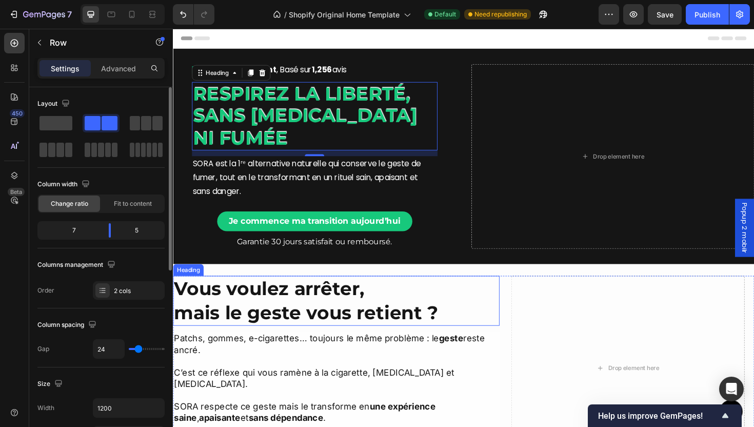
click at [364, 345] on div "Vous voulez arrêter, mais le geste vous retient ? Heading Patchs, gommes, e-cig…" at bounding box center [346, 387] width 346 height 195
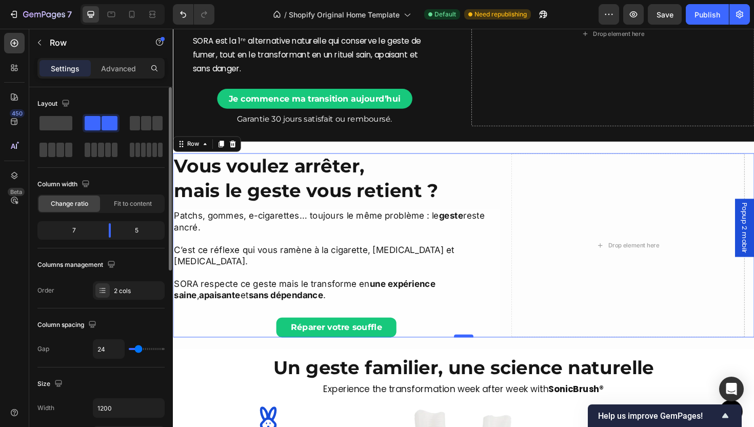
scroll to position [131, 0]
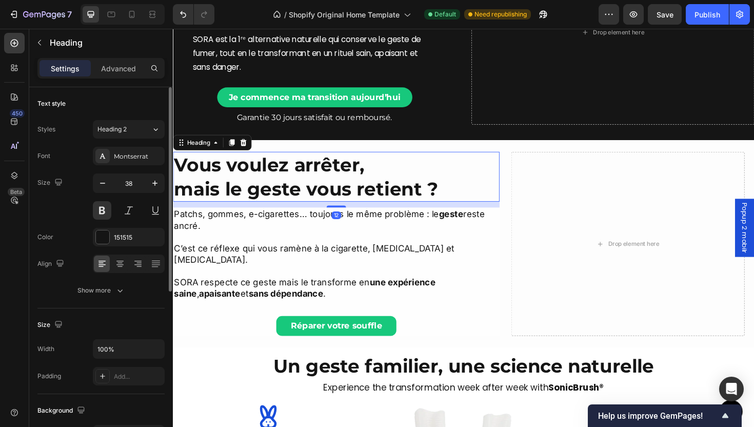
click at [355, 206] on h2 "Vous voulez arrêter, mais le geste vous retient ?" at bounding box center [346, 185] width 346 height 53
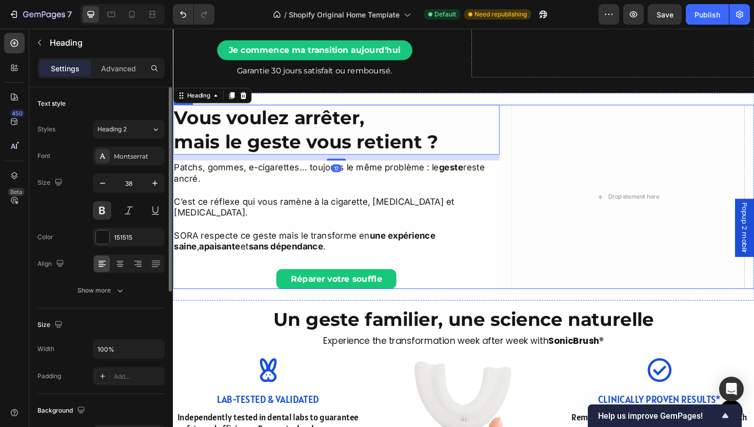
scroll to position [184, 0]
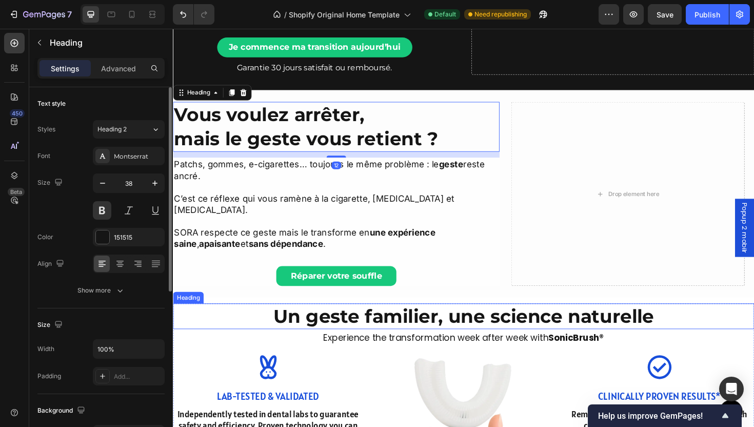
click at [510, 327] on h2 "Un geste familier, une science naturelle" at bounding box center [481, 333] width 616 height 27
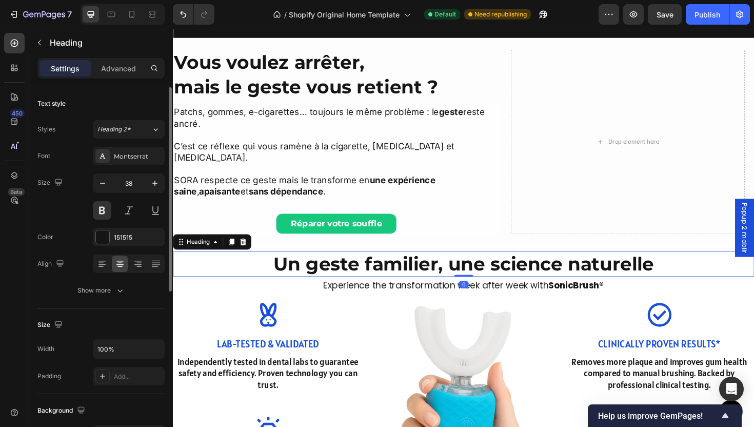
scroll to position [246, 0]
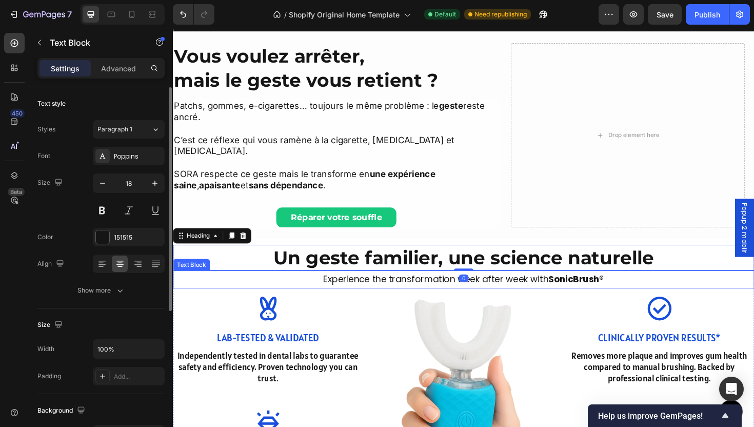
click at [508, 286] on p "Experience the transformation week after week with SonicBrush®" at bounding box center [481, 294] width 614 height 16
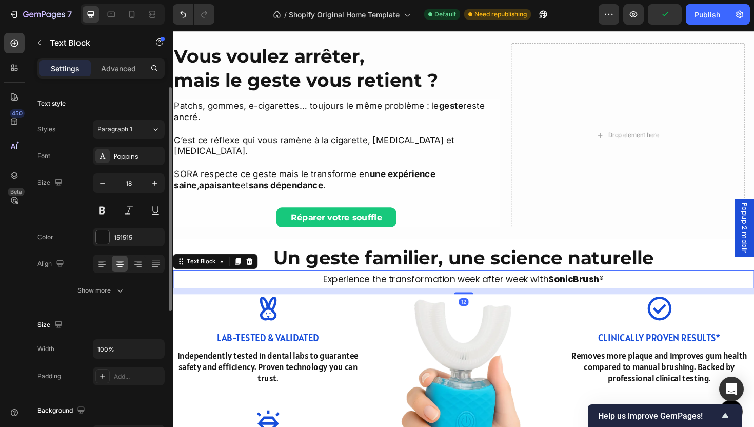
click at [257, 271] on icon at bounding box center [254, 275] width 8 height 8
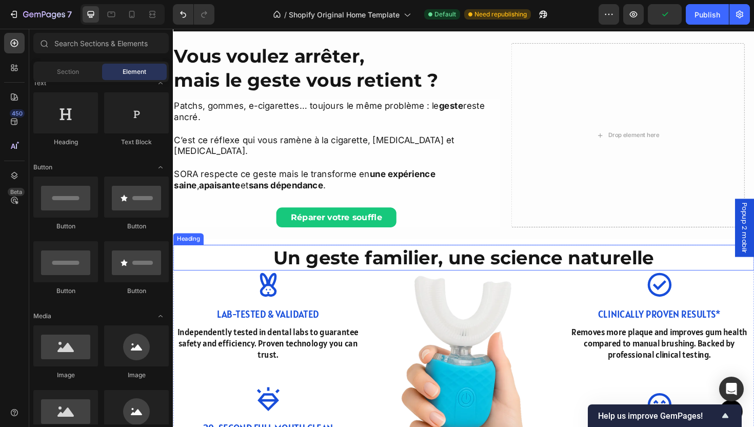
click at [364, 265] on h2 "Un geste familier, une science naturelle" at bounding box center [481, 271] width 616 height 27
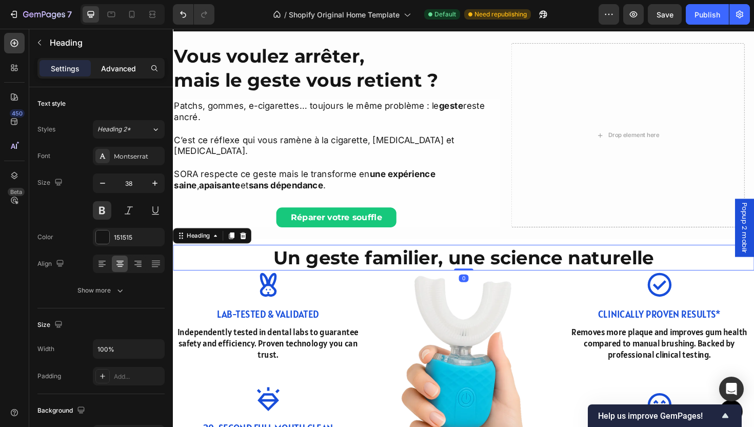
click at [111, 70] on p "Advanced" at bounding box center [118, 68] width 35 height 11
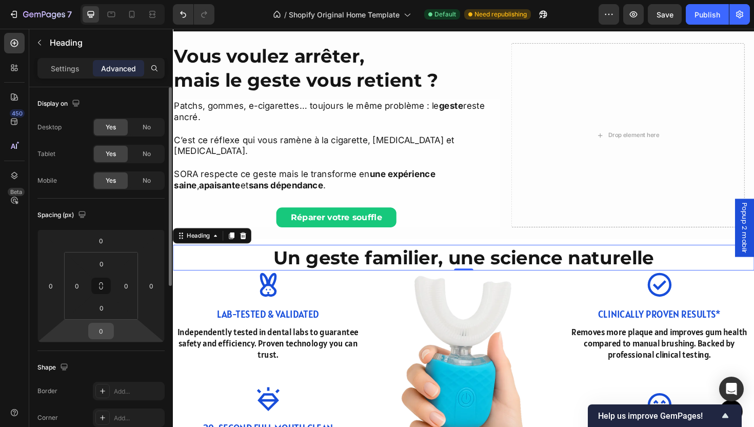
click at [104, 333] on input "0" at bounding box center [101, 330] width 21 height 15
type input "12"
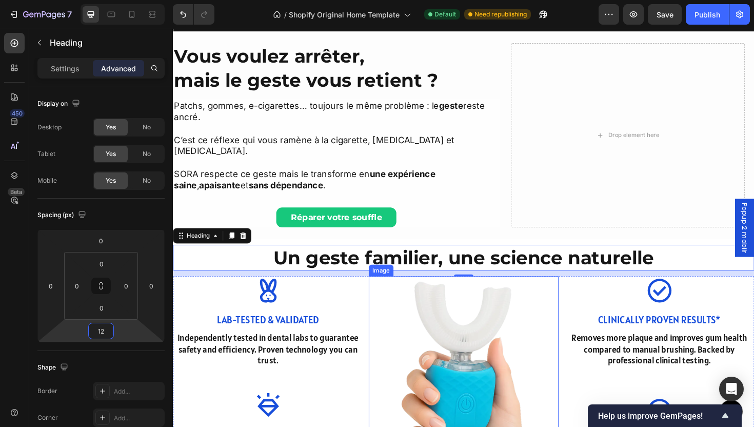
click at [472, 326] on img at bounding box center [480, 406] width 201 height 231
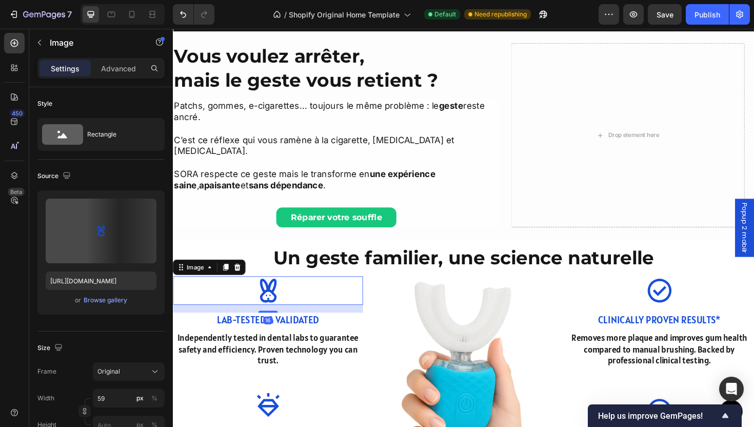
click at [284, 292] on img at bounding box center [274, 306] width 30 height 30
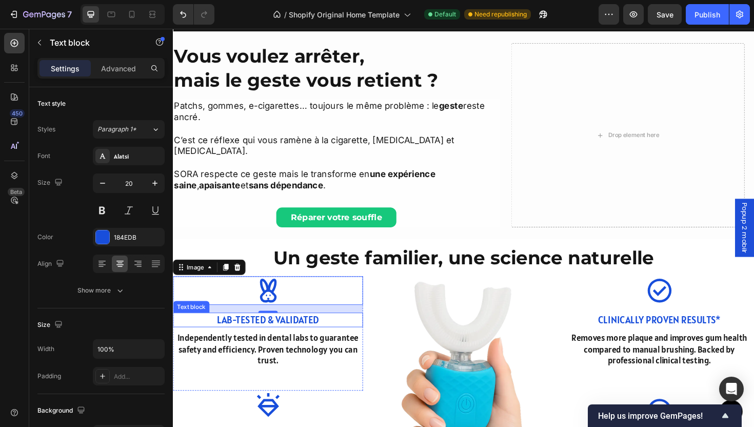
click at [305, 330] on p "Lab-Tested & Validated" at bounding box center [273, 336] width 199 height 13
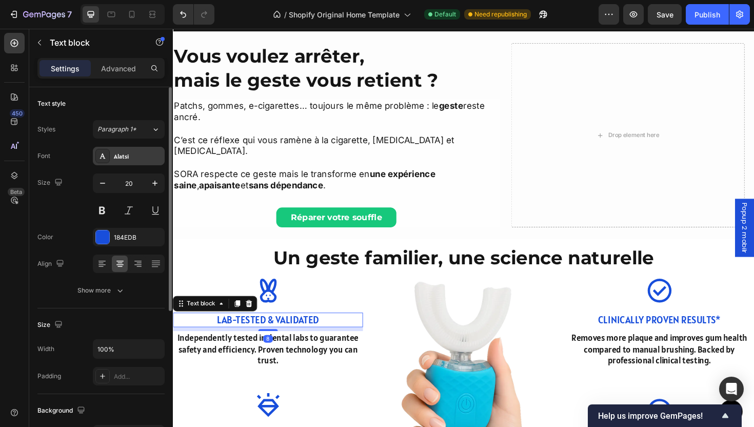
click at [123, 158] on div "Alatsi" at bounding box center [138, 156] width 48 height 9
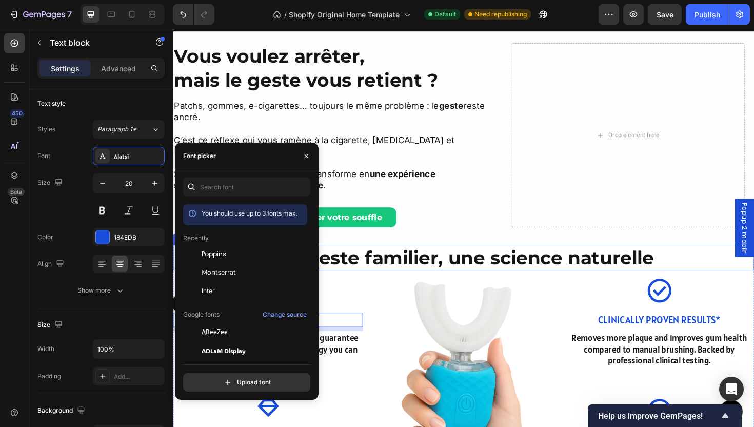
click at [524, 261] on h2 "Un geste familier, une science naturelle" at bounding box center [481, 271] width 616 height 27
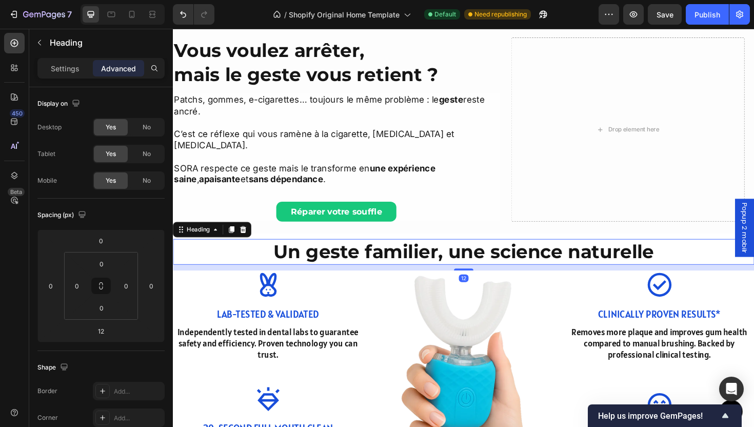
scroll to position [260, 0]
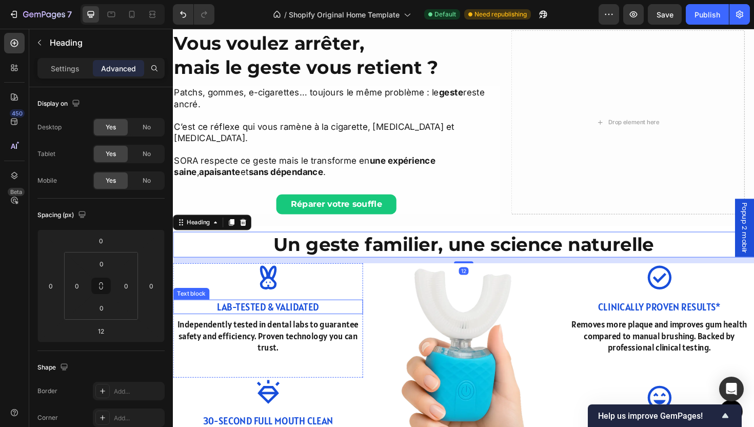
click at [284, 317] on p "Lab-Tested & Validated" at bounding box center [273, 323] width 199 height 13
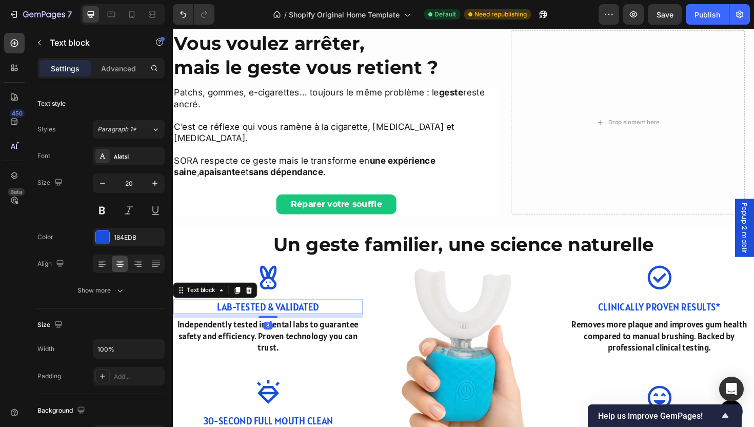
click at [284, 317] on p "Lab-Tested & Validated" at bounding box center [273, 323] width 199 height 13
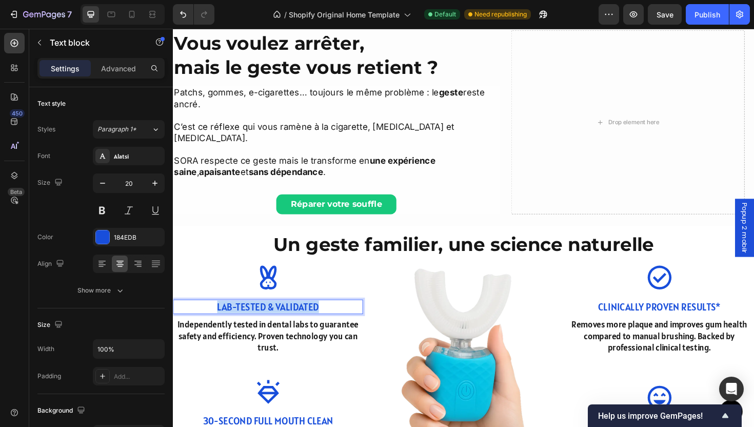
click at [284, 317] on p "Lab-Tested & Validated" at bounding box center [273, 323] width 199 height 13
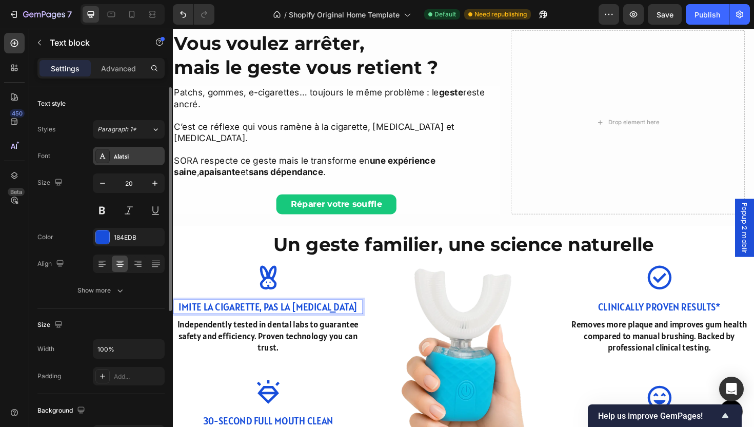
click at [131, 149] on div "Alatsi" at bounding box center [129, 156] width 72 height 18
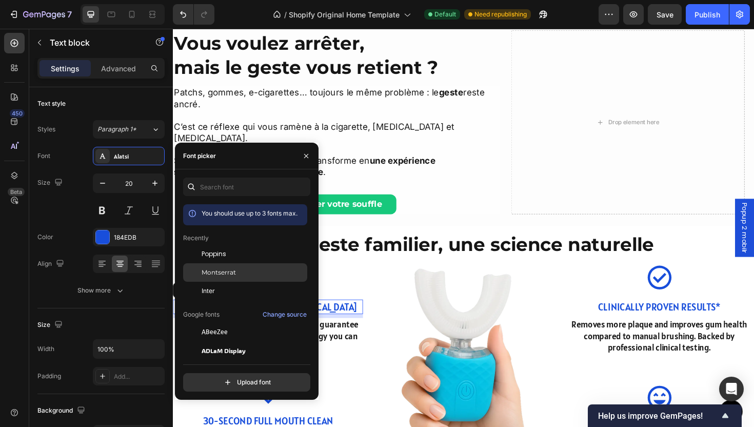
click at [249, 270] on div "Montserrat" at bounding box center [254, 272] width 104 height 9
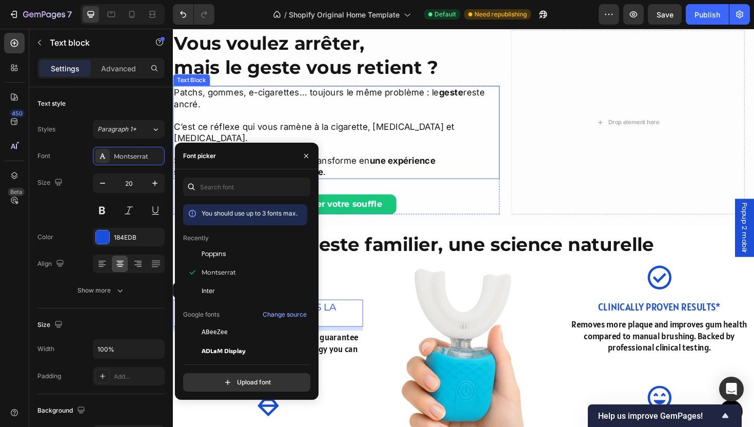
click at [297, 125] on p "C’est ce réflexe qui vous ramène à la cigarette, [MEDICAL_DATA] et [MEDICAL_DAT…" at bounding box center [346, 132] width 344 height 36
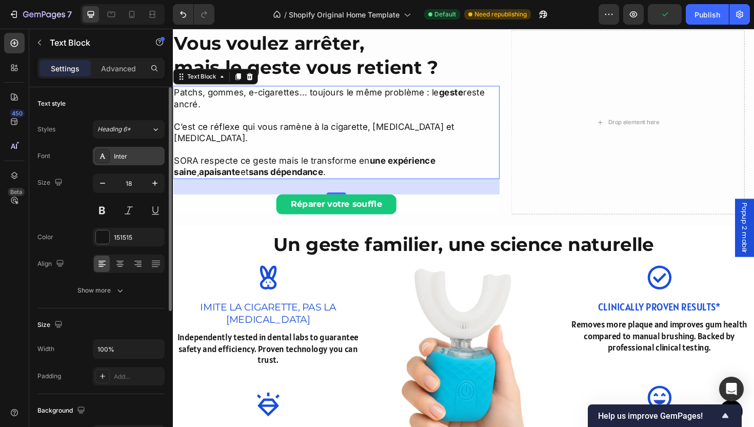
click at [123, 162] on div "Inter" at bounding box center [129, 156] width 72 height 18
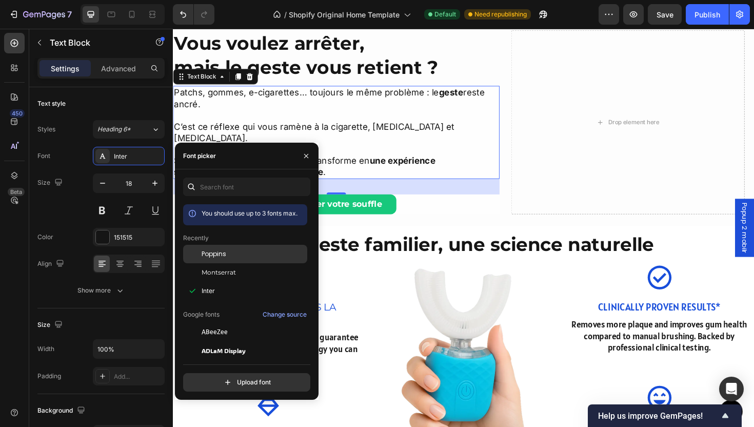
click at [232, 255] on div "Poppins" at bounding box center [254, 253] width 104 height 9
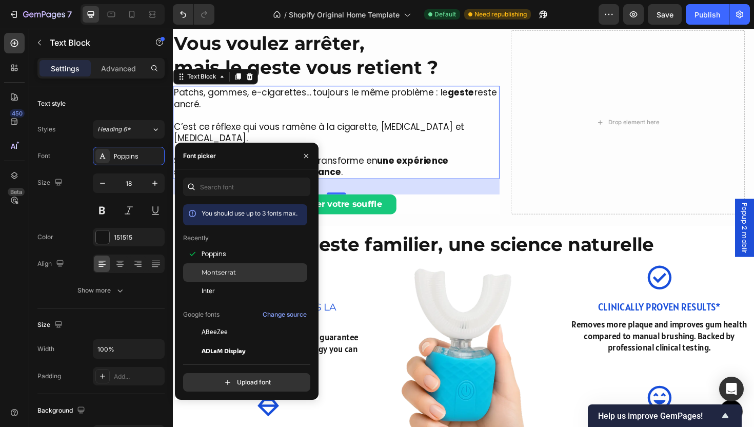
click at [235, 268] on div "Montserrat" at bounding box center [254, 272] width 104 height 9
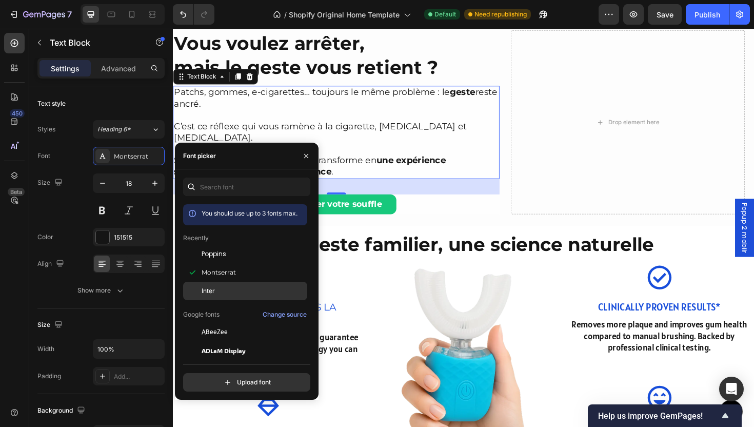
click at [233, 296] on div "Inter" at bounding box center [245, 291] width 124 height 18
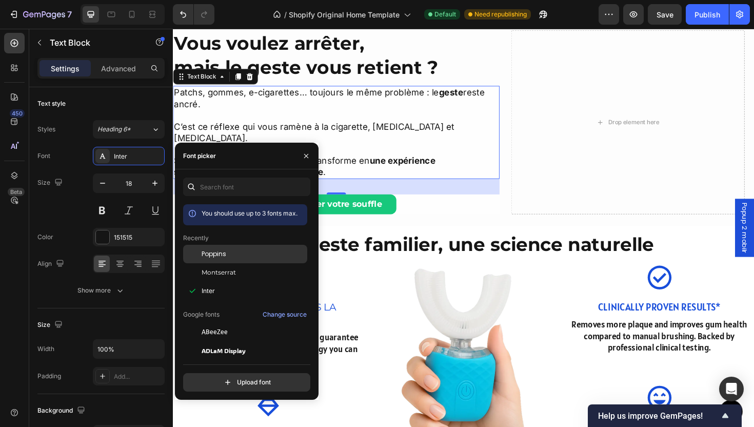
click at [237, 257] on div "Poppins" at bounding box center [254, 253] width 104 height 9
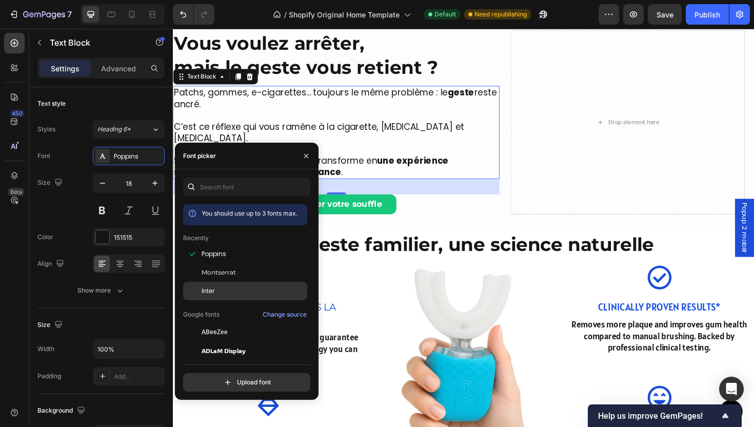
click at [238, 286] on div "Inter" at bounding box center [254, 290] width 104 height 9
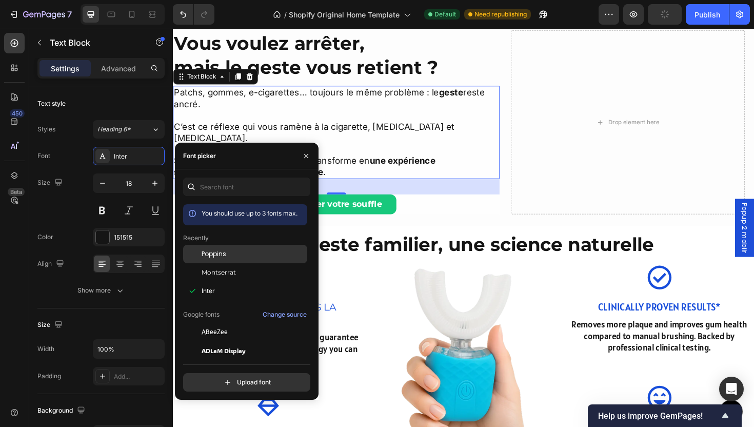
click at [239, 257] on div "Poppins" at bounding box center [254, 253] width 104 height 9
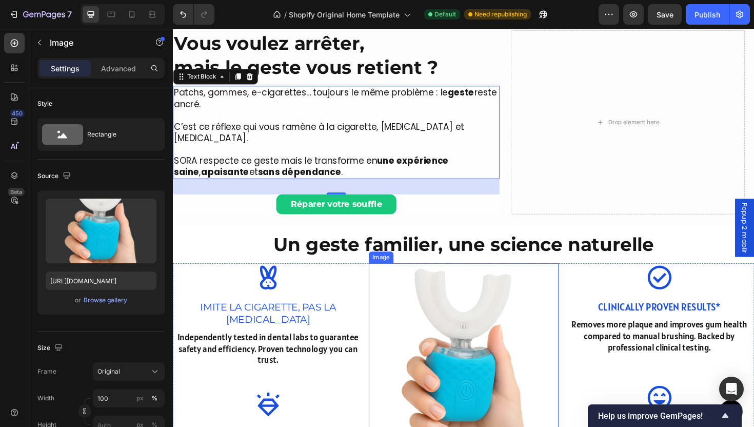
click at [416, 299] on img at bounding box center [480, 392] width 201 height 231
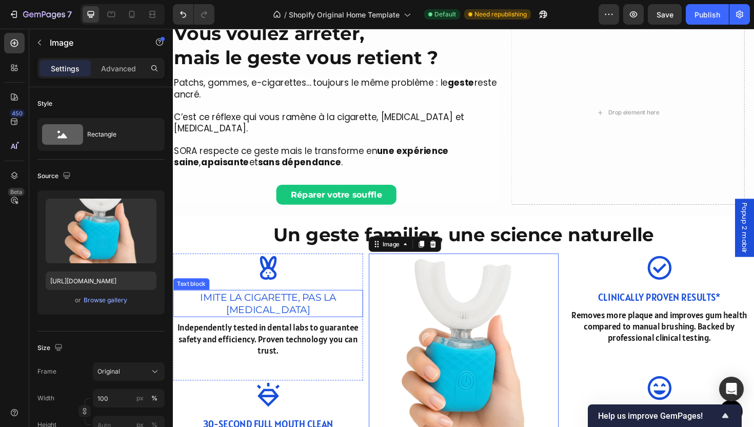
scroll to position [270, 0]
click at [278, 306] on p "Imite la cigarette, pas la [MEDICAL_DATA]" at bounding box center [273, 319] width 199 height 27
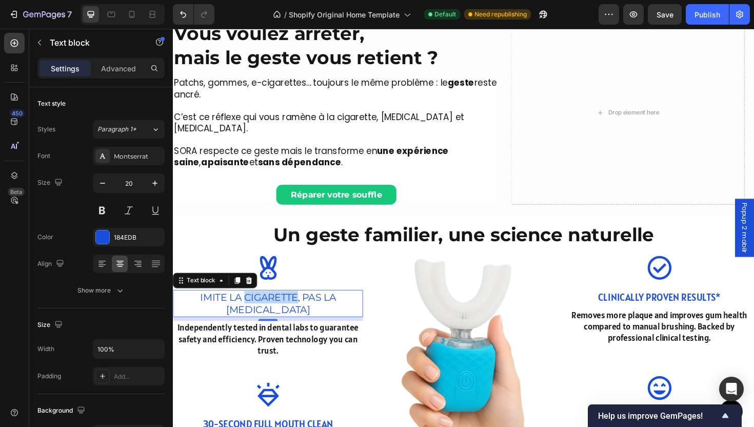
click at [272, 306] on p "Imite la cigarette, pas la [MEDICAL_DATA]" at bounding box center [273, 319] width 199 height 27
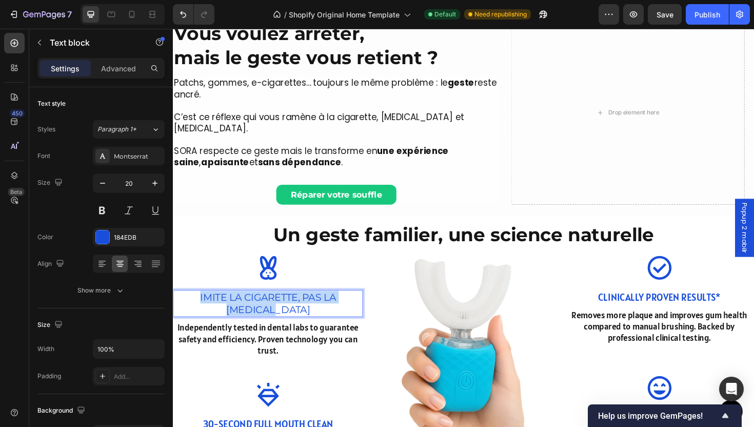
click at [272, 306] on p "Imite la cigarette, pas la [MEDICAL_DATA]" at bounding box center [273, 319] width 199 height 27
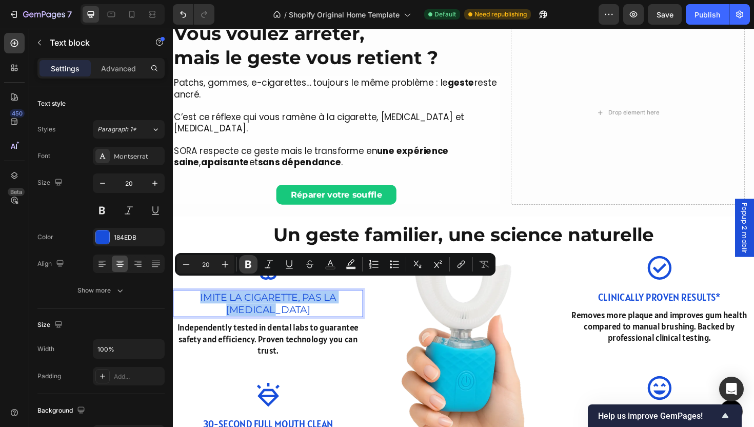
click at [253, 268] on icon "Editor contextual toolbar" at bounding box center [248, 264] width 10 height 10
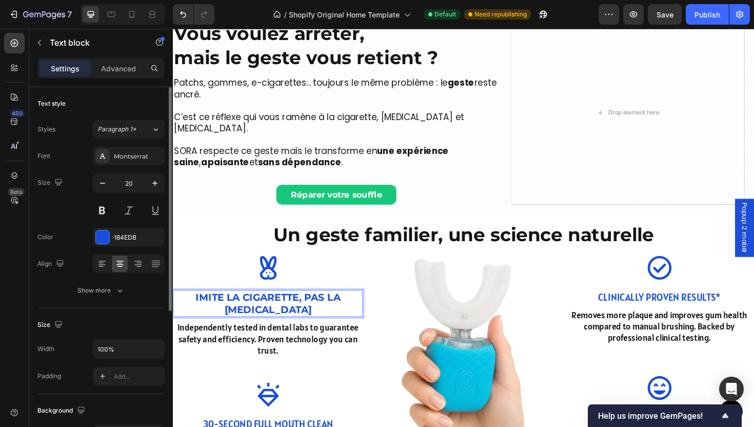
click at [126, 247] on div "Font Montserrat Size 20 Color 184EDB Align Show more" at bounding box center [100, 223] width 127 height 153
click at [125, 246] on div "184EDB" at bounding box center [129, 237] width 72 height 18
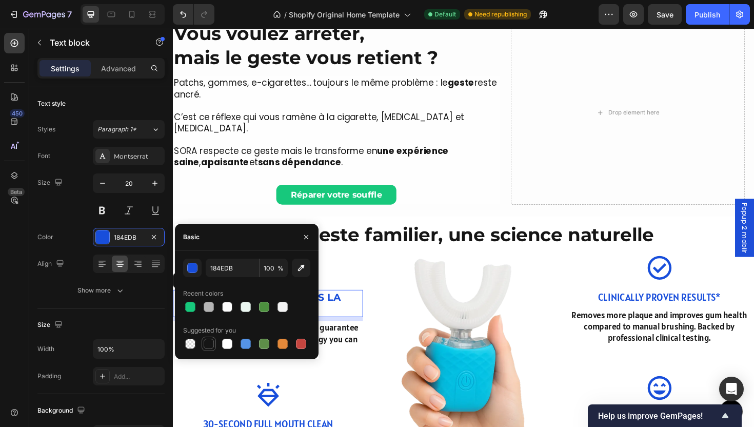
click at [206, 344] on div at bounding box center [209, 344] width 10 height 10
type input "151515"
click at [436, 367] on img at bounding box center [480, 382] width 201 height 231
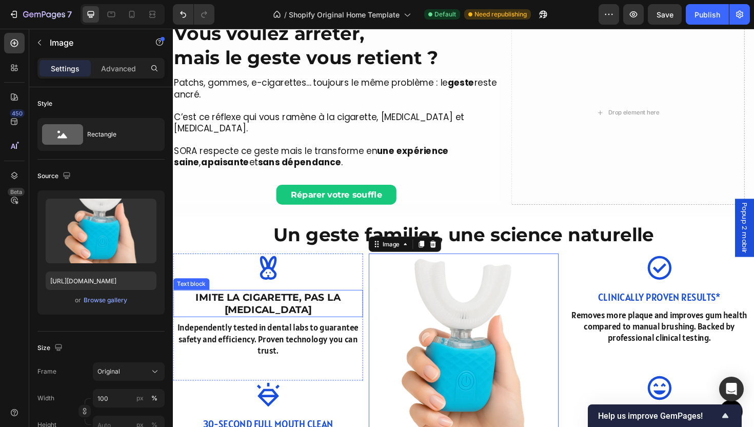
click at [277, 309] on strong "Imite la cigarette, pas la [MEDICAL_DATA]" at bounding box center [273, 320] width 153 height 26
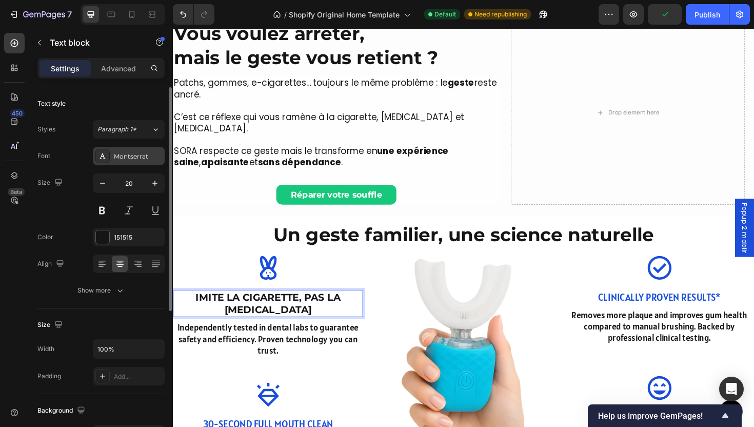
click at [120, 157] on div "Montserrat" at bounding box center [138, 156] width 48 height 9
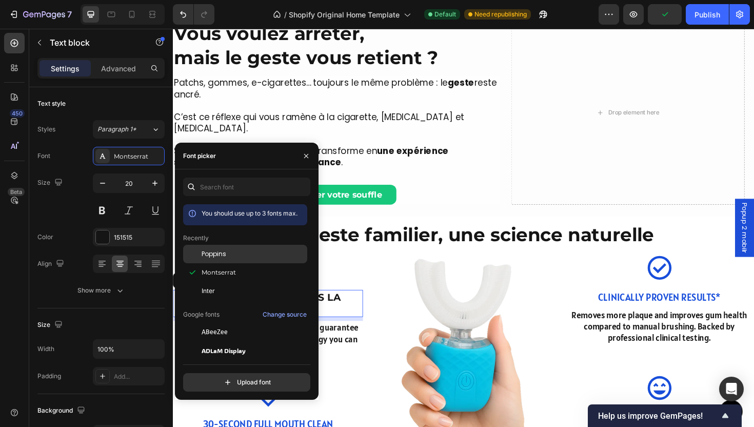
click at [230, 255] on div "Poppins" at bounding box center [254, 253] width 104 height 9
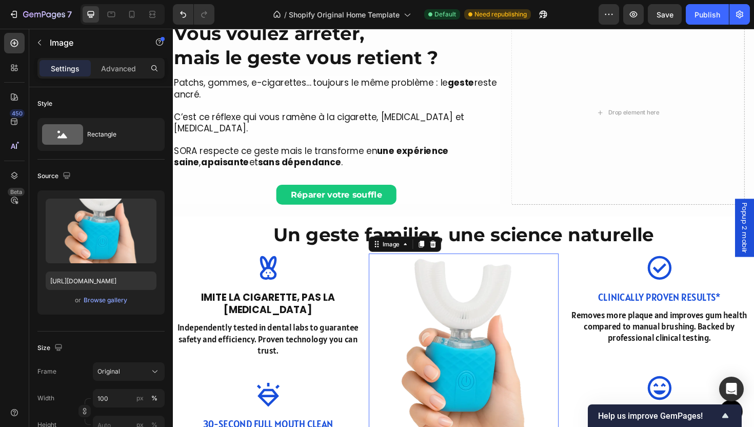
click at [496, 330] on img at bounding box center [480, 382] width 201 height 231
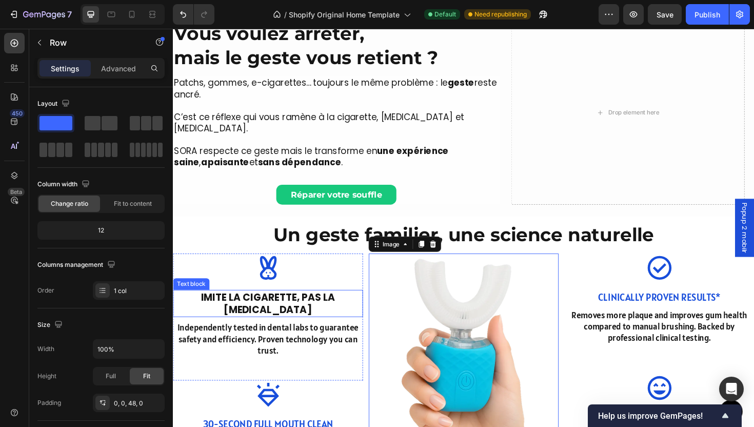
click at [330, 292] on div "Image Imite la cigarette, pas la nicotine Text block Independently tested in de…" at bounding box center [273, 321] width 201 height 109
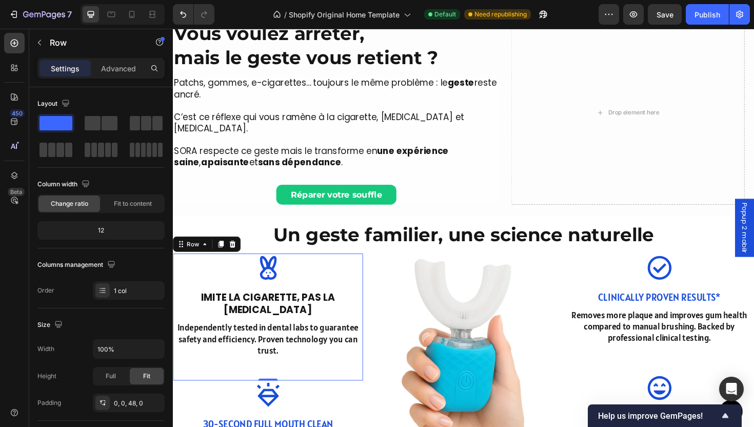
click at [350, 309] on div "Image Imite la cigarette, pas la nicotine Text block Independently tested in de…" at bounding box center [273, 321] width 201 height 109
click at [335, 306] on strong "Imite la cigarette, pas la [MEDICAL_DATA]" at bounding box center [274, 320] width 142 height 28
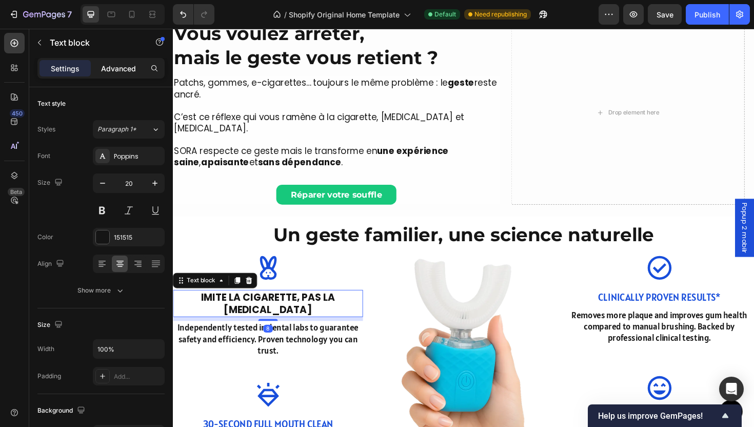
click at [117, 75] on div "Advanced" at bounding box center [118, 68] width 51 height 16
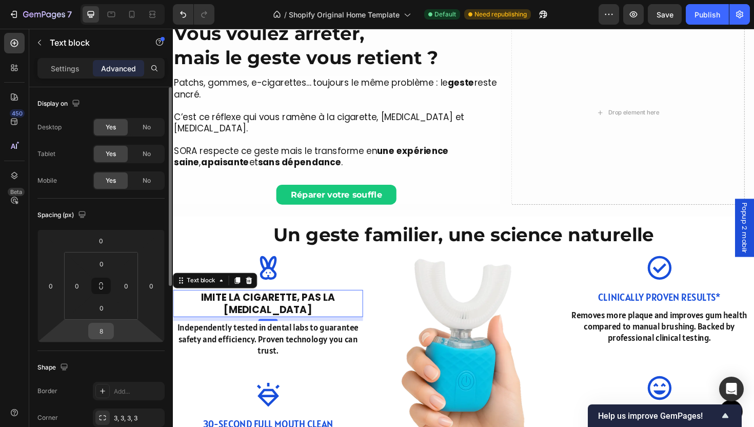
click at [106, 338] on input "8" at bounding box center [101, 330] width 21 height 15
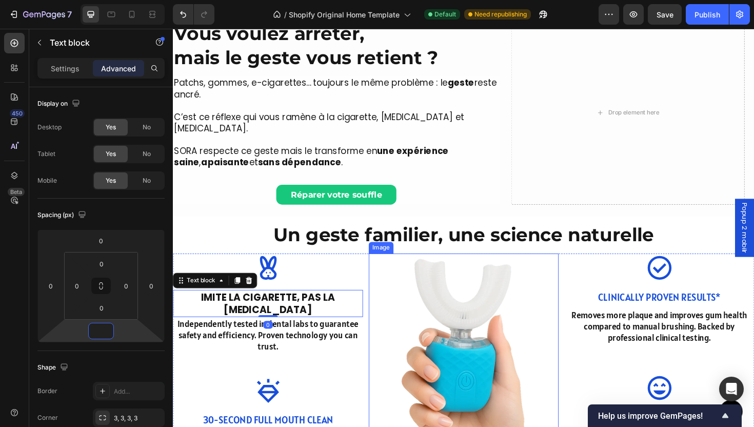
click at [392, 358] on img at bounding box center [480, 382] width 201 height 231
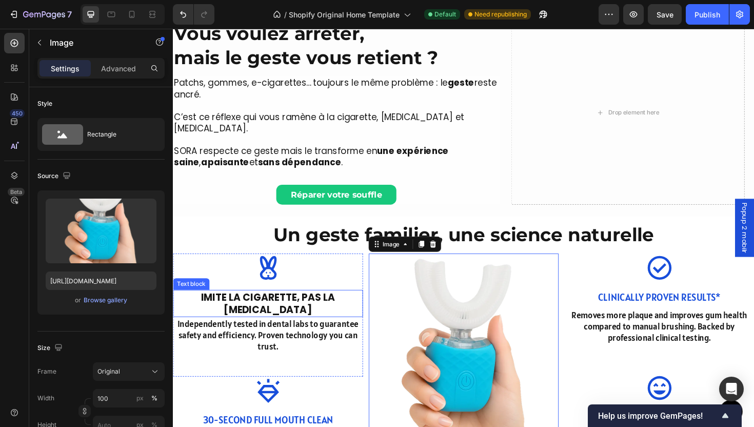
click at [304, 306] on strong "Imite la cigarette, pas la [MEDICAL_DATA]" at bounding box center [274, 320] width 142 height 28
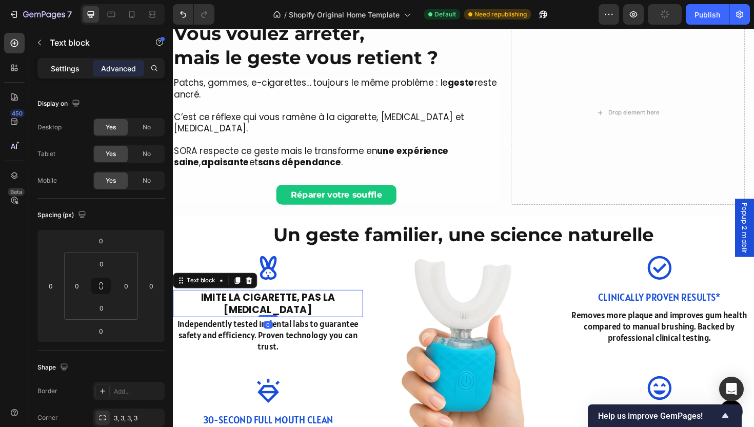
click at [74, 60] on div "Settings" at bounding box center [65, 68] width 51 height 16
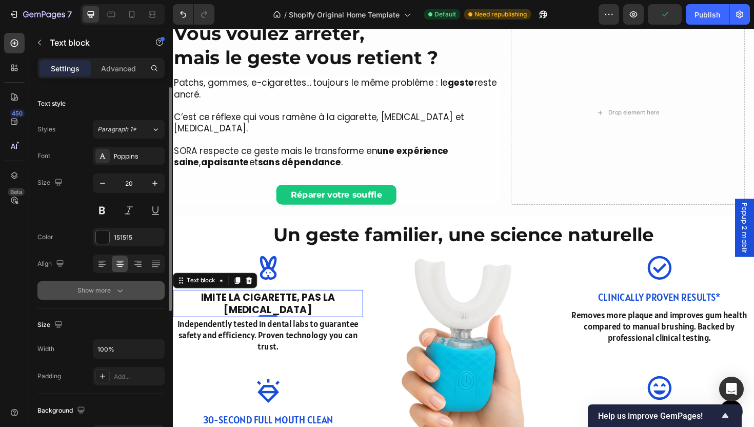
click at [127, 291] on button "Show more" at bounding box center [100, 290] width 127 height 18
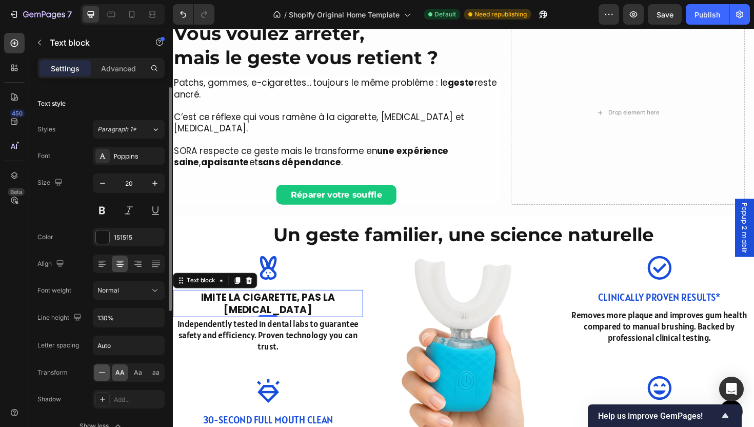
click at [101, 372] on icon at bounding box center [102, 372] width 7 height 1
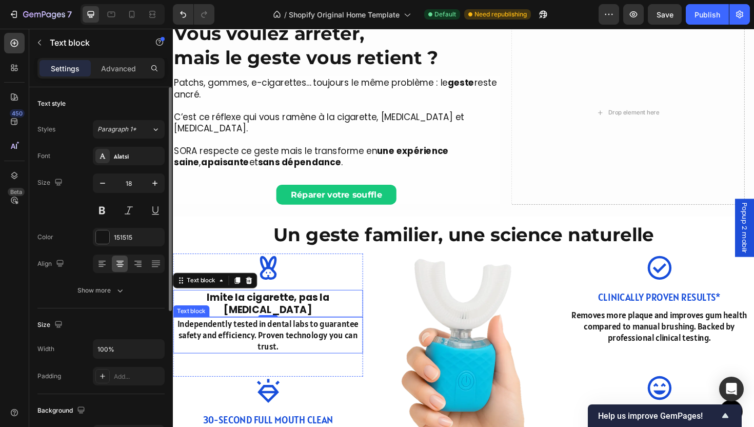
click at [341, 335] on p "Independently tested in dental labs to guarantee safety and efficiency. Proven …" at bounding box center [273, 353] width 199 height 36
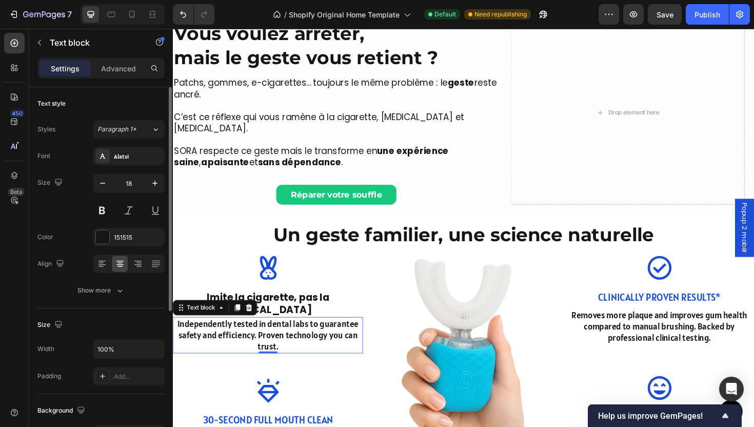
click at [279, 335] on p "Independently tested in dental labs to guarantee safety and efficiency. Proven …" at bounding box center [273, 353] width 199 height 36
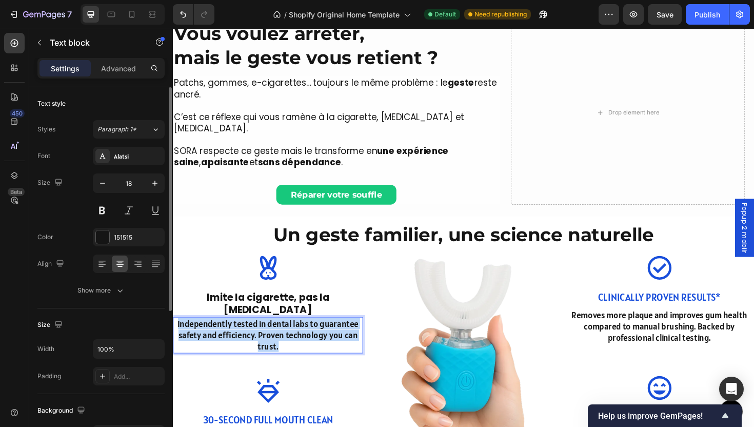
click at [279, 335] on p "Independently tested in dental labs to guarantee safety and efficiency. Proven …" at bounding box center [273, 353] width 199 height 36
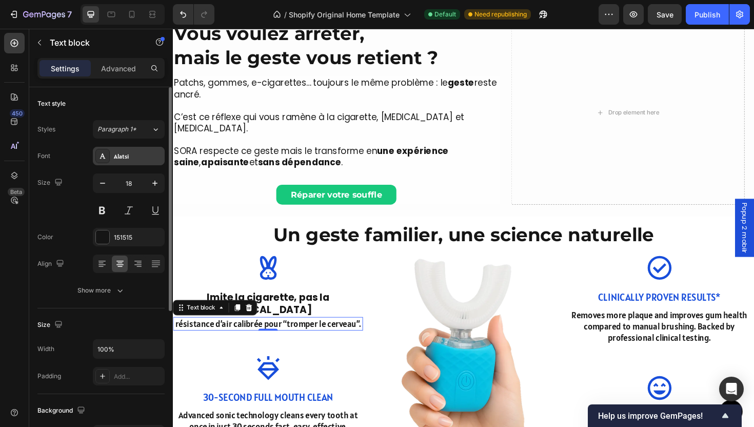
click at [116, 165] on div "Alatsi" at bounding box center [129, 156] width 72 height 18
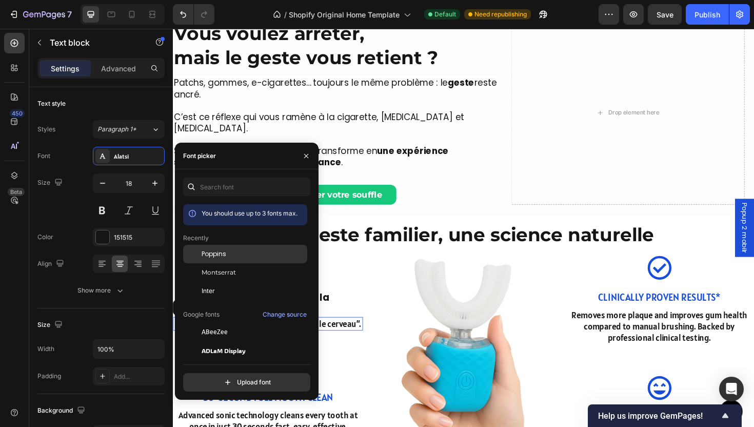
click at [231, 254] on div "Poppins" at bounding box center [254, 253] width 104 height 9
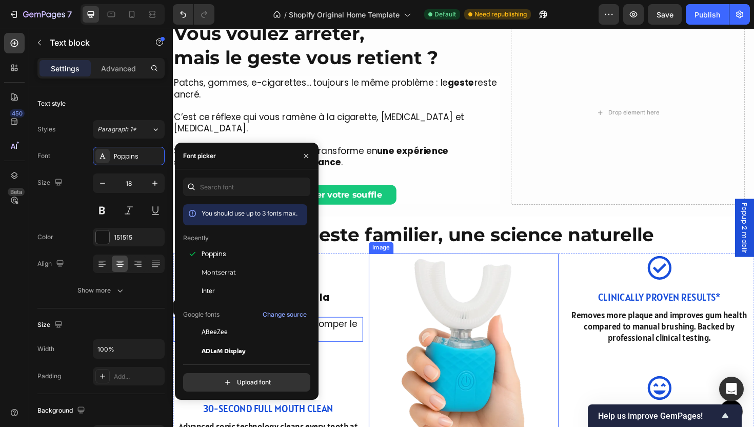
click at [433, 328] on img at bounding box center [480, 382] width 201 height 231
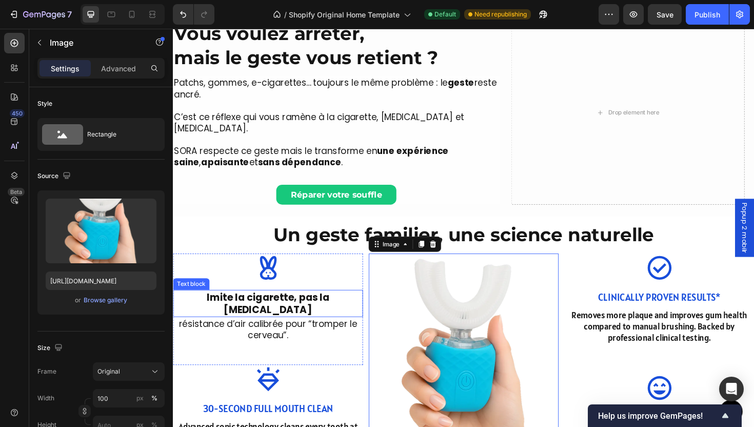
click at [284, 306] on strong "Imite la cigarette, pas la [MEDICAL_DATA]" at bounding box center [274, 320] width 130 height 28
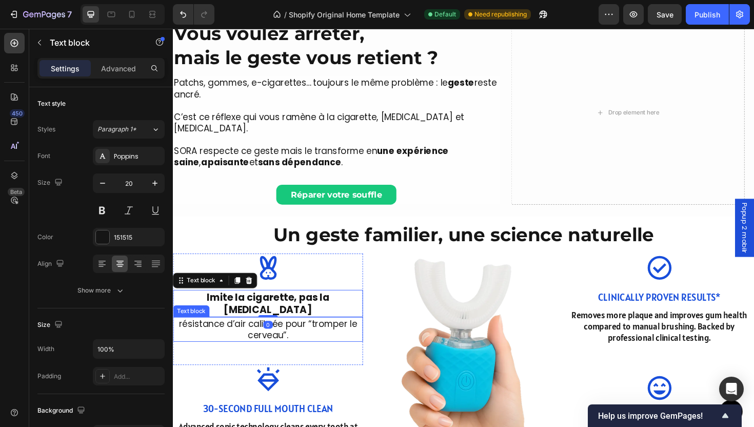
click at [300, 335] on p "résistance d’air calibrée pour “tromper le cerveau”." at bounding box center [273, 347] width 199 height 24
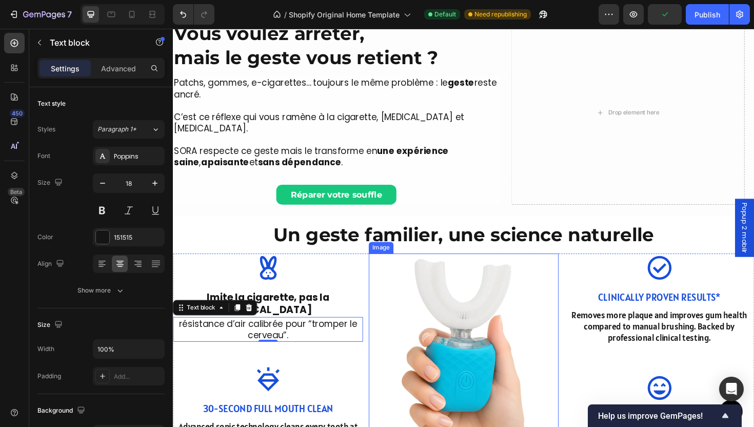
click at [436, 336] on img at bounding box center [480, 382] width 201 height 231
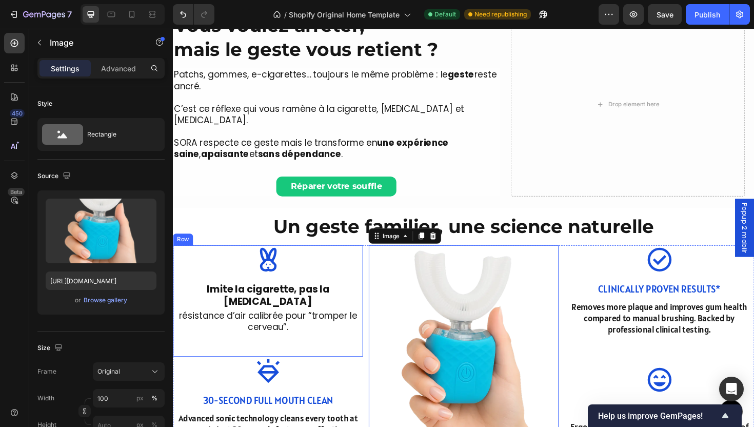
scroll to position [280, 0]
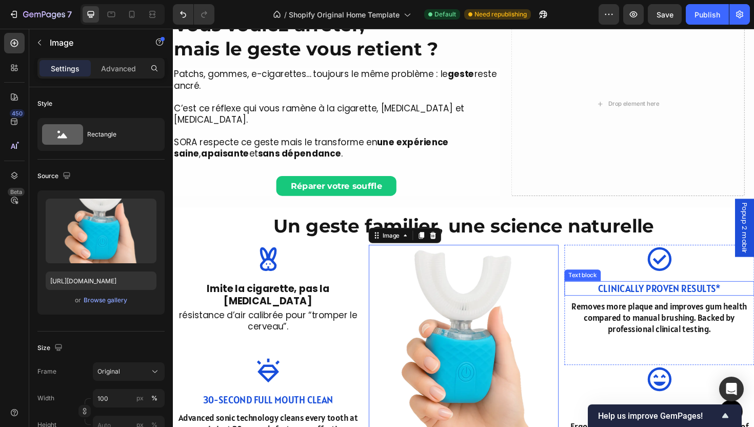
click at [679, 297] on p "Clinically Proven Results*" at bounding box center [687, 303] width 199 height 13
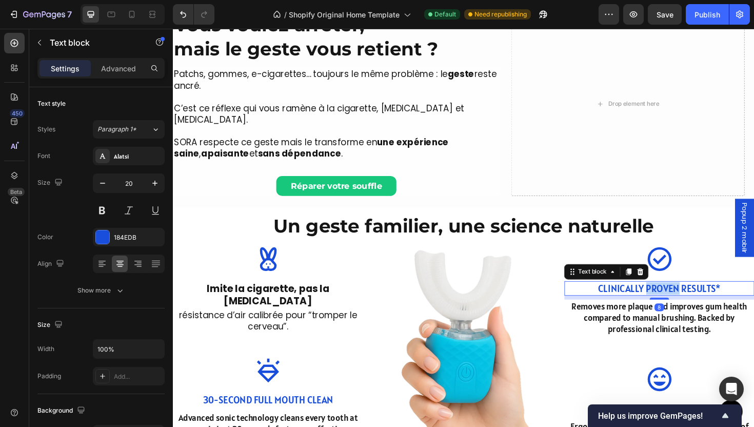
click at [679, 297] on p "Clinically Proven Results*" at bounding box center [687, 303] width 199 height 13
click at [117, 73] on p "Advanced" at bounding box center [118, 68] width 35 height 11
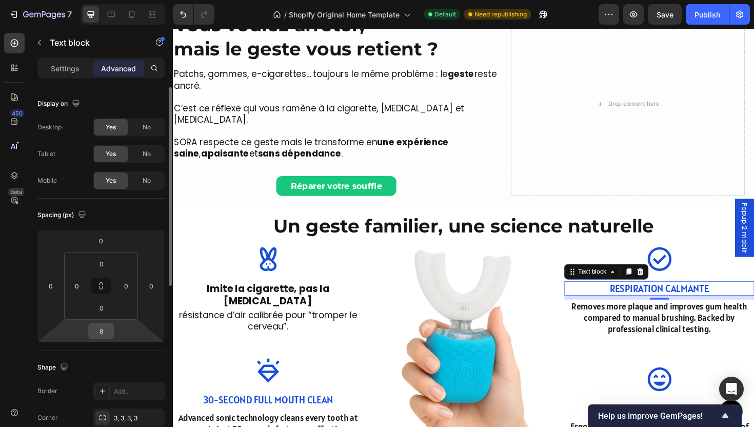
click at [108, 337] on input "8" at bounding box center [101, 330] width 21 height 15
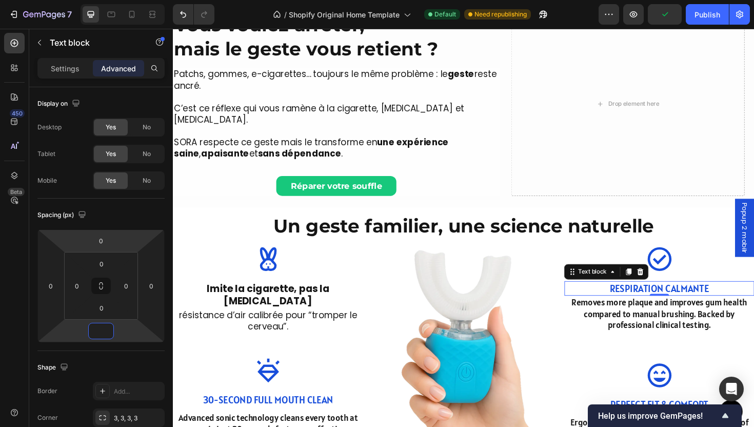
type input "0"
drag, startPoint x: 58, startPoint y: 84, endPoint x: 61, endPoint y: 79, distance: 5.5
click at [59, 84] on div "Settings Advanced" at bounding box center [101, 72] width 144 height 29
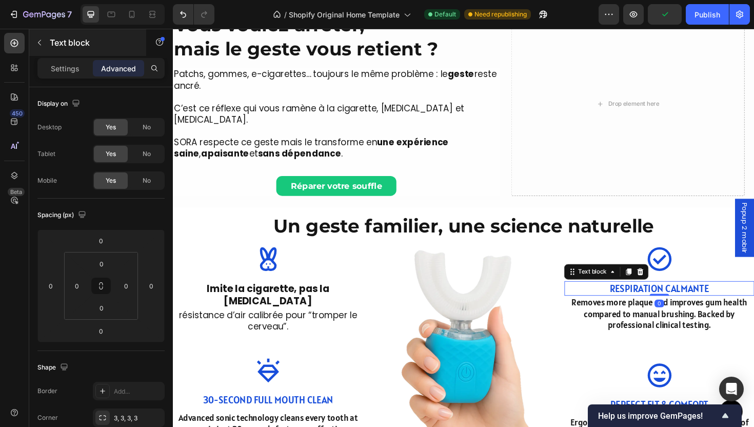
click at [77, 54] on div "Text block" at bounding box center [87, 42] width 117 height 27
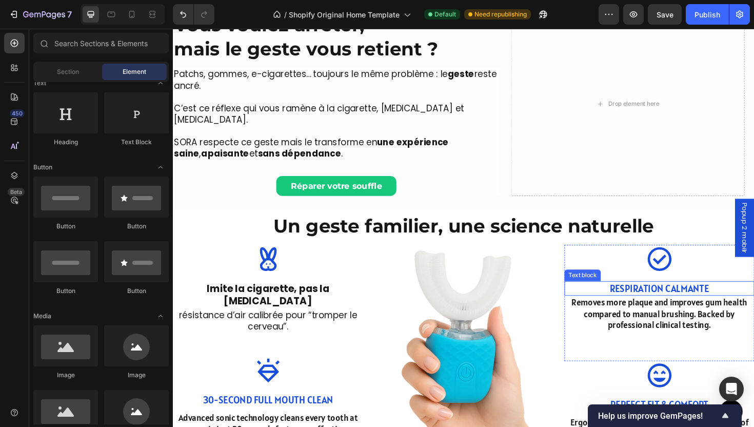
click at [652, 296] on div "Respiration calmante" at bounding box center [687, 303] width 201 height 15
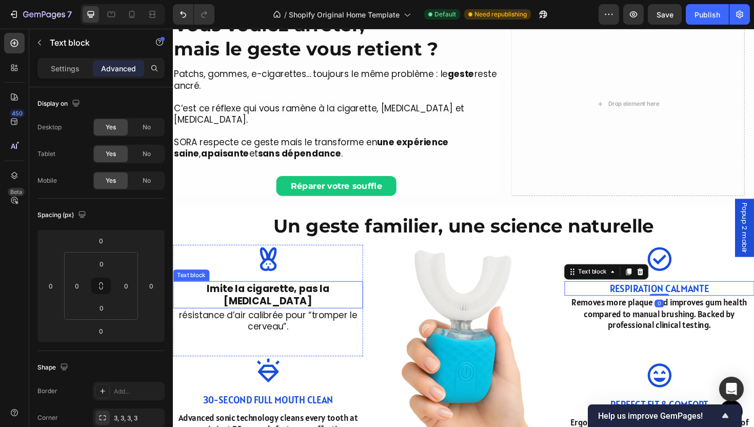
click at [243, 297] on strong "Imite la cigarette, pas la [MEDICAL_DATA]" at bounding box center [274, 311] width 130 height 28
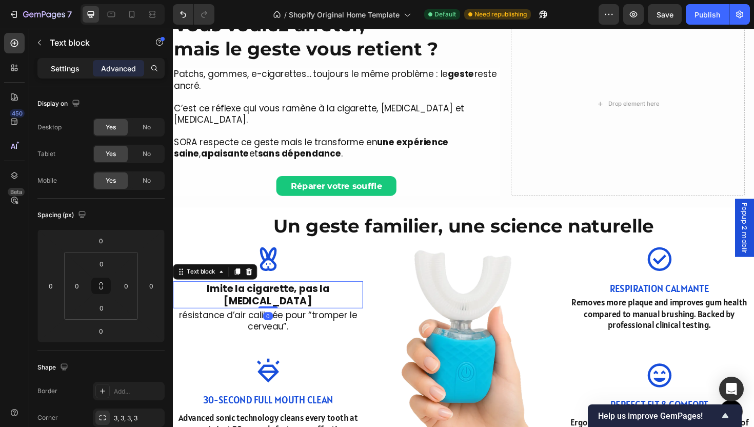
click at [52, 70] on p "Settings" at bounding box center [65, 68] width 29 height 11
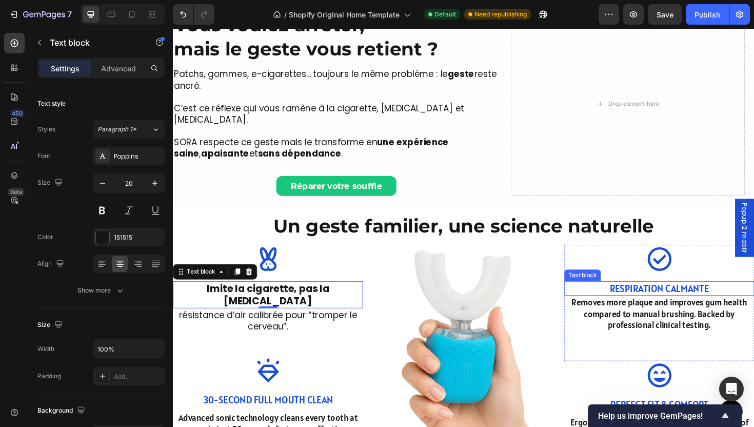
click at [653, 297] on p "Respiration calmante" at bounding box center [687, 303] width 199 height 13
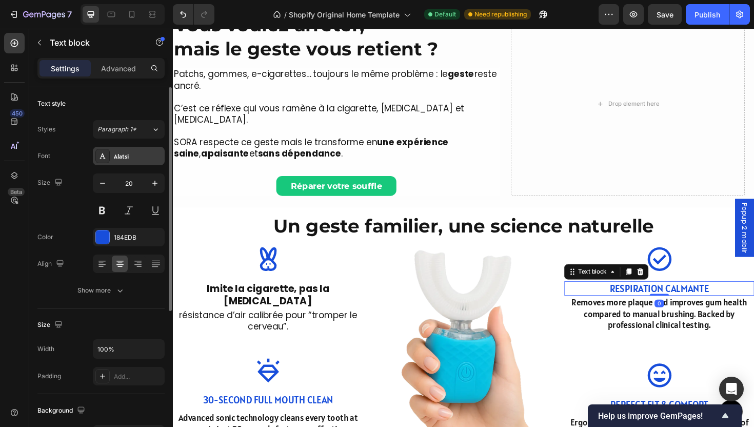
click at [125, 149] on div "Alatsi" at bounding box center [129, 156] width 72 height 18
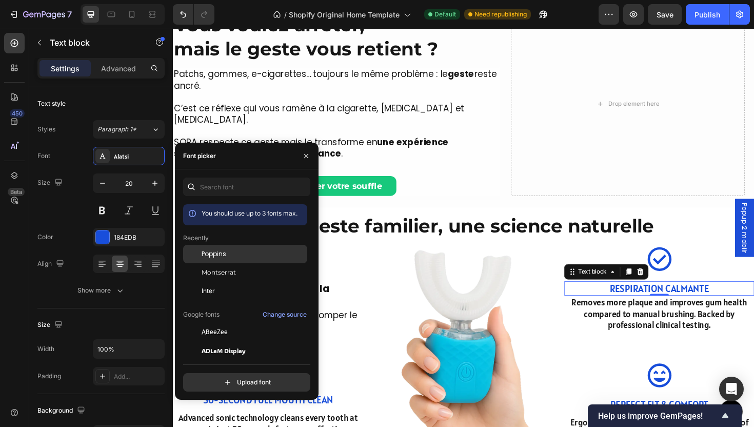
click at [246, 256] on div "Poppins" at bounding box center [254, 253] width 104 height 9
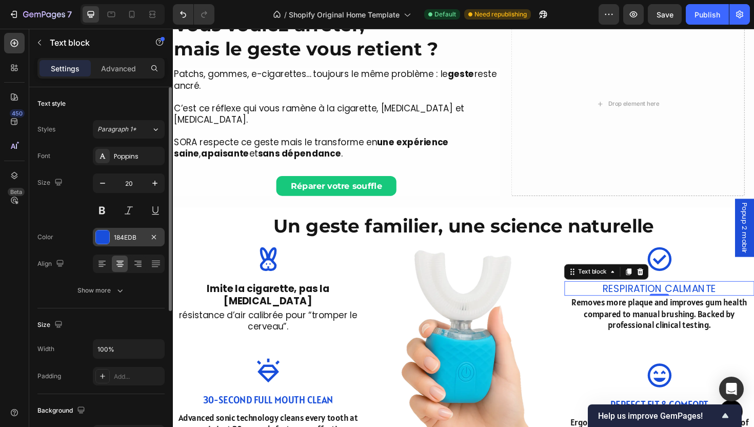
click at [101, 232] on div at bounding box center [102, 236] width 13 height 13
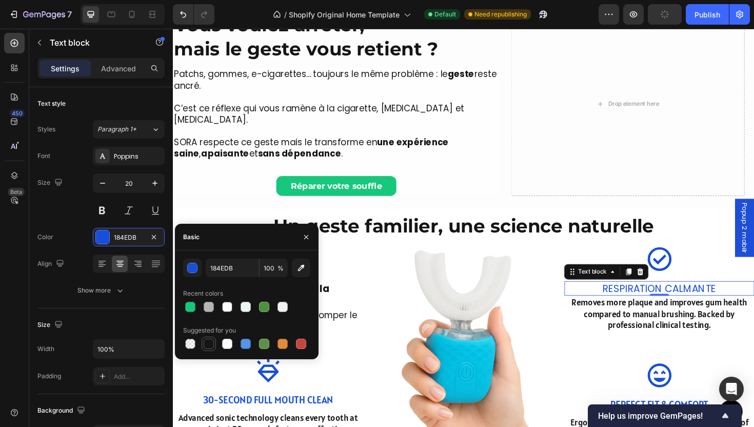
click at [208, 345] on div at bounding box center [209, 344] width 10 height 10
type input "151515"
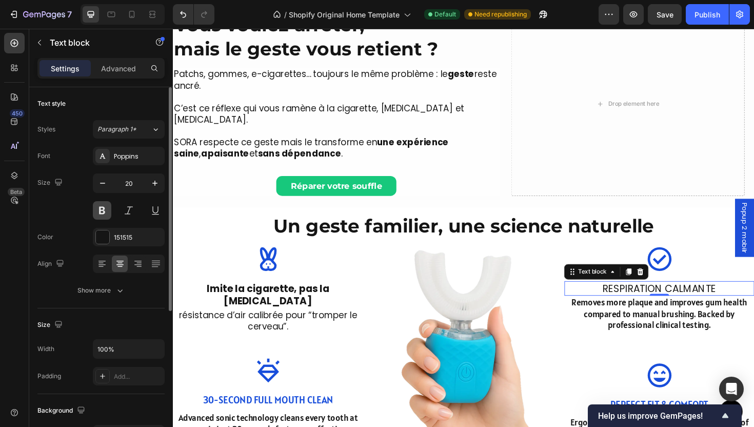
click at [108, 216] on button at bounding box center [102, 210] width 18 height 18
click at [104, 299] on button "Show more" at bounding box center [100, 290] width 127 height 18
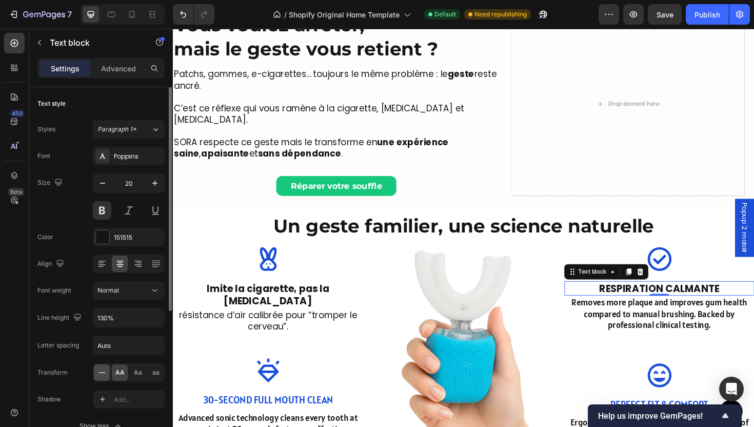
click at [100, 373] on icon at bounding box center [102, 372] width 10 height 10
click at [411, 339] on img at bounding box center [480, 373] width 201 height 231
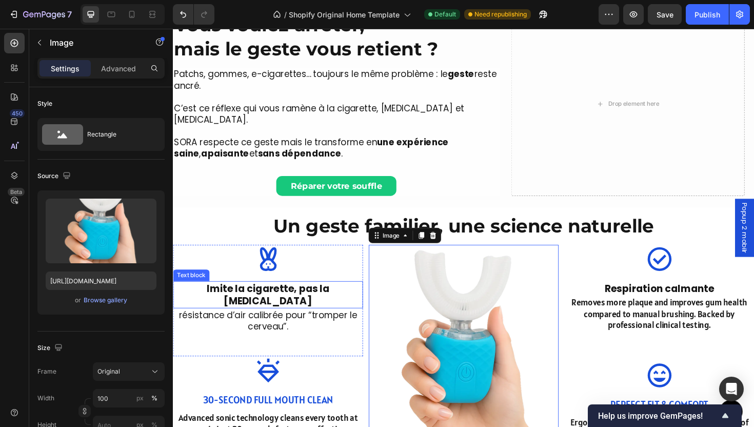
click at [291, 297] on strong "Imite la cigarette, pas la [MEDICAL_DATA]" at bounding box center [274, 311] width 130 height 28
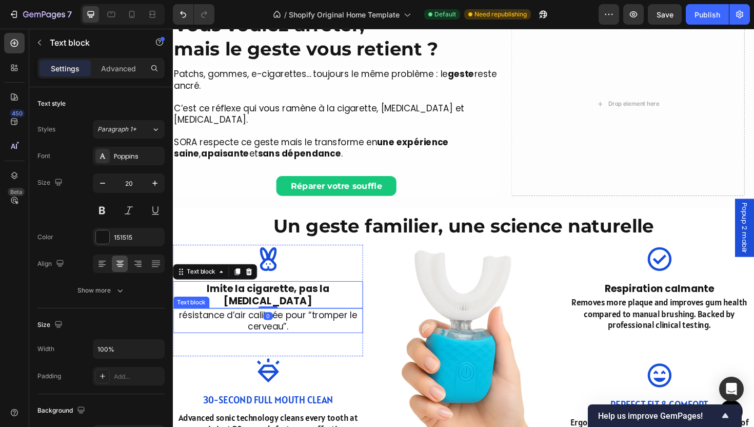
click at [294, 326] on p "résistance d’air calibrée pour “tromper le cerveau”." at bounding box center [273, 338] width 199 height 24
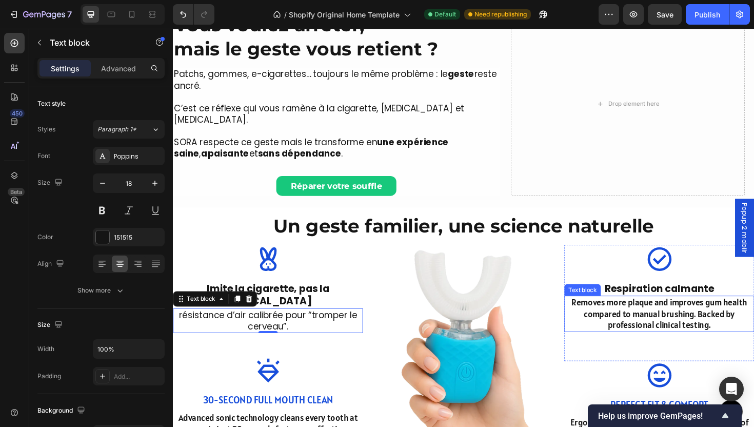
click at [686, 312] on p "Removes more plaque and improves gum health compared to manual brushing. Backed…" at bounding box center [687, 330] width 199 height 36
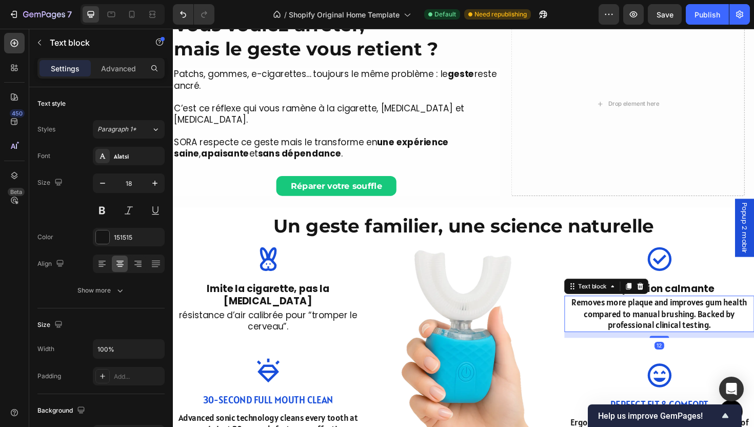
click at [686, 312] on p "Removes more plaque and improves gum health compared to manual brushing. Backed…" at bounding box center [687, 330] width 199 height 36
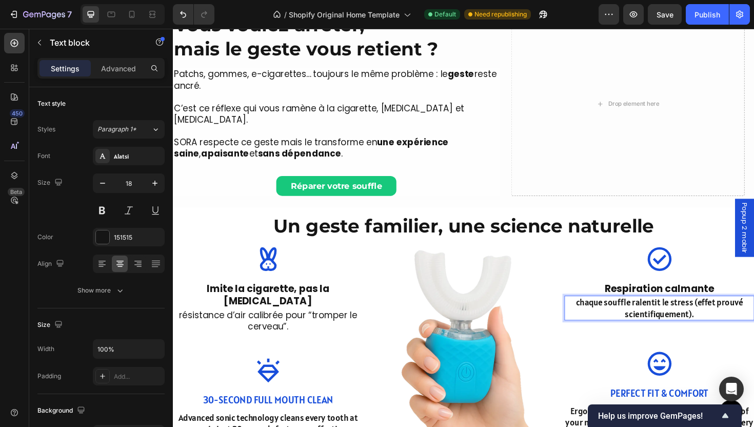
click at [690, 312] on p "chaque souffle ralentit le stress (effet prouvé scientifiquement)." at bounding box center [687, 324] width 199 height 24
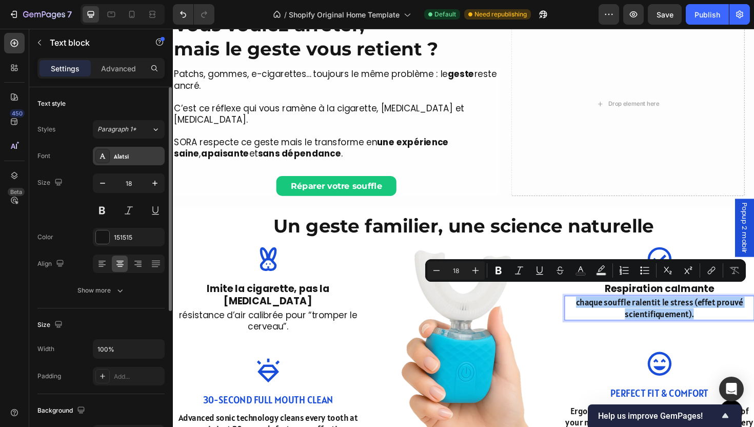
click at [129, 160] on div "Alatsi" at bounding box center [138, 156] width 48 height 9
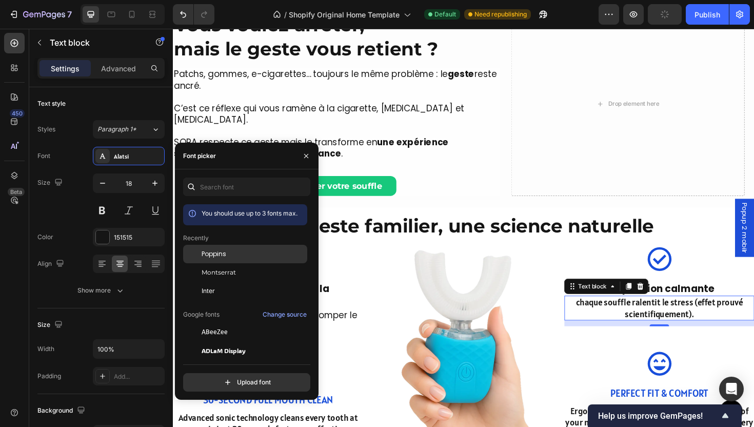
click at [227, 259] on div "Poppins" at bounding box center [245, 254] width 124 height 18
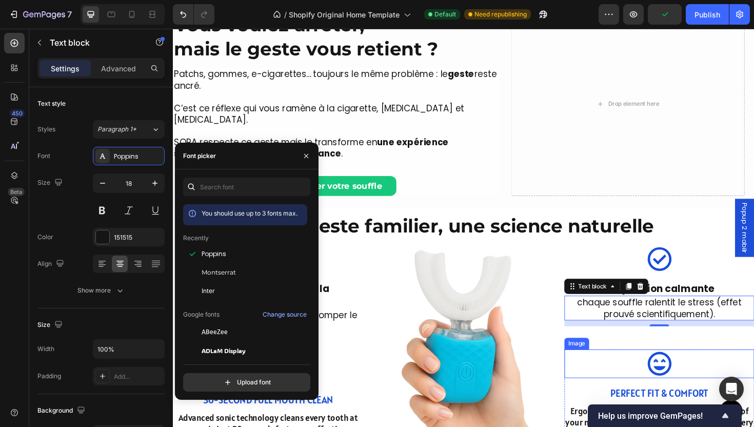
click at [644, 381] on div at bounding box center [687, 383] width 201 height 30
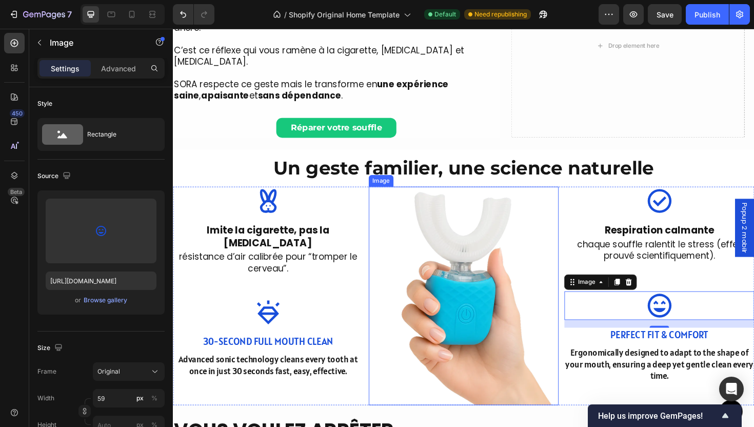
scroll to position [349, 0]
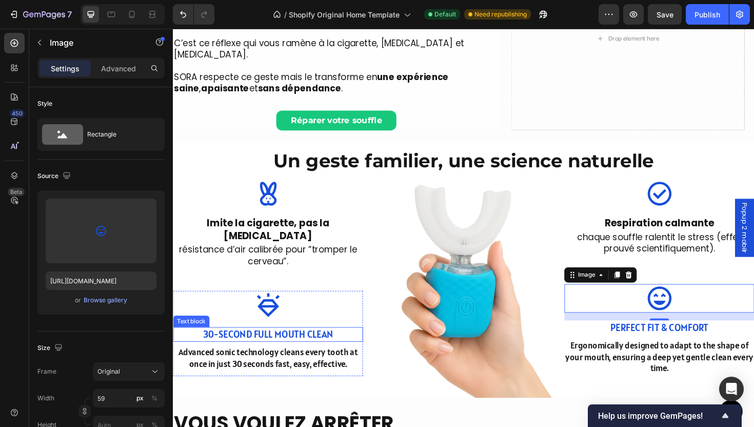
click at [287, 346] on p "30-Second Full Mouth Clean" at bounding box center [273, 352] width 199 height 13
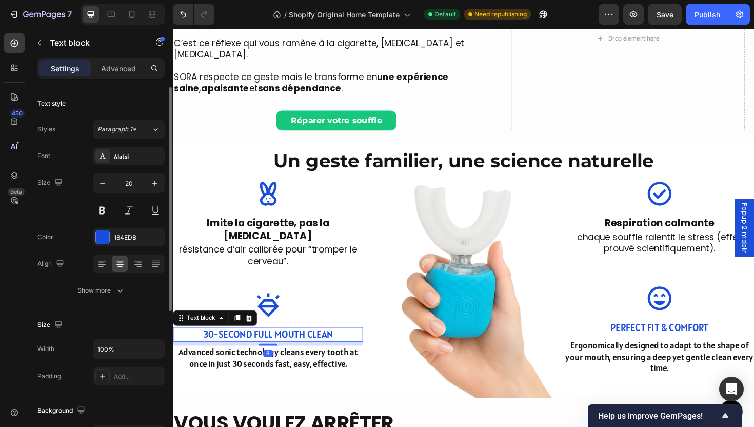
drag, startPoint x: 106, startPoint y: 69, endPoint x: 94, endPoint y: 89, distance: 23.2
click at [106, 69] on p "Advanced" at bounding box center [118, 68] width 35 height 11
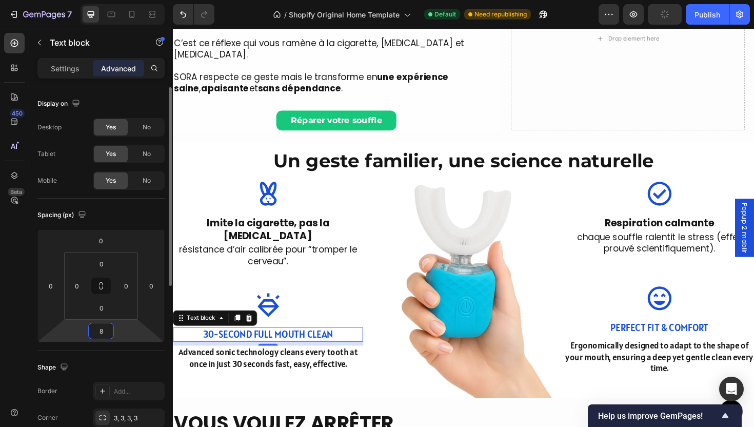
click at [103, 335] on input "8" at bounding box center [101, 330] width 21 height 15
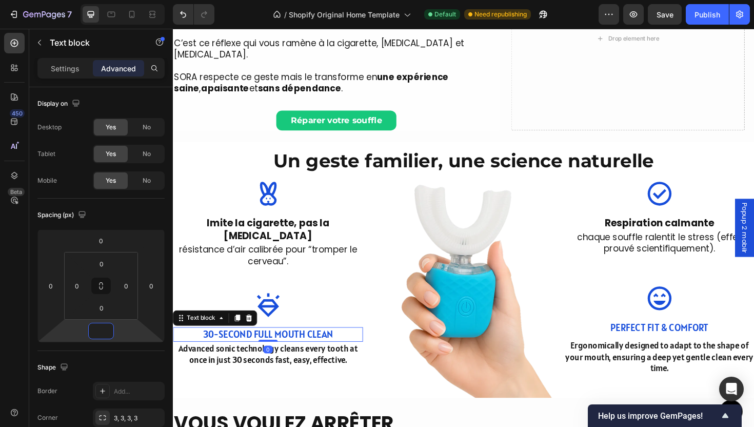
type input "0"
click at [664, 339] on p "Perfect Fit & Comfort" at bounding box center [687, 345] width 199 height 13
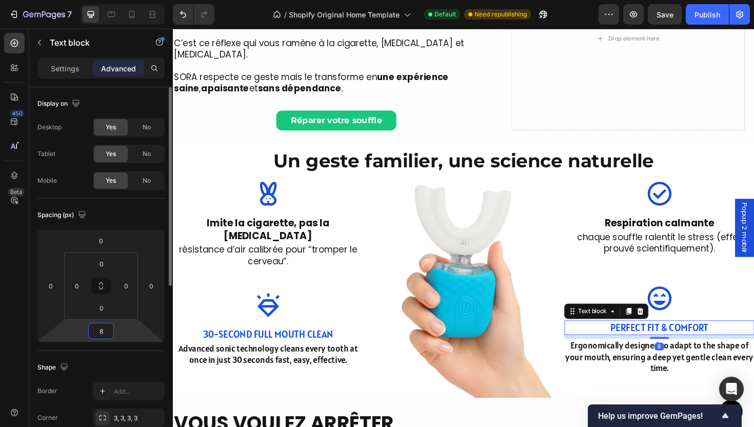
click at [106, 327] on input "8" at bounding box center [101, 330] width 21 height 15
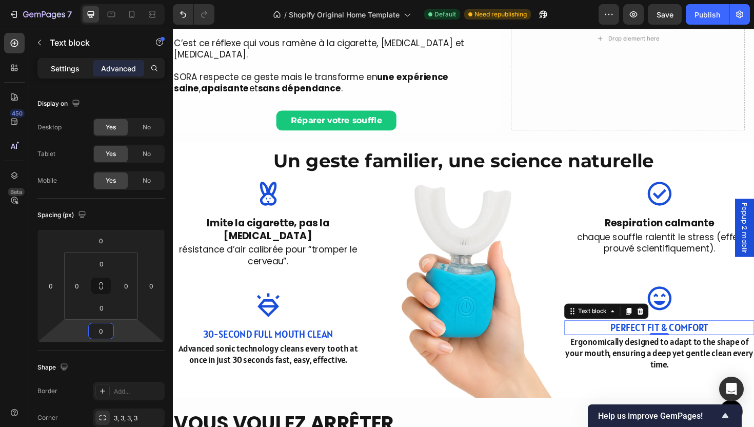
click at [60, 64] on p "Settings" at bounding box center [65, 68] width 29 height 11
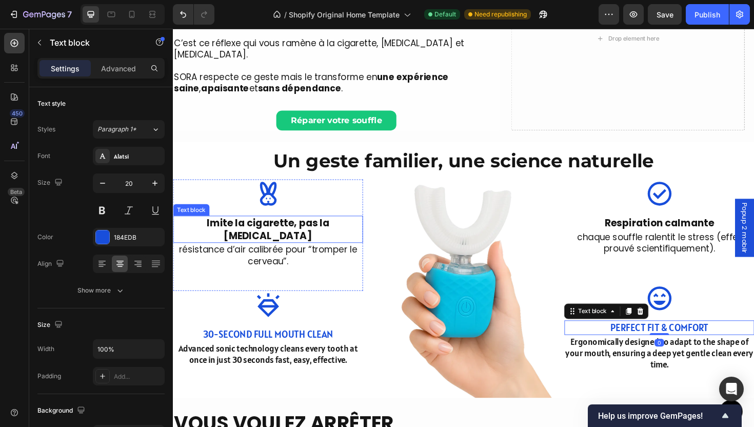
click at [250, 227] on strong "Imite la cigarette, pas la [MEDICAL_DATA]" at bounding box center [274, 241] width 130 height 28
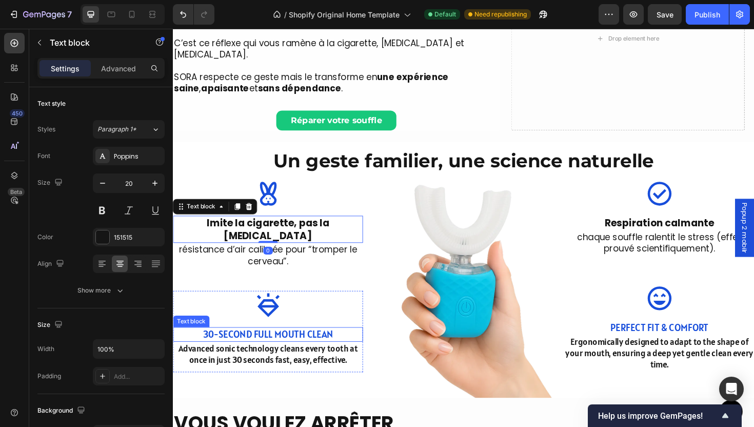
click at [284, 346] on p "30-Second Full Mouth Clean" at bounding box center [273, 352] width 199 height 13
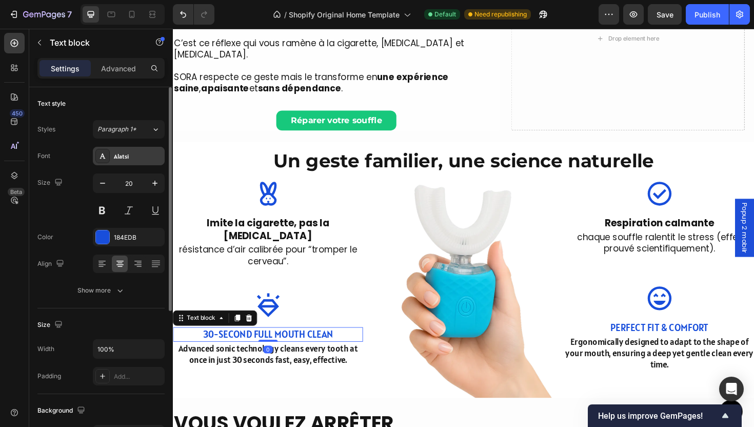
click at [126, 156] on div "Alatsi" at bounding box center [138, 156] width 48 height 9
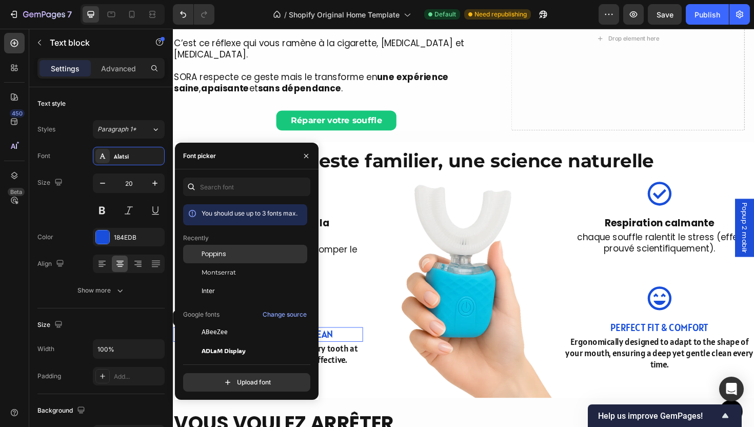
click at [233, 258] on div "Poppins" at bounding box center [254, 253] width 104 height 9
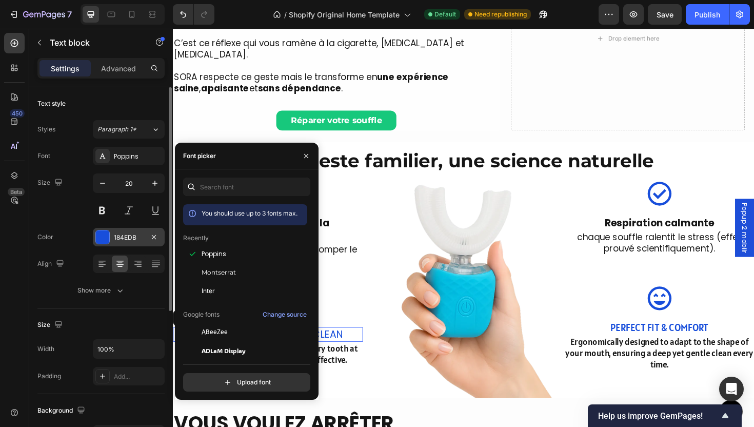
drag, startPoint x: 123, startPoint y: 233, endPoint x: 129, endPoint y: 244, distance: 12.4
click at [122, 233] on div "184EDB" at bounding box center [129, 237] width 30 height 9
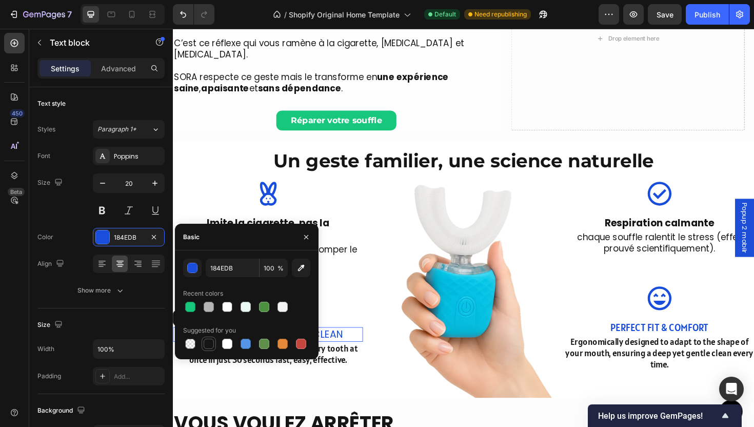
click at [212, 350] on div at bounding box center [209, 344] width 14 height 14
type input "151515"
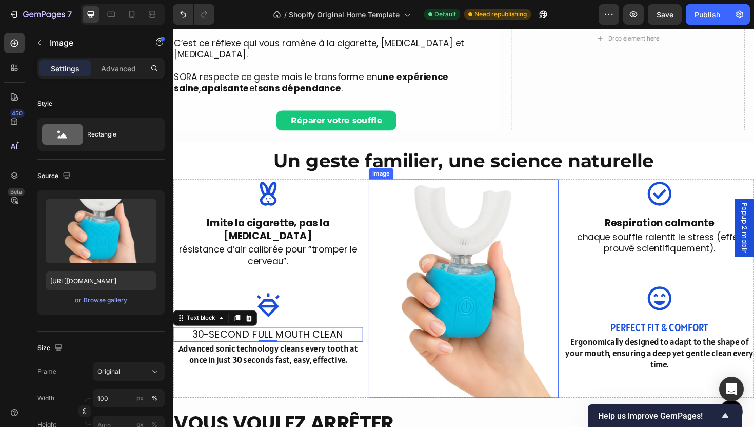
click at [411, 356] on img at bounding box center [480, 303] width 201 height 231
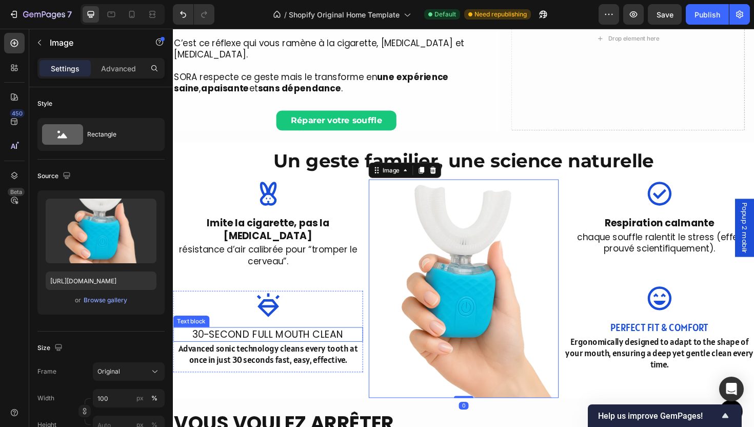
click at [289, 346] on p "30-Second Full Mouth Clean" at bounding box center [273, 352] width 199 height 13
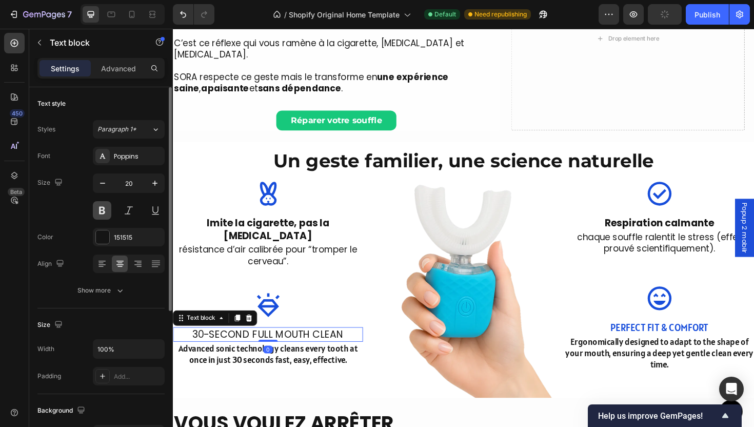
click at [101, 218] on button at bounding box center [102, 210] width 18 height 18
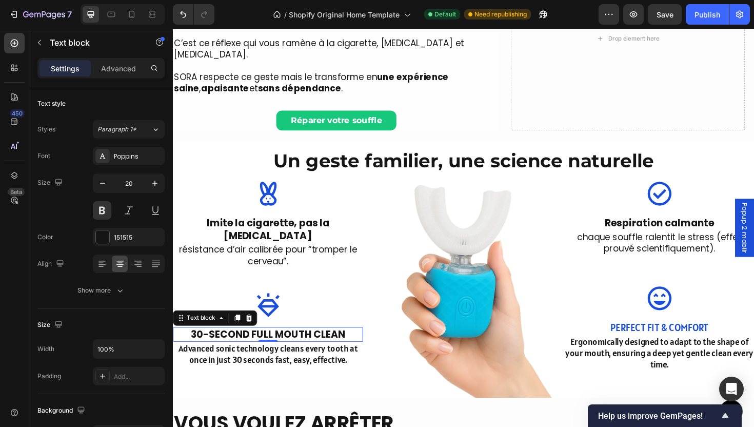
click at [236, 346] on p "30-Second Full Mouth Clean" at bounding box center [273, 352] width 199 height 13
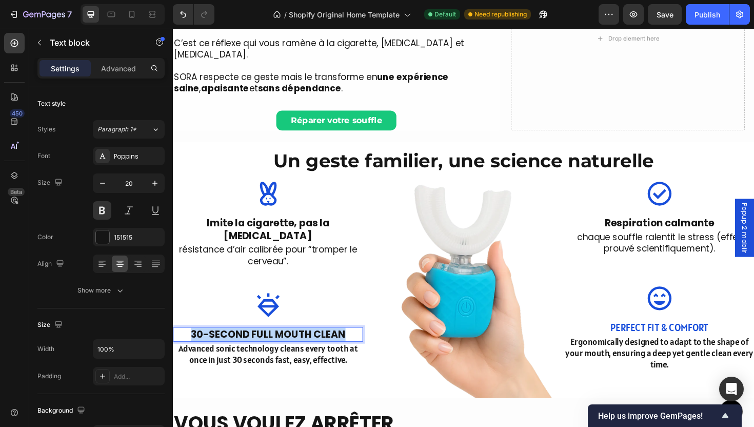
click at [236, 346] on p "30-Second Full Mouth Clean" at bounding box center [273, 352] width 199 height 13
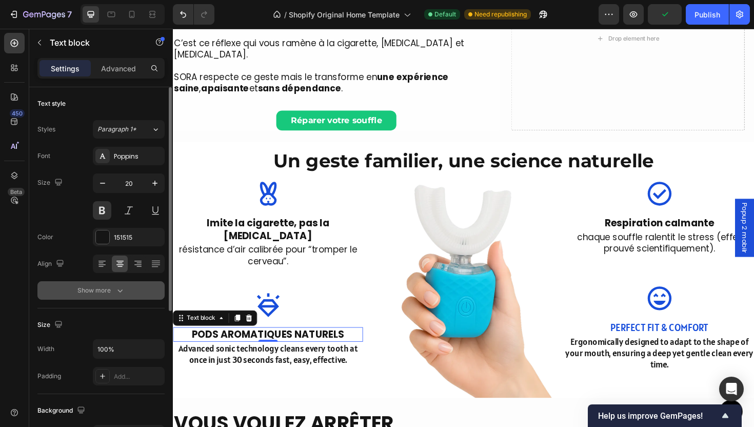
click at [126, 294] on button "Show more" at bounding box center [100, 290] width 127 height 18
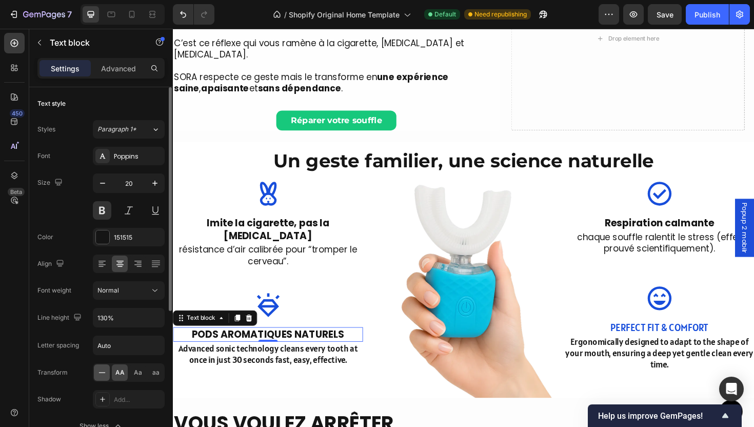
click at [102, 371] on icon at bounding box center [102, 372] width 10 height 10
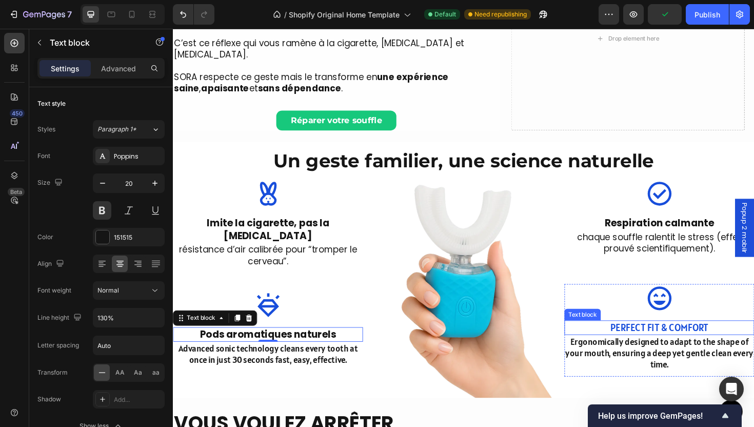
click at [673, 339] on p "Perfect Fit & Comfort" at bounding box center [687, 345] width 199 height 13
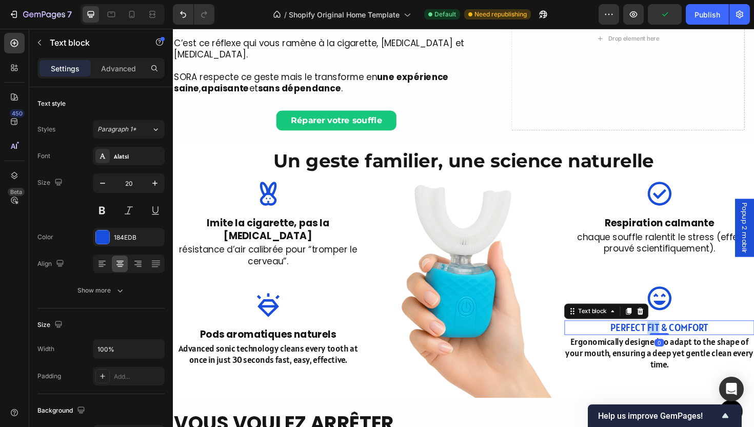
click at [673, 339] on p "Perfect Fit & Comfort" at bounding box center [687, 345] width 199 height 13
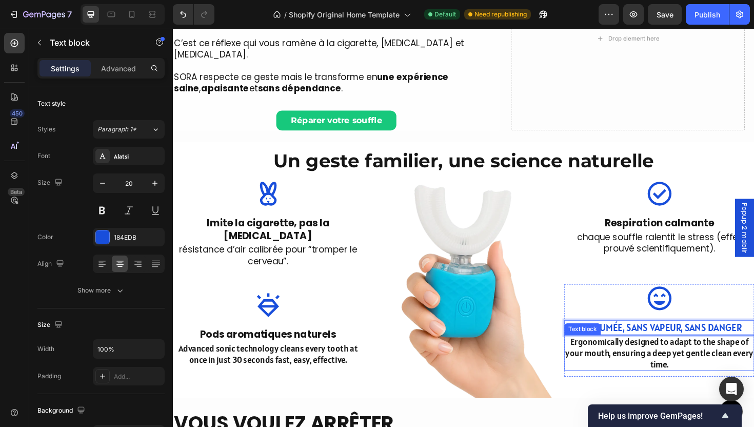
click at [654, 357] on p "Ergonomically designed to adapt to the shape of your mouth, ensuring a deep yet…" at bounding box center [687, 372] width 199 height 36
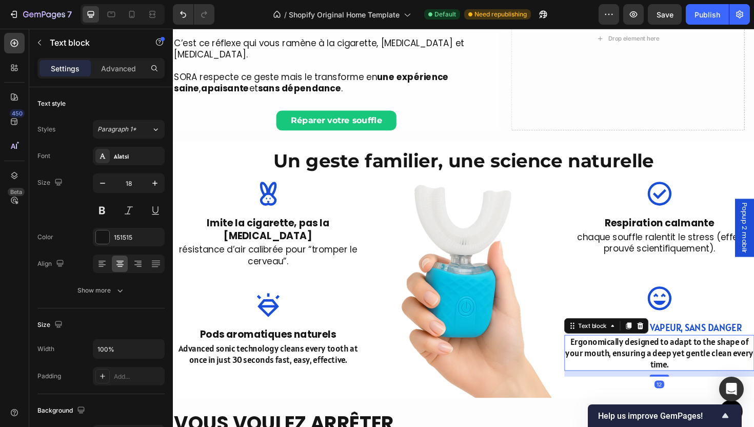
click at [631, 391] on div "12" at bounding box center [687, 394] width 201 height 6
click at [493, 309] on img at bounding box center [480, 303] width 201 height 231
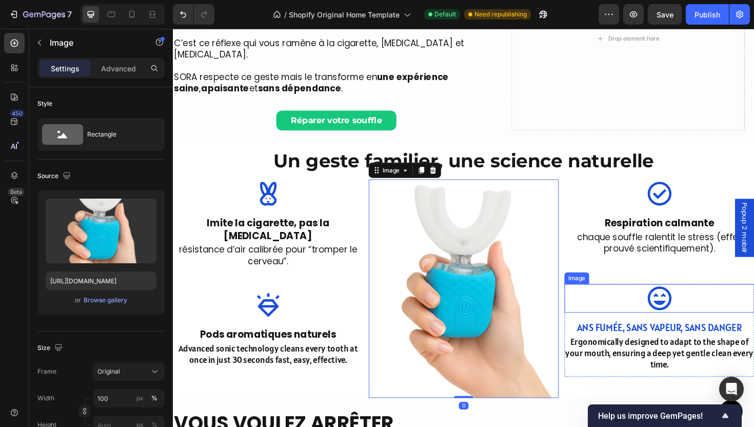
click at [636, 274] on div "Image Respiration calmante Text block chaque souffle ralentit le stress (effet …" at bounding box center [687, 243] width 201 height 111
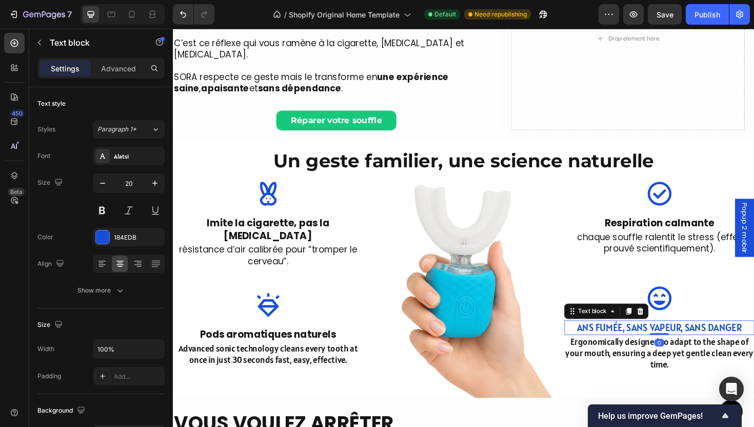
click at [594, 339] on p "ans fumée, sans vapeur, sans danger" at bounding box center [687, 345] width 199 height 13
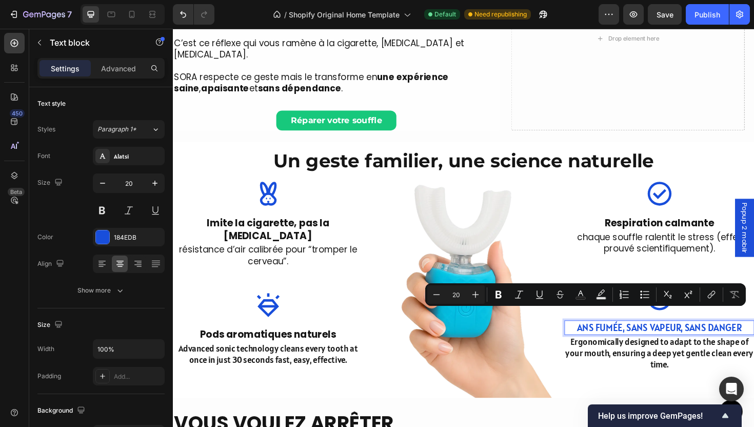
click at [596, 339] on p "ans fumée, sans vapeur, sans danger" at bounding box center [687, 345] width 199 height 13
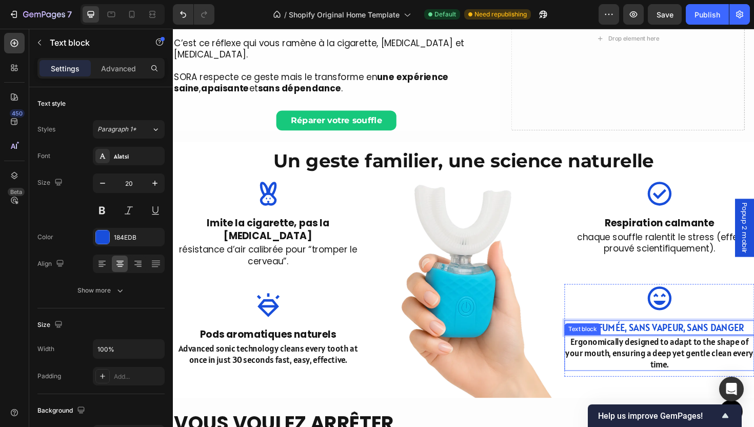
click at [673, 362] on p "Ergonomically designed to adapt to the shape of your mouth, ensuring a deep yet…" at bounding box center [687, 372] width 199 height 36
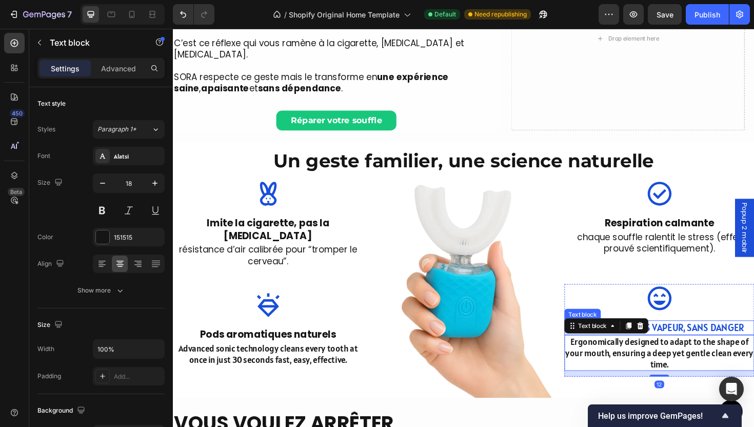
click at [729, 339] on p "sans fumée, sans vapeur, sans danger" at bounding box center [687, 345] width 199 height 13
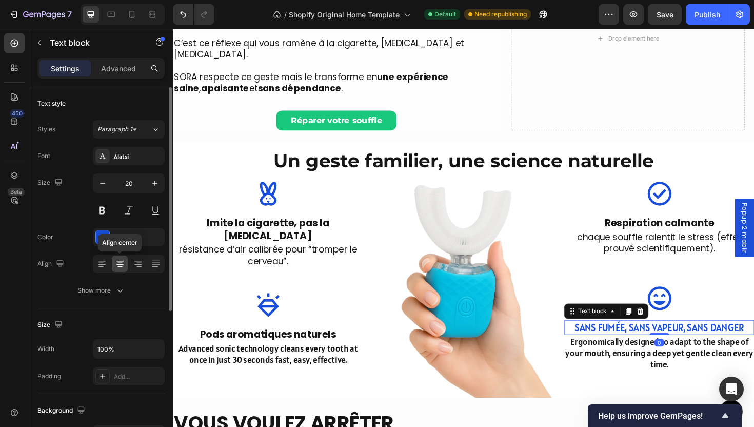
drag, startPoint x: 123, startPoint y: 270, endPoint x: 127, endPoint y: 274, distance: 5.8
click at [123, 270] on div at bounding box center [120, 263] width 16 height 16
click at [133, 288] on button "Show more" at bounding box center [100, 290] width 127 height 18
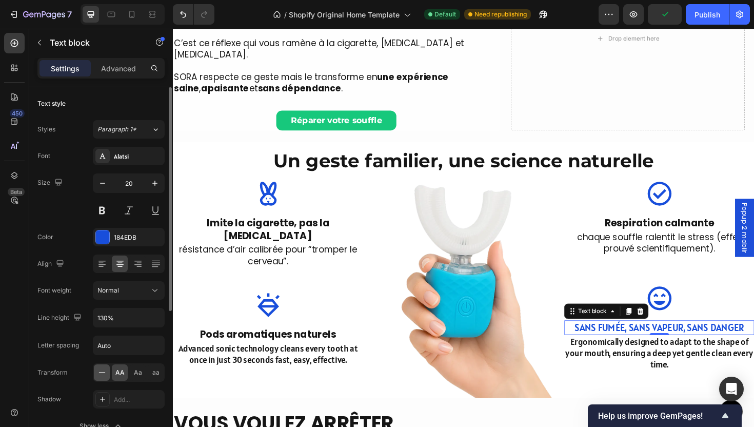
click at [101, 376] on icon at bounding box center [102, 372] width 10 height 10
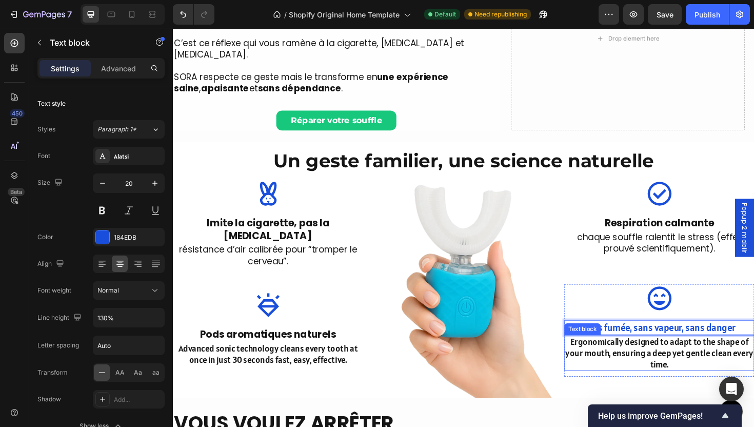
click at [729, 362] on p "Ergonomically designed to adapt to the shape of your mouth, ensuring a deep yet…" at bounding box center [687, 372] width 199 height 36
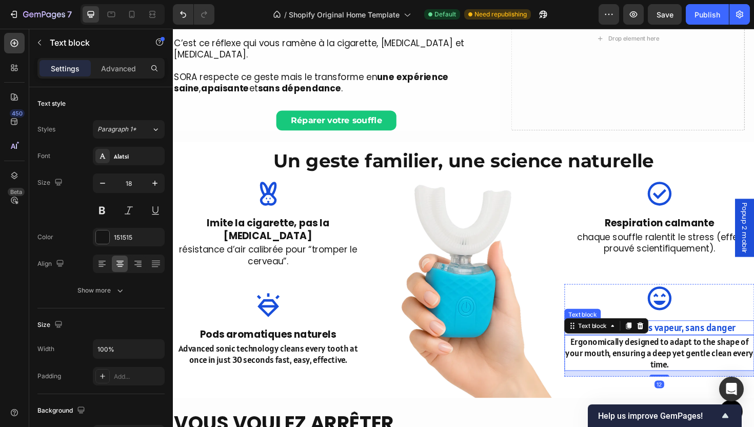
click at [720, 339] on p "Sans fumée, sans vapeur, sans danger" at bounding box center [687, 345] width 199 height 13
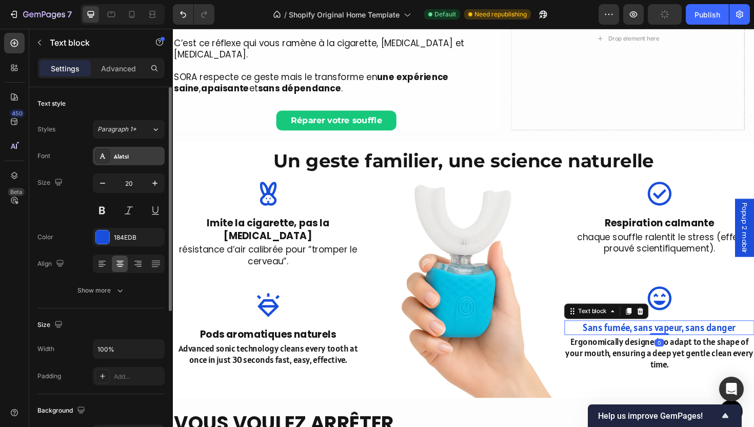
click at [121, 164] on div "Alatsi" at bounding box center [129, 156] width 72 height 18
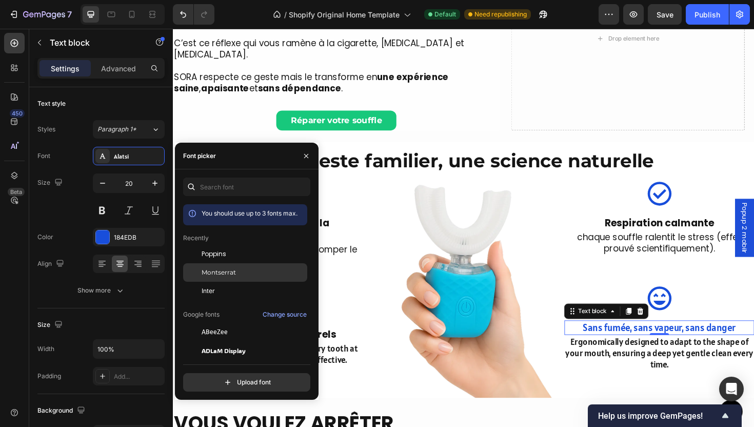
click at [233, 276] on span "Montserrat" at bounding box center [219, 272] width 34 height 9
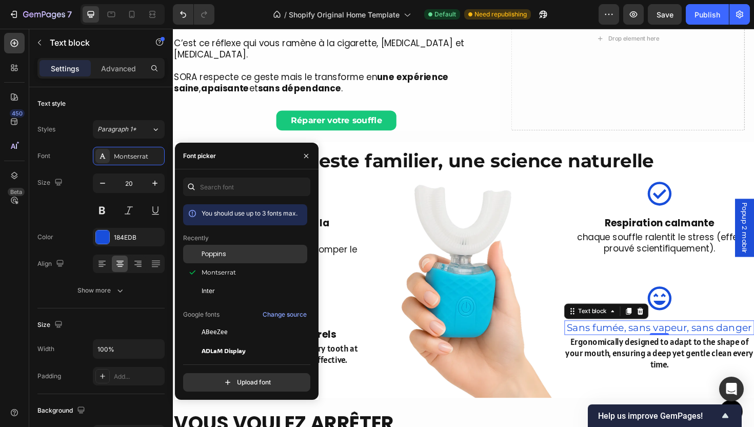
click at [229, 250] on div "Poppins" at bounding box center [254, 253] width 104 height 9
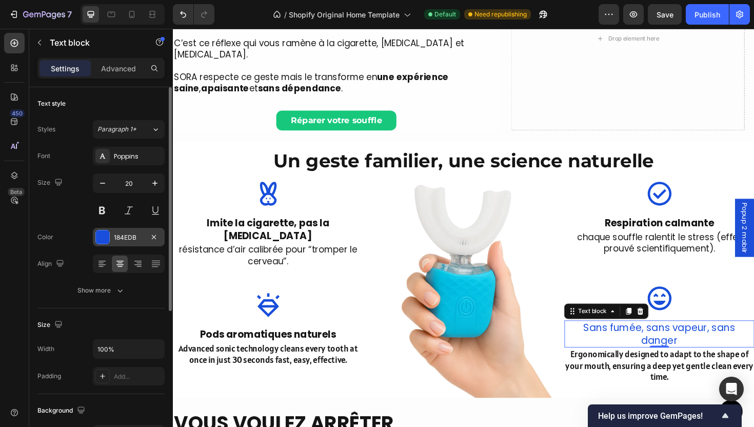
click at [102, 243] on div at bounding box center [102, 236] width 13 height 13
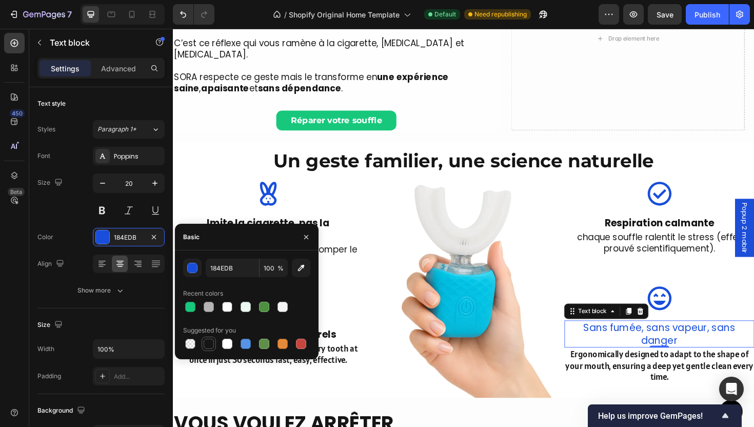
click at [213, 342] on div at bounding box center [209, 344] width 10 height 10
type input "151515"
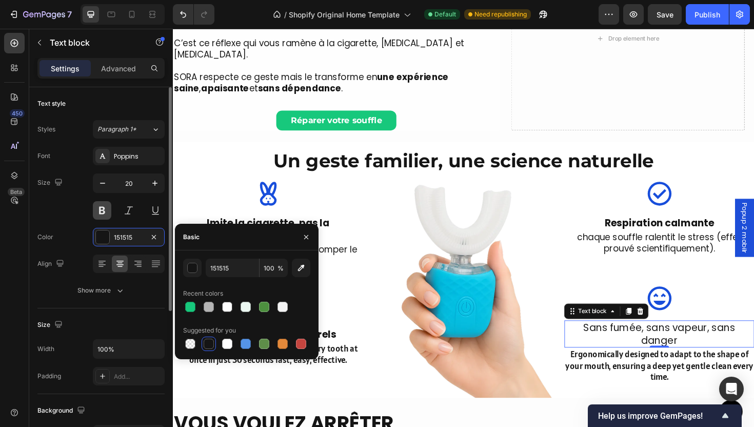
click at [102, 214] on button at bounding box center [102, 210] width 18 height 18
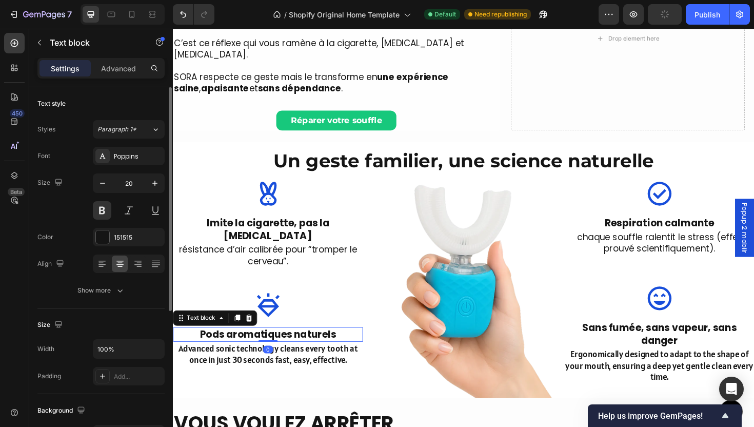
click at [317, 346] on p "Pods aromatiques naturels" at bounding box center [273, 352] width 199 height 13
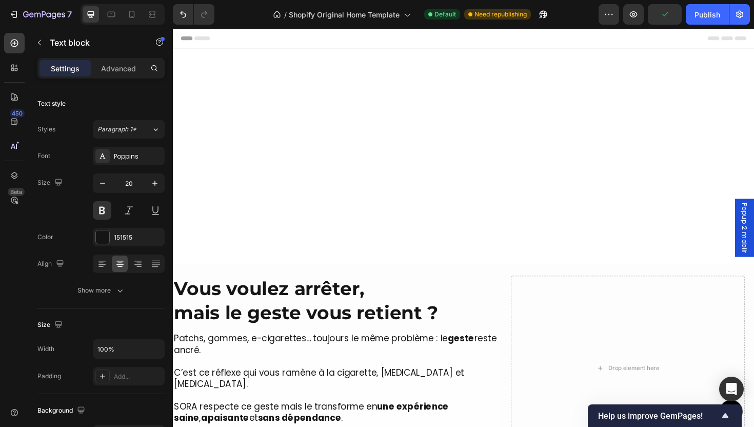
scroll to position [349, 0]
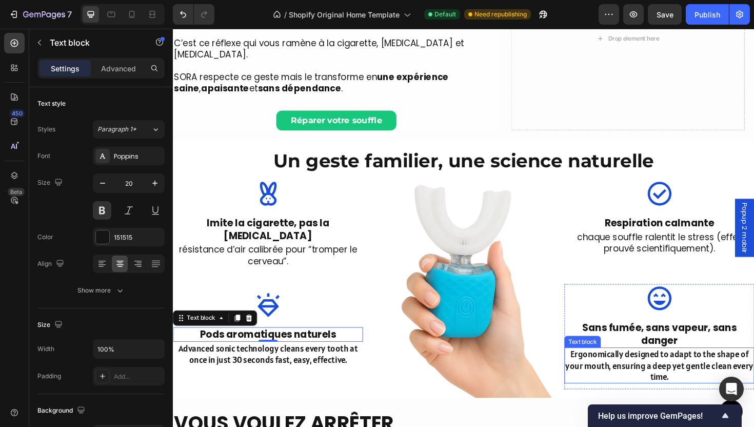
click at [688, 374] on p "Ergonomically designed to adapt to the shape of your mouth, ensuring a deep yet…" at bounding box center [687, 385] width 199 height 36
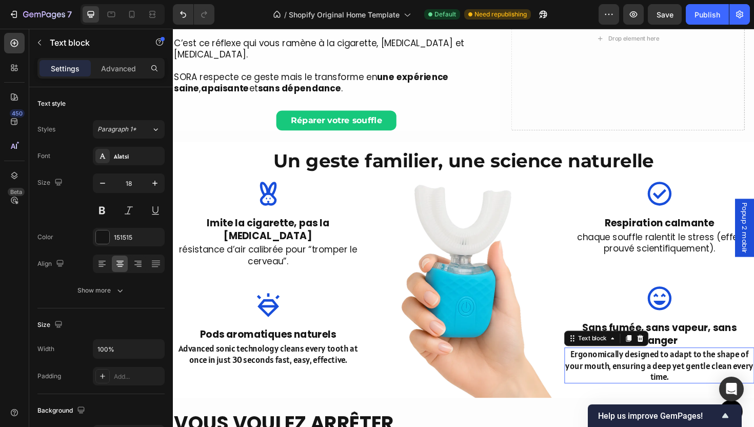
click at [688, 374] on p "Ergonomically designed to adapt to the shape of your mouth, ensuring a deep yet…" at bounding box center [687, 385] width 199 height 36
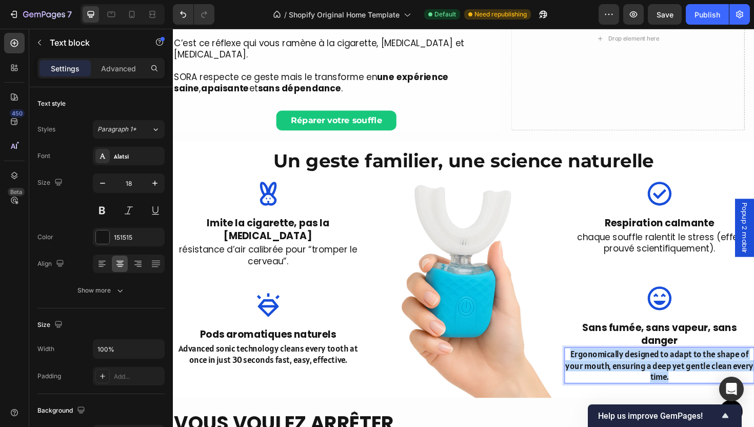
click at [688, 374] on p "Ergonomically designed to adapt to the shape of your mouth, ensuring a deep yet…" at bounding box center [687, 385] width 199 height 36
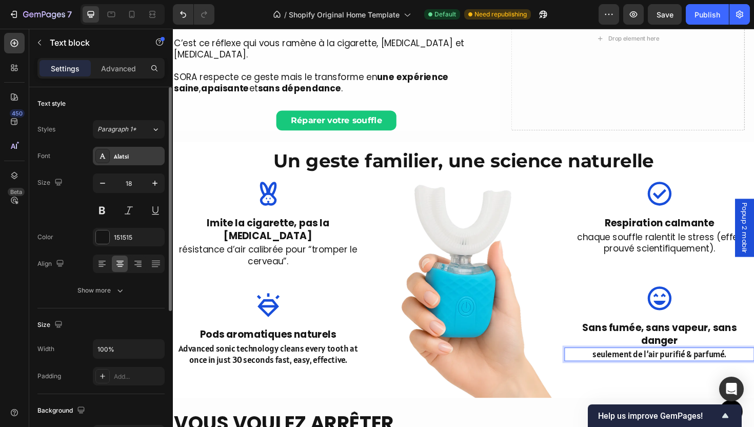
click at [109, 156] on div at bounding box center [102, 156] width 14 height 14
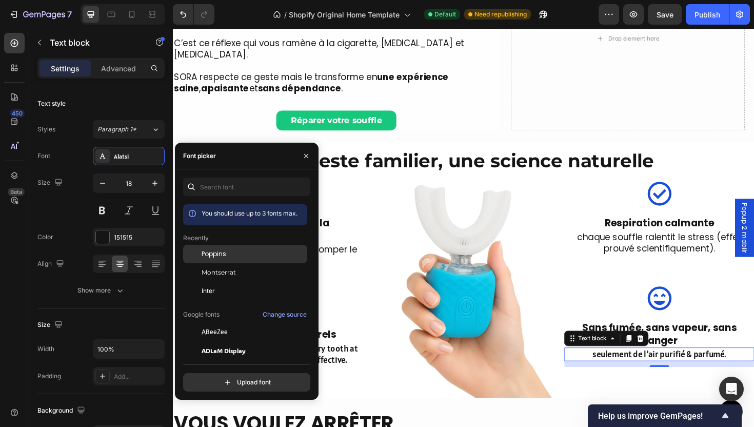
click at [226, 253] on span "Poppins" at bounding box center [214, 253] width 25 height 9
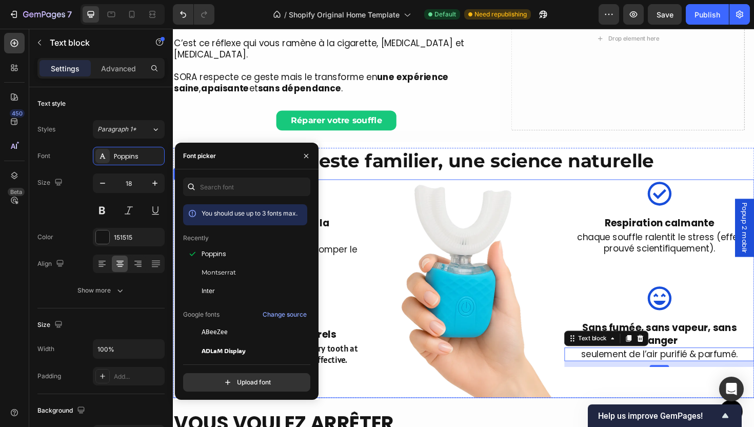
click at [578, 349] on div "Image Imite la cigarette, pas la [MEDICAL_DATA] Text block résistance d’air cal…" at bounding box center [481, 303] width 616 height 231
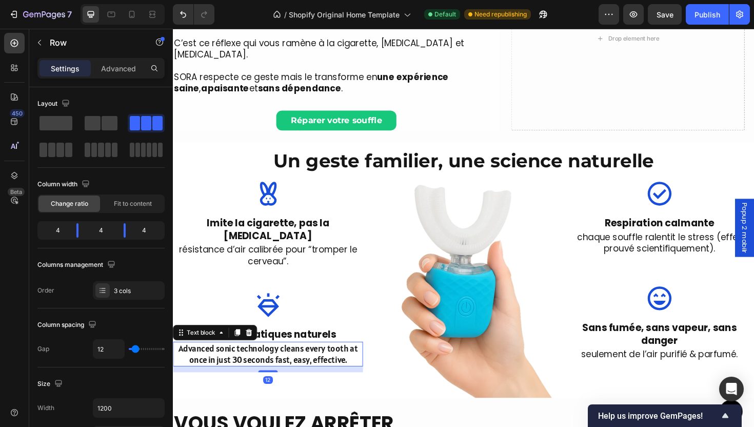
click at [325, 361] on p "Advanced sonic technology cleans every tooth at once in just 30 seconds fast, e…" at bounding box center [273, 373] width 199 height 24
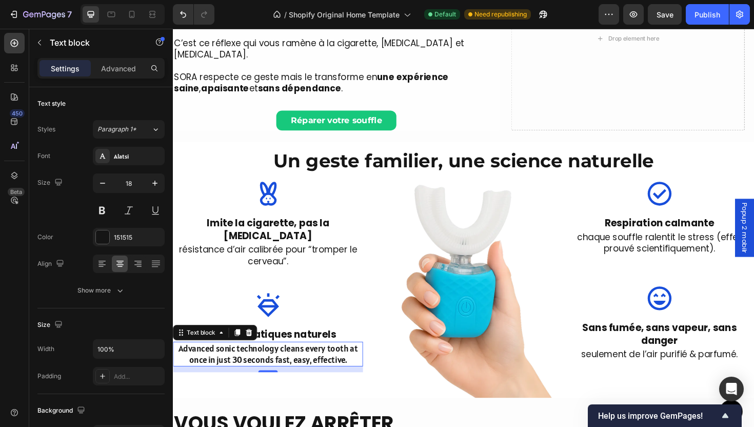
click at [283, 361] on p "Advanced sonic technology cleans every tooth at once in just 30 seconds fast, e…" at bounding box center [273, 373] width 199 height 24
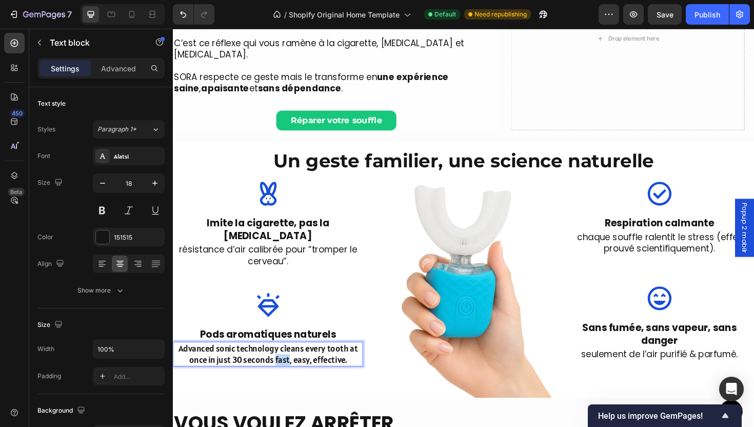
click at [283, 361] on p "Advanced sonic technology cleans every tooth at once in just 30 seconds fast, e…" at bounding box center [273, 373] width 199 height 24
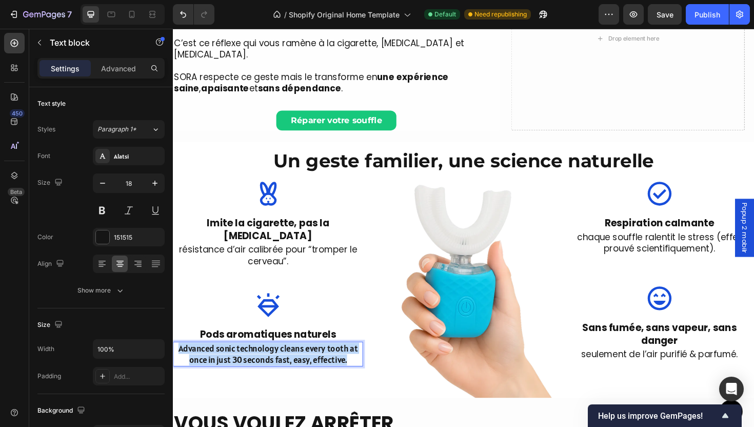
click at [283, 361] on p "Advanced sonic technology cleans every tooth at once in just 30 seconds fast, e…" at bounding box center [273, 373] width 199 height 24
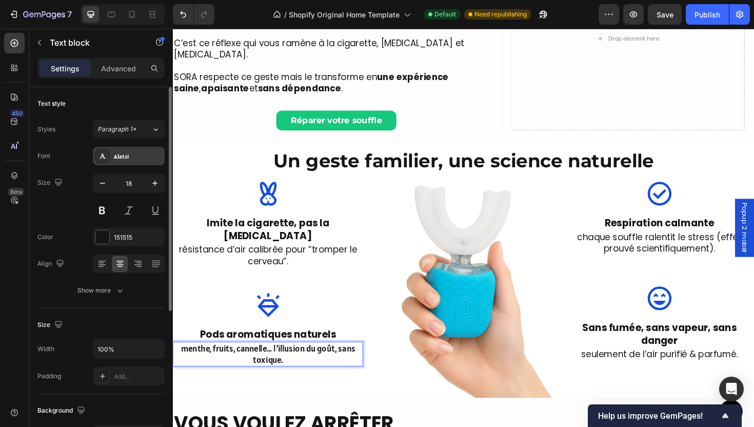
click at [127, 151] on div "Alatsi" at bounding box center [129, 156] width 72 height 18
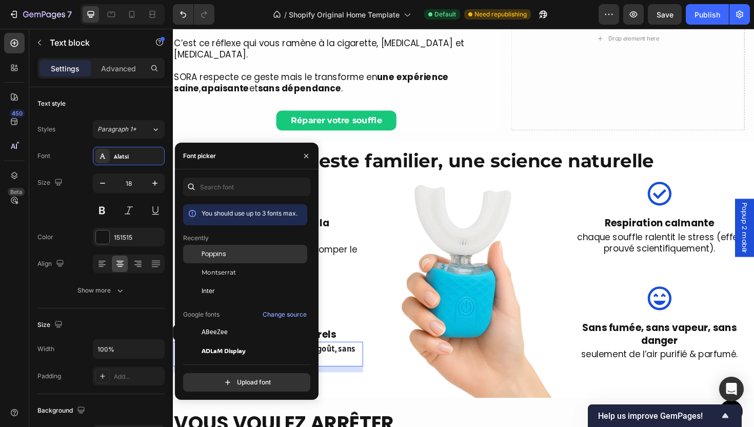
click at [221, 248] on div "Poppins" at bounding box center [245, 254] width 124 height 18
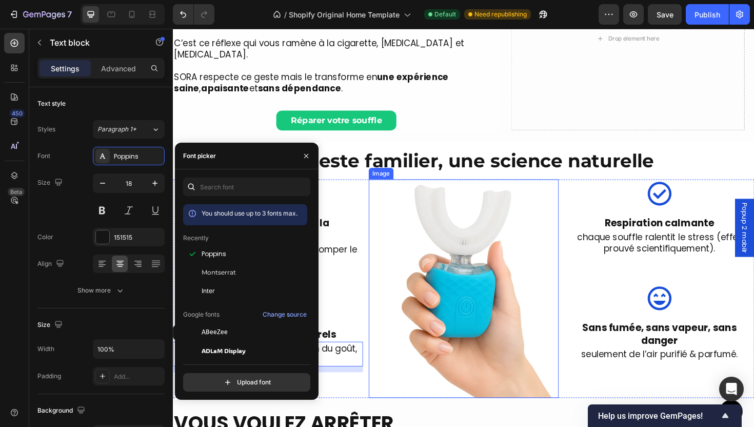
click at [417, 345] on img at bounding box center [480, 303] width 201 height 231
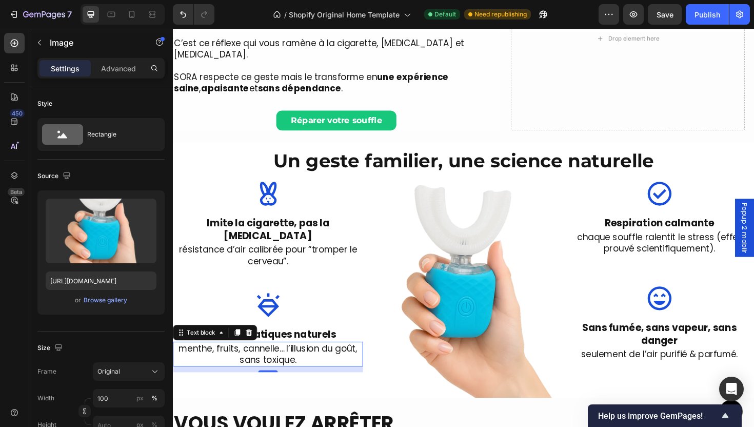
click at [329, 361] on p "menthe, fruits, cannelle… l’illusion du goût, sans toxique." at bounding box center [273, 373] width 199 height 24
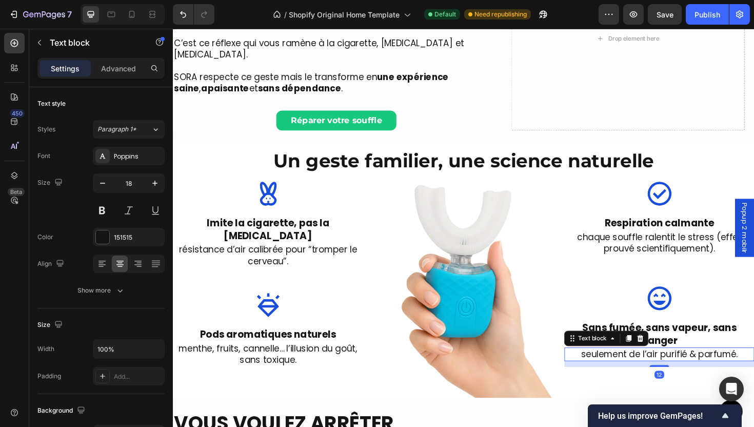
click at [697, 367] on p "seulement de l’air purifié & parfumé." at bounding box center [687, 373] width 199 height 12
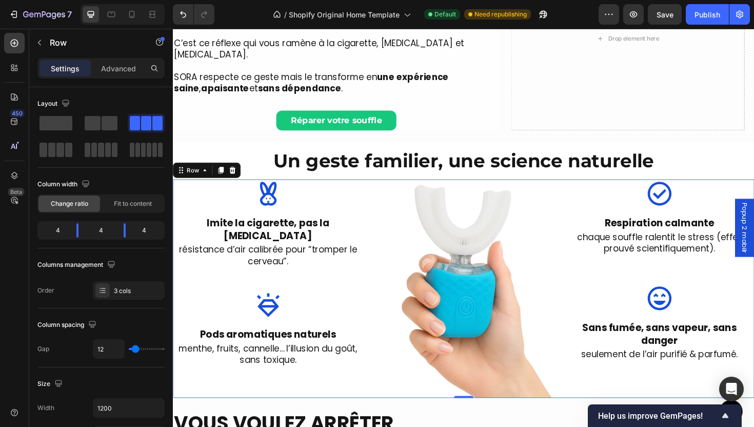
click at [639, 390] on div "Image Respiration calmante Text block chaque souffle ralentit le stress (effet …" at bounding box center [687, 303] width 201 height 231
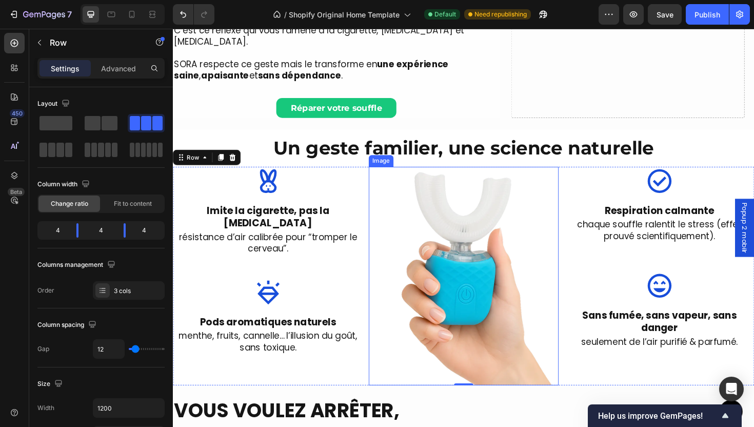
scroll to position [363, 0]
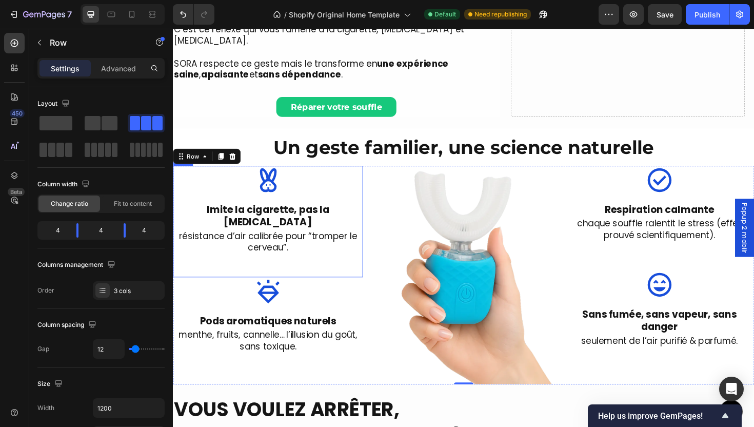
click at [308, 260] on div "Image Imite la cigarette, pas la [MEDICAL_DATA] Text block résistance d’air cal…" at bounding box center [273, 233] width 201 height 118
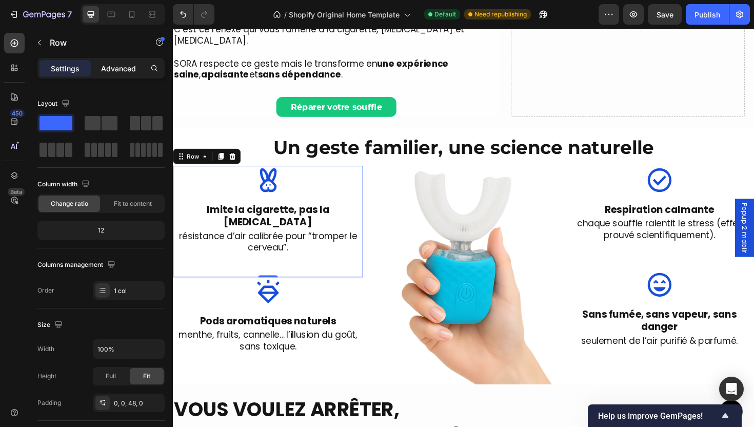
click at [112, 63] on p "Advanced" at bounding box center [118, 68] width 35 height 11
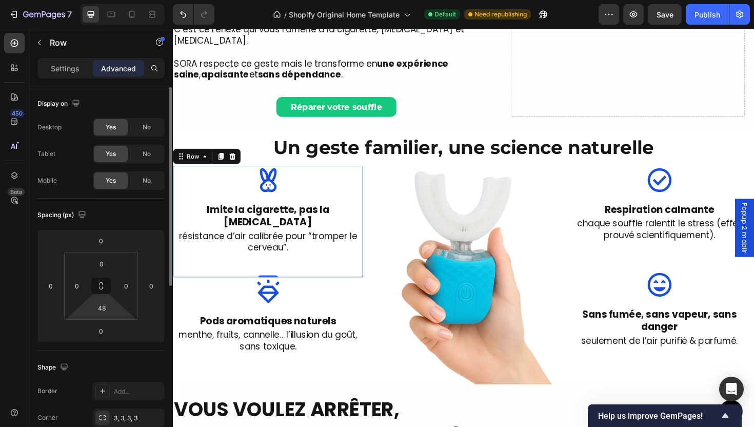
type input "3"
click at [99, 0] on html "7 / Shopify Original Home Template Default Need republishing Preview Save Publi…" at bounding box center [377, 0] width 754 height 0
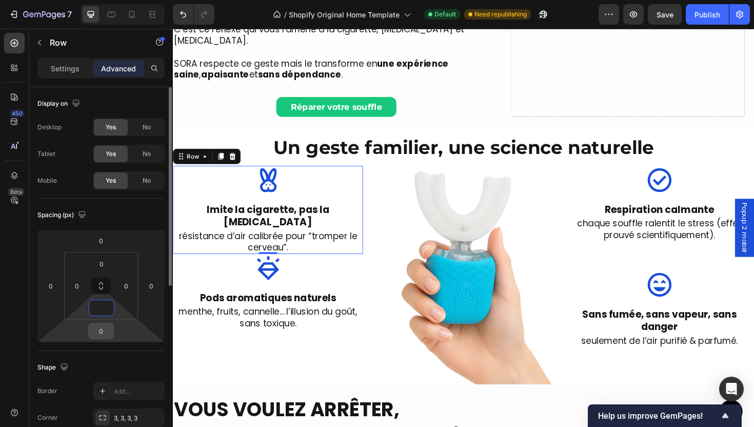
type input "0"
click at [103, 339] on div "0" at bounding box center [101, 331] width 26 height 16
click at [111, 336] on div "0" at bounding box center [101, 331] width 26 height 16
click at [100, 329] on input "0" at bounding box center [101, 330] width 21 height 15
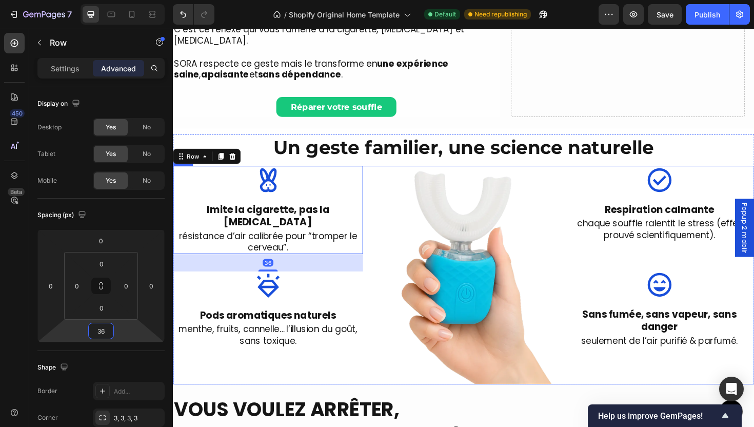
type input "3"
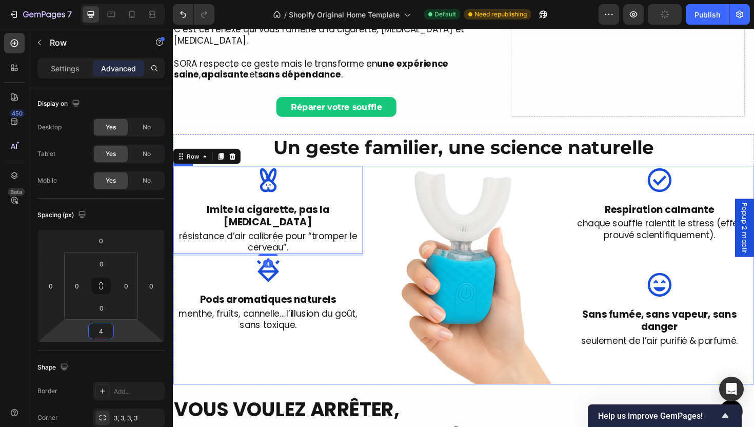
type input "42"
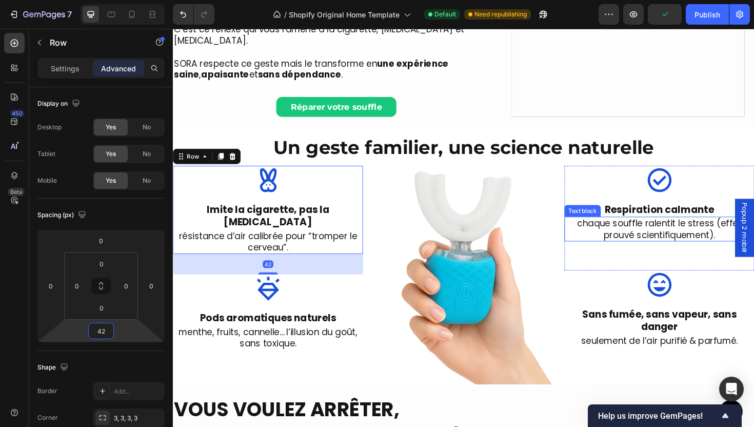
click at [658, 238] on p "chaque souffle ralentit le stress (effet prouvé scientifiquement)." at bounding box center [687, 241] width 199 height 24
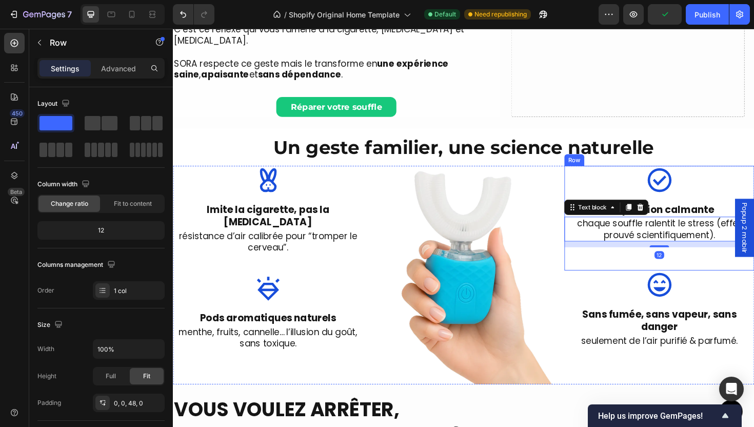
click at [615, 260] on div "Image Respiration calmante Text block chaque souffle ralentit le stress (effet …" at bounding box center [687, 229] width 201 height 111
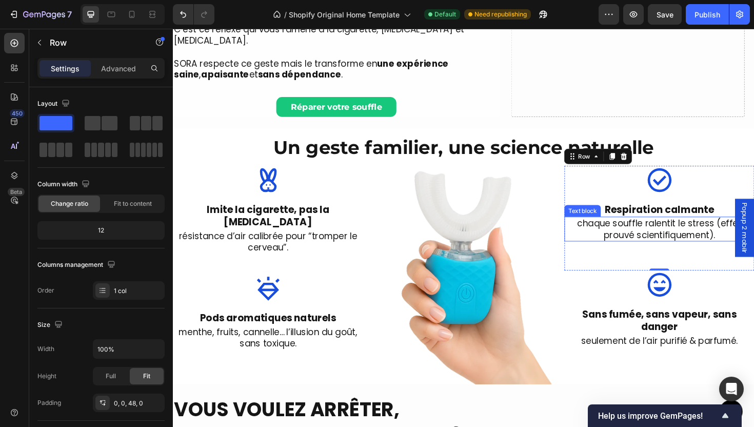
click at [638, 229] on p "chaque souffle ralentit le stress (effet prouvé scientifiquement)." at bounding box center [687, 241] width 199 height 24
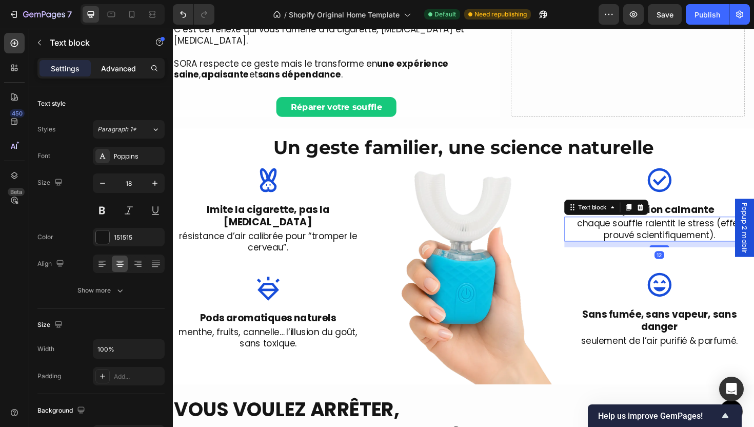
click at [125, 64] on p "Advanced" at bounding box center [118, 68] width 35 height 11
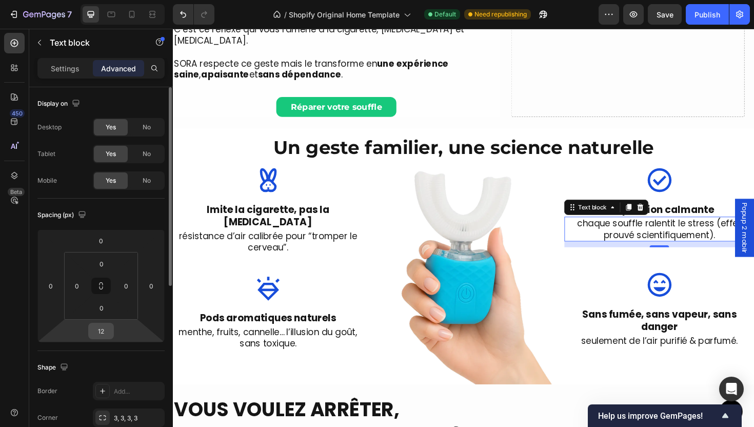
click at [101, 336] on input "12" at bounding box center [101, 330] width 21 height 15
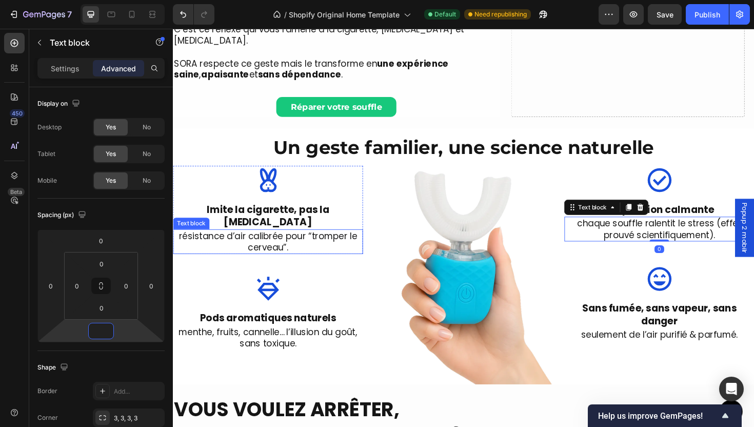
click at [251, 242] on p "résistance d’air calibrée pour “tromper le cerveau”." at bounding box center [273, 254] width 199 height 24
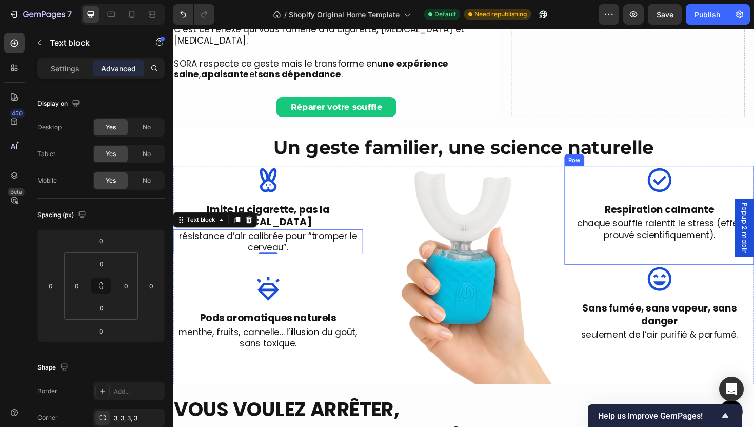
click at [676, 256] on div "Image Respiration calmante Text block chaque souffle ralentit le stress (effet …" at bounding box center [687, 226] width 201 height 105
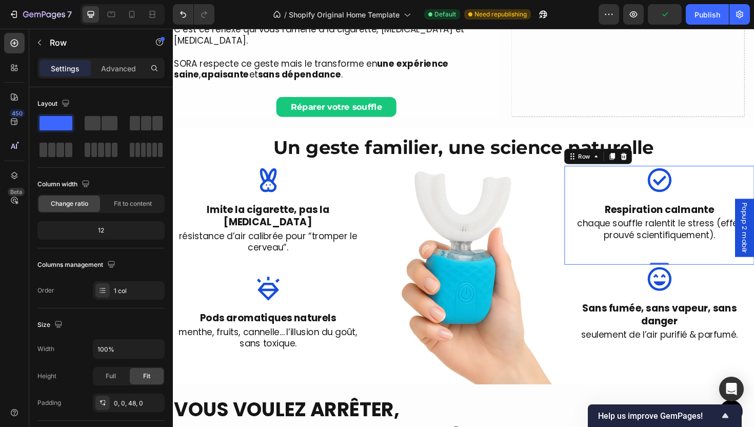
click at [91, 62] on div "Settings Advanced" at bounding box center [101, 68] width 123 height 16
drag, startPoint x: 121, startPoint y: 89, endPoint x: 121, endPoint y: 71, distance: 18.5
click at [122, 89] on div "Layout Column width Change ratio Fit to content 12 Columns management Order 1 c…" at bounding box center [100, 197] width 127 height 221
click at [121, 70] on p "Advanced" at bounding box center [118, 68] width 35 height 11
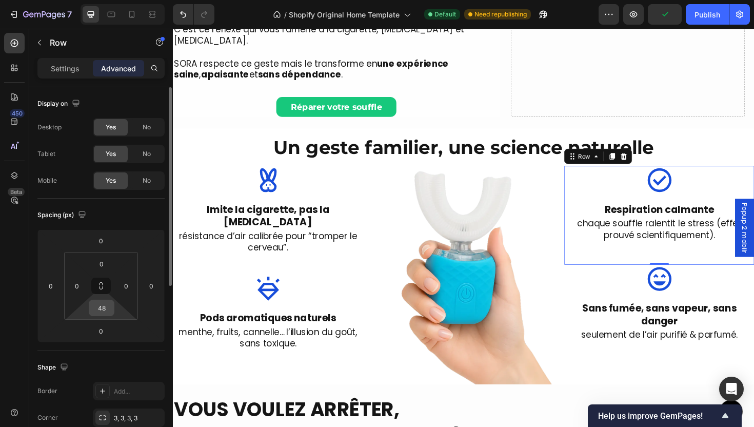
click at [103, 302] on input "48" at bounding box center [101, 307] width 21 height 15
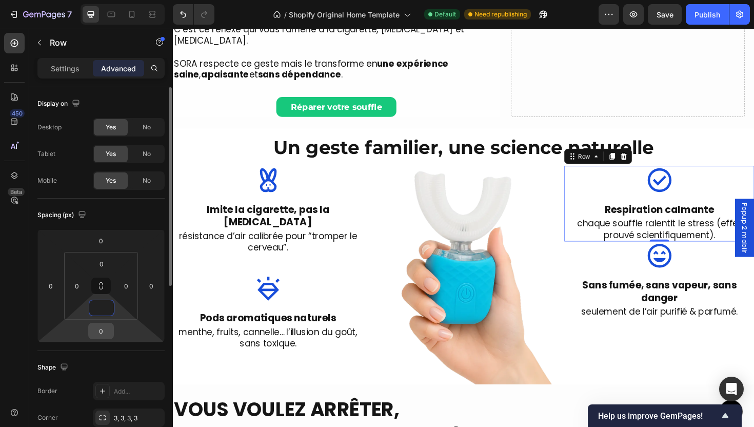
type input "0"
click at [109, 331] on input "0" at bounding box center [101, 330] width 21 height 15
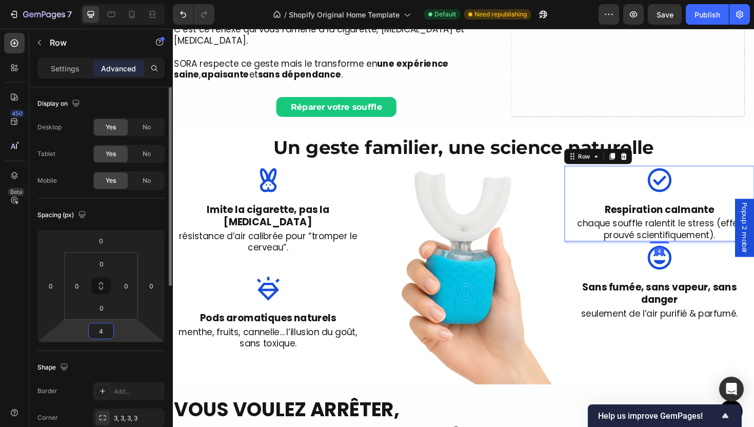
type input "42"
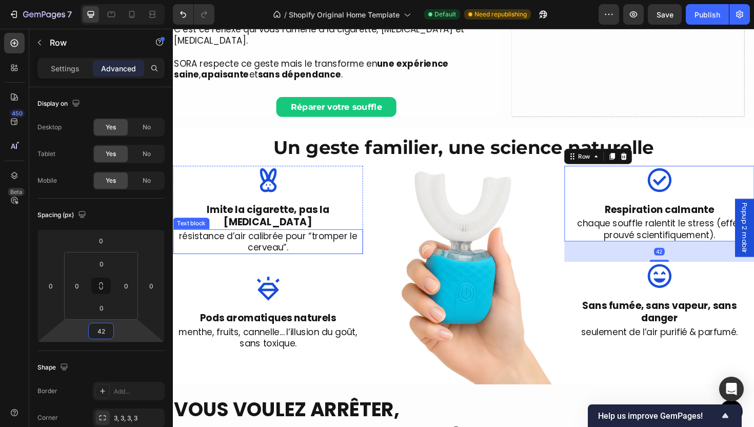
click at [253, 242] on p "résistance d’air calibrée pour “tromper le cerveau”." at bounding box center [273, 254] width 199 height 24
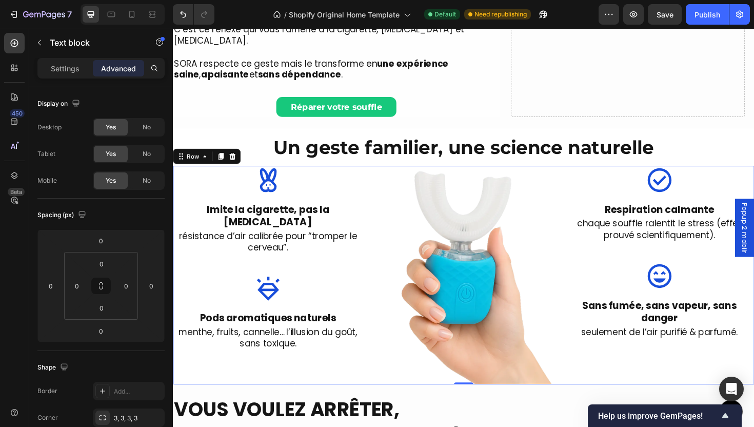
click at [299, 255] on div "Image Imite la cigarette, pas la [MEDICAL_DATA] Text block résistance d’air cal…" at bounding box center [273, 289] width 201 height 231
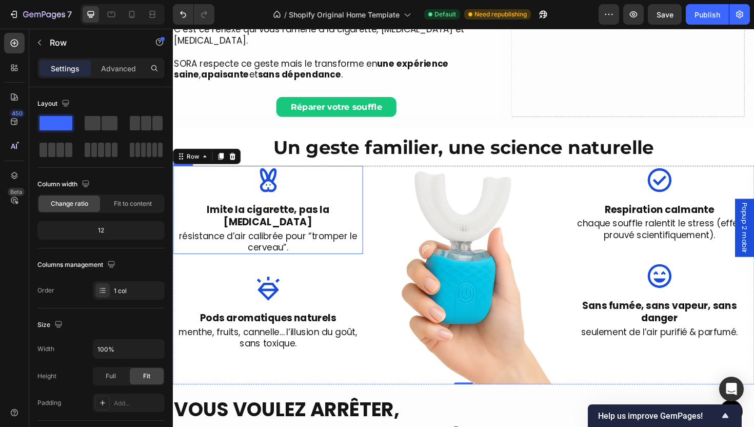
click at [312, 197] on div "Image Imite la cigarette, pas la [MEDICAL_DATA] Text block résistance d’air cal…" at bounding box center [273, 220] width 201 height 93
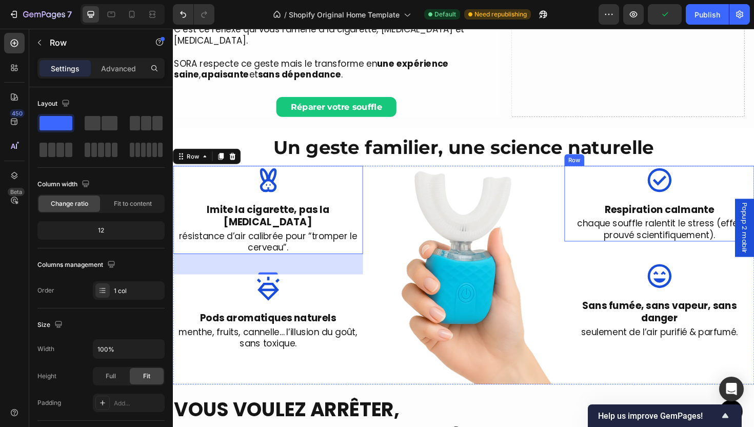
click at [621, 196] on div "Image Respiration calmante Text block chaque souffle ralentit le stress (effet …" at bounding box center [687, 214] width 201 height 80
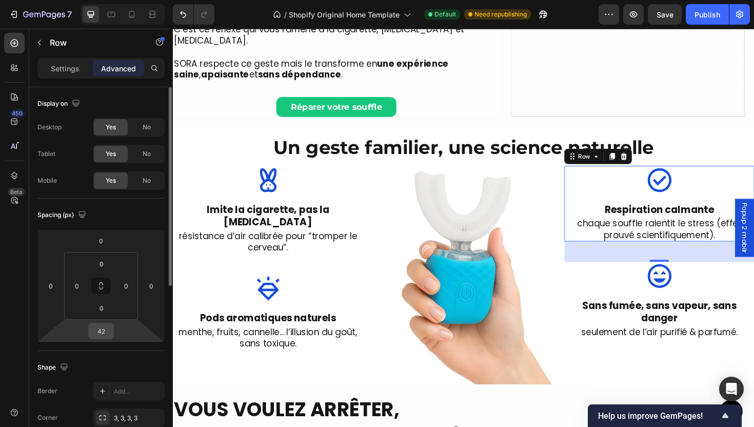
click at [113, 333] on div "42" at bounding box center [101, 331] width 26 height 16
click at [106, 330] on input "42" at bounding box center [101, 330] width 21 height 15
click at [107, 330] on input "42" at bounding box center [101, 330] width 21 height 15
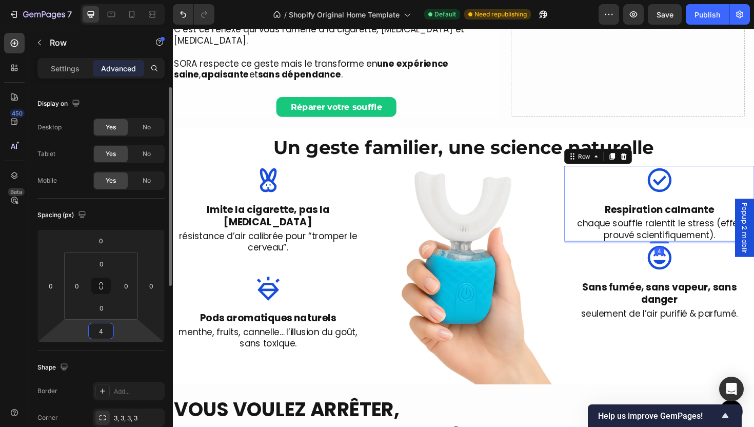
type input "48"
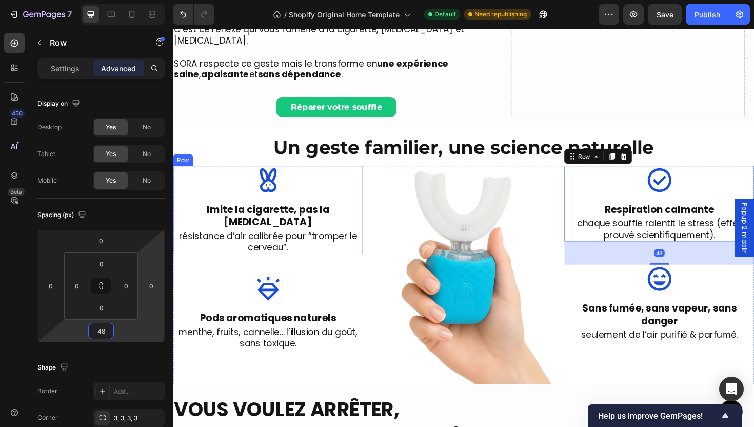
click at [318, 192] on div "Image Imite la cigarette, pas la [MEDICAL_DATA] Text block résistance d’air cal…" at bounding box center [273, 220] width 201 height 93
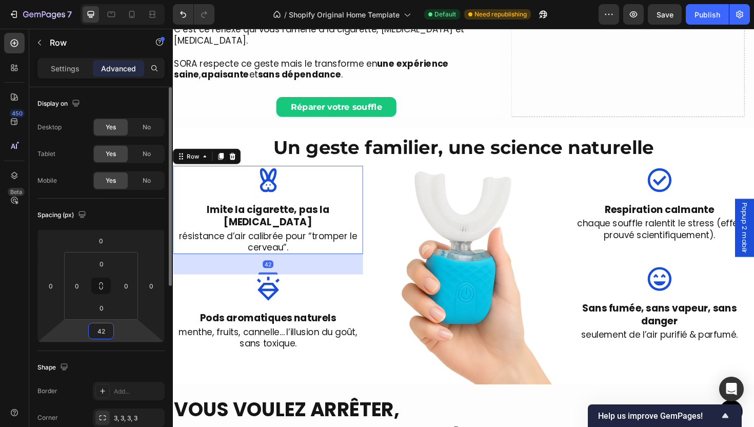
click at [107, 333] on input "42" at bounding box center [101, 330] width 21 height 15
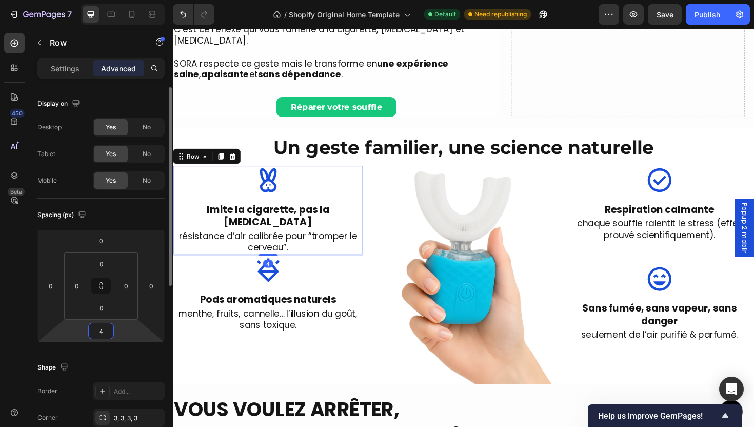
type input "48"
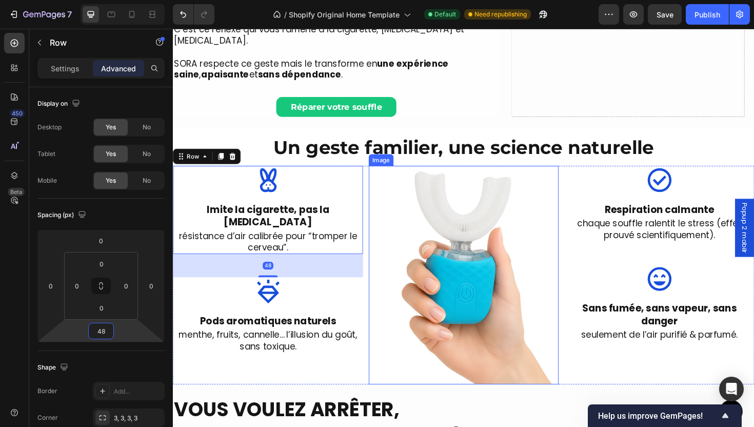
click at [519, 287] on img at bounding box center [480, 289] width 201 height 231
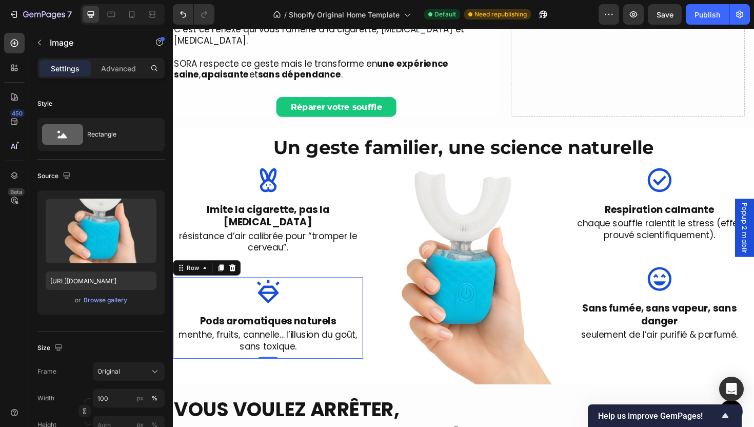
click at [342, 352] on div "Image Pods aromatiques naturels Text block menthe, fruits, cannelle… l’illusion…" at bounding box center [273, 335] width 201 height 86
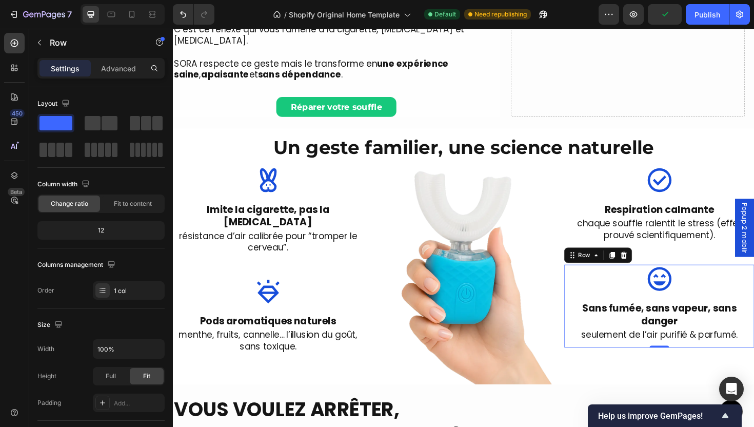
click at [640, 300] on div "Image Sans fumée, sans vapeur, sans danger Text block seulement de l’air purifi…" at bounding box center [687, 322] width 201 height 87
drag, startPoint x: 119, startPoint y: 78, endPoint x: 115, endPoint y: 72, distance: 7.1
click at [119, 78] on div "Settings Advanced" at bounding box center [101, 72] width 144 height 29
click at [115, 70] on p "Advanced" at bounding box center [118, 68] width 35 height 11
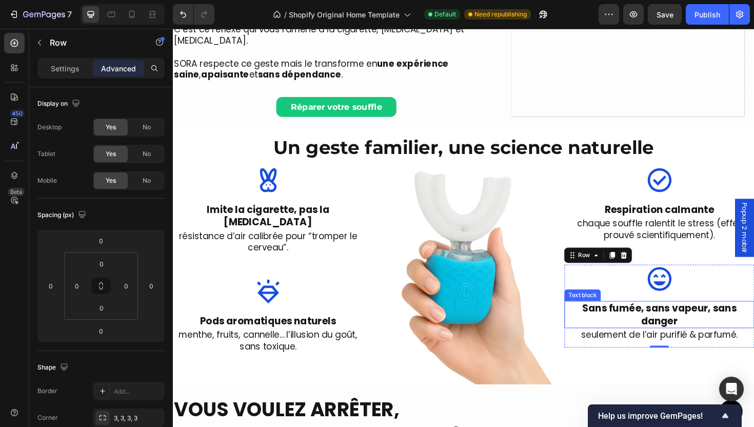
click at [690, 318] on p "Sans fumée, sans vapeur, sans danger" at bounding box center [687, 331] width 199 height 27
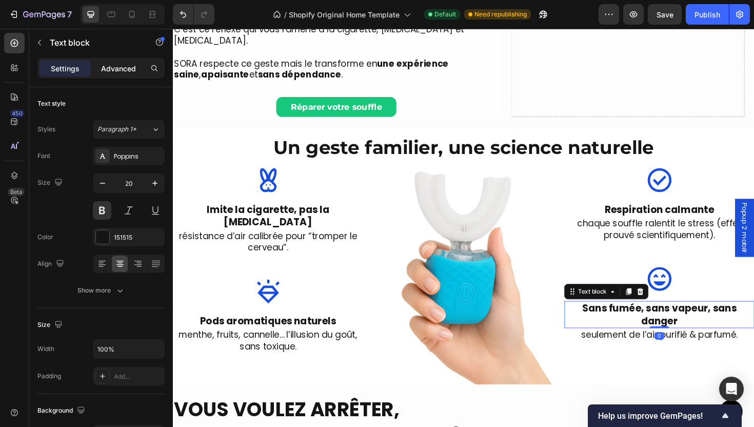
click at [111, 68] on p "Advanced" at bounding box center [118, 68] width 35 height 11
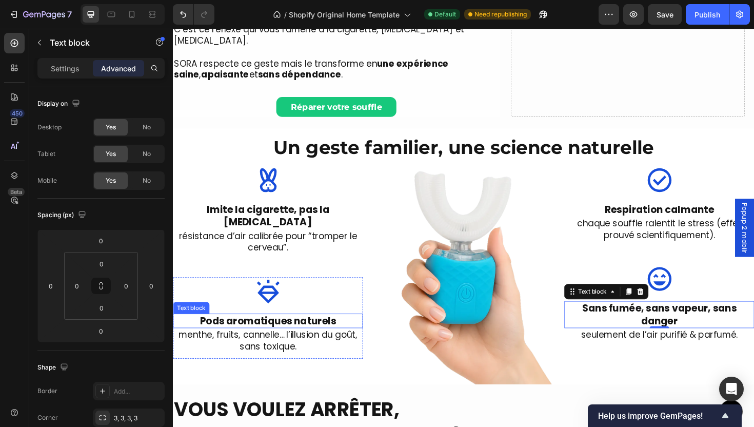
click at [257, 331] on p "Pods aromatiques naturels" at bounding box center [273, 337] width 199 height 13
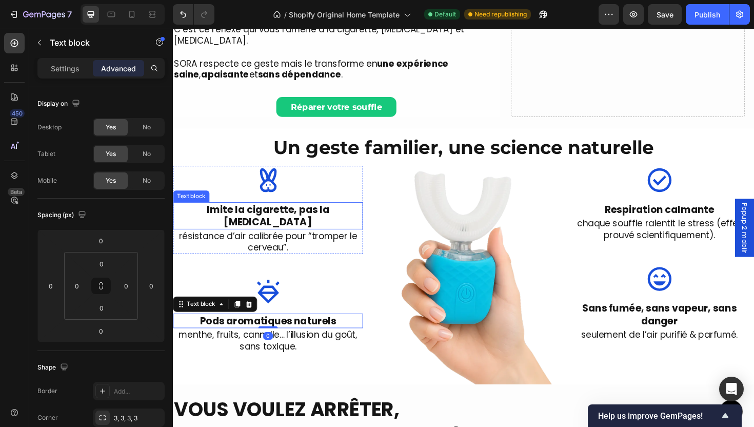
click at [287, 213] on strong "Imite la cigarette, pas la [MEDICAL_DATA]" at bounding box center [274, 227] width 130 height 28
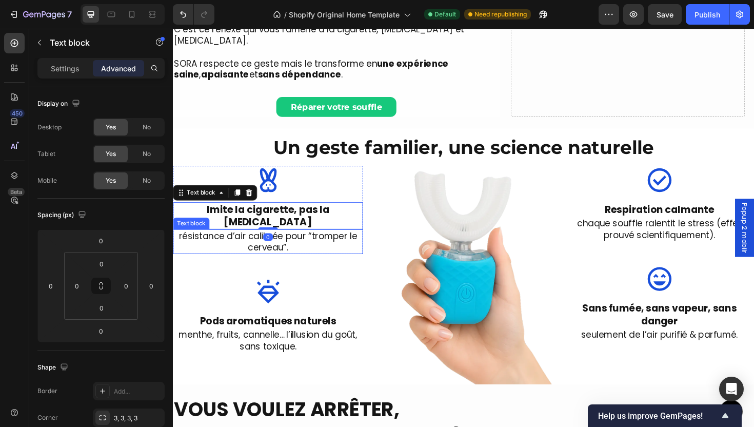
click at [300, 242] on p "résistance d’air calibrée pour “tromper le cerveau”." at bounding box center [273, 254] width 199 height 24
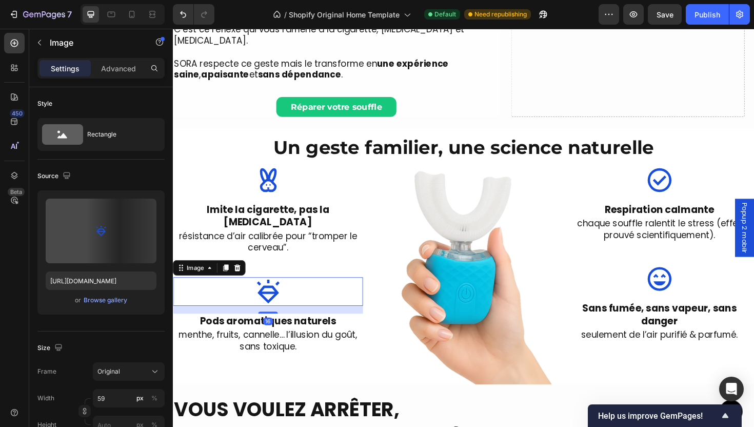
click at [322, 292] on div at bounding box center [273, 307] width 201 height 30
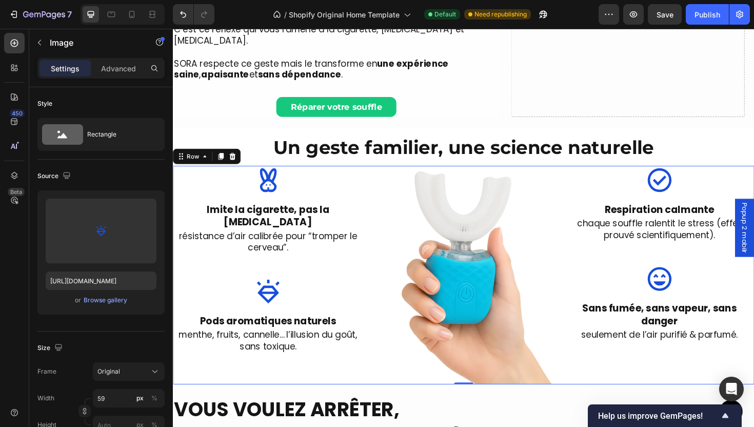
click at [319, 263] on div "Image Imite la cigarette, pas la [MEDICAL_DATA] Text block résistance d’air cal…" at bounding box center [273, 289] width 201 height 231
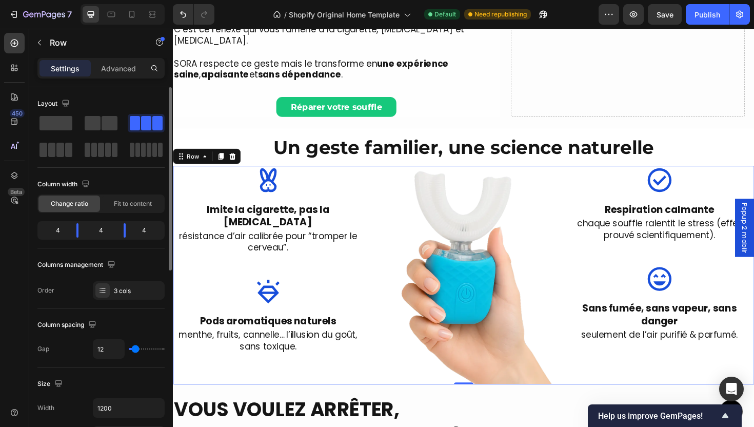
type input "0"
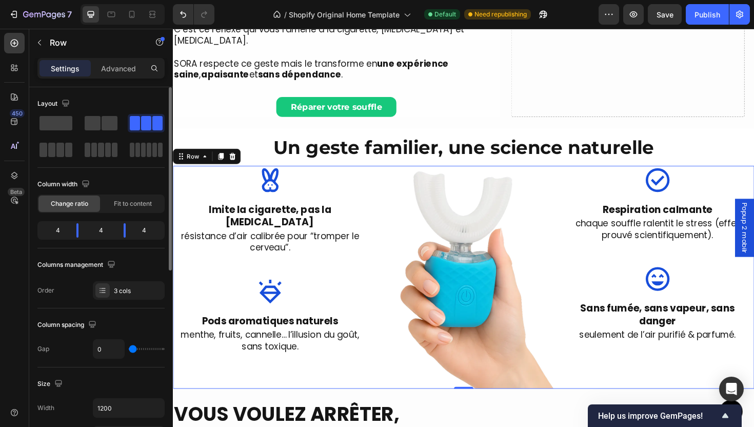
drag, startPoint x: 137, startPoint y: 348, endPoint x: 77, endPoint y: 352, distance: 60.7
type input "0"
click at [129, 350] on input "range" at bounding box center [147, 349] width 36 height 2
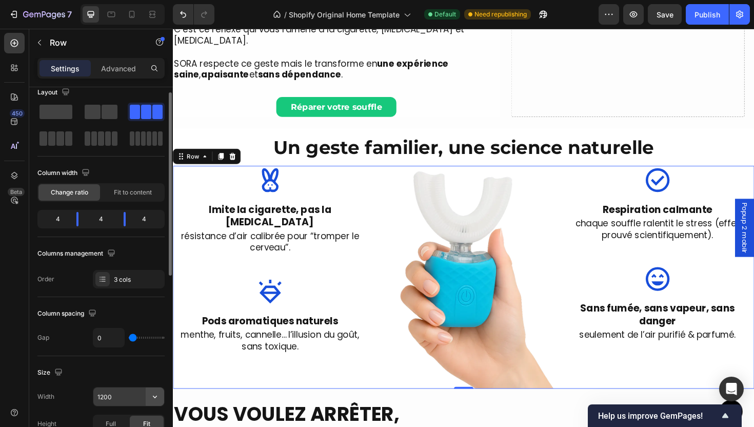
click at [156, 388] on button "button" at bounding box center [155, 396] width 18 height 18
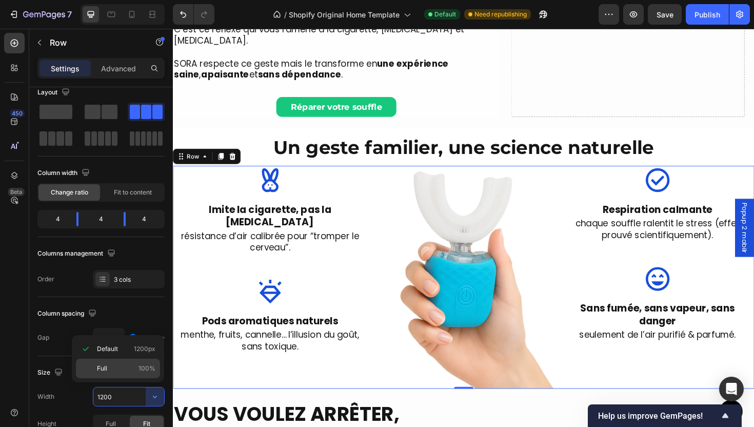
click at [143, 364] on span "100%" at bounding box center [147, 368] width 17 height 9
type input "100%"
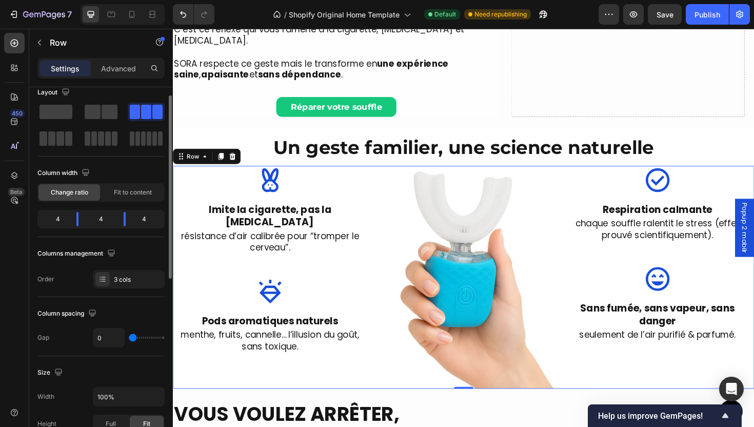
scroll to position [83, 0]
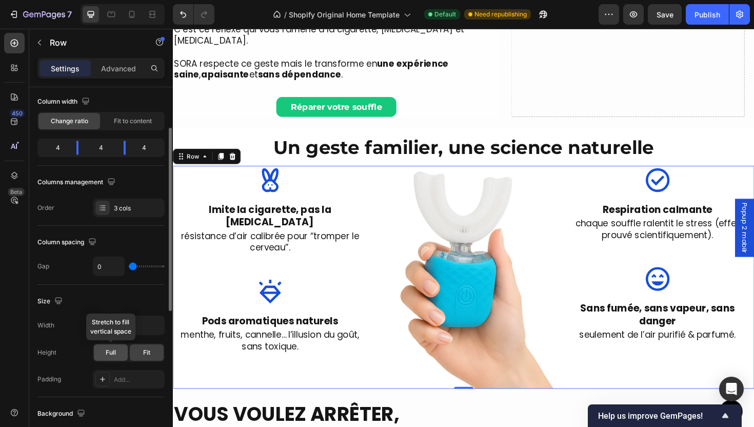
click at [120, 357] on div "Full" at bounding box center [111, 352] width 34 height 16
click at [139, 357] on div "Fit" at bounding box center [147, 352] width 34 height 16
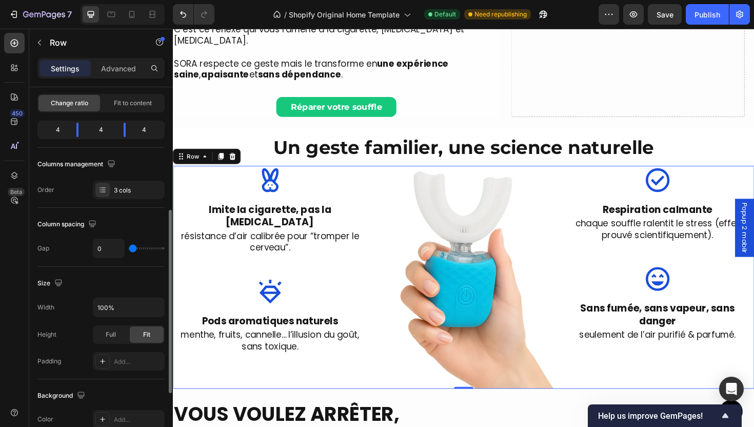
scroll to position [149, 0]
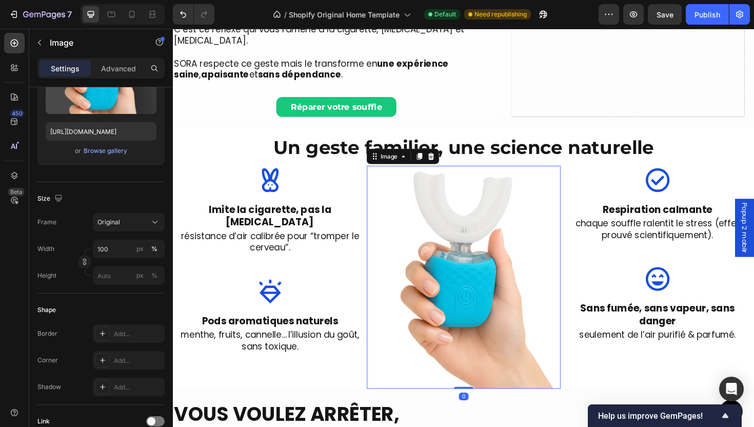
click at [522, 319] on img at bounding box center [480, 292] width 205 height 236
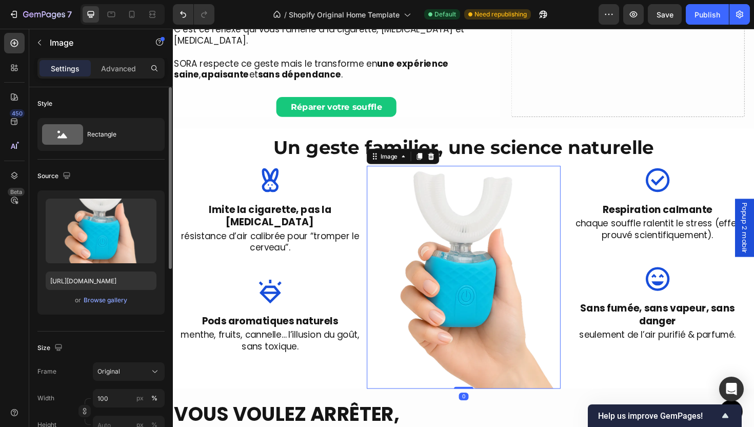
click at [443, 161] on icon at bounding box center [446, 164] width 7 height 7
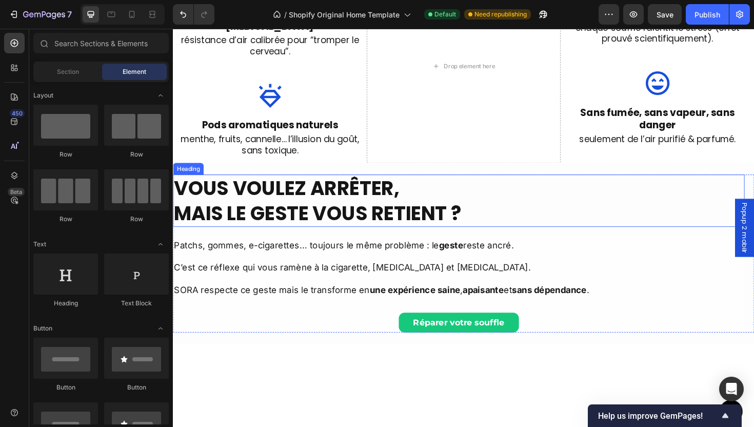
scroll to position [444, 0]
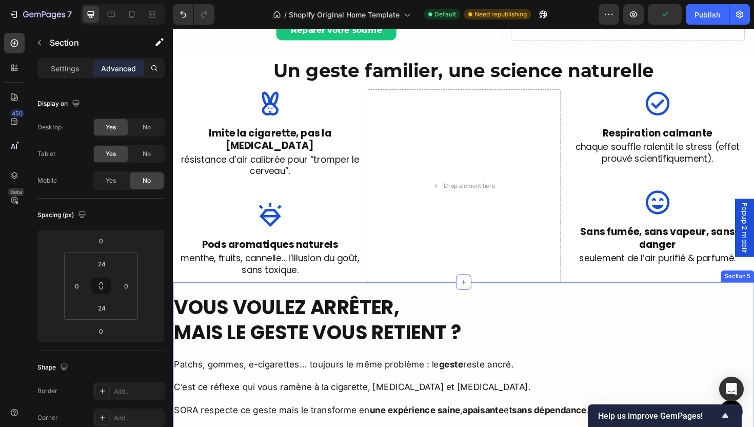
click at [455, 297] on div "More Than a Device, It’s a Ritual of Relief Heading SORA™ lets you quit smoking…" at bounding box center [481, 393] width 616 height 192
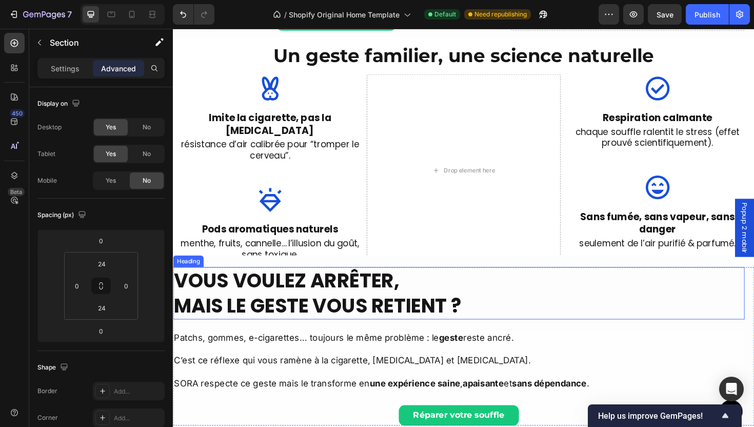
scroll to position [458, 0]
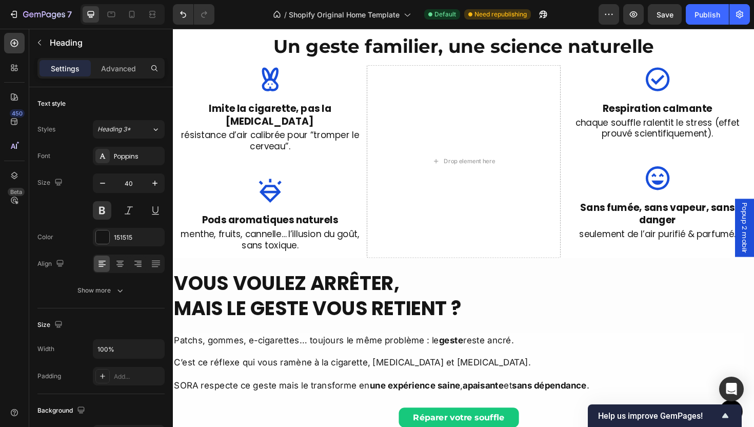
click at [696, 284] on h2 "Vous voulez arrêter, mais le geste vous retient ?" at bounding box center [475, 311] width 605 height 55
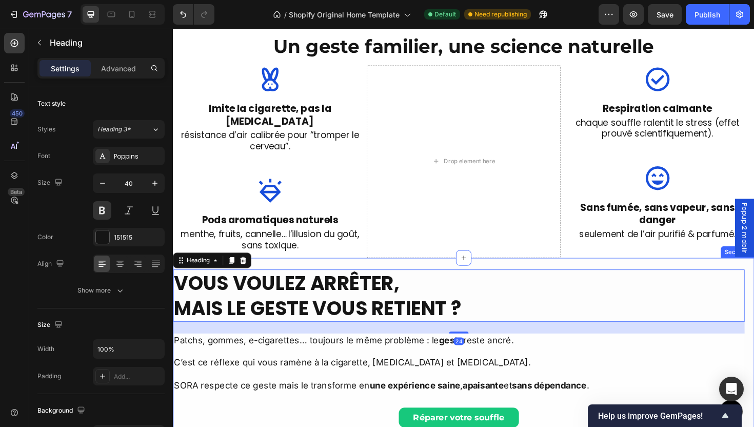
click at [445, 271] on div "More Than a Device, It’s a Ritual of Relief Heading SORA™ lets you quit smoking…" at bounding box center [481, 367] width 616 height 192
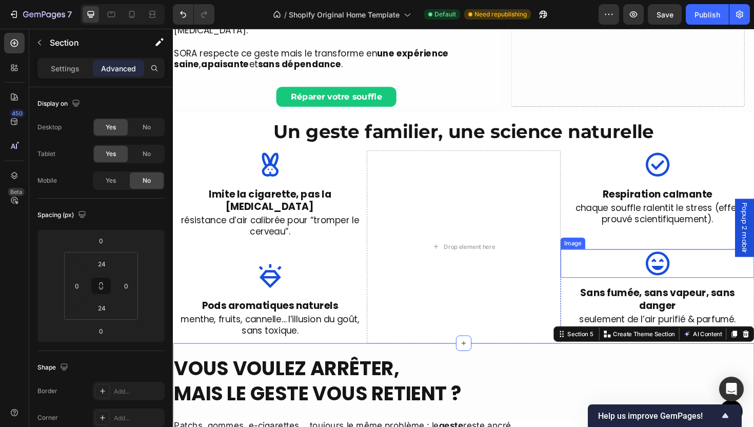
scroll to position [367, 0]
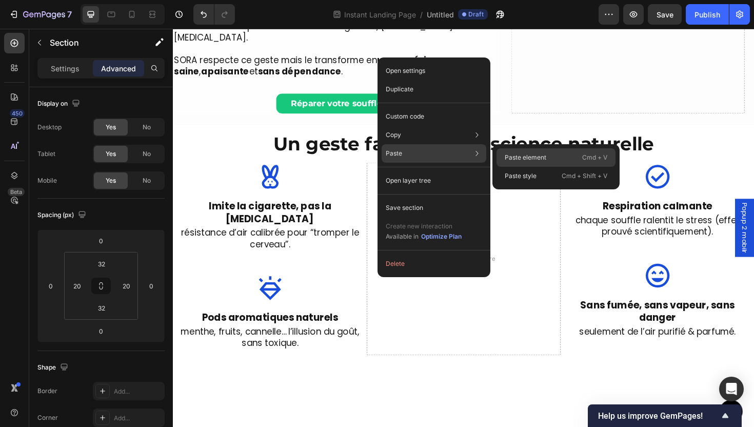
click at [524, 161] on p "Paste element" at bounding box center [526, 157] width 42 height 9
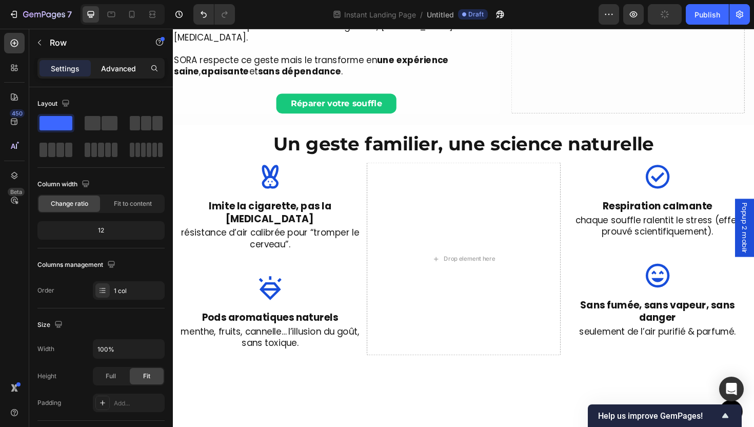
click at [126, 71] on p "Advanced" at bounding box center [118, 68] width 35 height 11
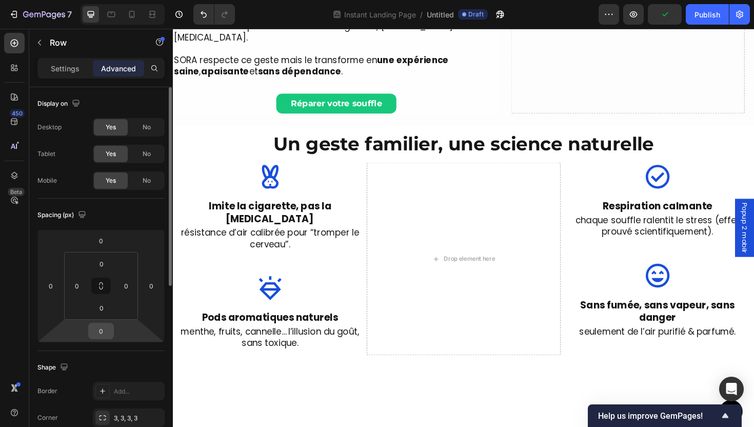
click at [105, 336] on input "0" at bounding box center [101, 330] width 21 height 15
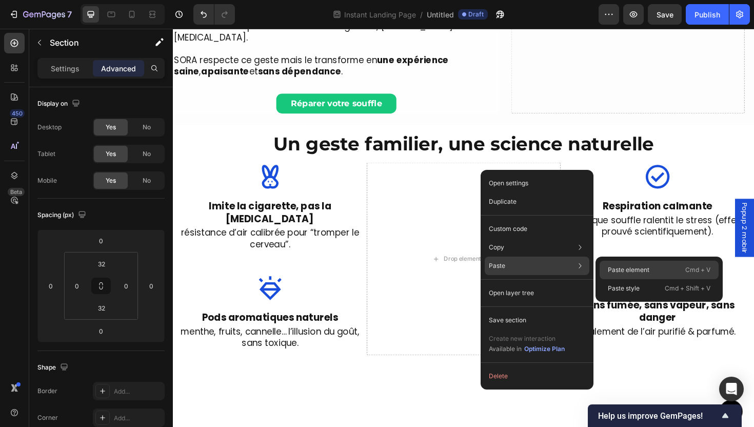
click at [609, 266] on p "Paste element" at bounding box center [629, 269] width 42 height 9
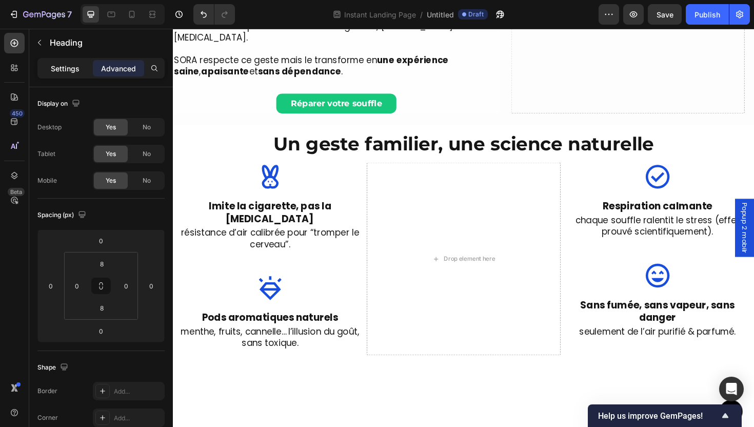
click at [72, 68] on p "Settings" at bounding box center [65, 68] width 29 height 11
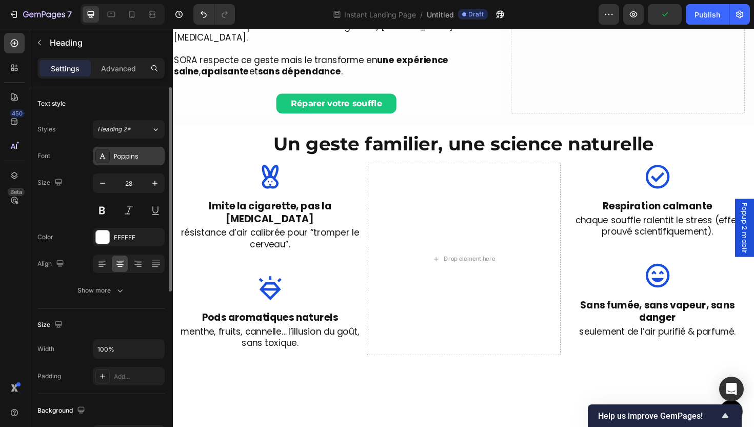
click at [107, 152] on div at bounding box center [102, 156] width 14 height 14
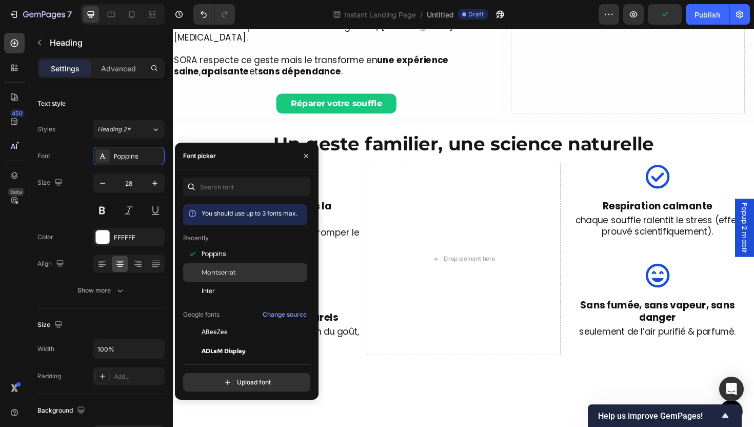
click at [246, 275] on div "Montserrat" at bounding box center [254, 272] width 104 height 9
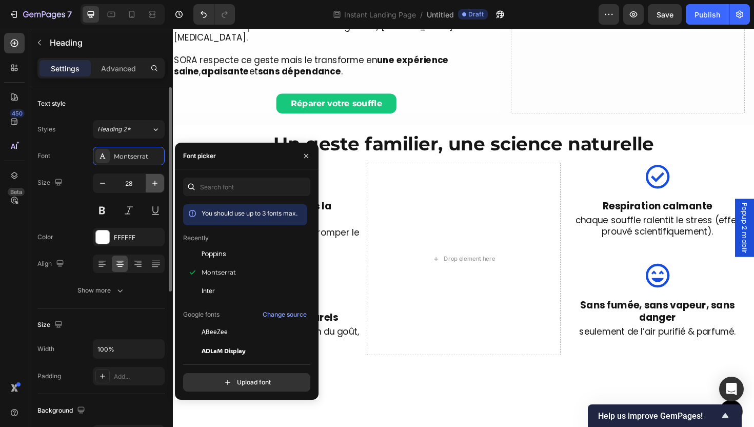
click at [150, 177] on button "button" at bounding box center [155, 183] width 18 height 18
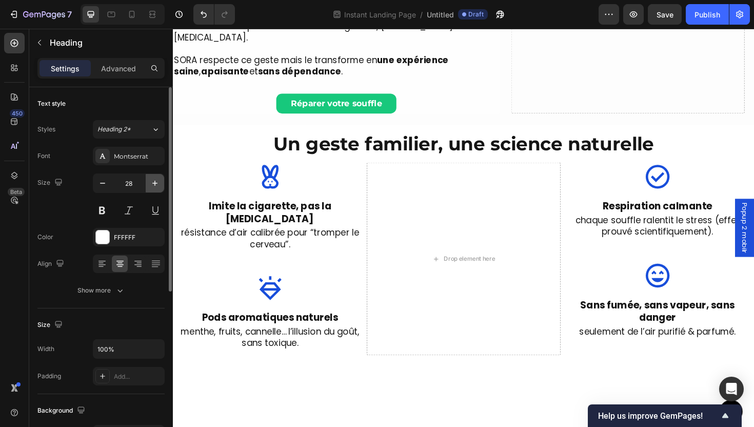
click at [150, 177] on button "button" at bounding box center [155, 183] width 18 height 18
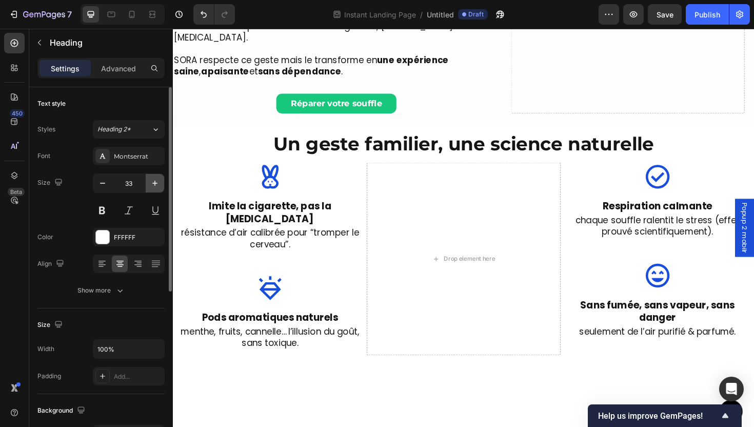
click at [150, 177] on button "button" at bounding box center [155, 183] width 18 height 18
type input "38"
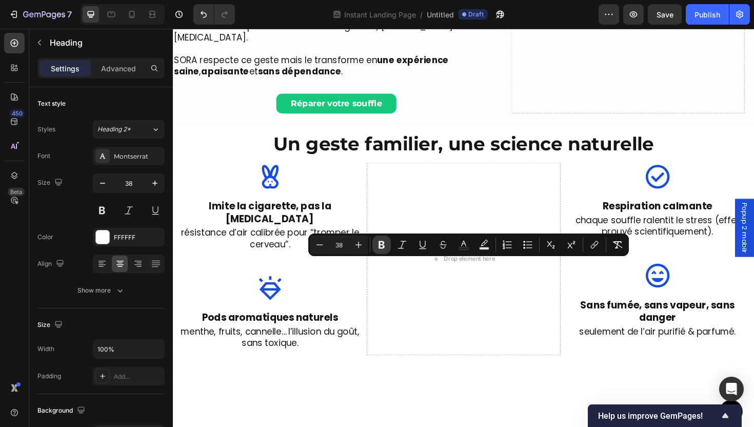
click at [376, 250] on button "Bold" at bounding box center [381, 244] width 18 height 18
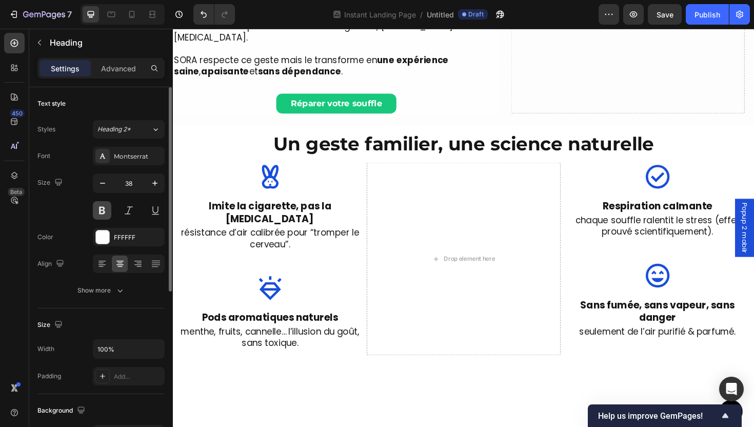
click at [102, 211] on button at bounding box center [102, 210] width 18 height 18
click at [112, 161] on div "Poppins" at bounding box center [129, 156] width 72 height 18
click at [122, 243] on div "FFFFFF" at bounding box center [129, 237] width 72 height 18
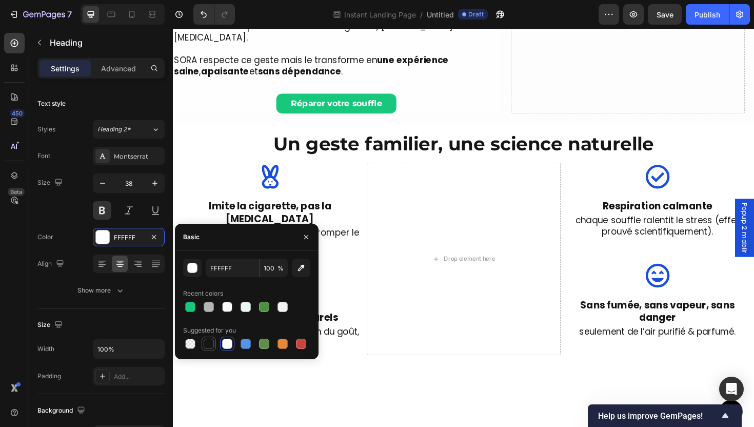
click at [212, 344] on div at bounding box center [209, 344] width 10 height 10
type input "151515"
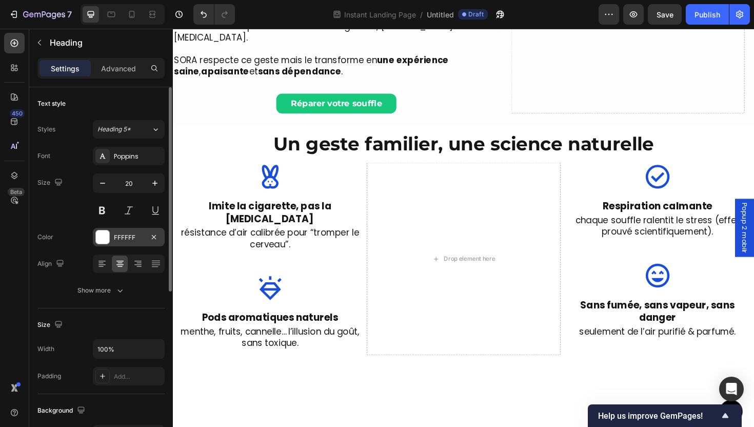
click at [112, 242] on div "FFFFFF" at bounding box center [129, 237] width 72 height 18
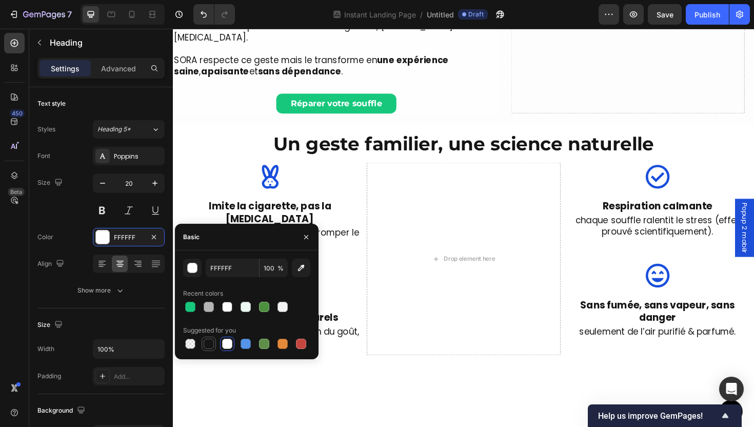
click at [206, 341] on div at bounding box center [209, 344] width 10 height 10
type input "151515"
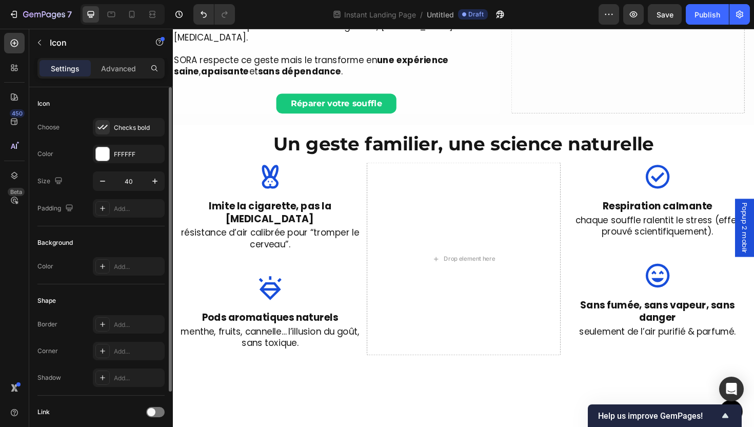
click at [128, 164] on div "Choose Checks bold Color FFFFFF Size 40 Padding Add..." at bounding box center [100, 168] width 127 height 100
click at [124, 156] on div "FFFFFF" at bounding box center [129, 154] width 30 height 9
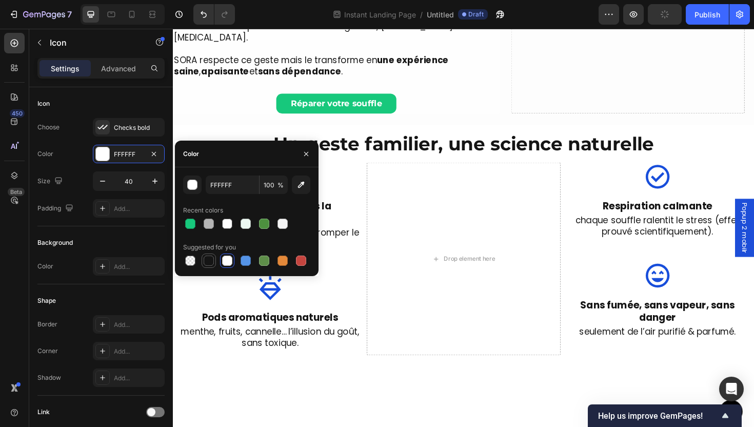
click at [211, 263] on div at bounding box center [209, 260] width 10 height 10
type input "151515"
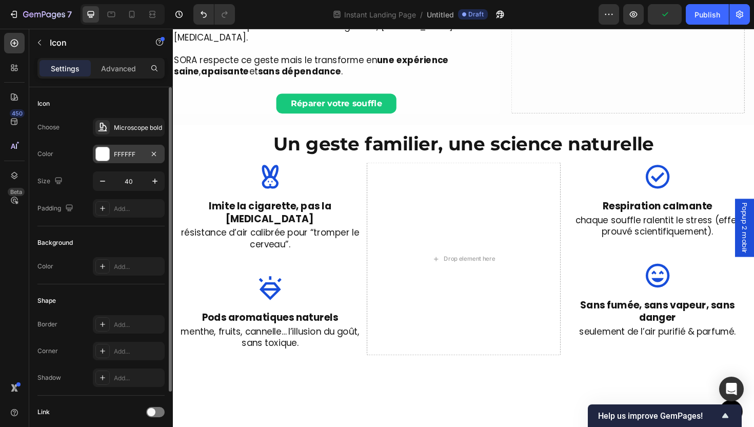
click at [114, 160] on div "FFFFFF" at bounding box center [129, 154] width 72 height 18
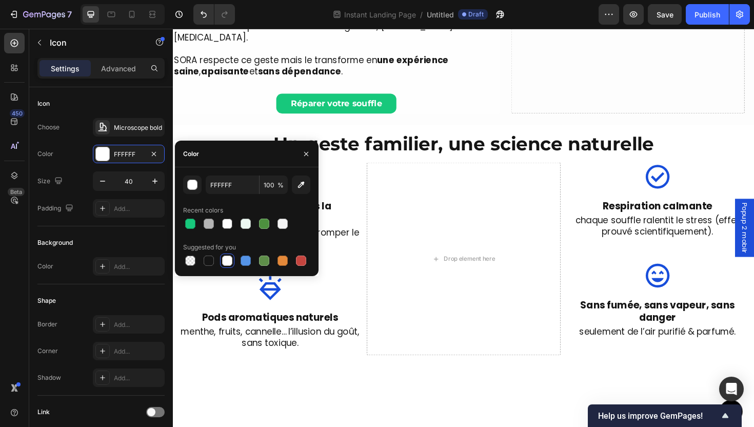
click at [218, 267] on div at bounding box center [246, 260] width 127 height 14
click at [212, 262] on div at bounding box center [209, 260] width 10 height 10
type input "151515"
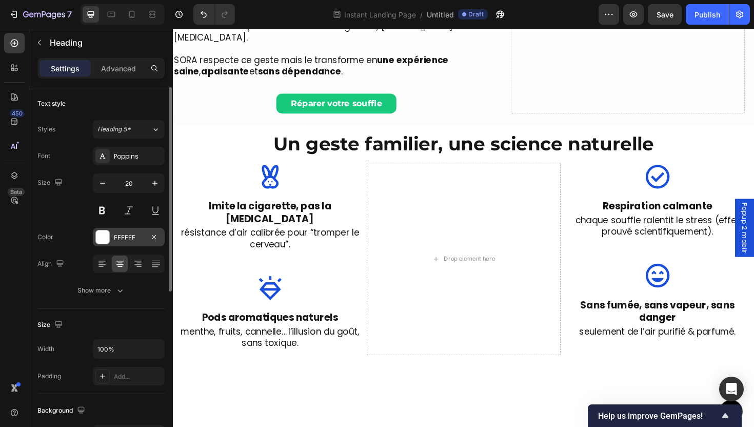
click at [105, 237] on div at bounding box center [102, 236] width 13 height 13
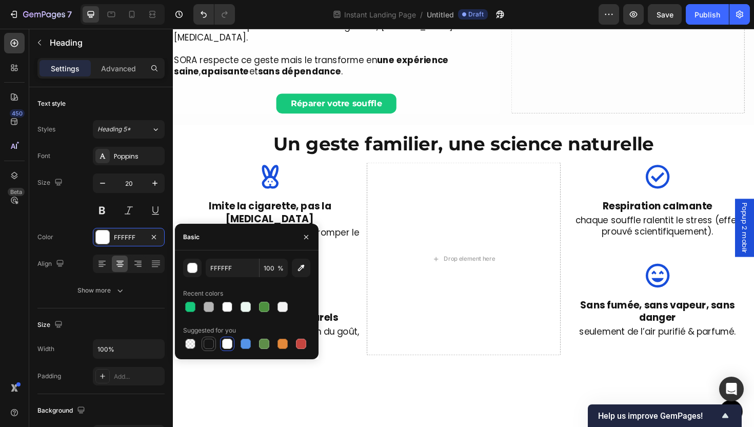
drag, startPoint x: 209, startPoint y: 339, endPoint x: 217, endPoint y: 338, distance: 7.8
click at [209, 339] on div at bounding box center [209, 344] width 10 height 10
type input "151515"
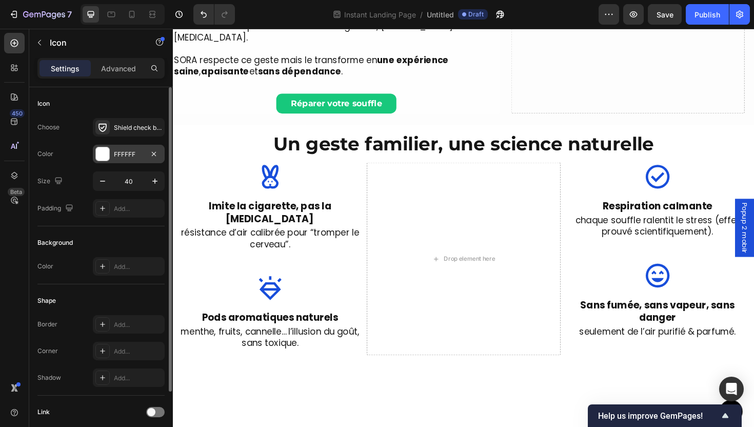
click at [122, 161] on div "FFFFFF" at bounding box center [129, 154] width 72 height 18
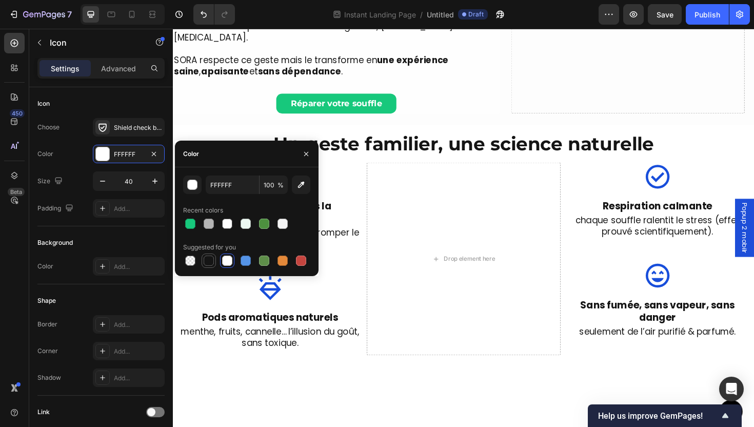
click at [212, 259] on div at bounding box center [209, 260] width 10 height 10
type input "151515"
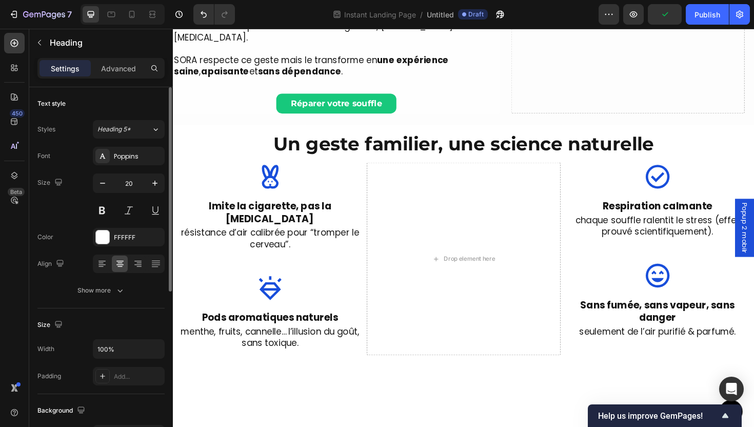
click at [111, 249] on div "Font Poppins Size 20 Color FFFFFF Align Show more" at bounding box center [100, 223] width 127 height 153
click at [111, 248] on div "Font Poppins Size 20 Color FFFFFF Align Show more" at bounding box center [100, 223] width 127 height 153
click at [110, 244] on div "FFFFFF" at bounding box center [129, 237] width 72 height 18
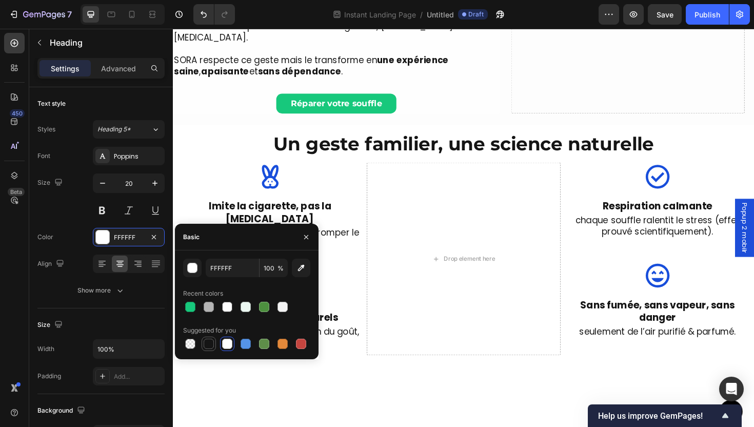
click at [208, 346] on div at bounding box center [209, 344] width 10 height 10
type input "151515"
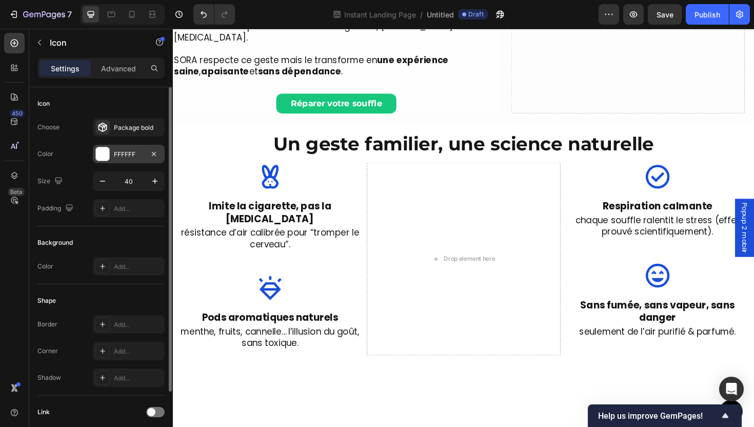
click at [106, 154] on div at bounding box center [102, 153] width 13 height 13
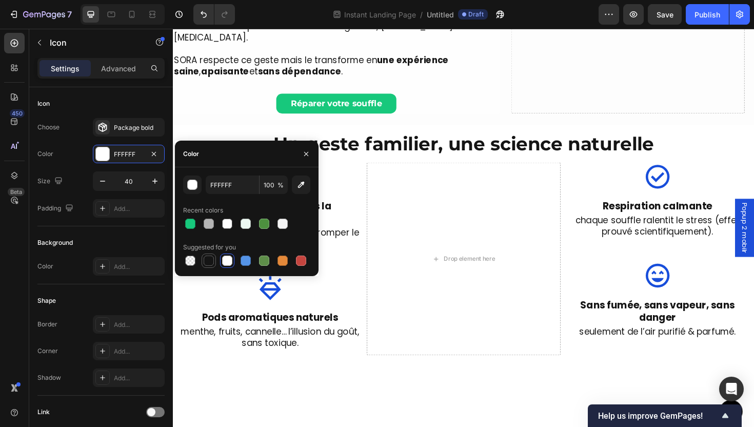
click at [205, 261] on div at bounding box center [209, 260] width 10 height 10
type input "151515"
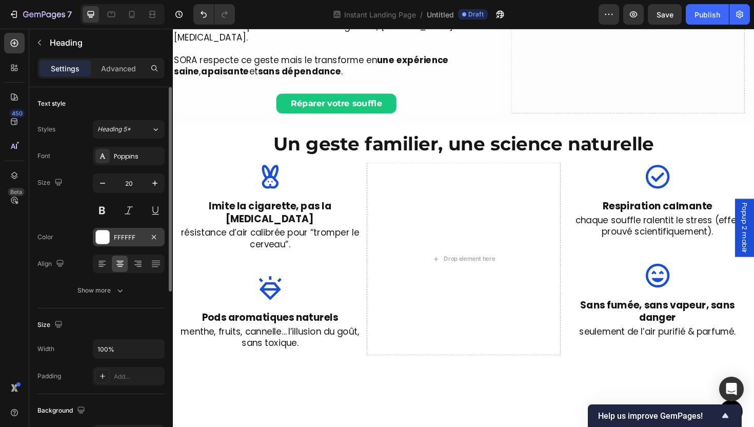
click at [123, 233] on div "FFFFFF" at bounding box center [129, 237] width 30 height 9
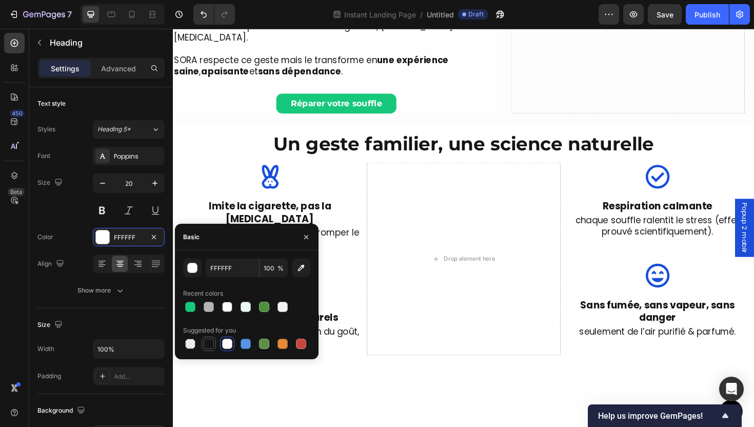
click at [212, 343] on div at bounding box center [209, 344] width 10 height 10
type input "151515"
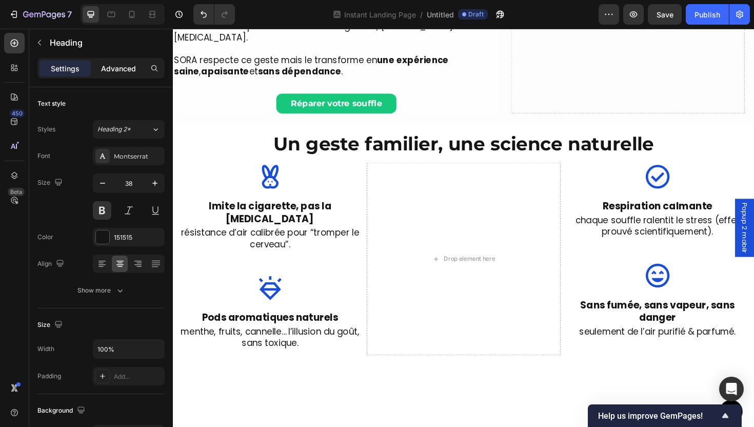
click at [134, 68] on p "Advanced" at bounding box center [118, 68] width 35 height 11
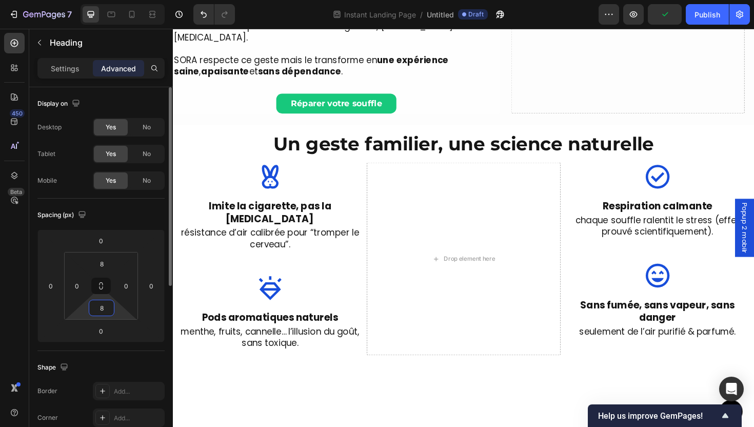
click at [98, 309] on input "8" at bounding box center [101, 307] width 21 height 15
type input "0"
click at [102, 261] on input "8" at bounding box center [101, 263] width 21 height 15
type input "0"
click at [103, 332] on input "0" at bounding box center [101, 330] width 21 height 15
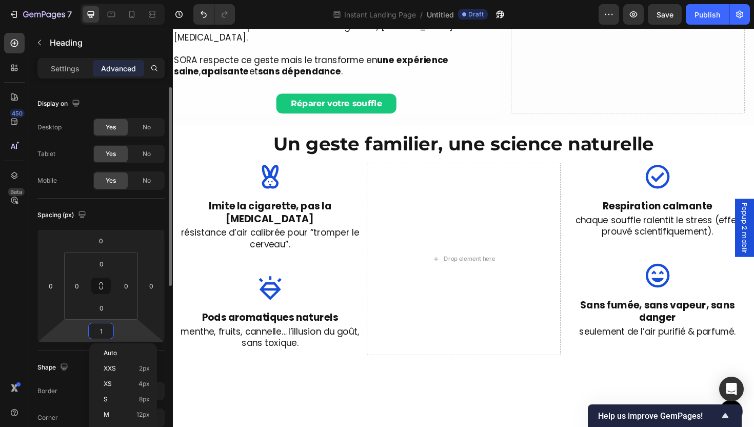
type input "12"
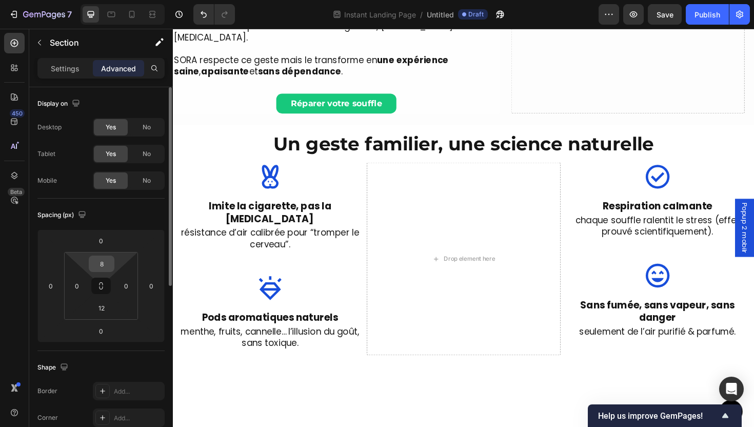
click at [109, 262] on input "8" at bounding box center [101, 263] width 21 height 15
type input "1"
type input "24"
click at [108, 307] on input "12" at bounding box center [101, 307] width 21 height 15
type input "24"
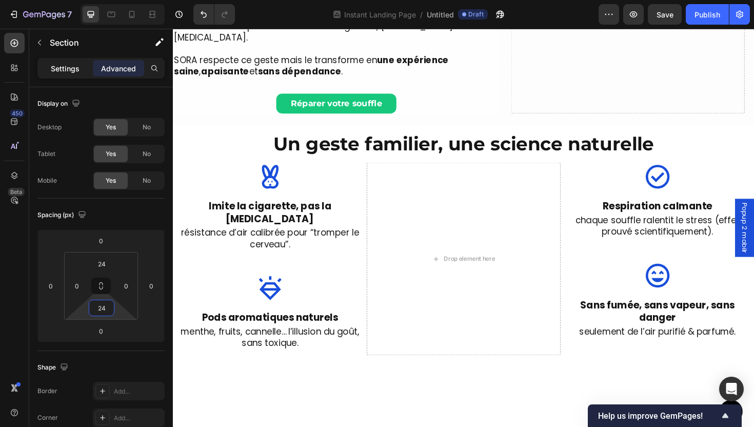
click at [71, 72] on p "Settings" at bounding box center [65, 68] width 29 height 11
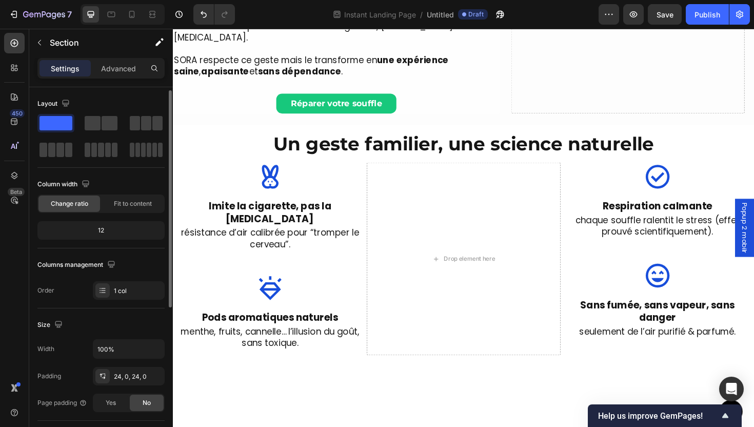
scroll to position [257, 0]
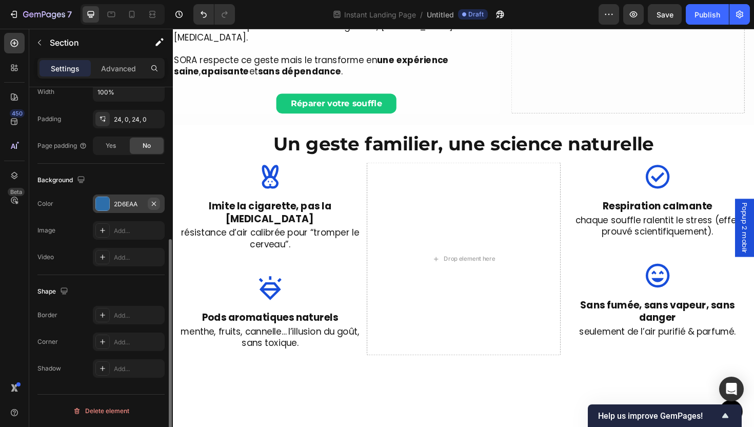
click at [156, 206] on icon "button" at bounding box center [154, 204] width 8 height 8
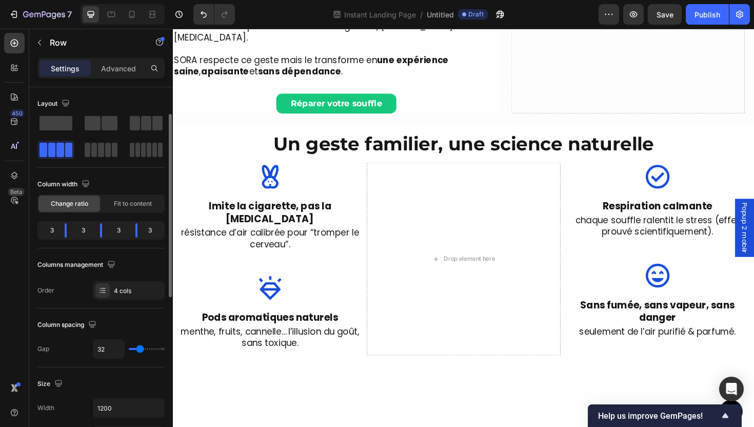
scroll to position [57, 0]
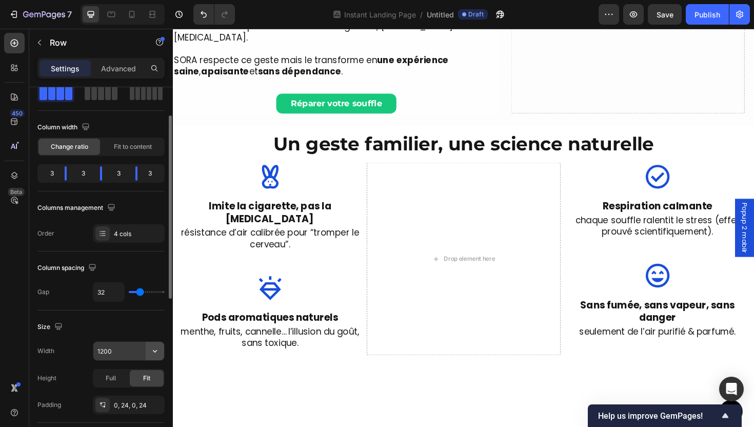
click at [156, 359] on button "button" at bounding box center [155, 351] width 18 height 18
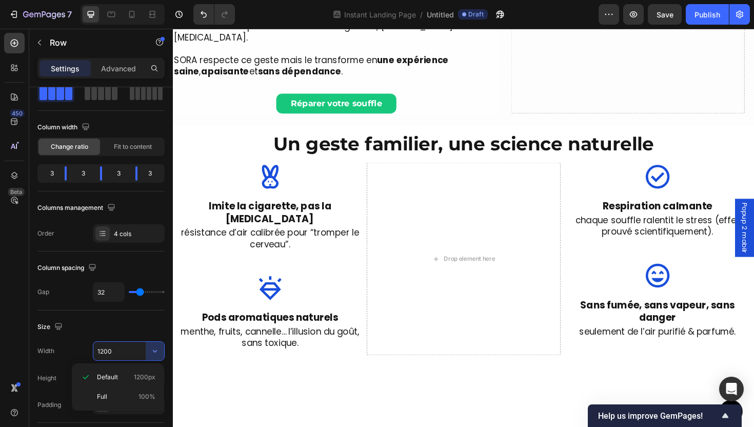
click at [144, 313] on div "Size Width 1200 Height Full Fit Padding 0, 24, 0, 24" at bounding box center [100, 366] width 127 height 112
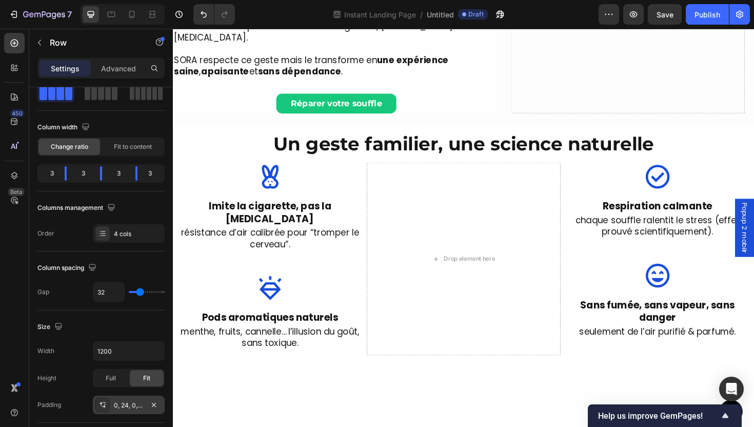
click at [120, 409] on div "0, 24, 0, 24" at bounding box center [129, 405] width 30 height 9
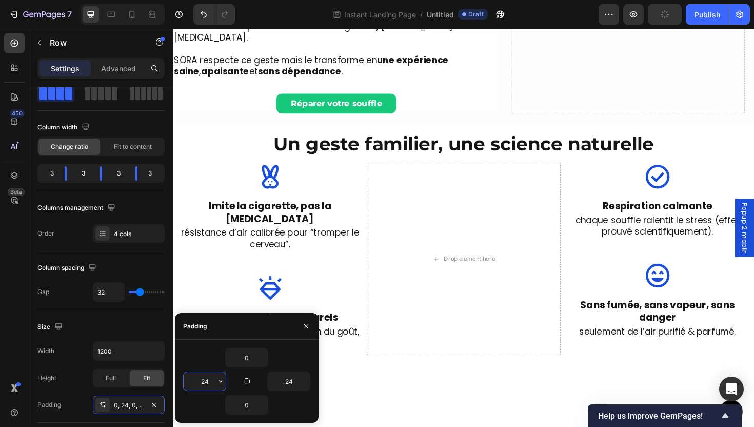
click at [214, 382] on input "24" at bounding box center [205, 381] width 42 height 18
type input "0"
click at [294, 382] on input "24" at bounding box center [289, 381] width 42 height 18
click at [139, 328] on div "Size" at bounding box center [100, 327] width 127 height 16
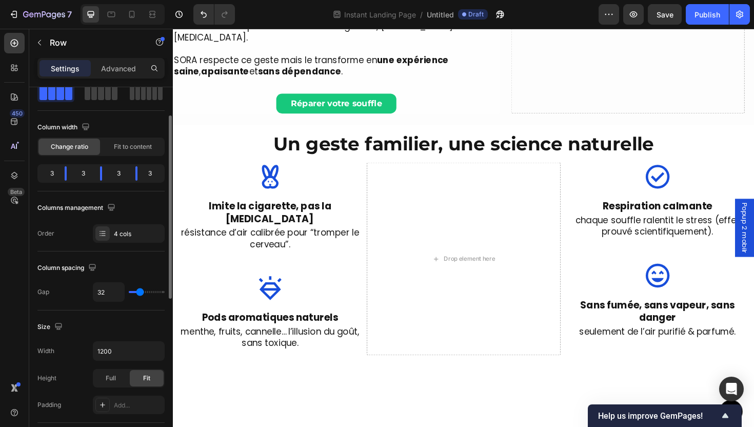
click at [137, 299] on div "32" at bounding box center [129, 291] width 72 height 19
click at [136, 297] on div "32" at bounding box center [129, 291] width 72 height 19
type input "33"
type input "31"
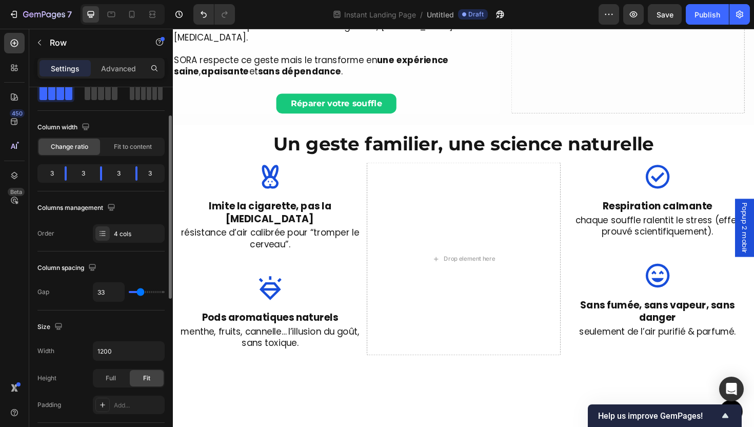
type input "31"
type input "29"
type input "27"
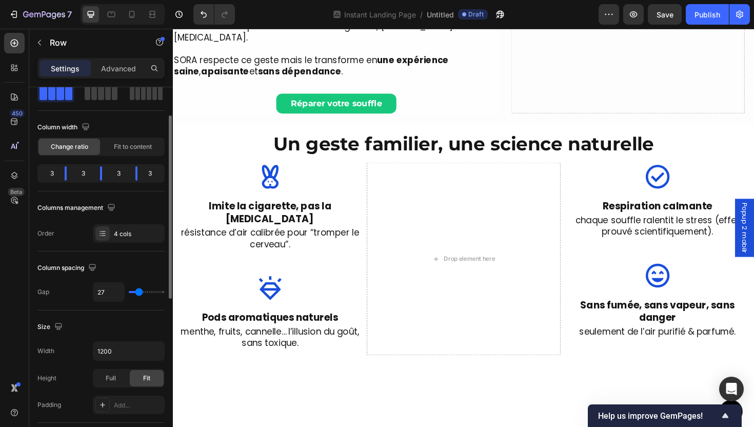
type input "26"
type input "24"
type input "22"
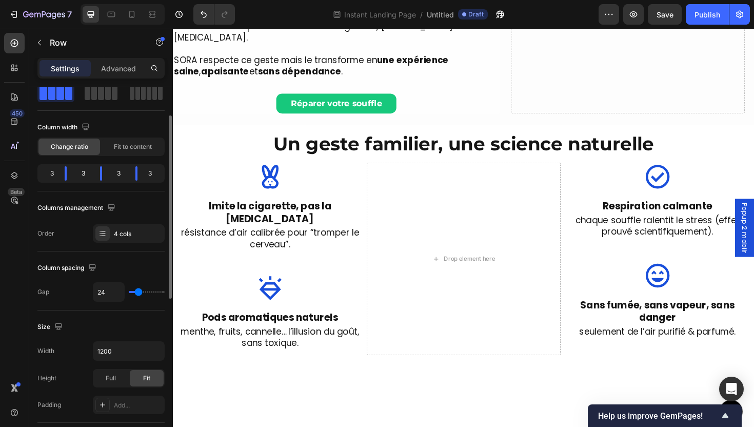
type input "22"
type input "19"
type input "18"
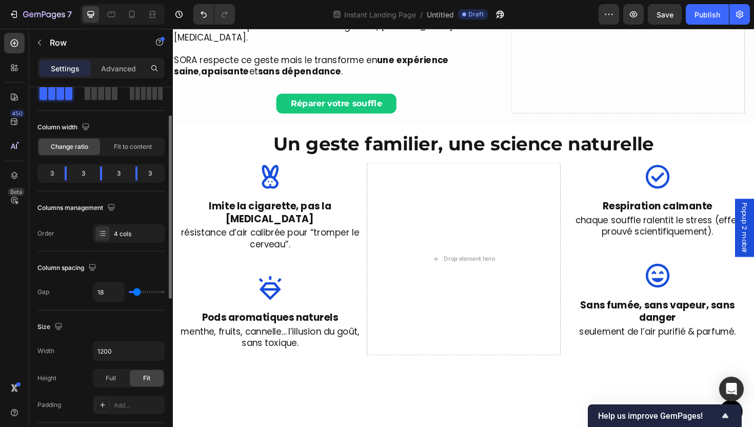
type input "17"
type input "15"
type input "13"
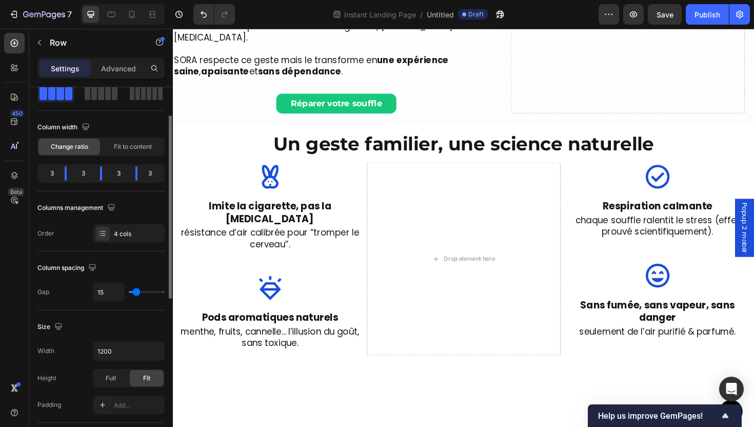
type input "13"
type input "11"
type input "9"
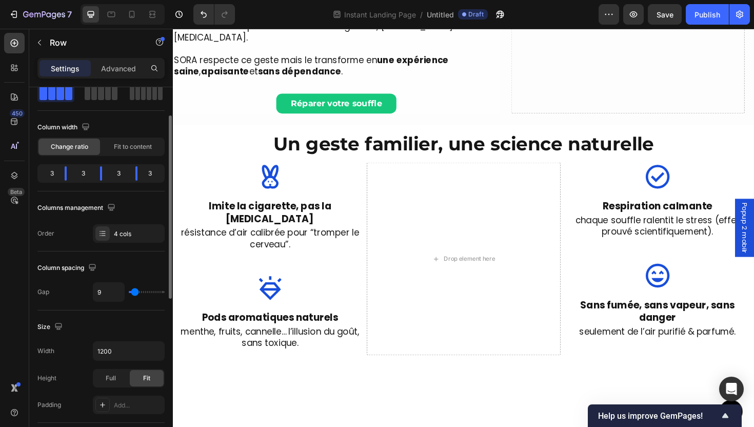
type input "7"
type input "5"
type input "4"
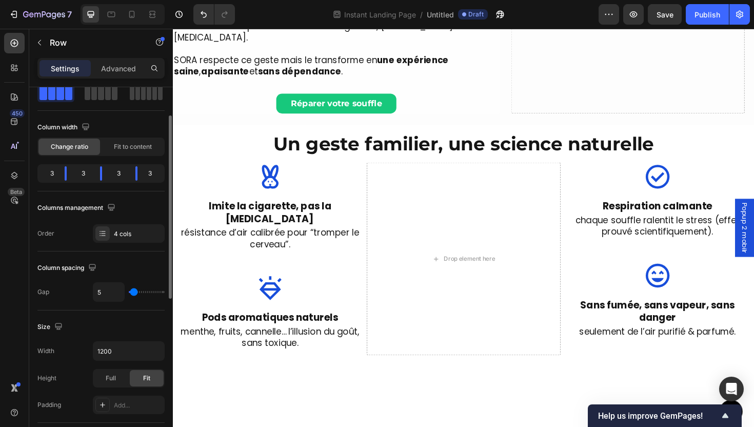
type input "4"
type input "1"
type input "0"
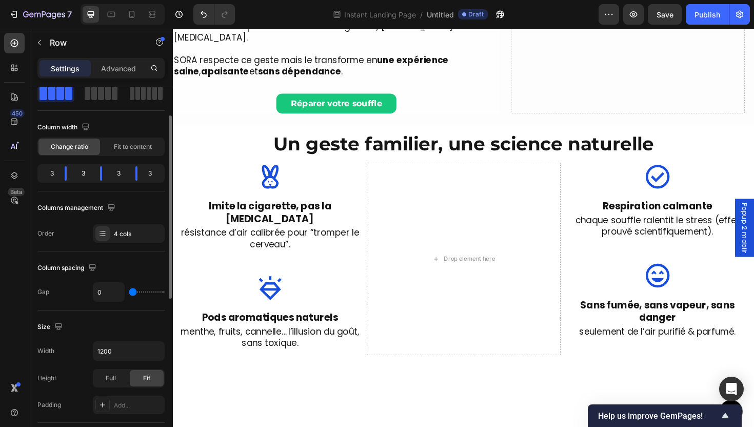
type input "4"
type input "11"
type input "12"
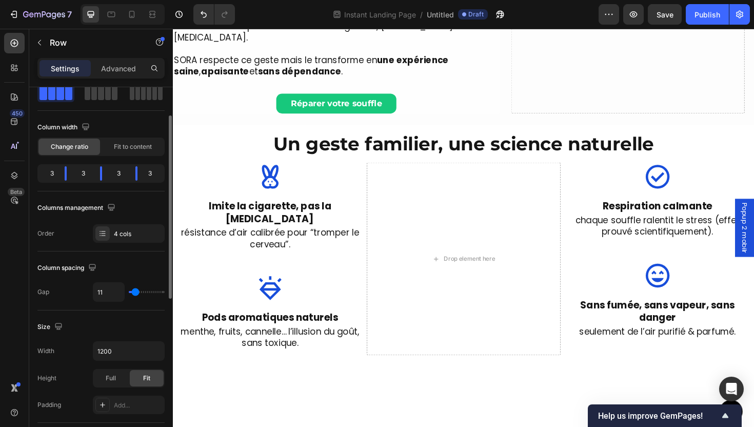
type input "12"
type input "13"
type input "14"
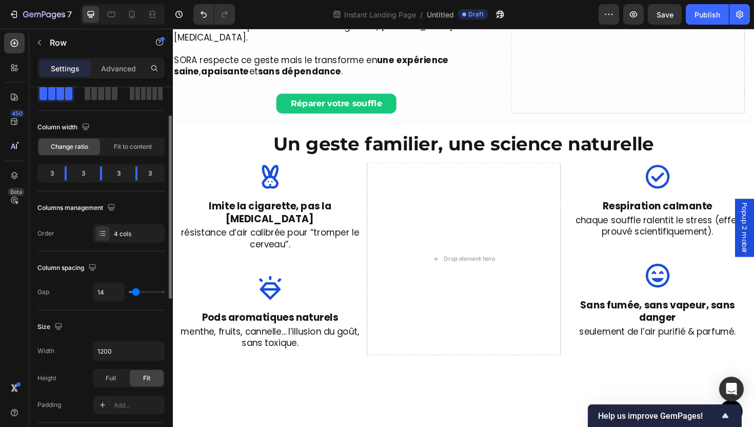
type input "18"
type input "21"
type input "24"
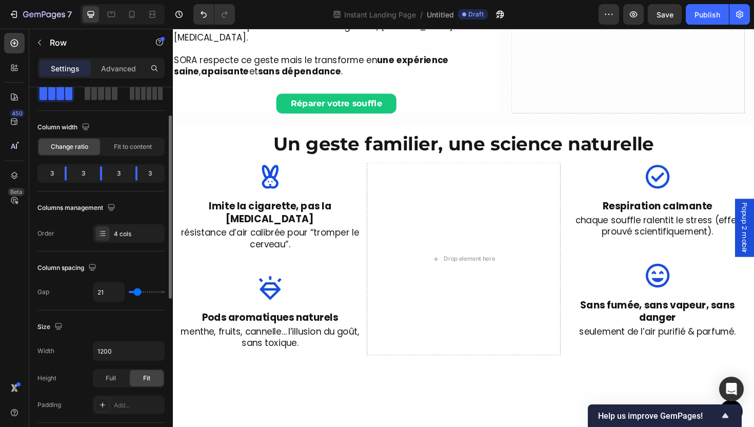
type input "24"
type input "25"
type input "24"
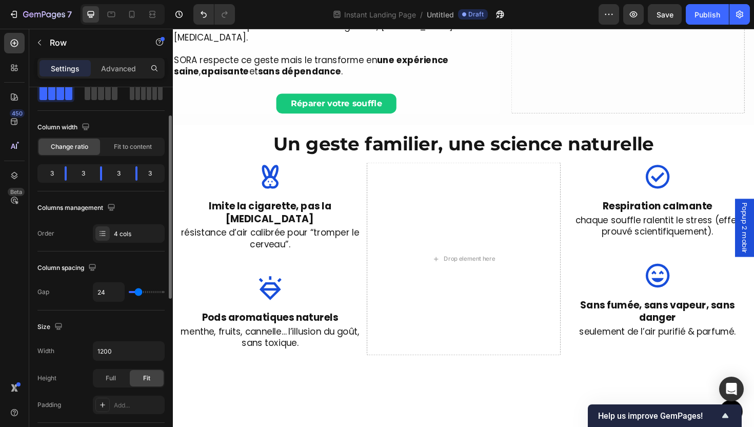
type input "23"
type input "20"
type input "17"
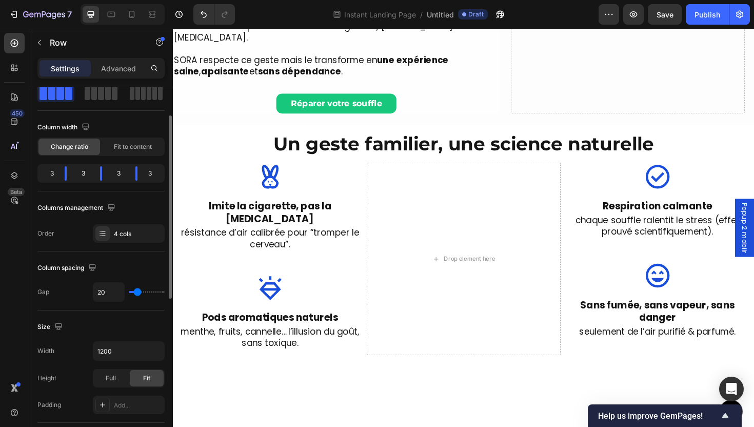
type input "17"
type input "14"
type input "12"
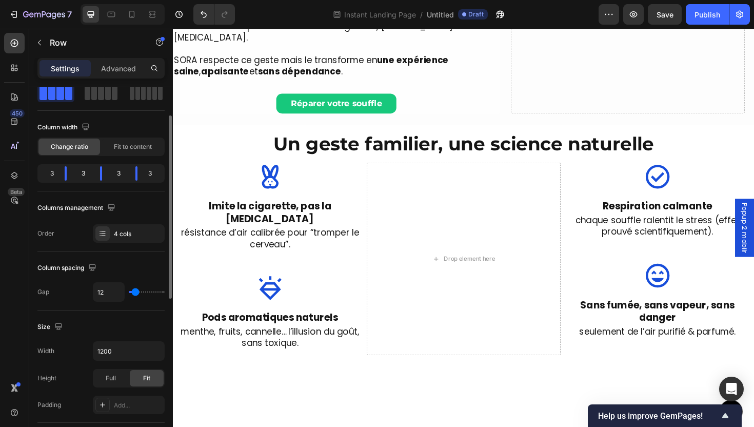
type input "9"
type input "8"
type input "7"
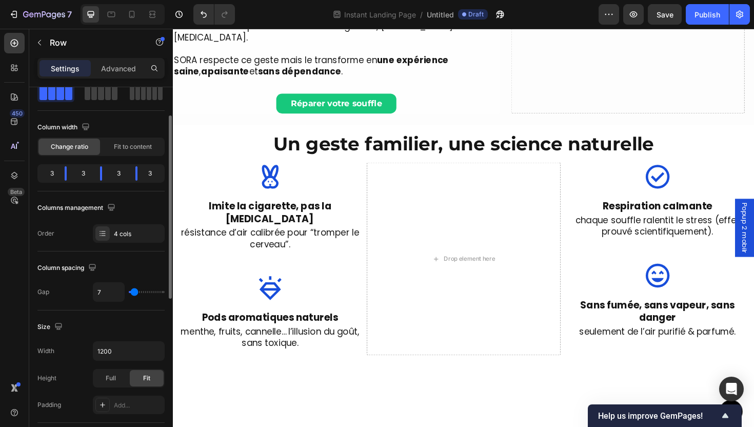
drag, startPoint x: 140, startPoint y: 294, endPoint x: 134, endPoint y: 296, distance: 5.8
type input "7"
click at [134, 293] on input "range" at bounding box center [147, 292] width 36 height 2
drag, startPoint x: 105, startPoint y: 285, endPoint x: 117, endPoint y: 290, distance: 12.9
click at [106, 285] on input "7" at bounding box center [108, 292] width 31 height 18
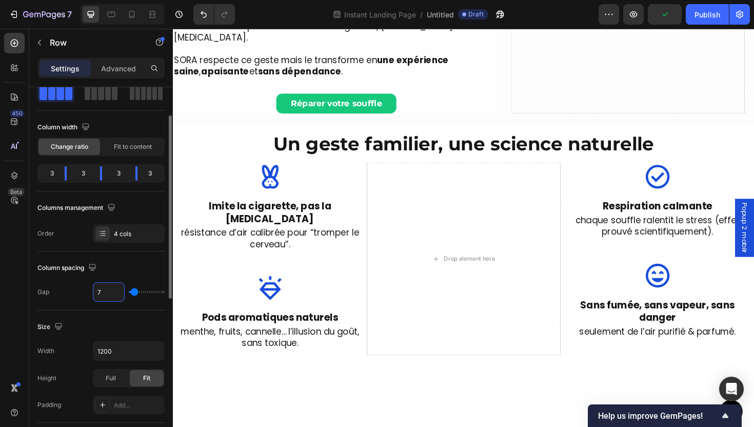
type input "0"
type input "1"
type input "12"
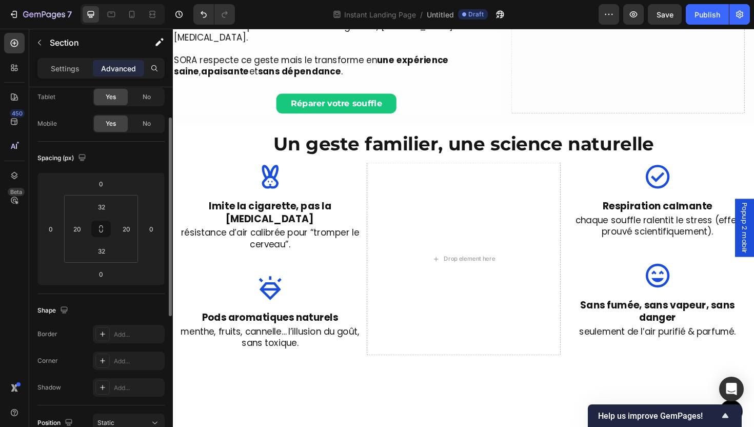
scroll to position [0, 0]
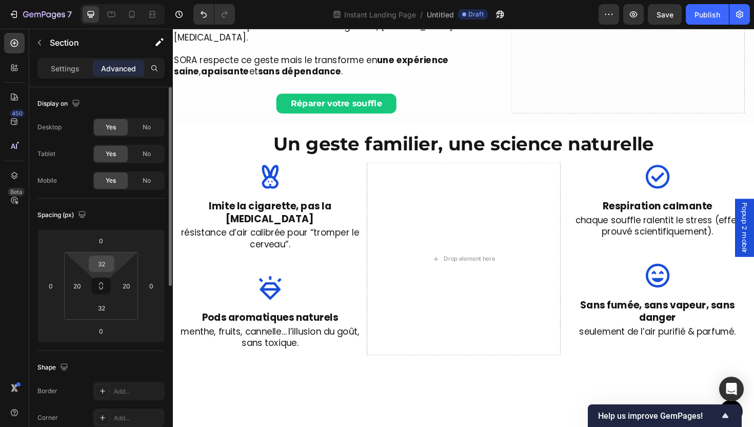
click at [108, 265] on input "32" at bounding box center [101, 263] width 21 height 15
type input "24"
click at [105, 314] on input "32" at bounding box center [101, 307] width 21 height 15
type input "24"
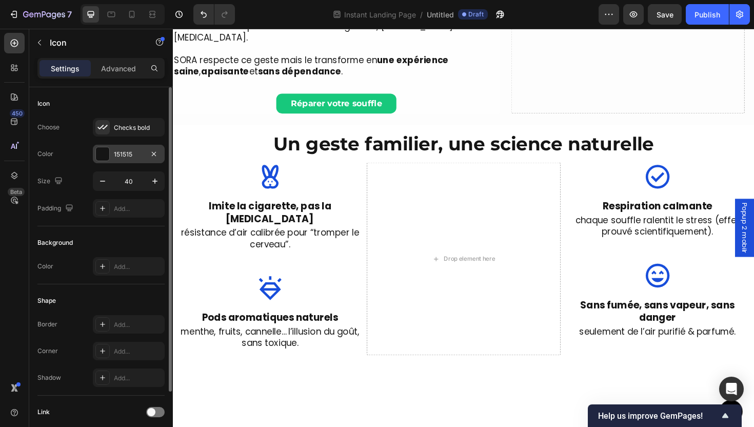
click at [131, 154] on div "151515" at bounding box center [129, 154] width 30 height 9
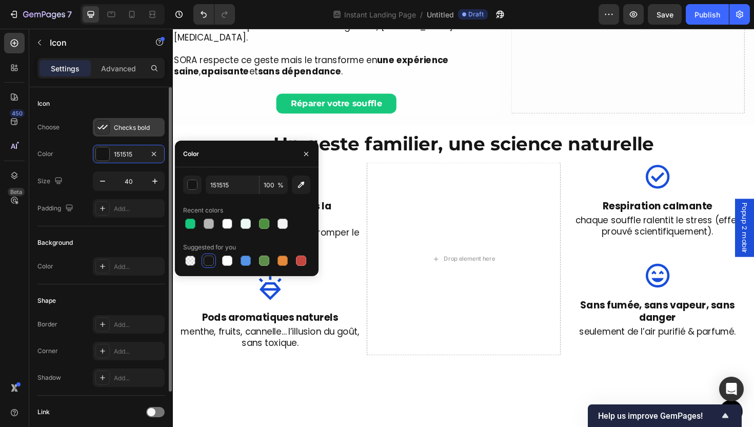
click at [119, 129] on div "Checks bold" at bounding box center [138, 127] width 48 height 9
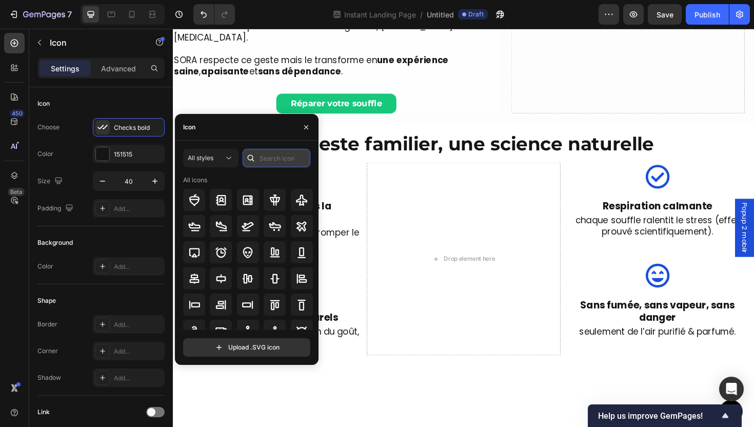
click at [275, 166] on input "text" at bounding box center [277, 158] width 68 height 18
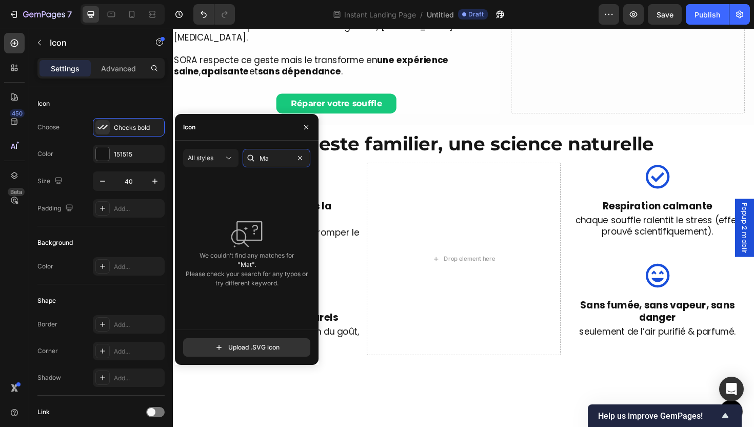
type input "M"
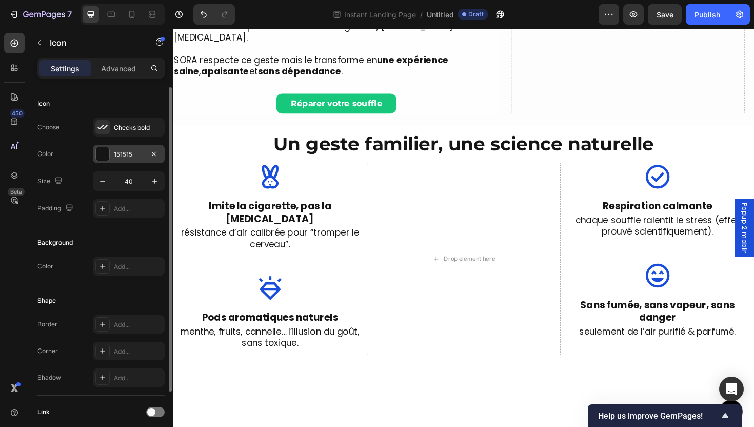
click at [113, 162] on div "151515" at bounding box center [129, 154] width 72 height 18
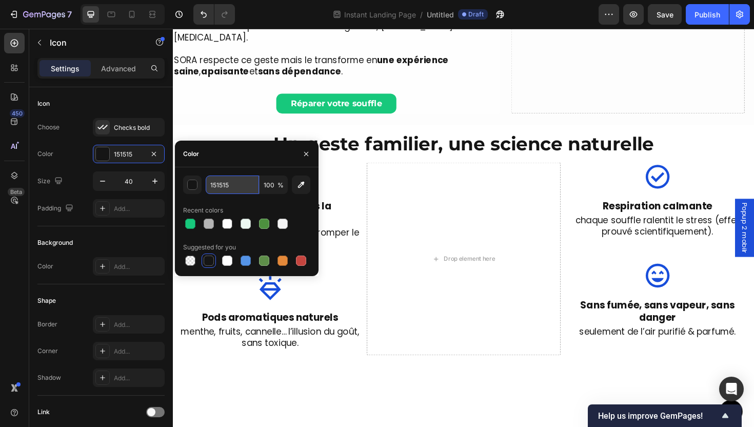
click at [226, 185] on input "151515" at bounding box center [232, 184] width 53 height 18
click at [126, 126] on div "Checks bold" at bounding box center [138, 127] width 48 height 9
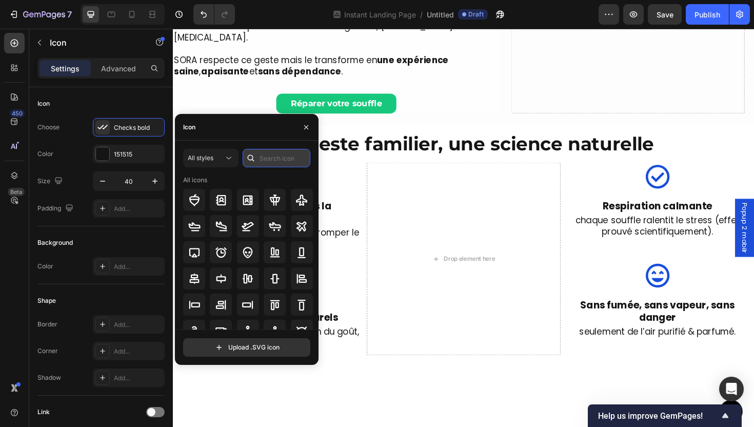
click at [279, 156] on input "text" at bounding box center [277, 158] width 68 height 18
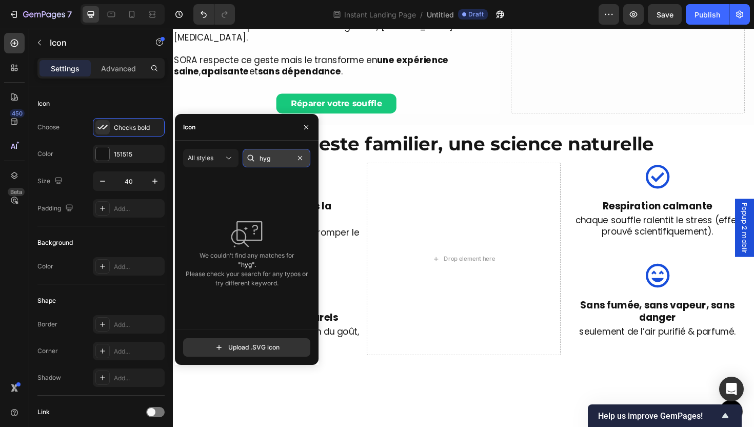
type input "hy"
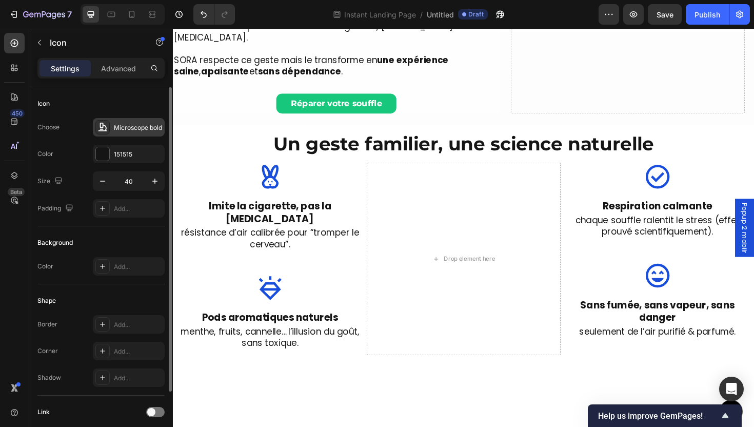
click at [129, 131] on div "Microscope bold" at bounding box center [138, 127] width 48 height 9
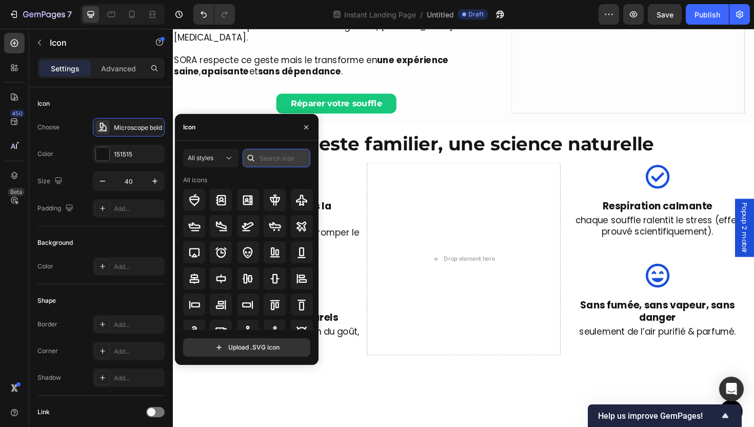
click at [278, 166] on input "text" at bounding box center [277, 158] width 68 height 18
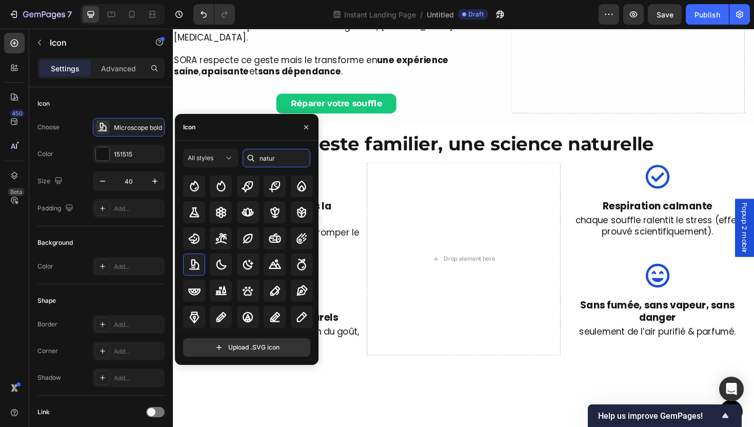
scroll to position [164, 0]
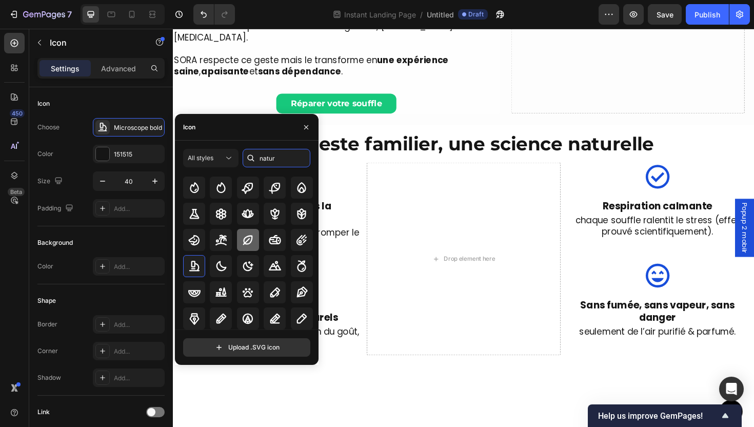
type input "natur"
click at [247, 239] on icon at bounding box center [248, 240] width 10 height 10
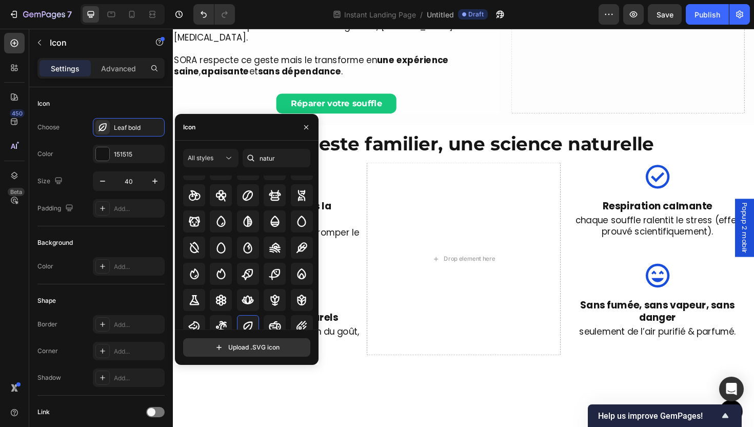
scroll to position [60, 0]
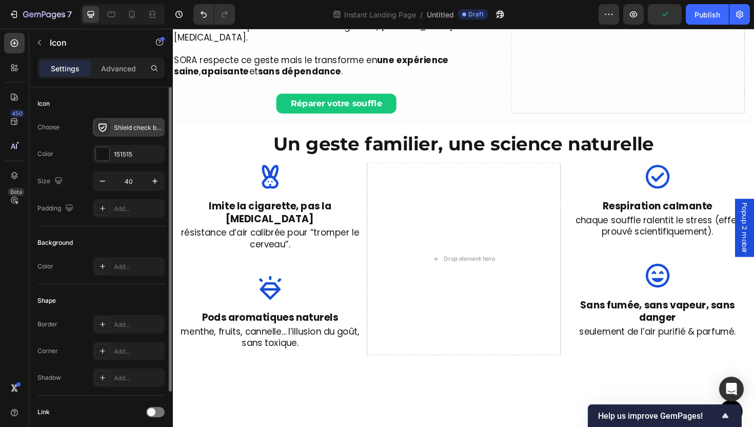
click at [131, 122] on div "Shield check bold" at bounding box center [129, 127] width 72 height 18
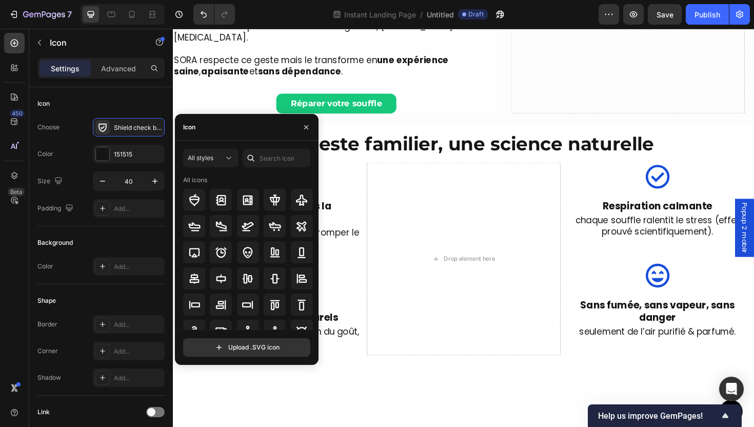
click at [255, 159] on icon at bounding box center [251, 158] width 10 height 10
click at [268, 159] on input "text" at bounding box center [277, 158] width 68 height 18
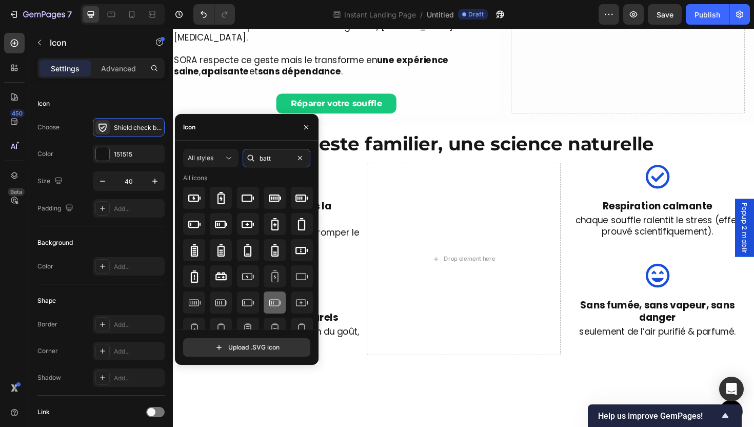
scroll to position [0, 0]
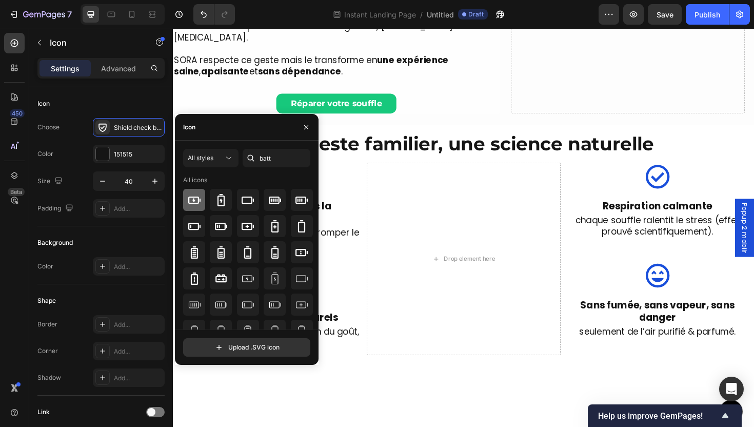
click at [190, 204] on icon at bounding box center [194, 200] width 12 height 12
click at [254, 154] on icon at bounding box center [251, 158] width 10 height 10
click at [260, 156] on input "batt" at bounding box center [277, 158] width 68 height 18
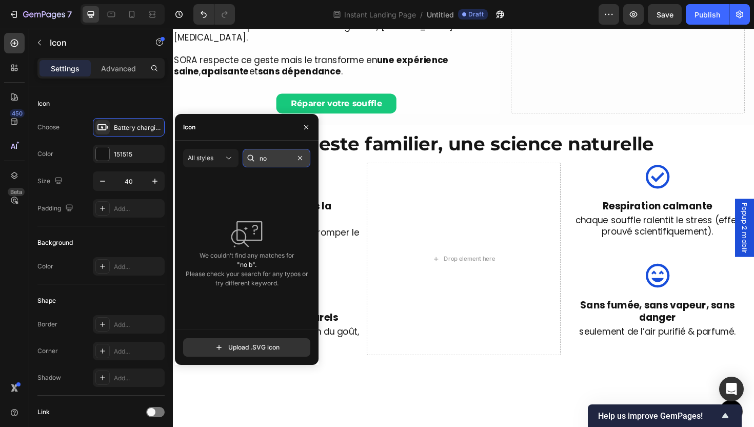
type input "n"
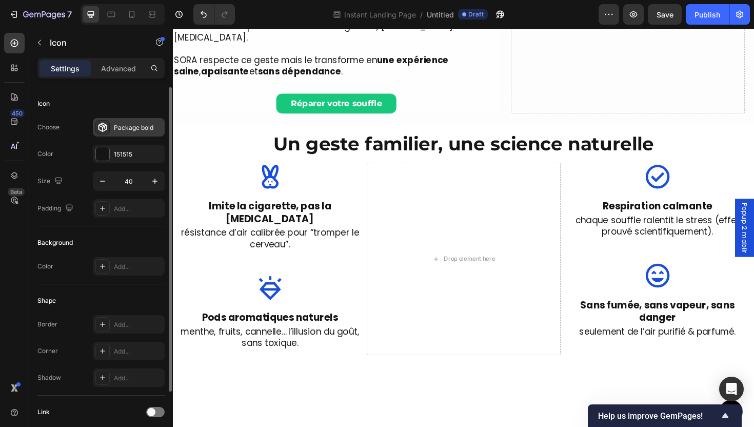
click at [147, 128] on div "Package bold" at bounding box center [138, 127] width 48 height 9
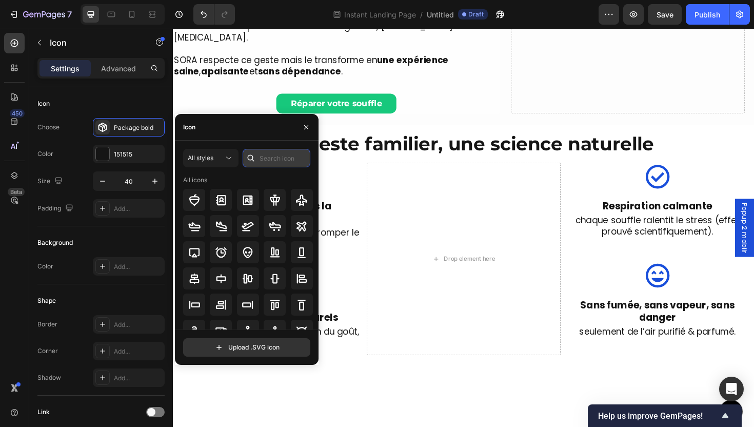
click at [276, 161] on input "text" at bounding box center [277, 158] width 68 height 18
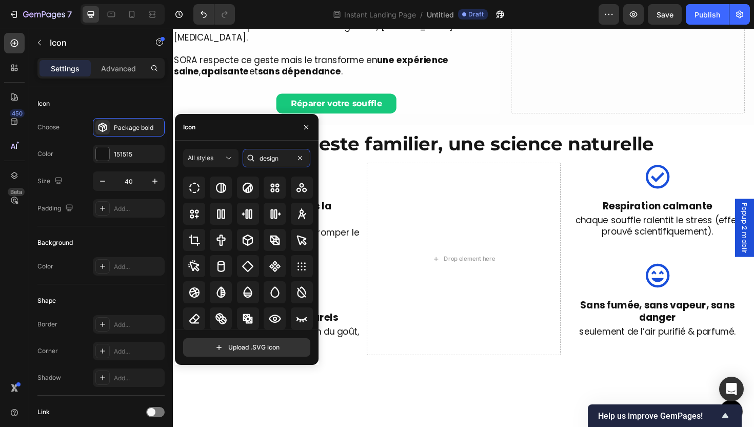
scroll to position [181, 0]
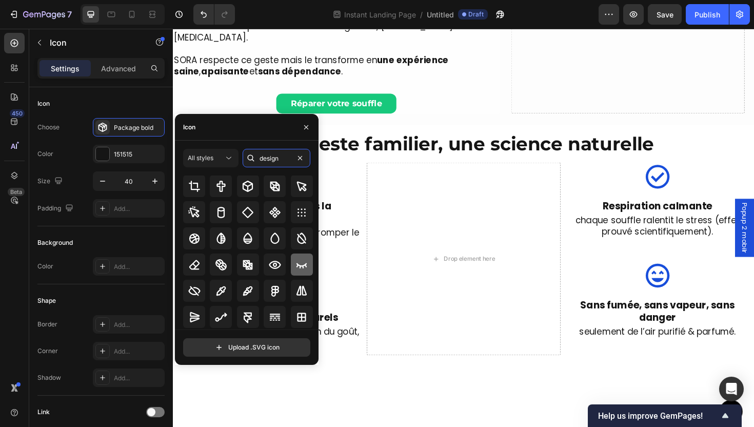
type input "design"
click at [296, 264] on icon at bounding box center [302, 265] width 12 height 12
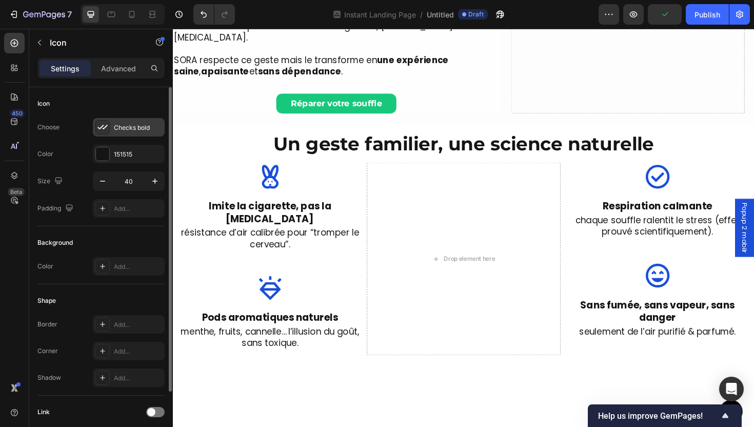
click at [129, 130] on div "Checks bold" at bounding box center [138, 127] width 48 height 9
click at [116, 66] on p "Advanced" at bounding box center [118, 68] width 35 height 11
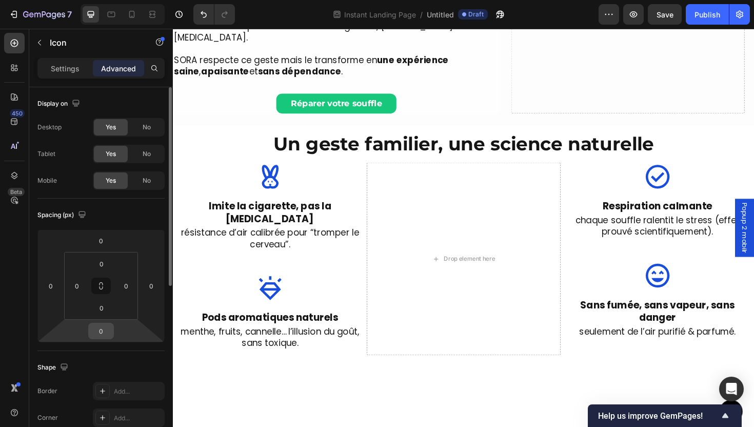
click at [101, 335] on input "0" at bounding box center [101, 330] width 21 height 15
type input "8"
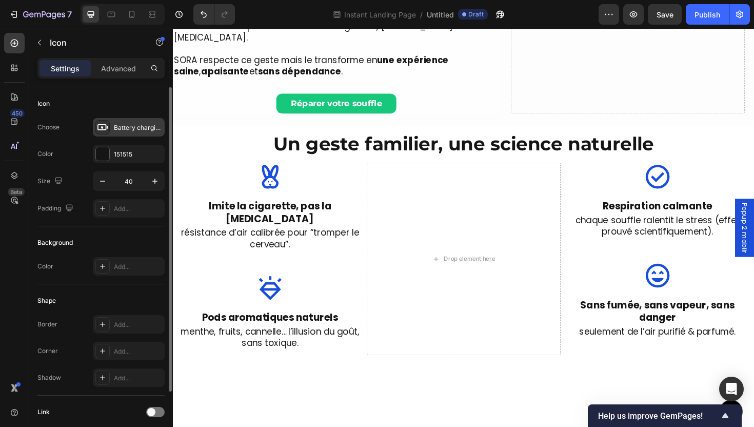
click at [116, 131] on div "Battery charging bold" at bounding box center [138, 127] width 48 height 9
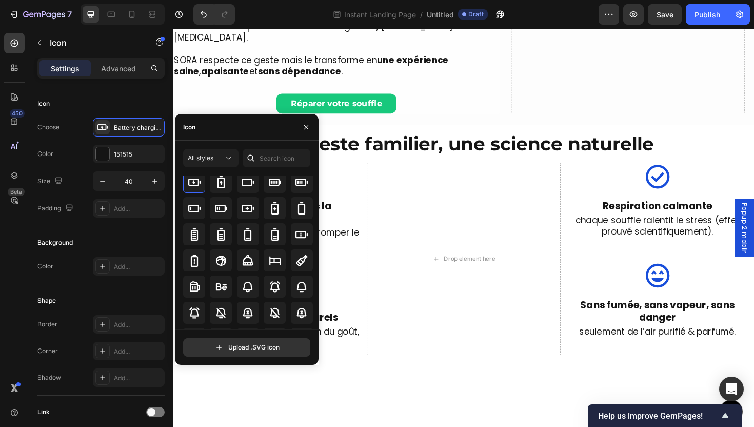
scroll to position [771, 0]
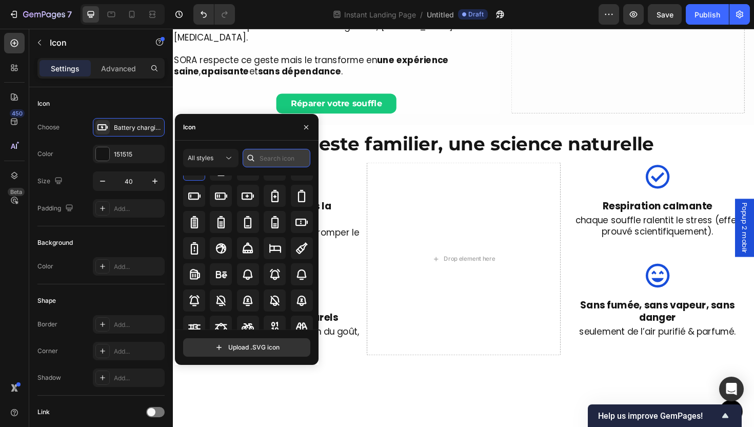
click at [278, 163] on input "text" at bounding box center [277, 158] width 68 height 18
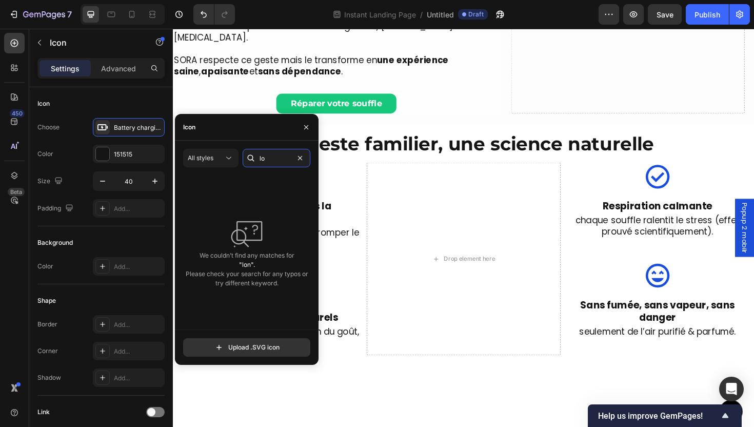
type input "l"
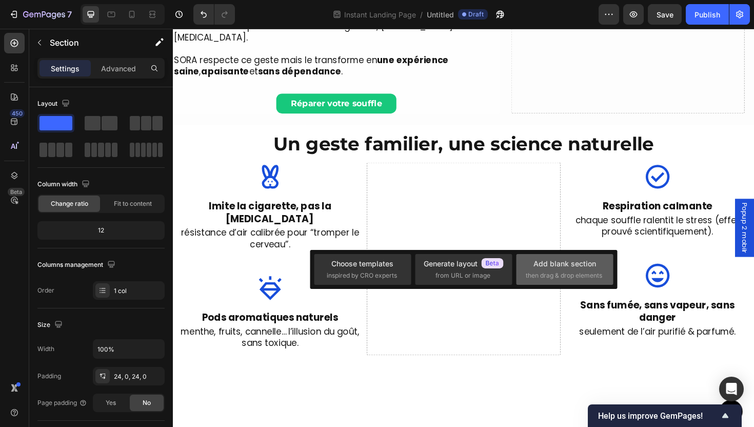
click at [600, 264] on div "Add blank section then drag & drop elements" at bounding box center [565, 269] width 78 height 22
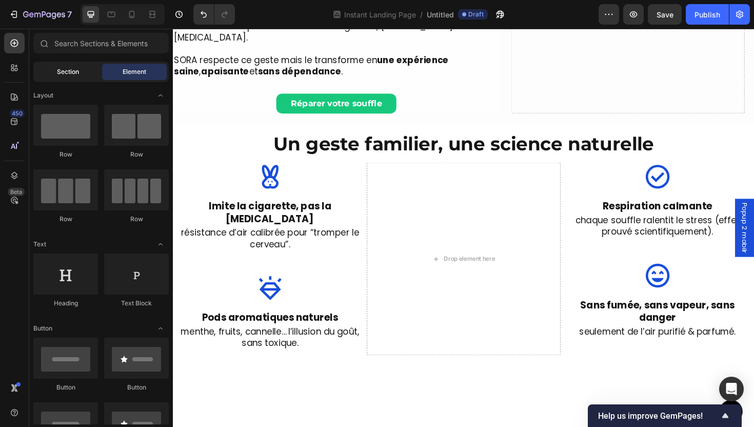
click at [46, 68] on div "Section" at bounding box center [67, 72] width 65 height 16
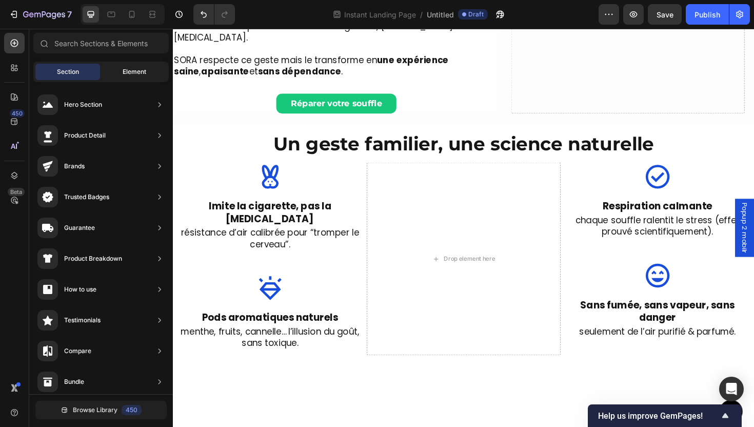
click at [119, 76] on div "Element" at bounding box center [134, 72] width 65 height 16
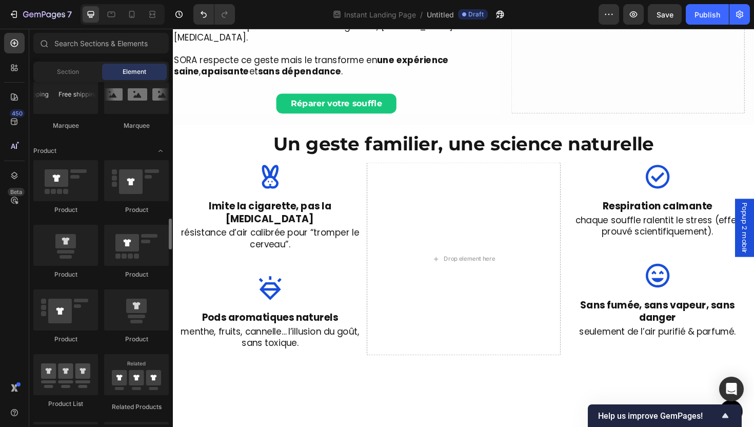
scroll to position [1562, 0]
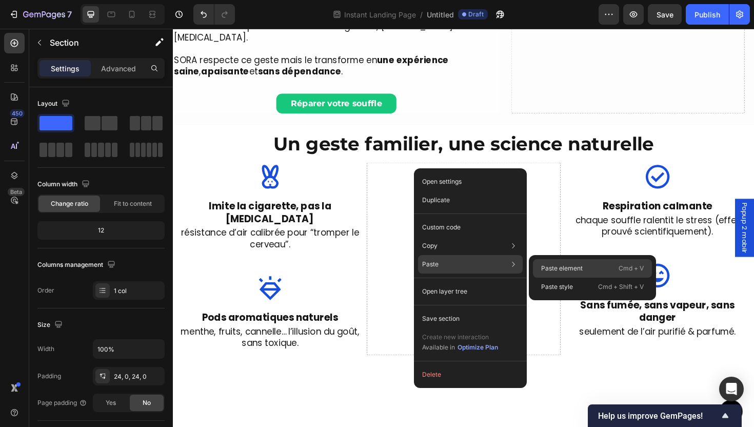
click at [550, 264] on p "Paste element" at bounding box center [562, 268] width 42 height 9
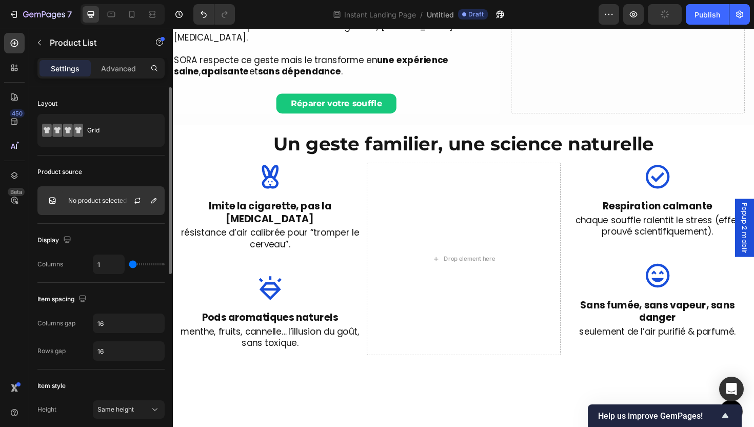
click at [102, 205] on div "No product selected" at bounding box center [100, 200] width 127 height 29
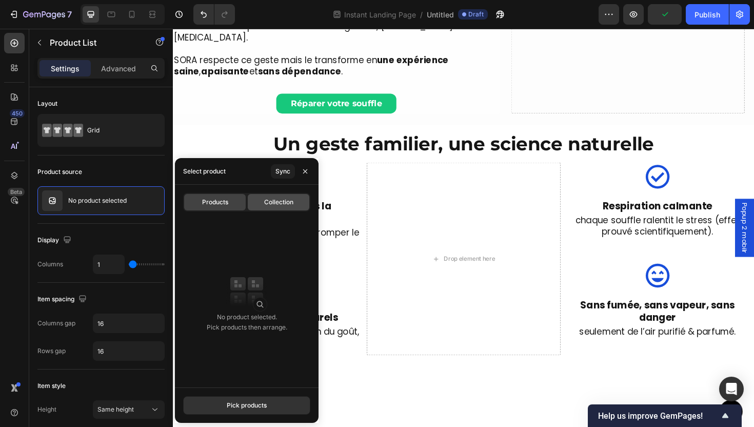
click at [257, 202] on div "Collection" at bounding box center [279, 202] width 62 height 16
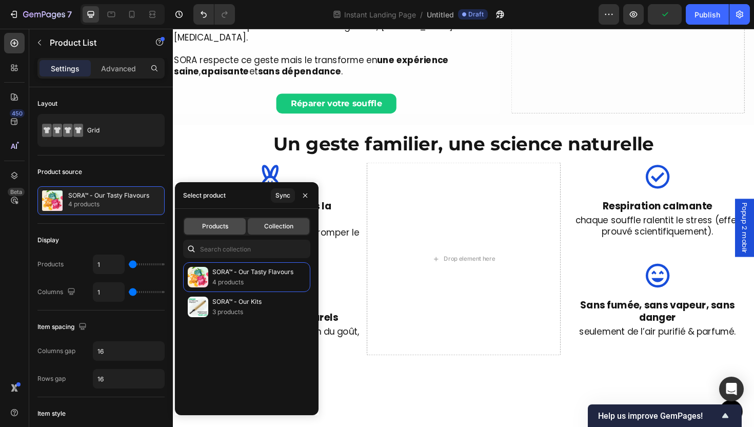
click at [219, 219] on div "Products" at bounding box center [215, 226] width 62 height 16
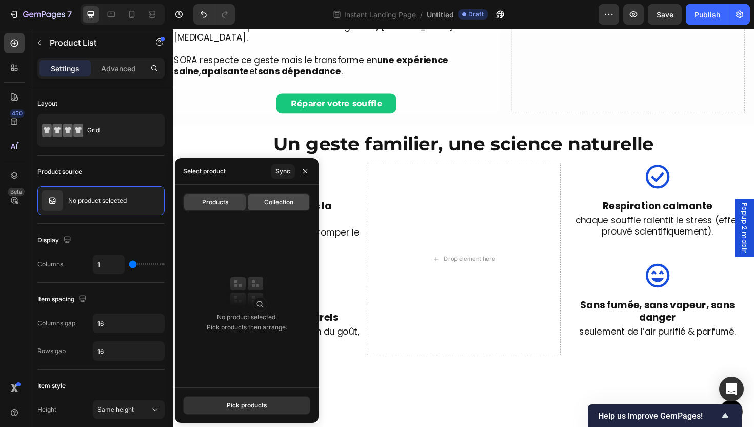
click at [287, 207] on div "Collection" at bounding box center [279, 202] width 62 height 16
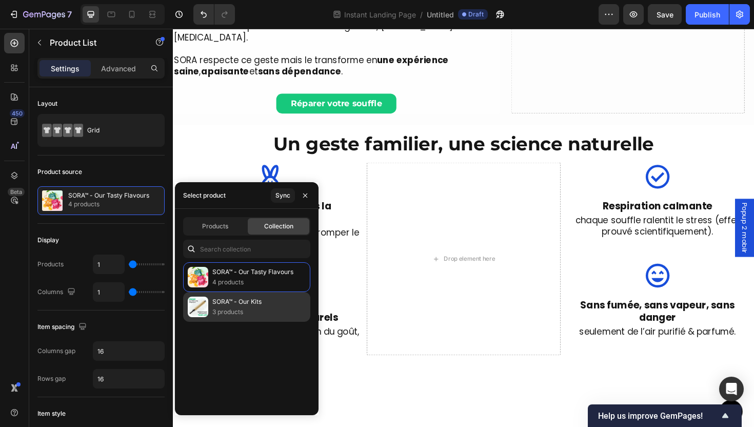
click at [259, 303] on p "SORA™ - Our Kits" at bounding box center [236, 302] width 49 height 10
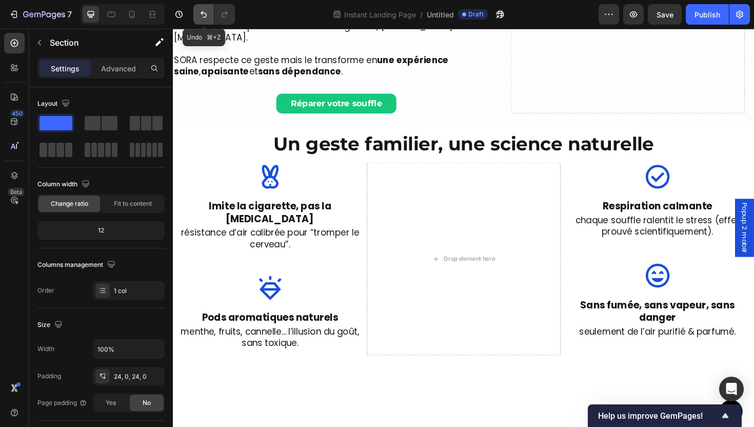
click at [206, 12] on icon "Undo/Redo" at bounding box center [204, 14] width 10 height 10
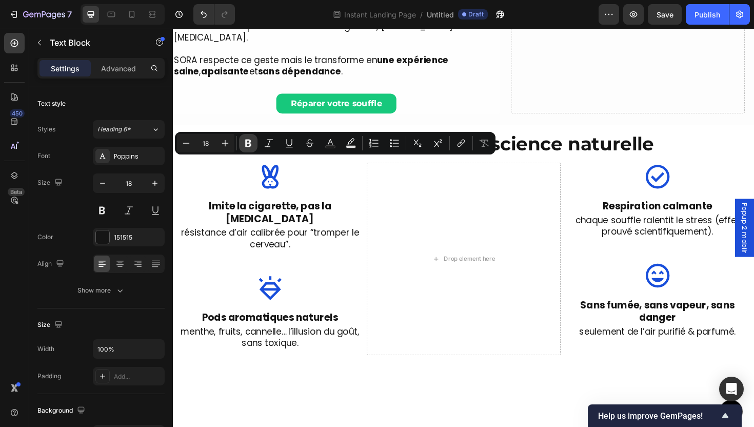
click at [245, 141] on icon "Editor contextual toolbar" at bounding box center [248, 144] width 6 height 8
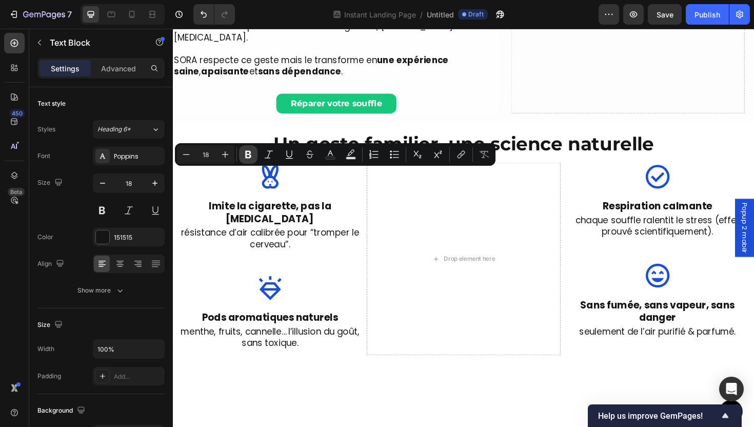
click at [244, 160] on button "Bold" at bounding box center [248, 154] width 18 height 18
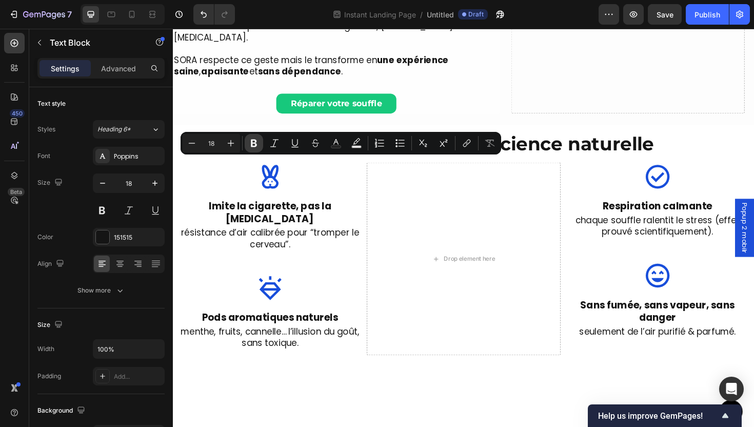
click at [250, 145] on icon "Editor contextual toolbar" at bounding box center [254, 143] width 10 height 10
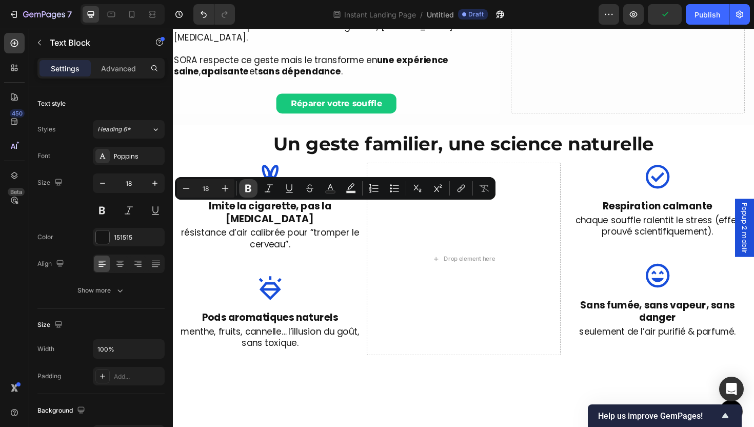
click at [247, 191] on icon "Editor contextual toolbar" at bounding box center [248, 189] width 6 height 8
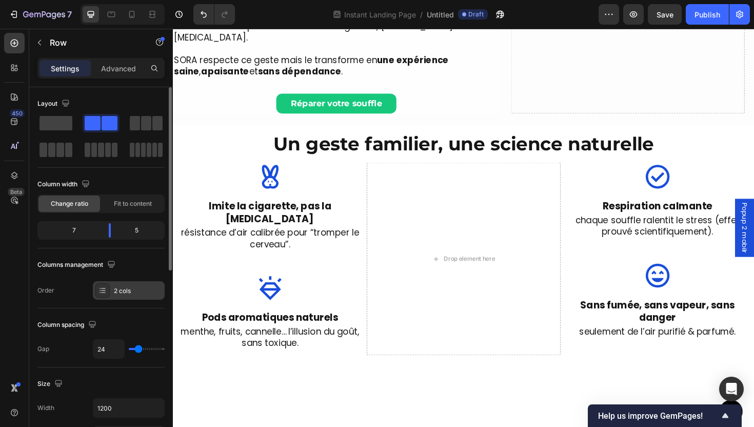
click at [129, 285] on div "2 cols" at bounding box center [129, 290] width 72 height 18
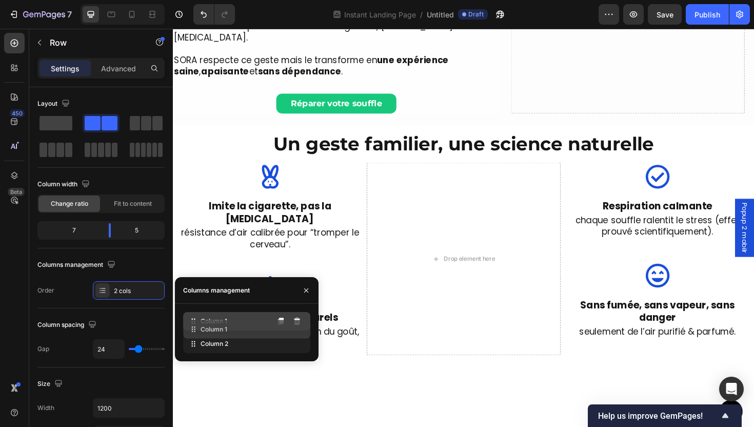
drag, startPoint x: 217, startPoint y: 339, endPoint x: 217, endPoint y: 324, distance: 14.9
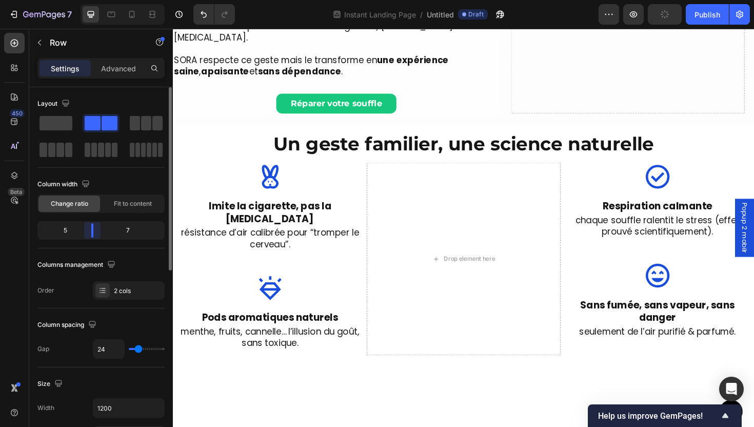
drag, startPoint x: 110, startPoint y: 229, endPoint x: 96, endPoint y: 241, distance: 18.9
click at [88, 235] on div at bounding box center [92, 230] width 18 height 14
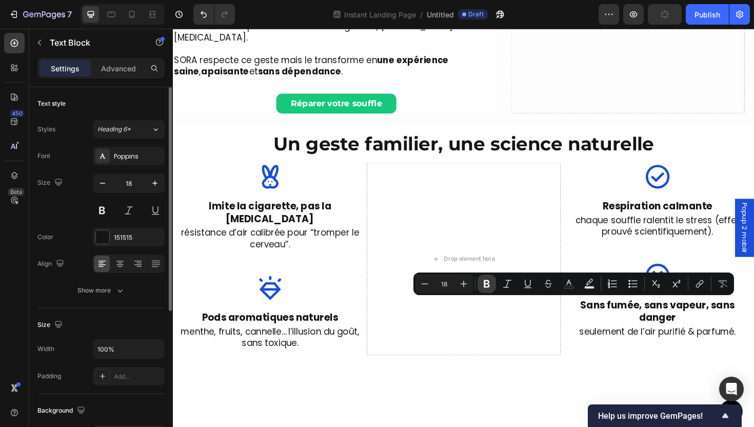
click at [484, 287] on icon "Editor contextual toolbar" at bounding box center [487, 284] width 10 height 10
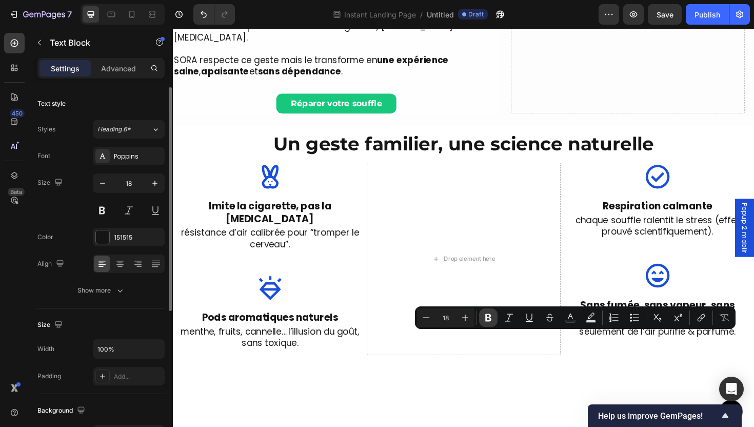
click at [484, 320] on icon "Editor contextual toolbar" at bounding box center [488, 317] width 10 height 10
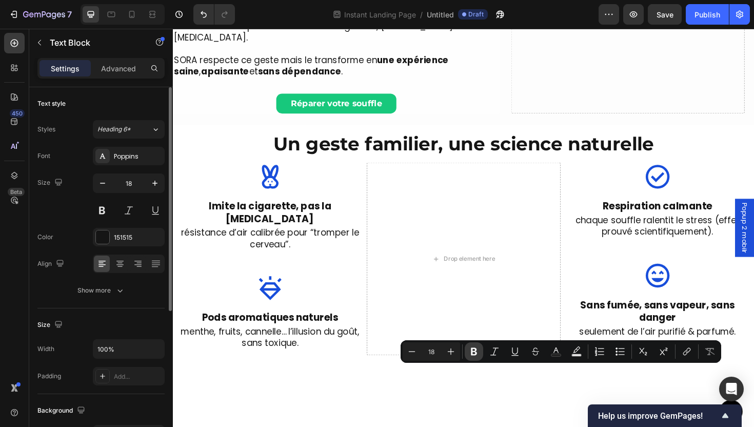
click at [480, 350] on button "Bold" at bounding box center [474, 351] width 18 height 18
click at [494, 356] on icon "Editor contextual toolbar" at bounding box center [498, 351] width 10 height 10
click at [480, 357] on button "Bold" at bounding box center [477, 351] width 18 height 18
click at [474, 353] on icon "Editor contextual toolbar" at bounding box center [474, 351] width 10 height 10
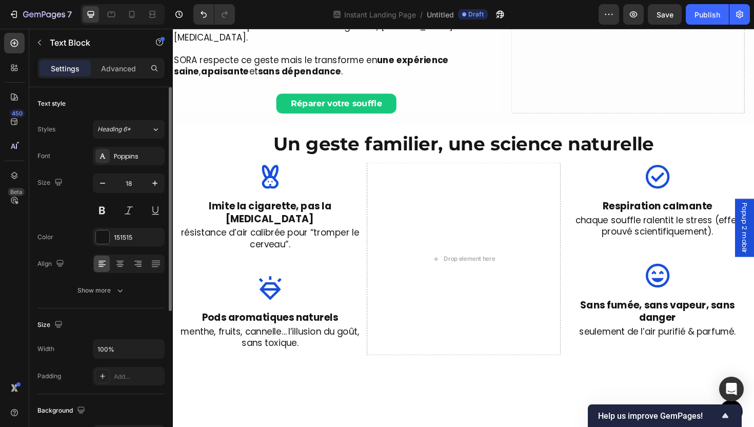
click at [119, 75] on div "Advanced" at bounding box center [118, 68] width 51 height 16
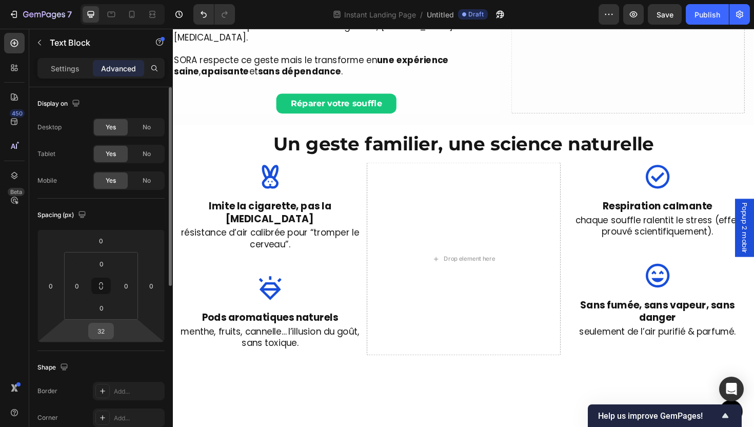
click at [105, 335] on input "32" at bounding box center [101, 330] width 21 height 15
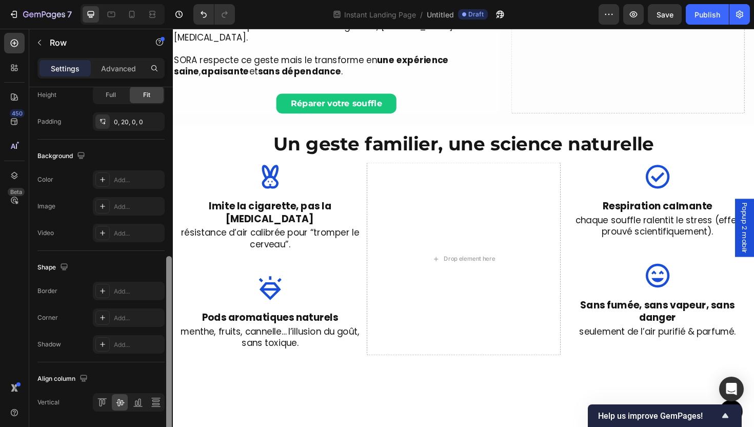
scroll to position [0, 0]
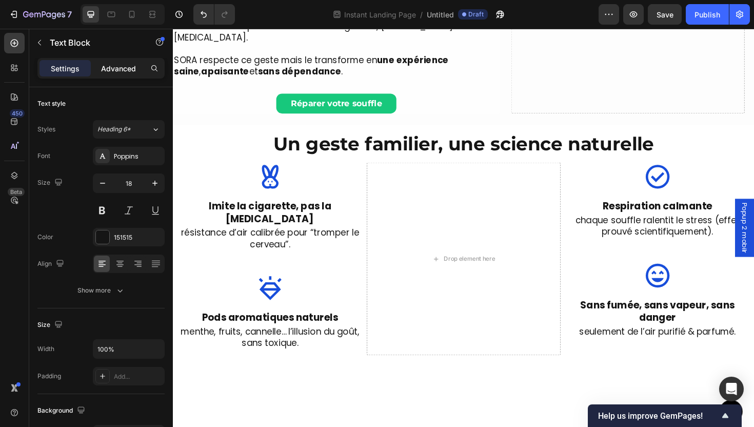
click at [131, 71] on p "Advanced" at bounding box center [118, 68] width 35 height 11
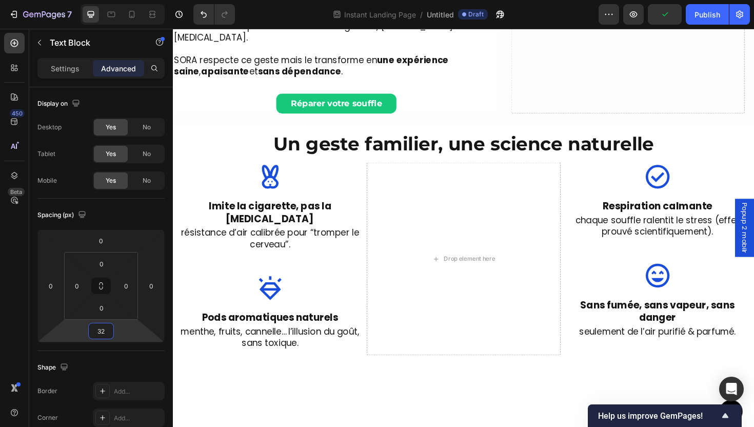
click at [92, 337] on input "32" at bounding box center [101, 330] width 21 height 15
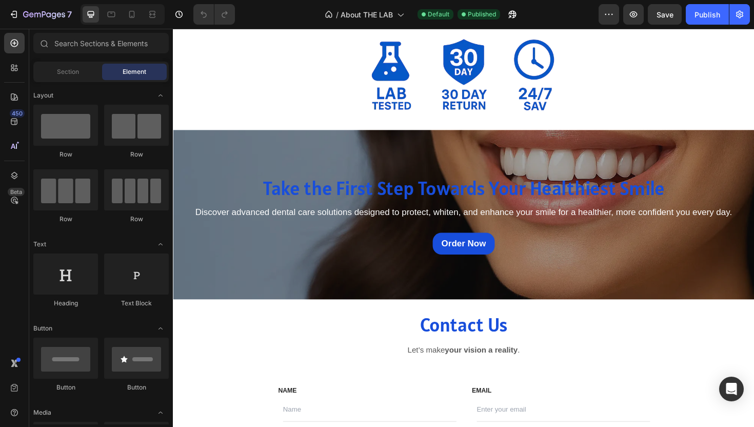
scroll to position [1308, 0]
